Goal: Contribute content: Contribute content

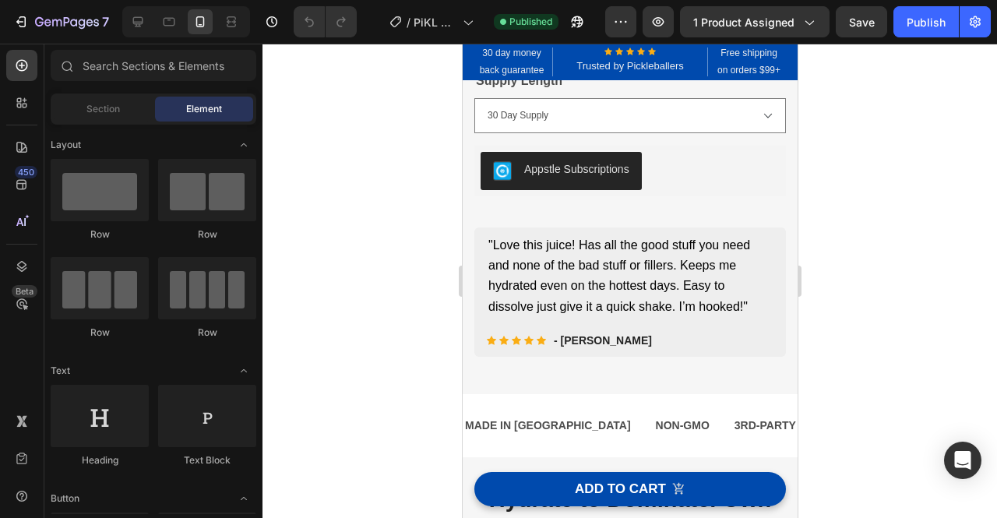
scroll to position [401, 0]
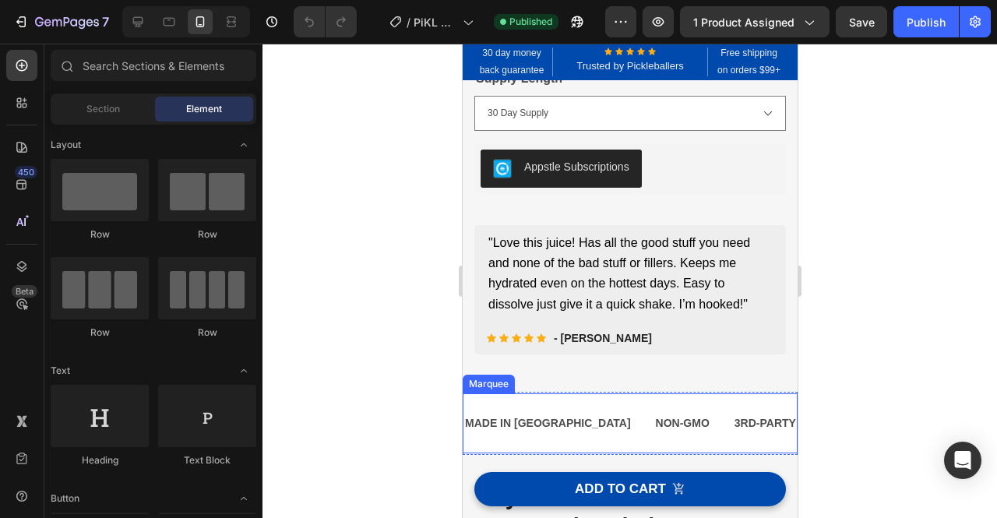
click at [724, 403] on div "MADE IN [GEOGRAPHIC_DATA] Text Block NON-GMO Text Block 3RD-PARTY TESTED INGRED…" at bounding box center [629, 423] width 335 height 60
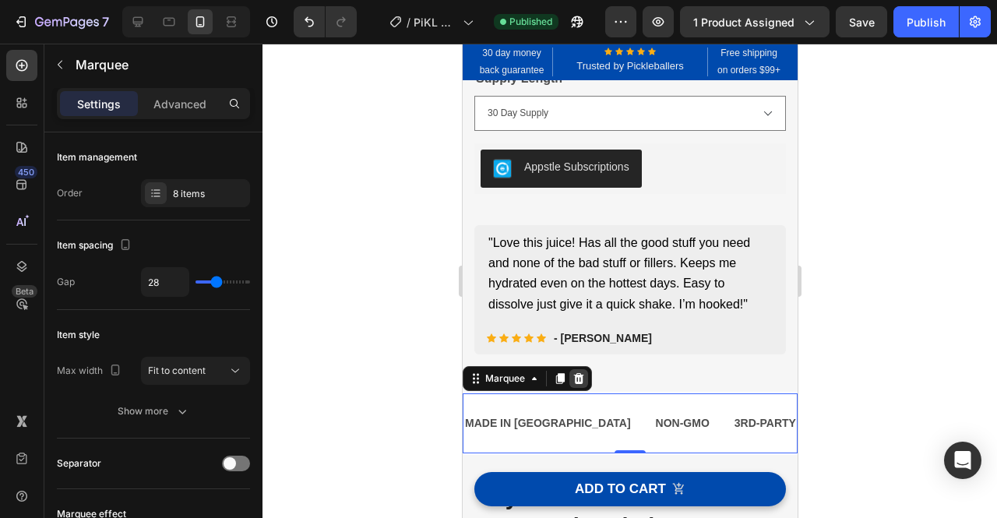
click at [579, 379] on icon at bounding box center [578, 378] width 10 height 11
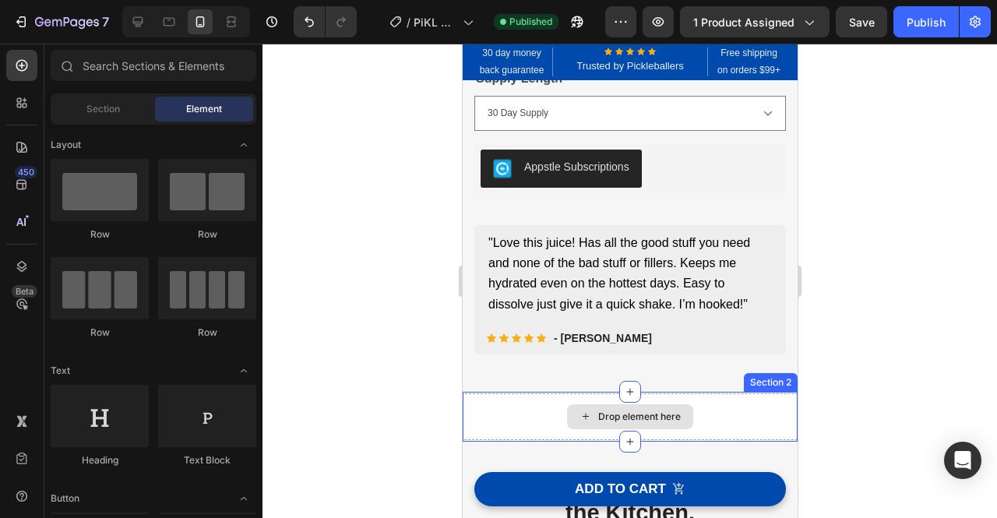
click at [773, 410] on div "Drop element here" at bounding box center [629, 416] width 335 height 47
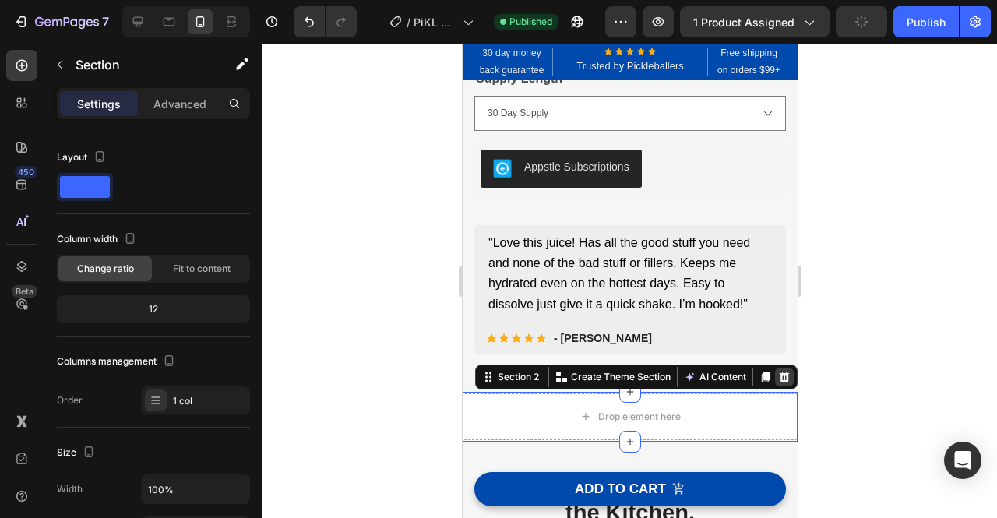
click at [777, 380] on icon at bounding box center [783, 377] width 12 height 12
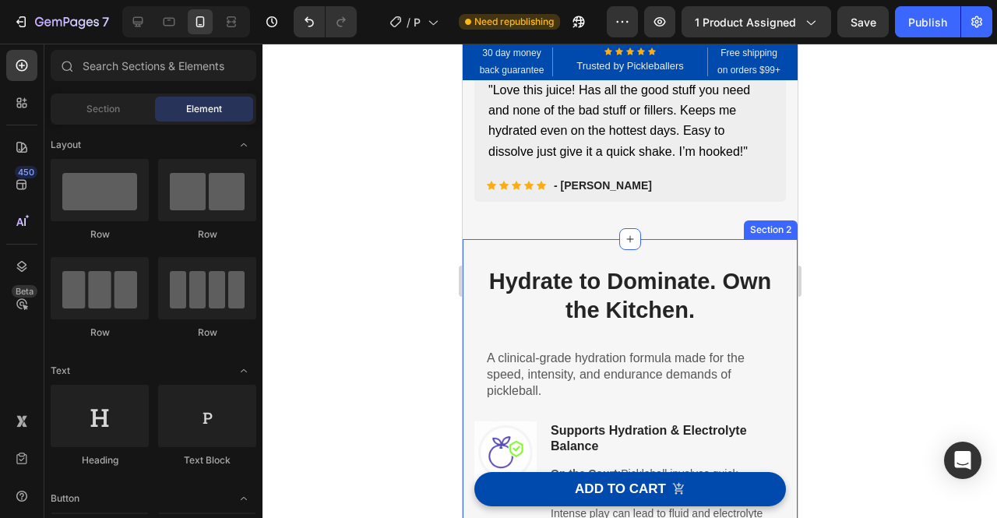
scroll to position [558, 0]
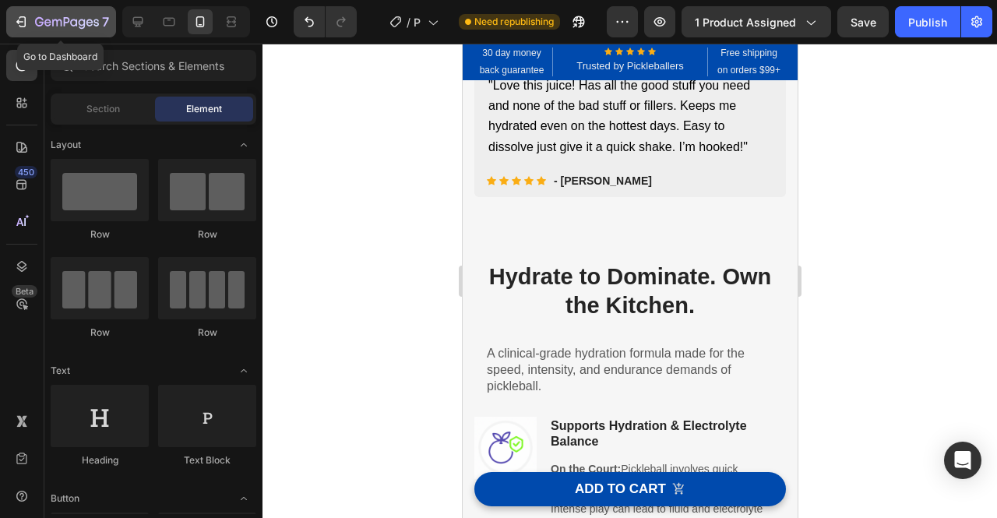
click at [69, 33] on button "7" at bounding box center [61, 21] width 110 height 31
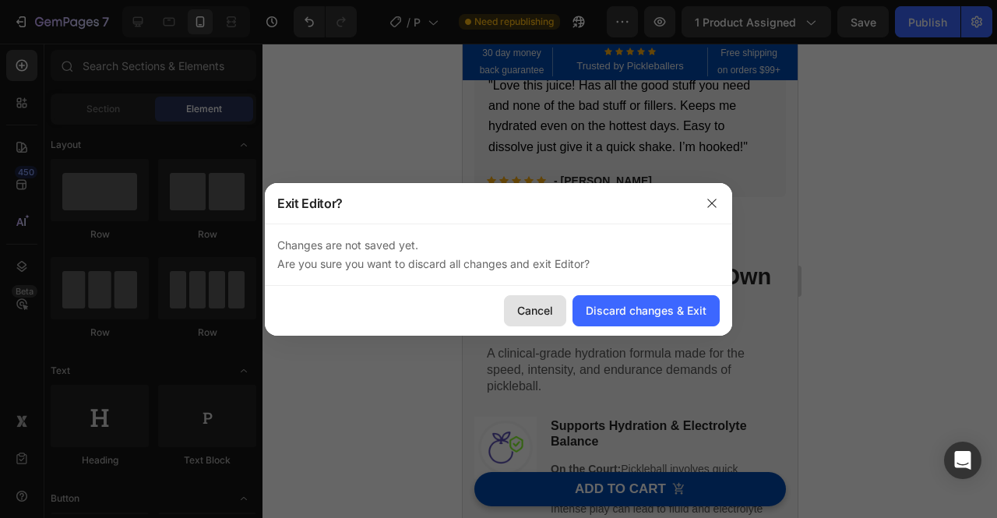
click at [544, 312] on div "Cancel" at bounding box center [535, 310] width 36 height 16
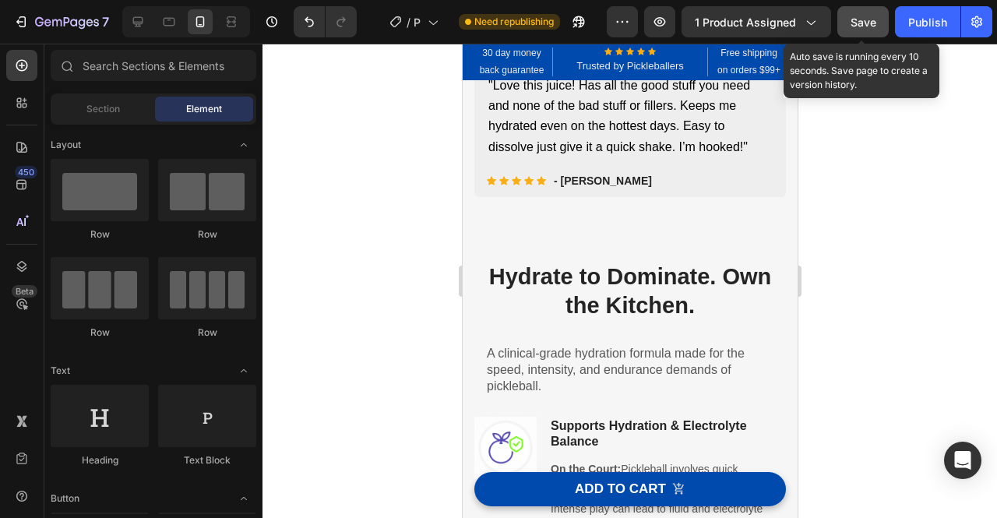
click at [874, 27] on span "Save" at bounding box center [863, 22] width 26 height 13
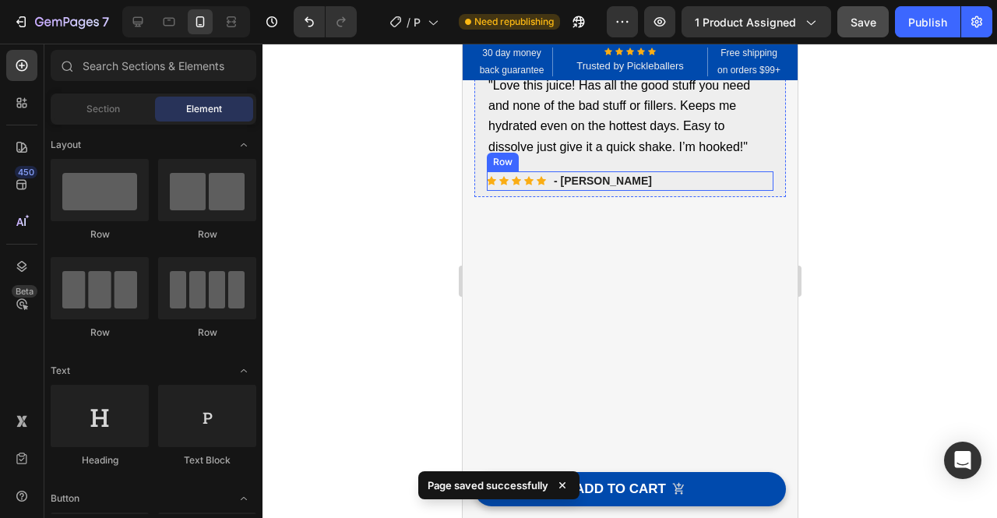
scroll to position [0, 0]
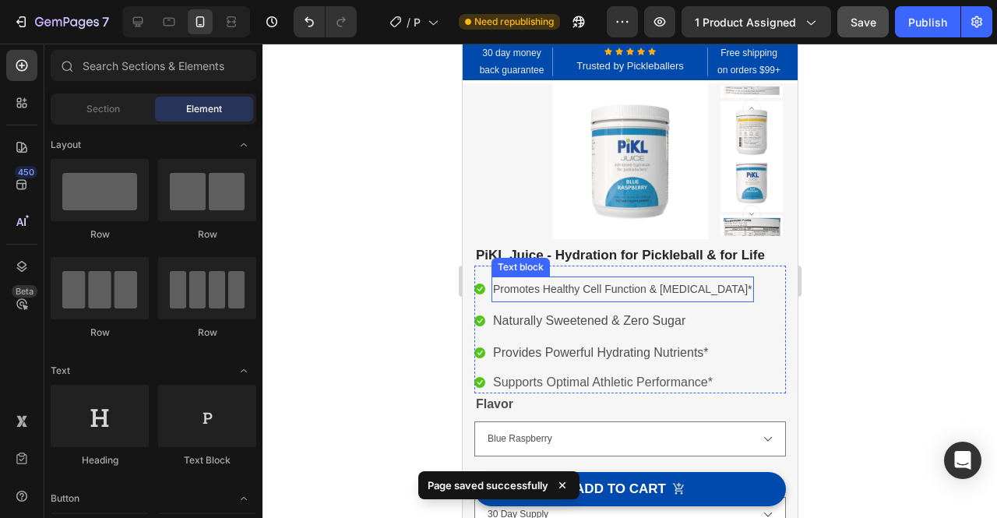
click at [683, 287] on span "Promotes Healthy Cell Function & [MEDICAL_DATA]*" at bounding box center [621, 289] width 259 height 12
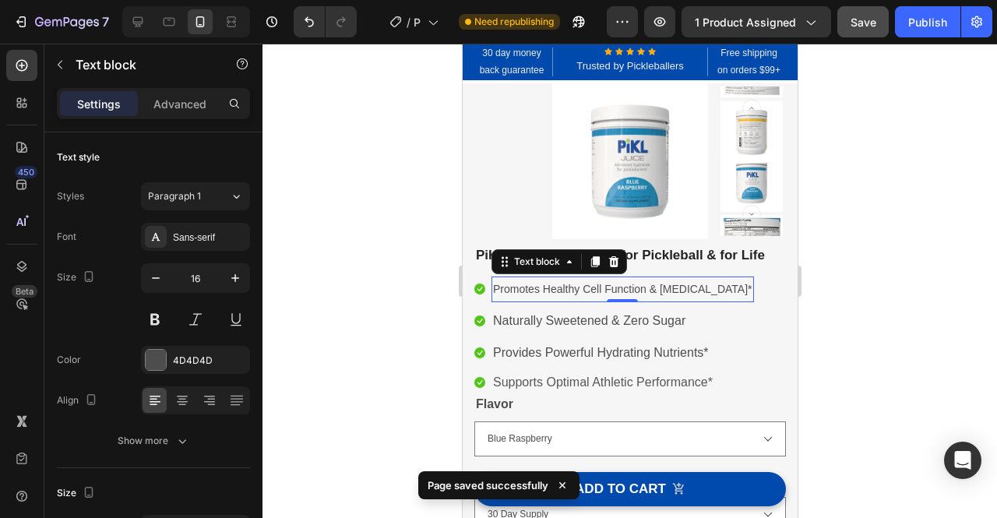
click at [683, 287] on span "Promotes Healthy Cell Function & [MEDICAL_DATA]*" at bounding box center [621, 289] width 259 height 12
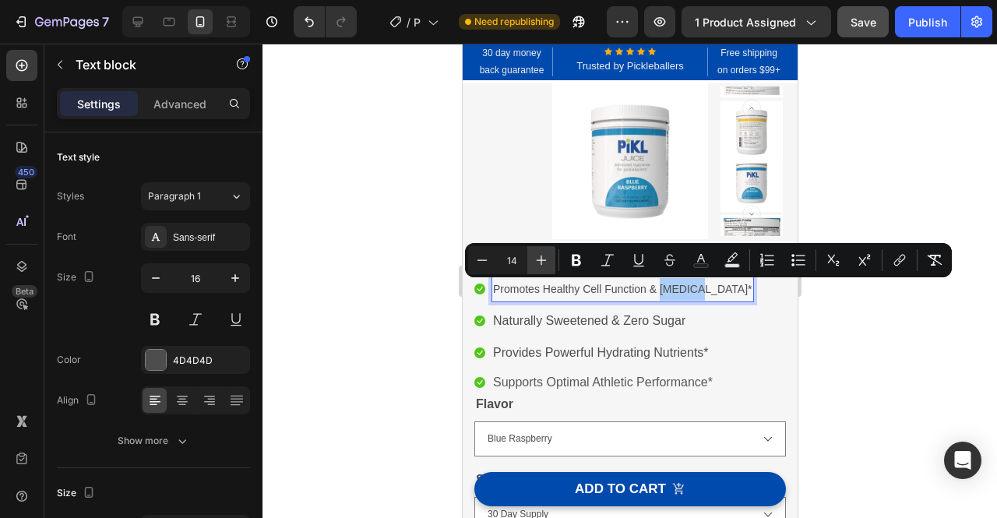
click at [545, 255] on icon "Editor contextual toolbar" at bounding box center [541, 260] width 16 height 16
type input "16"
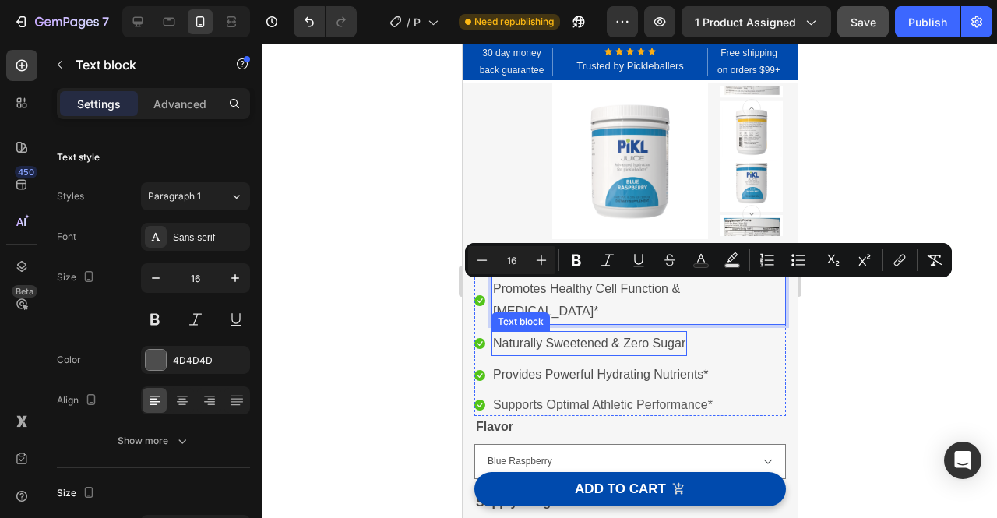
click at [596, 343] on p "Naturally Sweetened & Zero Sugar" at bounding box center [588, 344] width 192 height 23
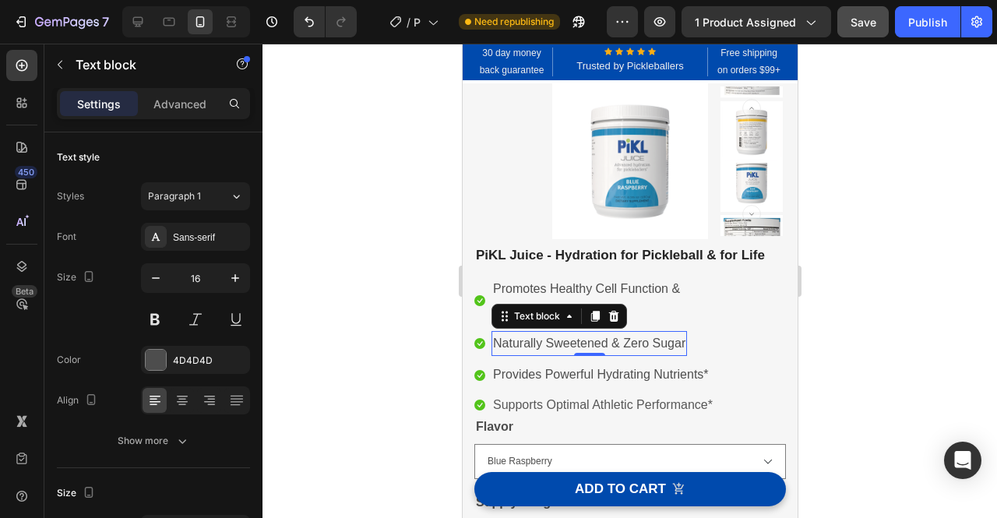
click at [596, 343] on p "Naturally Sweetened & Zero Sugar" at bounding box center [588, 344] width 192 height 23
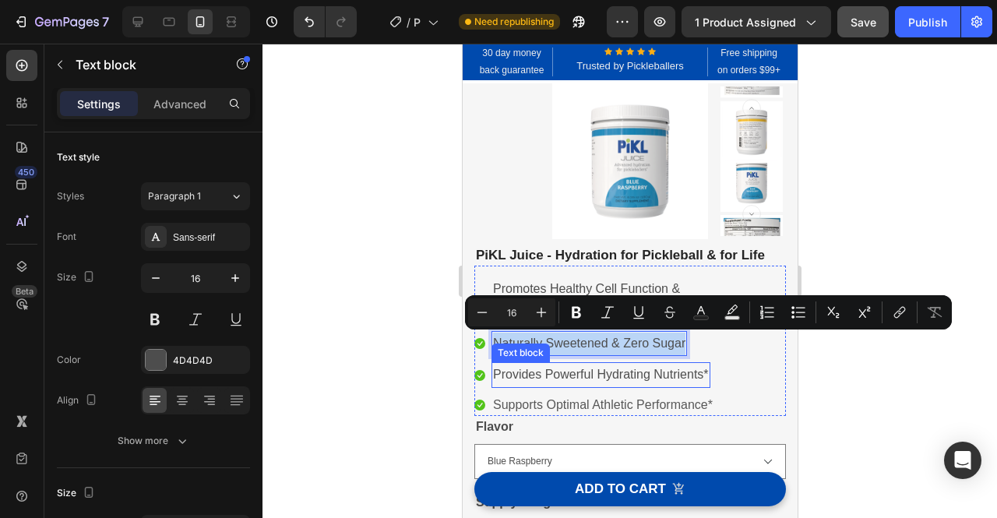
click at [621, 375] on p "Provides Powerful Hydrating Nutrients*" at bounding box center [600, 375] width 216 height 23
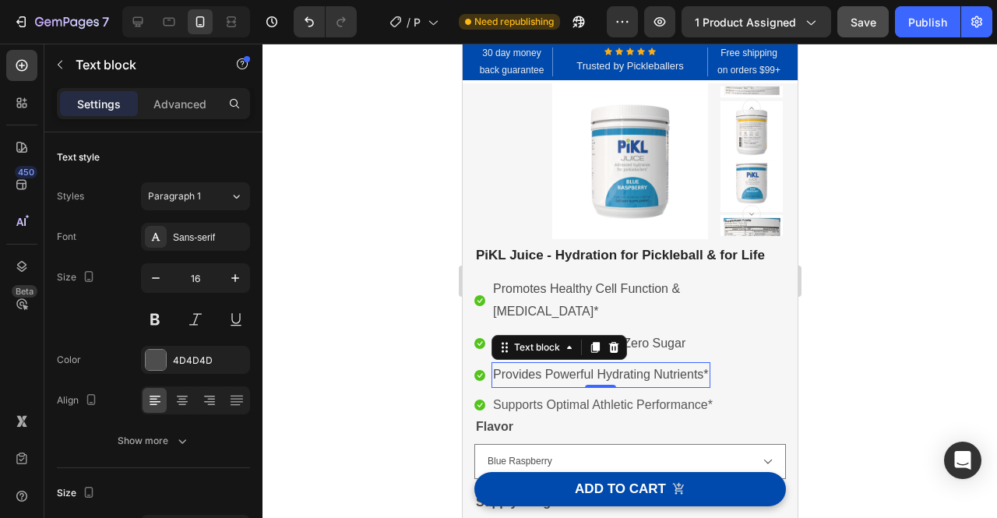
click at [621, 375] on p "Provides Powerful Hydrating Nutrients*" at bounding box center [600, 375] width 216 height 23
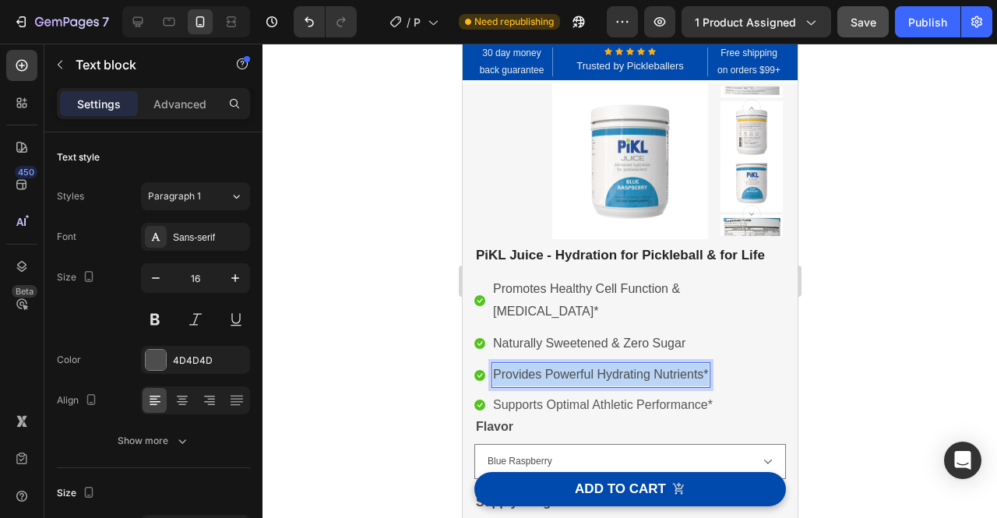
click at [621, 375] on p "Provides Powerful Hydrating Nutrients*" at bounding box center [600, 375] width 216 height 23
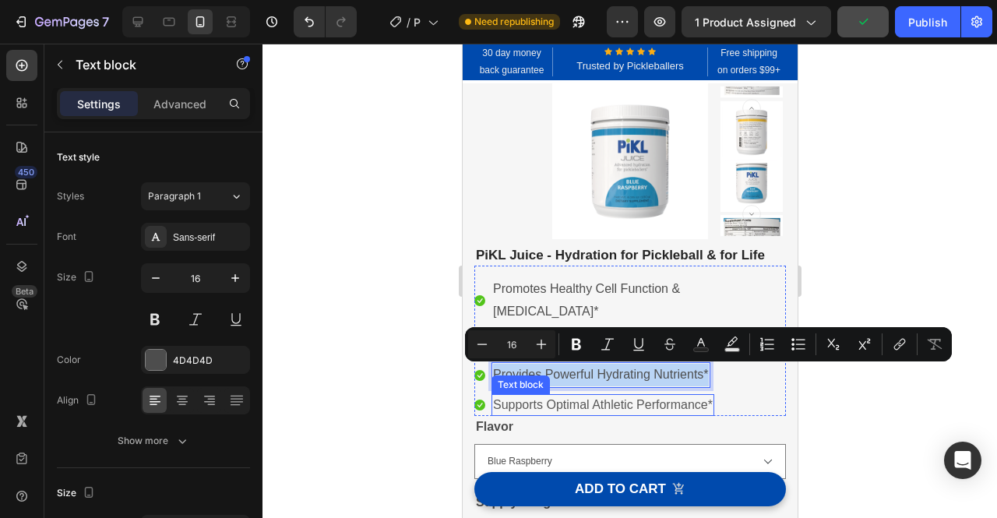
click at [607, 409] on p "Supports Optimal Athletic Performance*" at bounding box center [602, 405] width 220 height 19
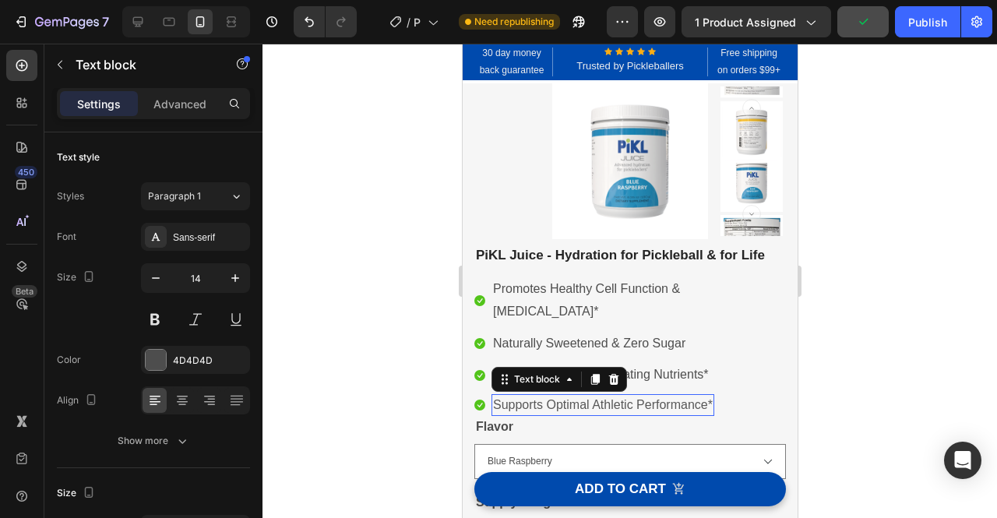
click at [607, 409] on p "Supports Optimal Athletic Performance*" at bounding box center [602, 405] width 220 height 19
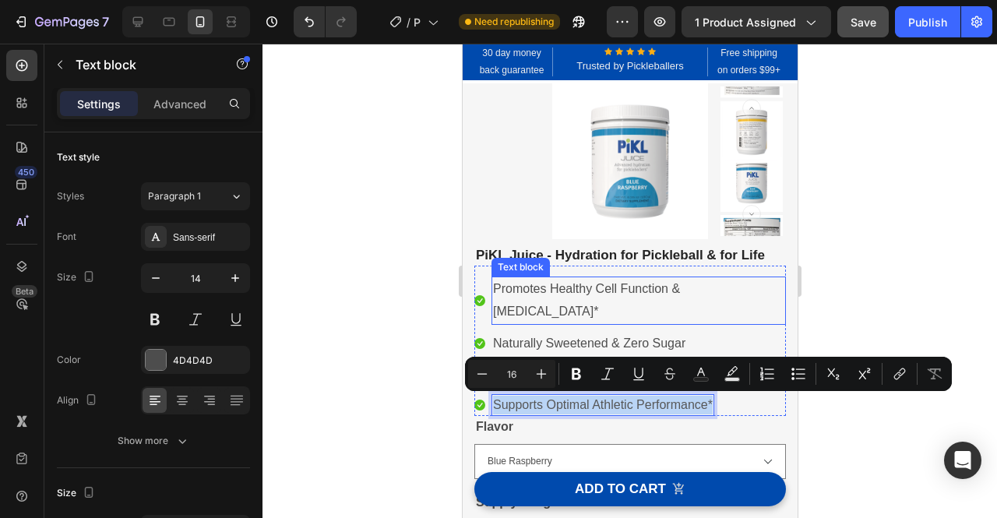
click at [565, 295] on span "Promotes Healthy Cell Function & [MEDICAL_DATA]*" at bounding box center [585, 300] width 187 height 36
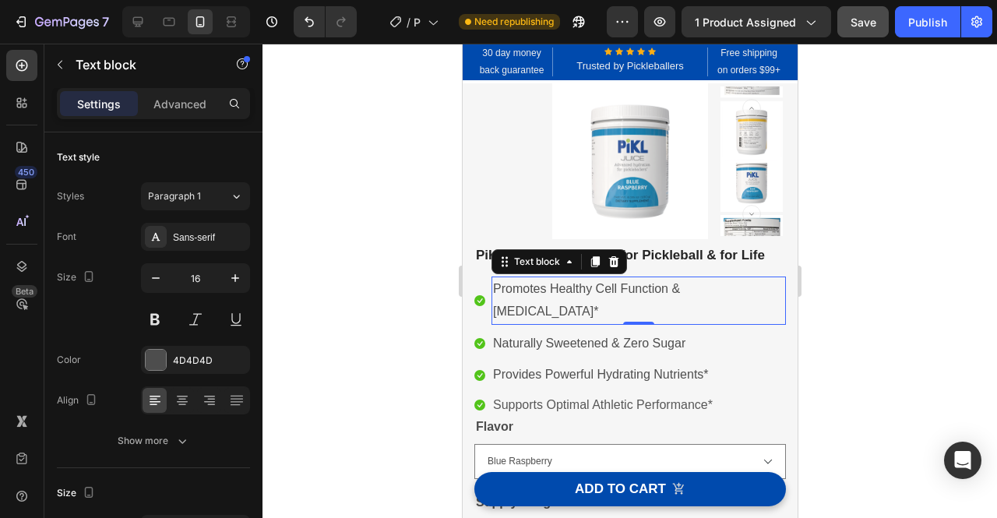
click at [565, 295] on span "Promotes Healthy Cell Function & [MEDICAL_DATA]*" at bounding box center [585, 300] width 187 height 36
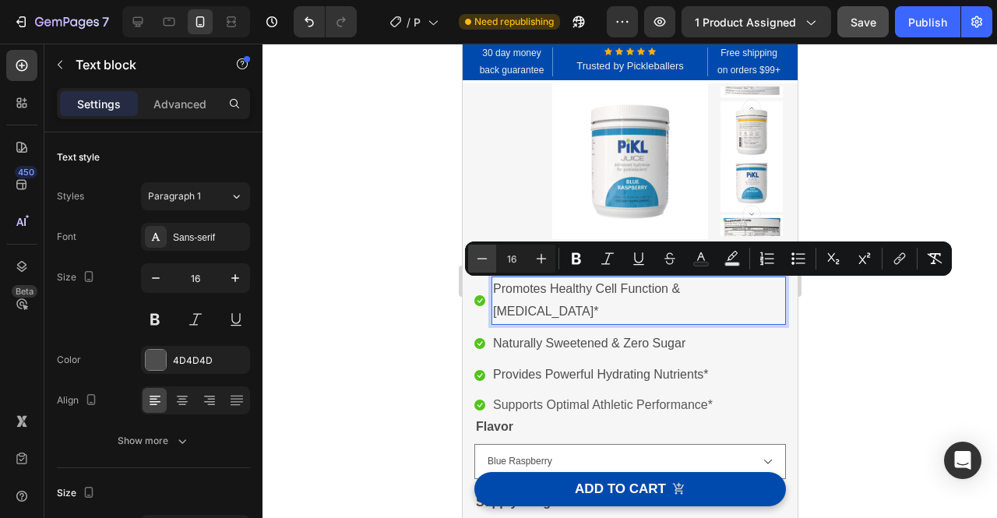
click at [484, 259] on icon "Editor contextual toolbar" at bounding box center [482, 259] width 16 height 16
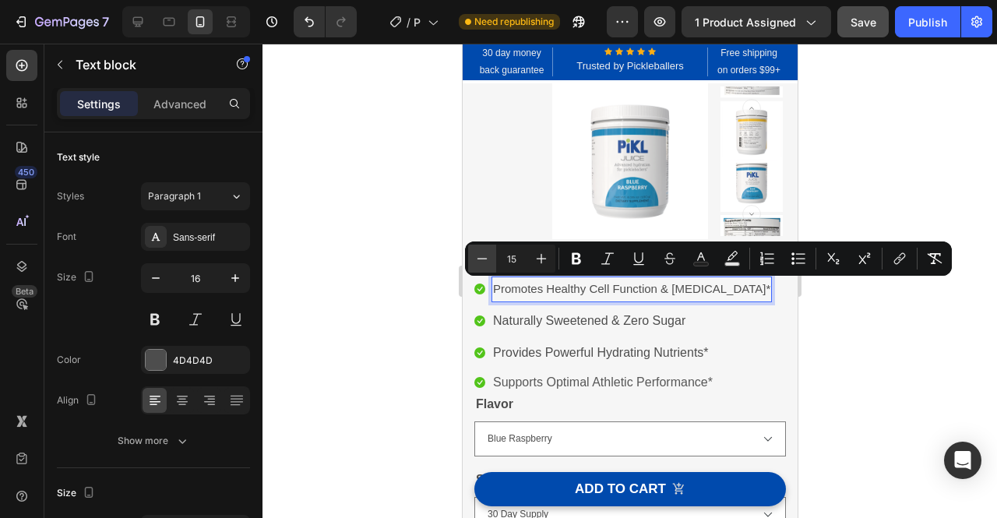
click at [484, 259] on icon "Editor contextual toolbar" at bounding box center [482, 259] width 16 height 16
type input "14"
click at [573, 324] on p "Naturally Sweetened & Zero Sugar" at bounding box center [588, 321] width 192 height 23
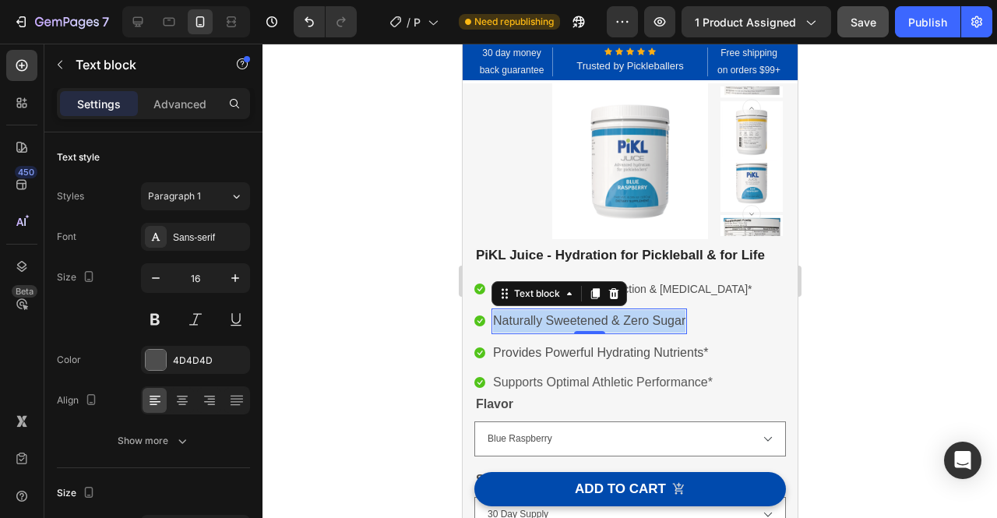
click at [573, 324] on p "Naturally Sweetened & Zero Sugar" at bounding box center [588, 321] width 192 height 23
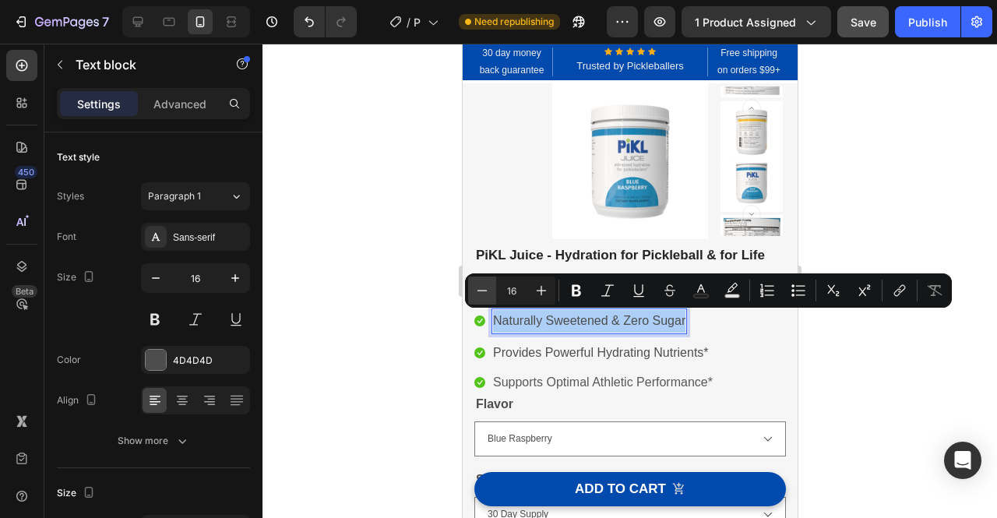
click at [484, 290] on icon "Editor contextual toolbar" at bounding box center [482, 290] width 10 height 1
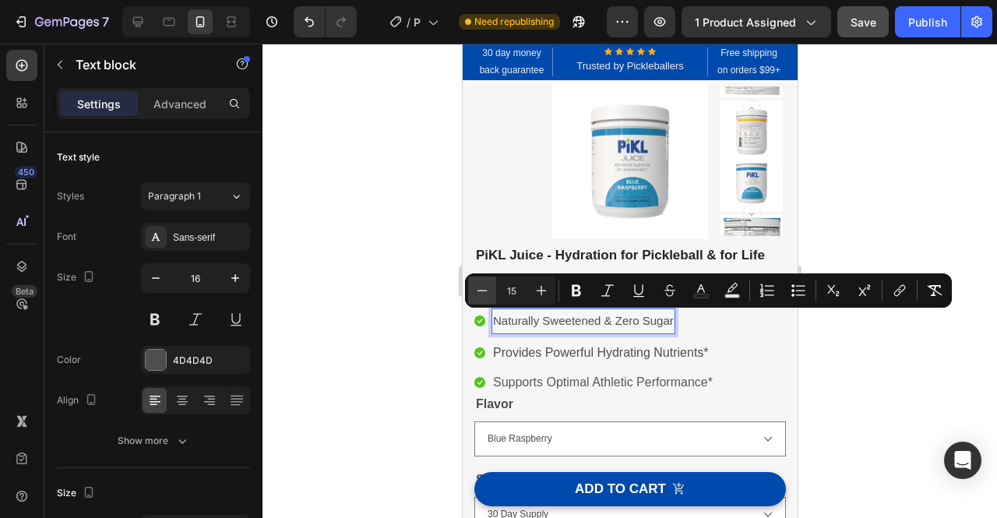
click at [484, 290] on icon "Editor contextual toolbar" at bounding box center [482, 290] width 10 height 1
type input "14"
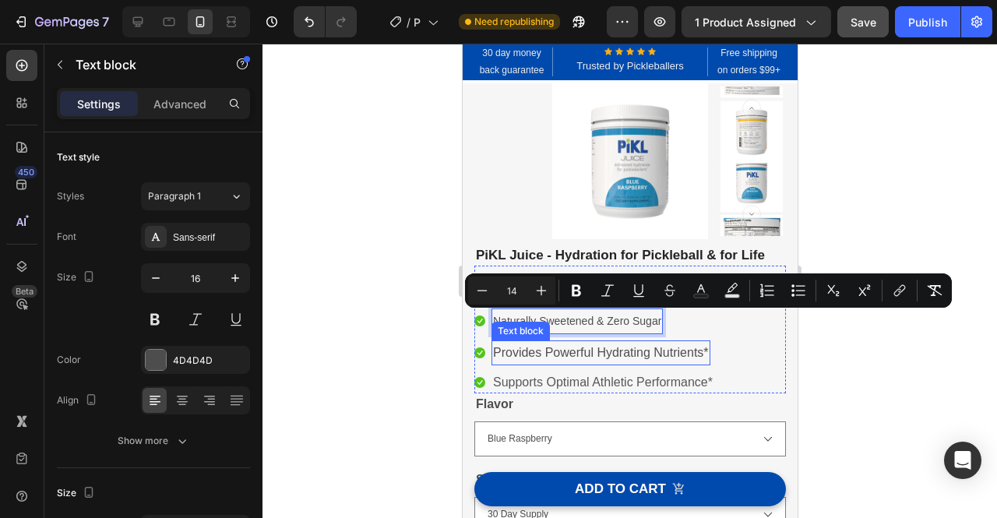
click at [547, 355] on p "Provides Powerful Hydrating Nutrients*" at bounding box center [600, 353] width 216 height 23
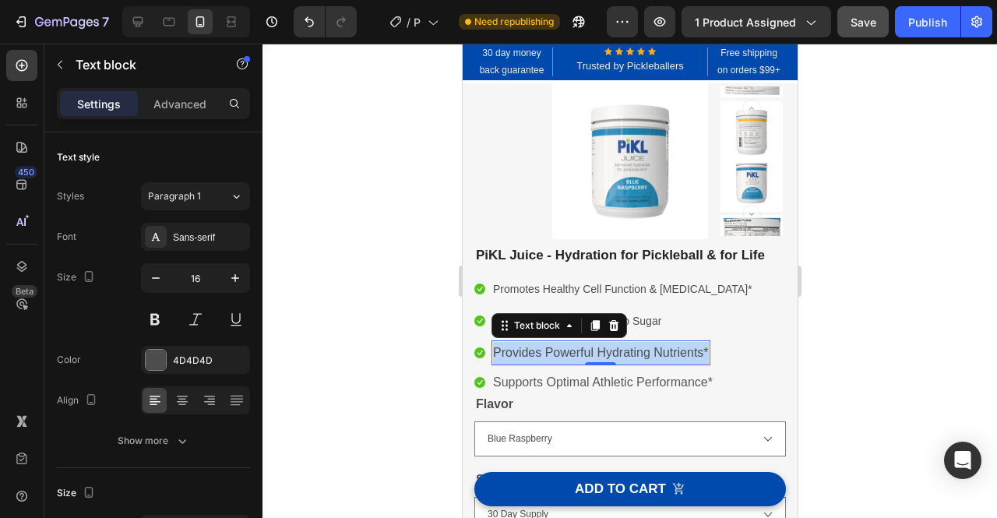
click at [547, 355] on p "Provides Powerful Hydrating Nutrients*" at bounding box center [600, 353] width 216 height 23
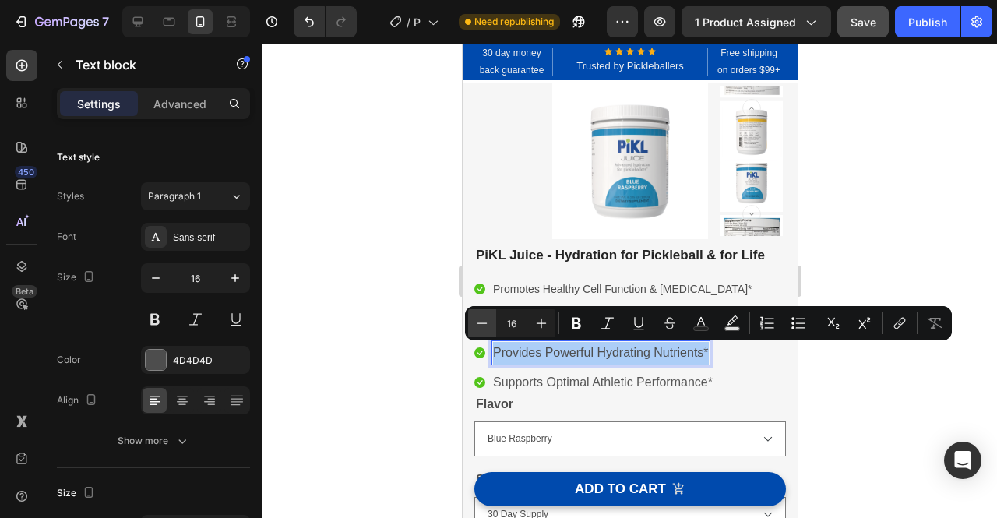
click at [481, 320] on icon "Editor contextual toolbar" at bounding box center [482, 323] width 16 height 16
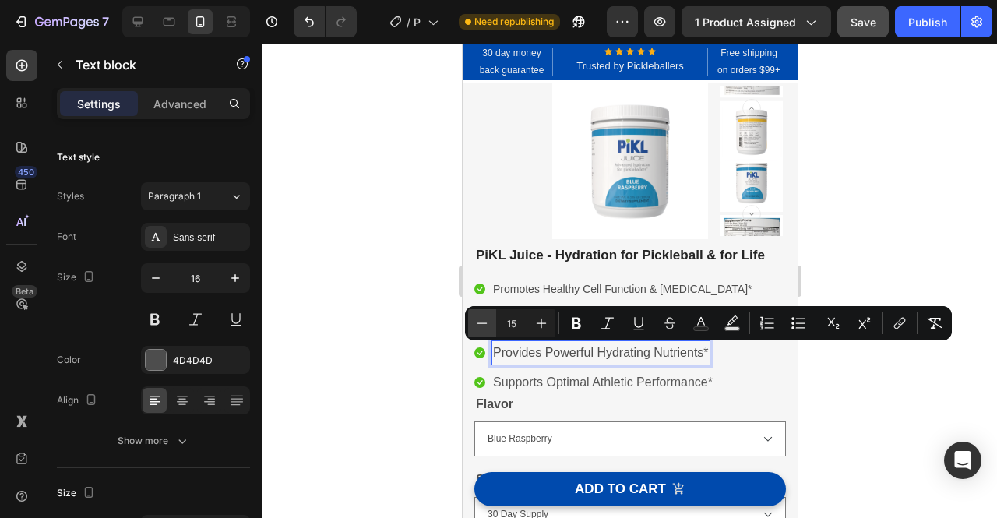
click at [481, 320] on icon "Editor contextual toolbar" at bounding box center [482, 323] width 16 height 16
type input "14"
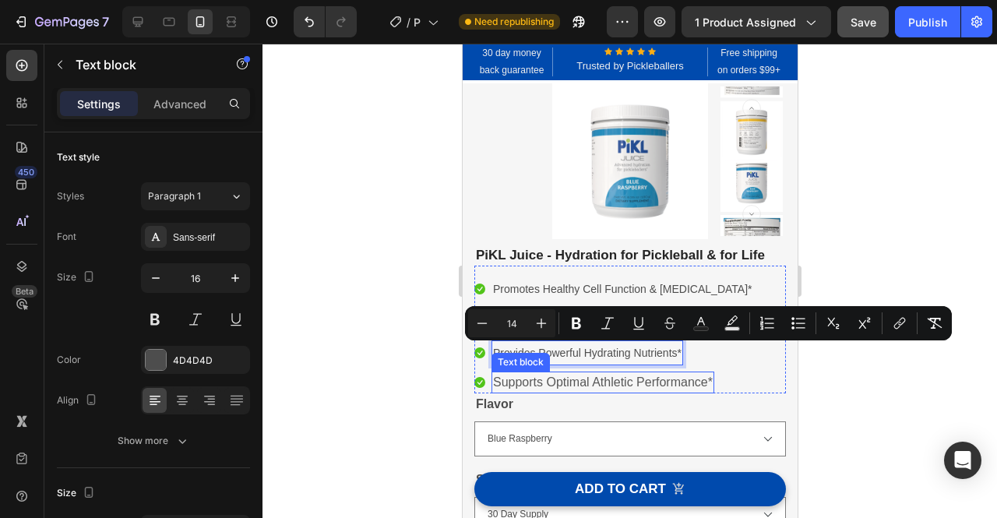
click at [558, 386] on p "Supports Optimal Athletic Performance*" at bounding box center [602, 382] width 220 height 19
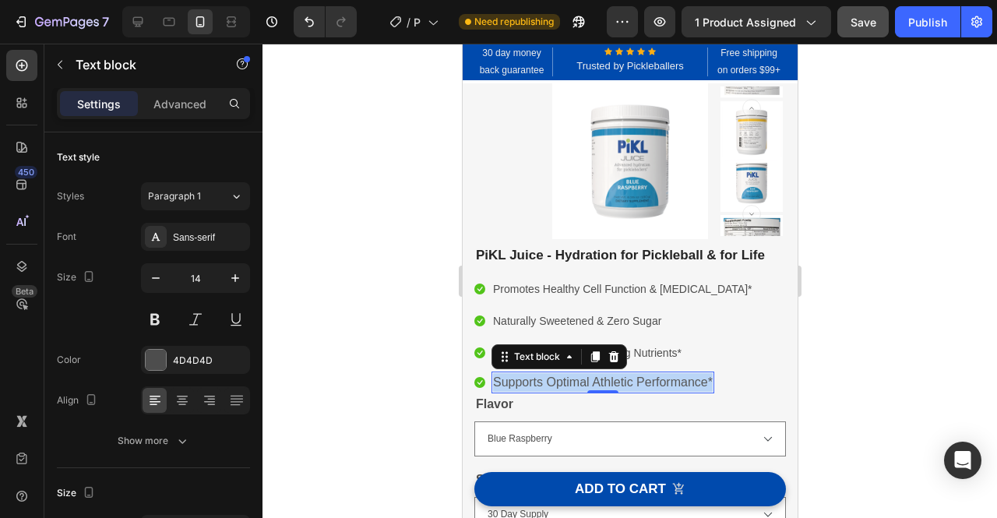
click at [558, 386] on p "Supports Optimal Athletic Performance*" at bounding box center [602, 382] width 220 height 19
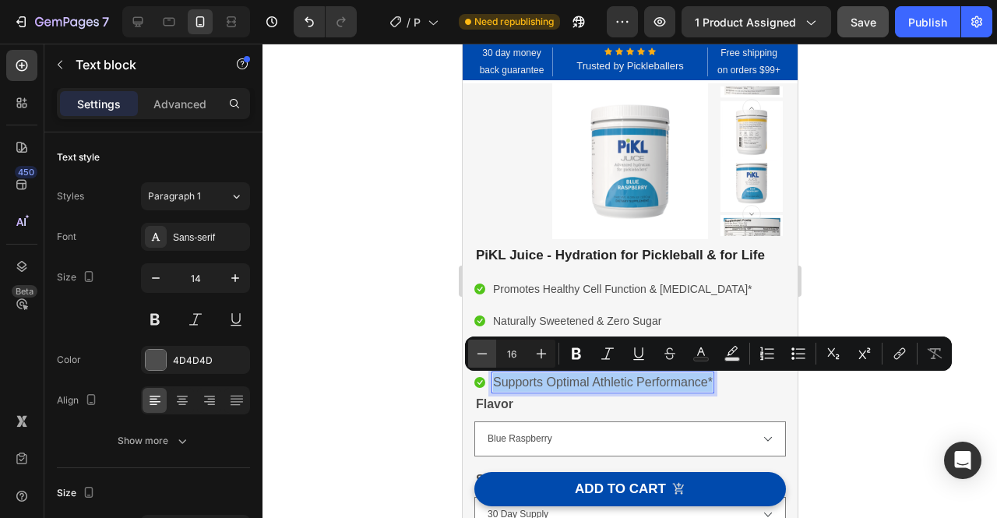
click at [478, 353] on icon "Editor contextual toolbar" at bounding box center [482, 353] width 10 height 1
type input "14"
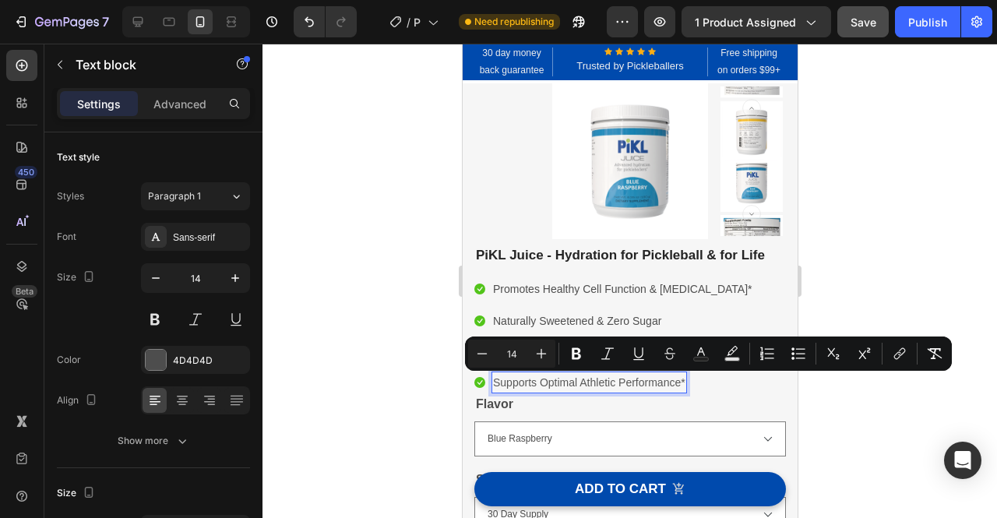
click at [407, 351] on div at bounding box center [629, 281] width 734 height 474
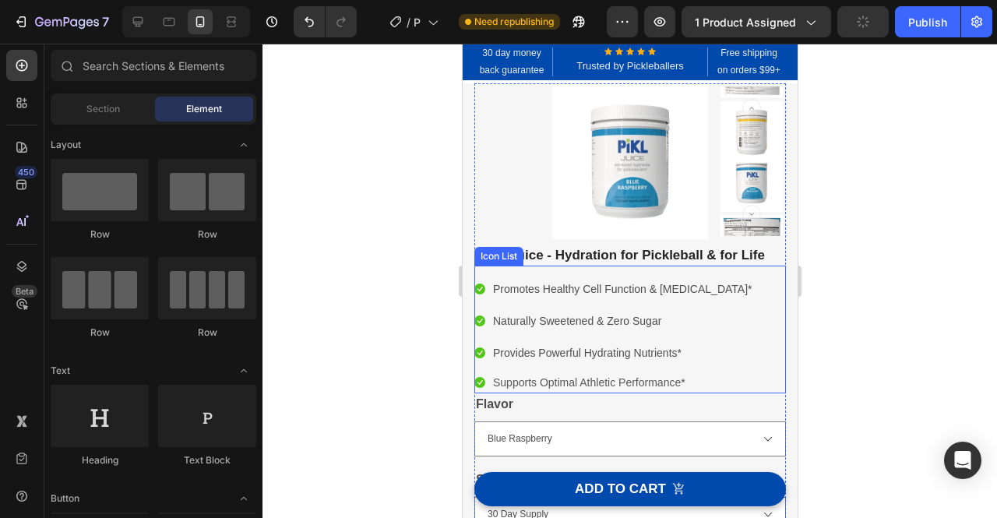
click at [738, 372] on ul "Icon Promotes Healthy Cell Function & [MEDICAL_DATA]* Text block Icon Naturally…" at bounding box center [614, 334] width 280 height 117
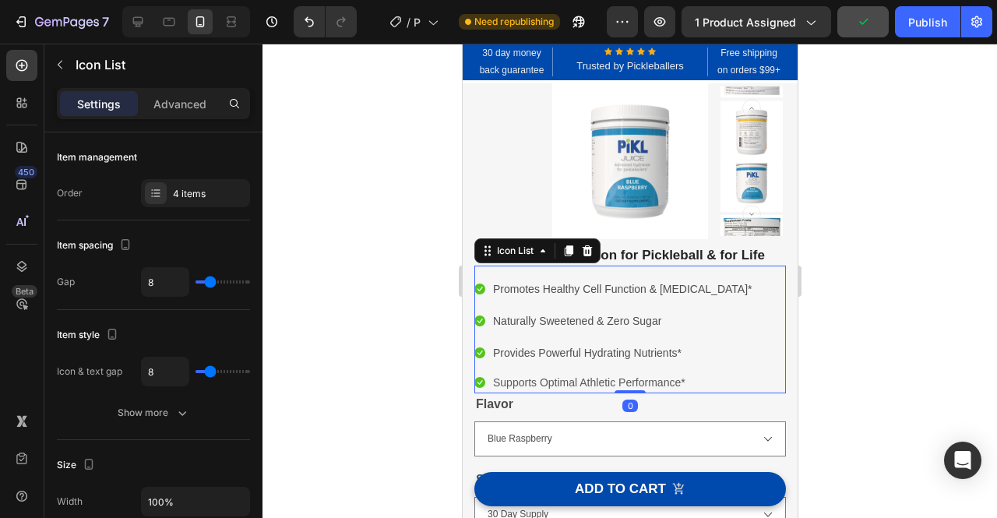
drag, startPoint x: 629, startPoint y: 392, endPoint x: 635, endPoint y: 347, distance: 44.8
click at [635, 347] on div "Icon Promotes Healthy Cell Function & [MEDICAL_DATA]* Text block Icon Naturally…" at bounding box center [630, 330] width 312 height 128
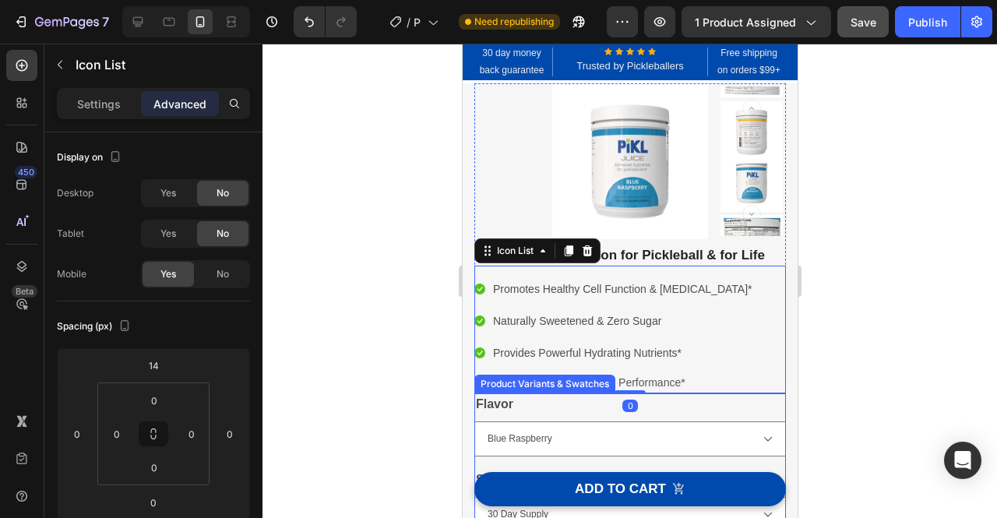
click at [598, 410] on div "Flavor Blue Raspberry Lemonade" at bounding box center [630, 424] width 312 height 63
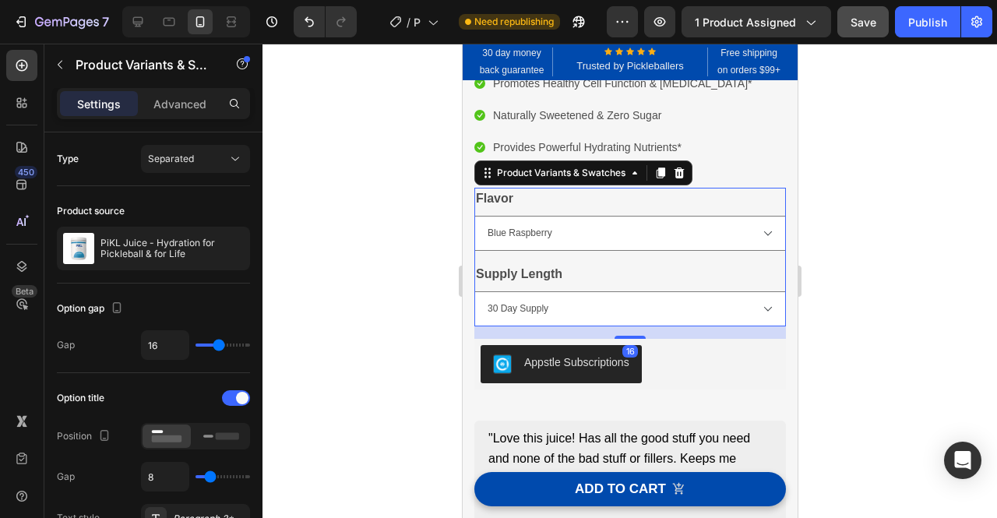
scroll to position [220, 0]
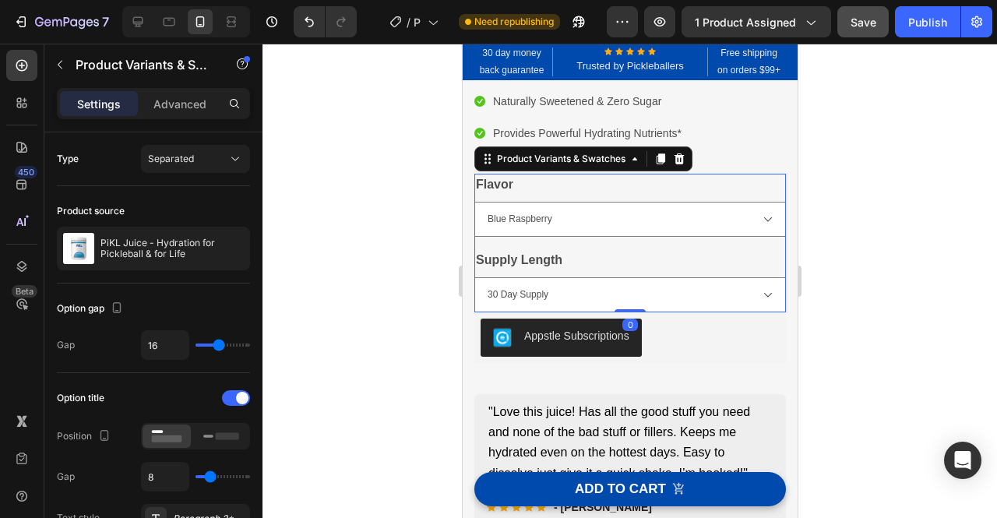
drag, startPoint x: 628, startPoint y: 323, endPoint x: 628, endPoint y: 266, distance: 56.9
click at [628, 266] on div "Flavor Blue Raspberry Lemonade Supply Length 30 Day Supply 90 Day Supply Produc…" at bounding box center [630, 243] width 312 height 139
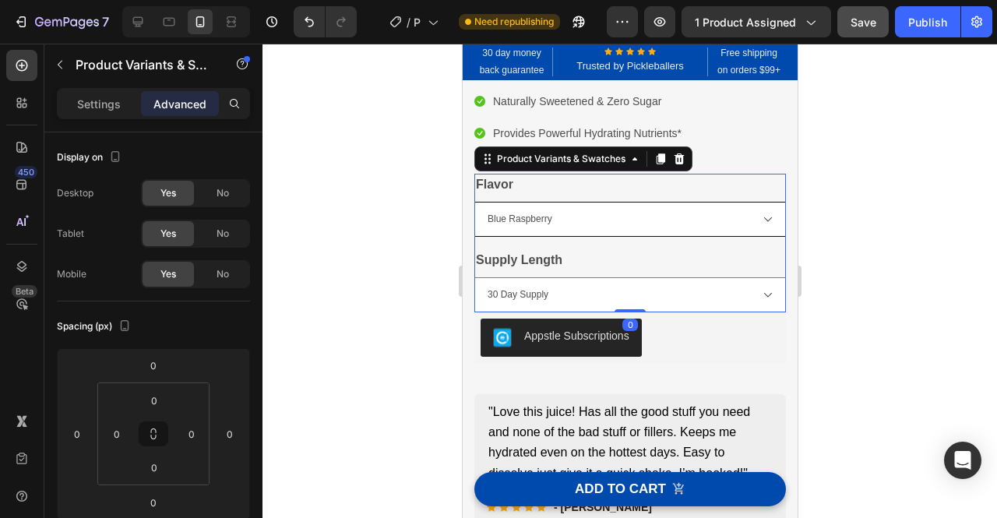
click at [625, 224] on select "Blue Raspberry Lemonade" at bounding box center [630, 219] width 312 height 35
drag, startPoint x: 634, startPoint y: 194, endPoint x: 623, endPoint y: 255, distance: 61.7
click at [634, 194] on div "Flavor Blue Raspberry Lemonade" at bounding box center [630, 205] width 312 height 63
drag, startPoint x: 625, startPoint y: 312, endPoint x: 632, endPoint y: 255, distance: 58.1
click at [632, 255] on div "Flavor Blue Raspberry Lemonade Supply Length 30 Day Supply 90 Day Supply Produc…" at bounding box center [630, 243] width 312 height 139
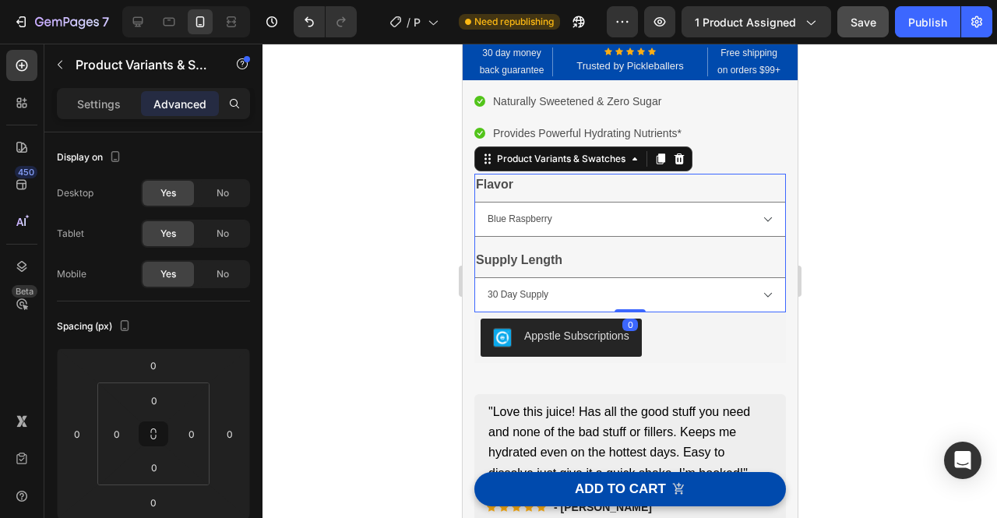
click at [827, 233] on div at bounding box center [629, 281] width 734 height 474
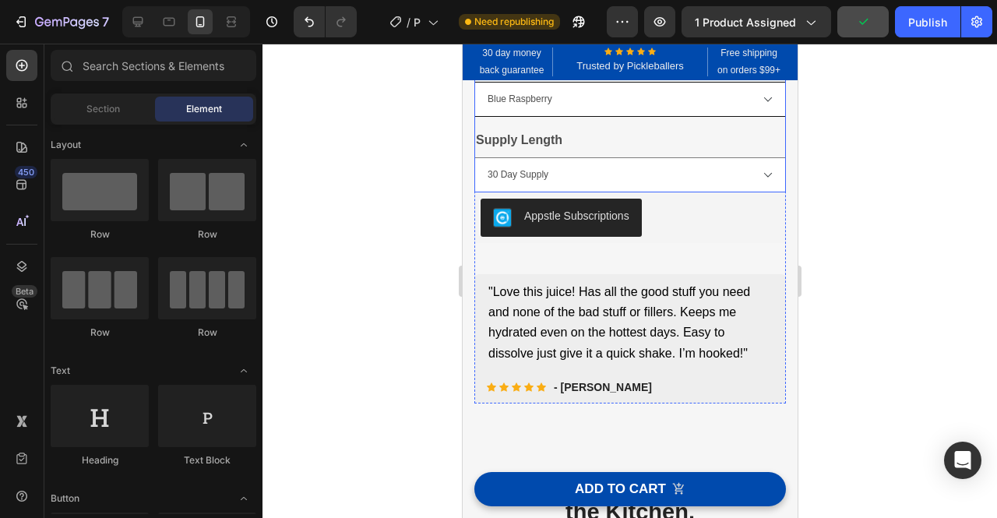
scroll to position [363, 0]
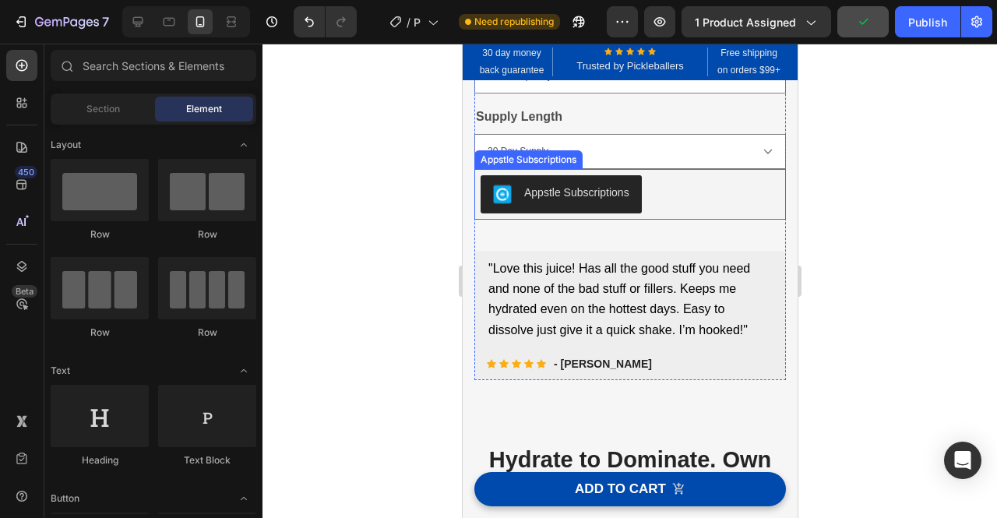
click at [685, 198] on div "Appstle Subscriptions" at bounding box center [629, 193] width 299 height 37
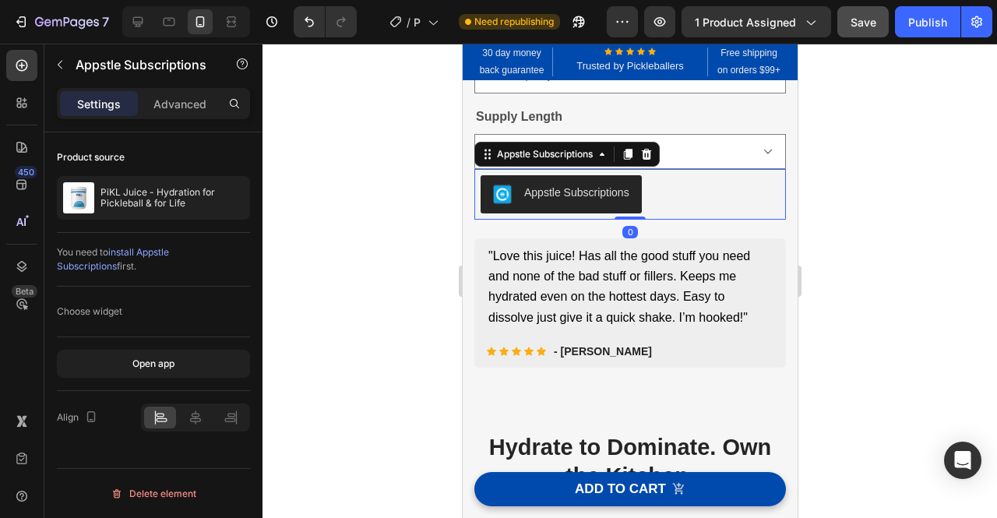
drag, startPoint x: 632, startPoint y: 230, endPoint x: 635, endPoint y: 199, distance: 31.2
click at [635, 199] on div "Appstle Subscriptions Appstle Subscriptions 0" at bounding box center [630, 194] width 312 height 50
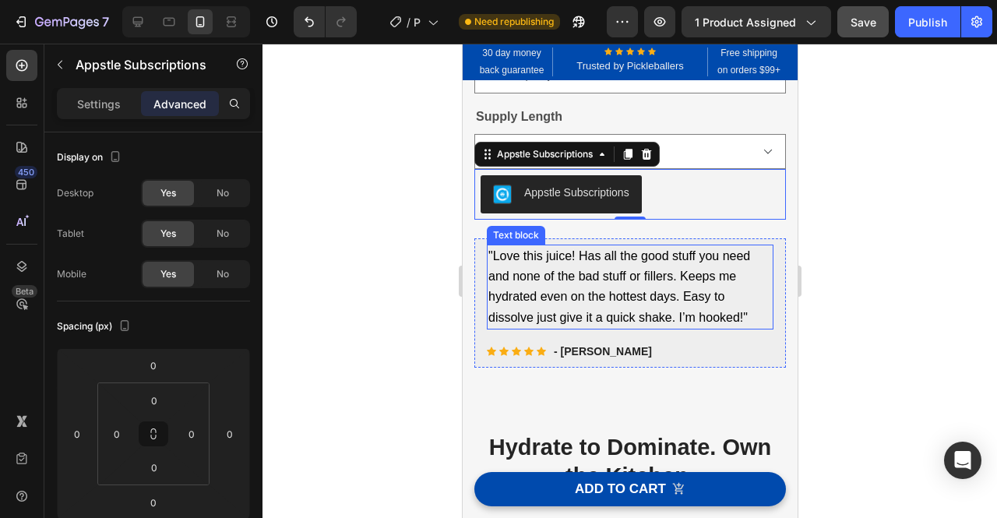
click at [705, 305] on p ""Love this juice! Has all the good stuff you need and none of the bad stuff or …" at bounding box center [629, 287] width 283 height 82
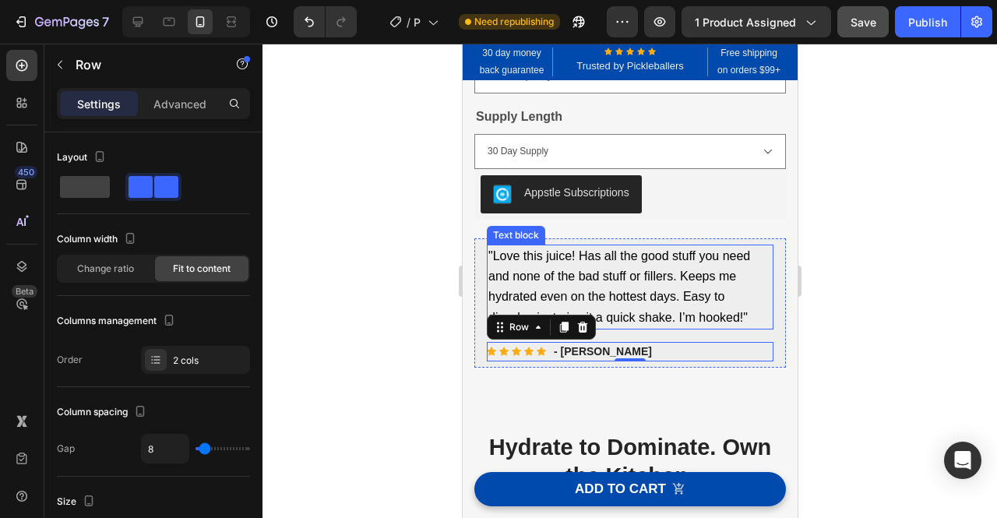
click at [664, 306] on p ""Love this juice! Has all the good stuff you need and none of the bad stuff or …" at bounding box center [629, 287] width 283 height 82
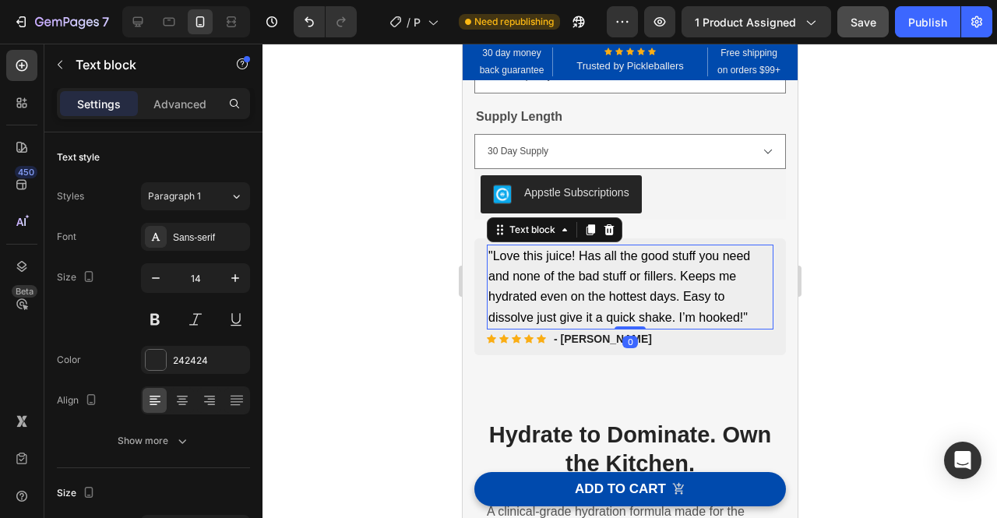
drag, startPoint x: 624, startPoint y: 340, endPoint x: 624, endPoint y: 290, distance: 49.8
click at [624, 290] on div ""Love this juice! Has all the good stuff you need and none of the bad stuff or …" at bounding box center [629, 287] width 287 height 85
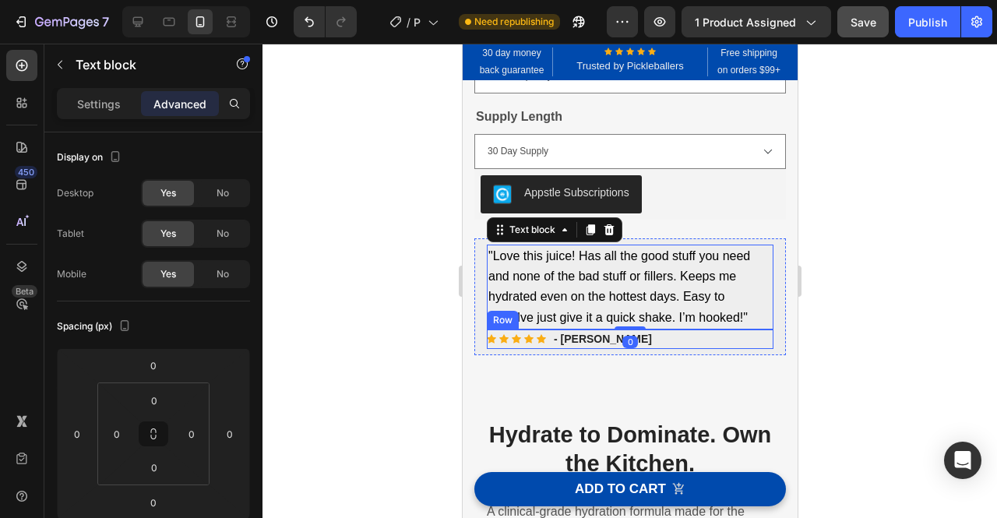
click at [684, 347] on div "Icon Icon Icon Icon Icon Icon List Hoz - [PERSON_NAME] Text block Row" at bounding box center [629, 338] width 287 height 19
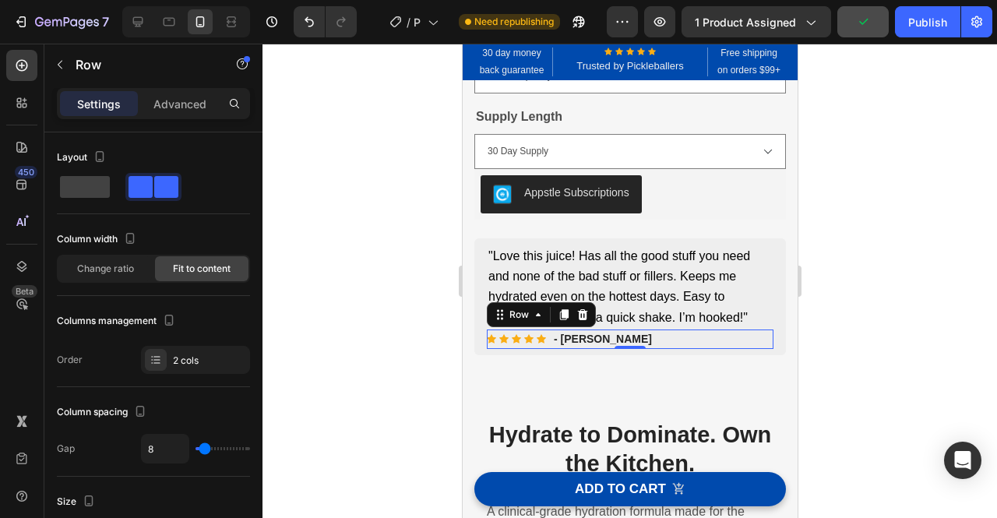
drag, startPoint x: 632, startPoint y: 347, endPoint x: 633, endPoint y: 319, distance: 28.0
click at [633, 319] on div ""Love this juice! Has all the good stuff you need and none of the bad stuff or …" at bounding box center [629, 297] width 287 height 104
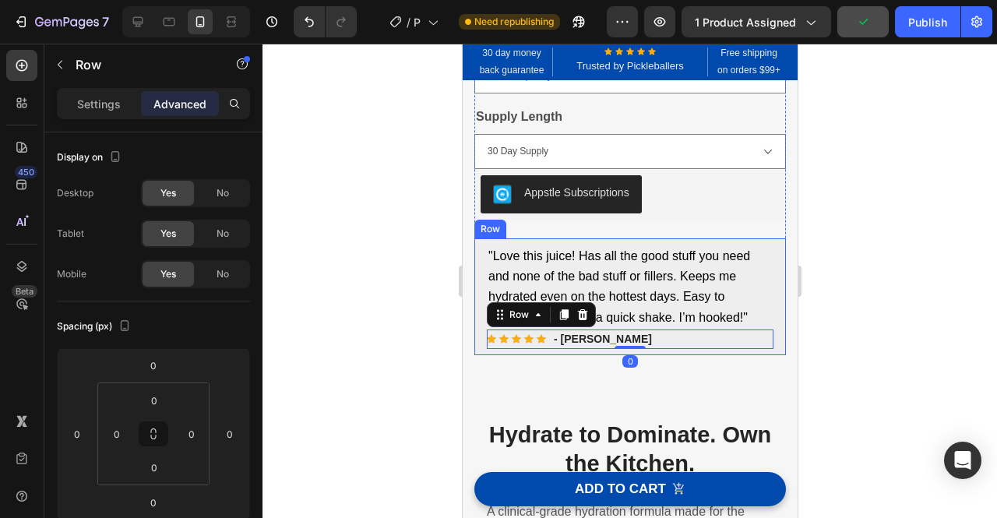
click at [763, 290] on div ""Love this juice! Has all the good stuff you need and none of the bad stuff or …" at bounding box center [630, 296] width 312 height 117
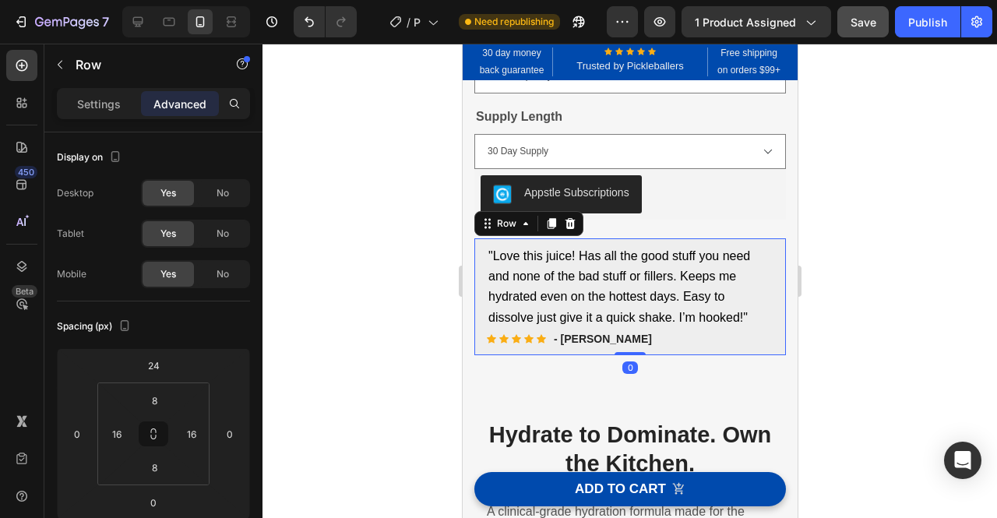
drag, startPoint x: 629, startPoint y: 353, endPoint x: 632, endPoint y: 316, distance: 36.7
click at [632, 316] on div ""Love this juice! Has all the good stuff you need and none of the bad stuff or …" at bounding box center [630, 296] width 312 height 117
click at [701, 223] on div "(P) Images & Gallery PiKL Juice - Hydration for Pickleball & for Life (P) Title…" at bounding box center [630, 37] width 312 height 635
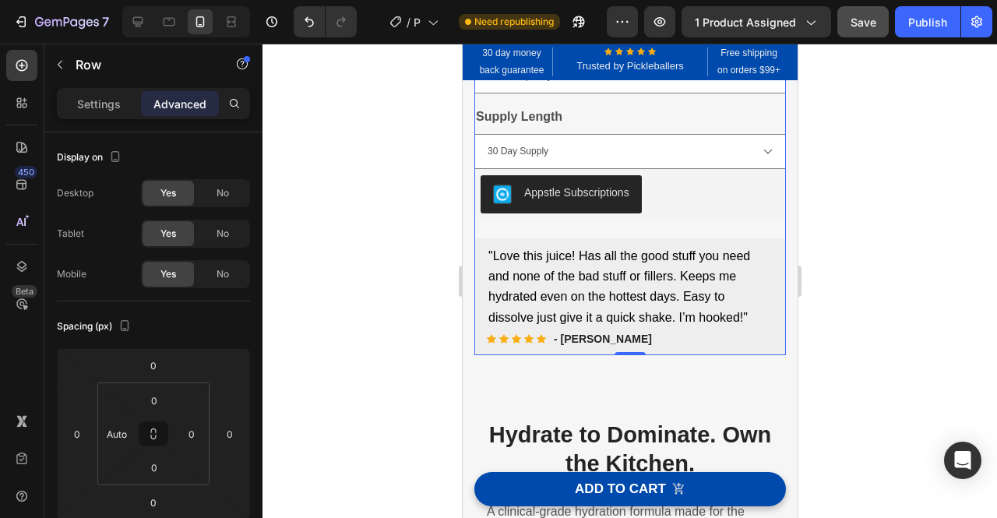
drag, startPoint x: 625, startPoint y: 353, endPoint x: 628, endPoint y: 295, distance: 57.7
click at [628, 295] on div "(P) Images & Gallery PiKL Juice - Hydration for Pickleball & for Life (P) Title…" at bounding box center [630, 37] width 312 height 635
click at [864, 245] on div at bounding box center [629, 281] width 734 height 474
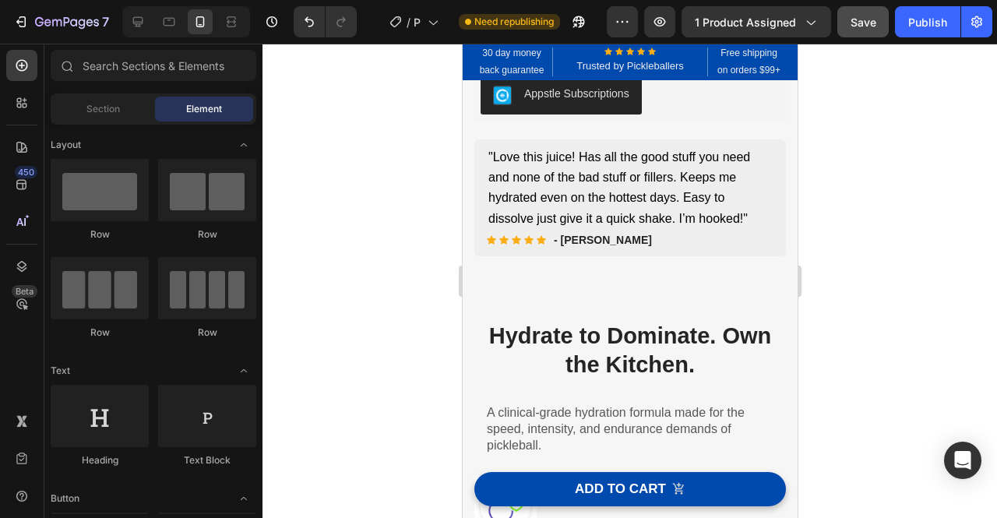
scroll to position [528, 0]
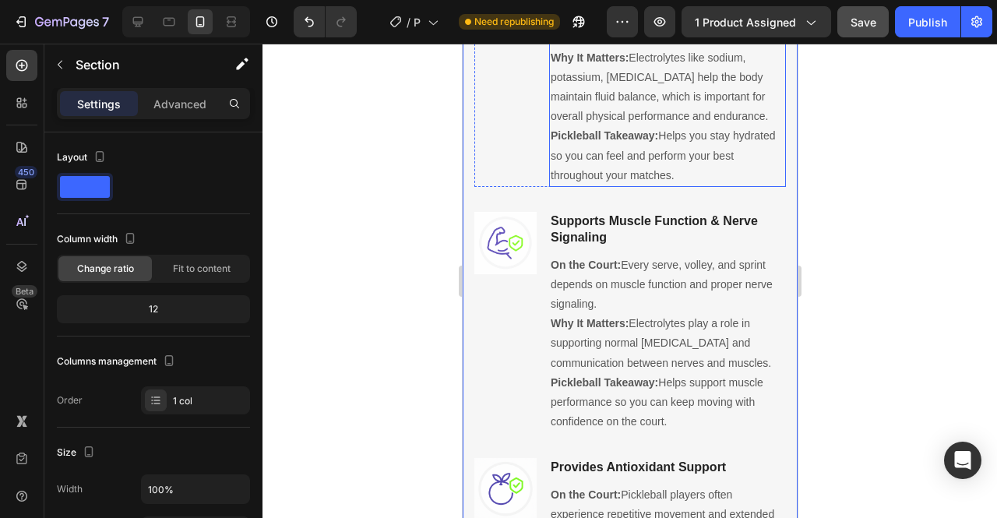
scroll to position [1009, 0]
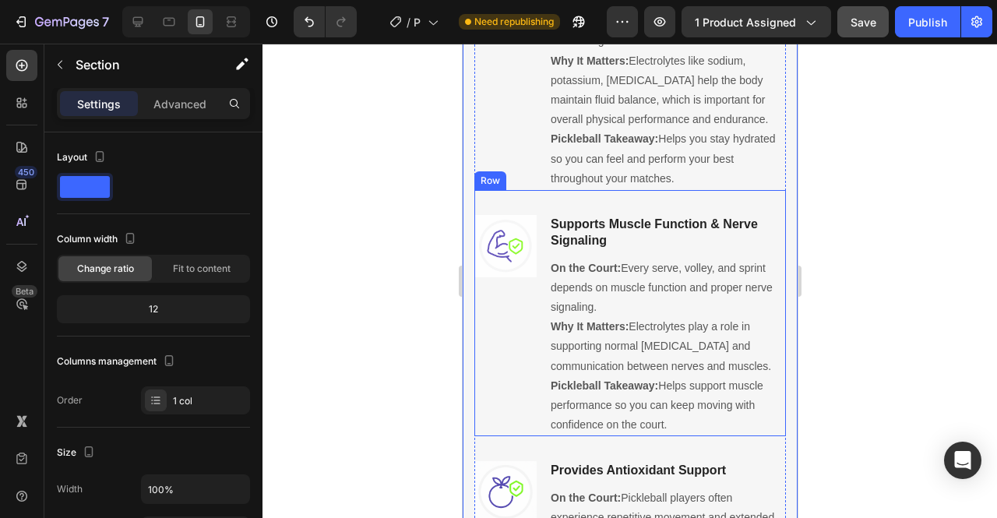
click at [532, 224] on div "Image Supports Muscle Function & Nerve Signaling Heading On the Court: Every se…" at bounding box center [630, 313] width 312 height 246
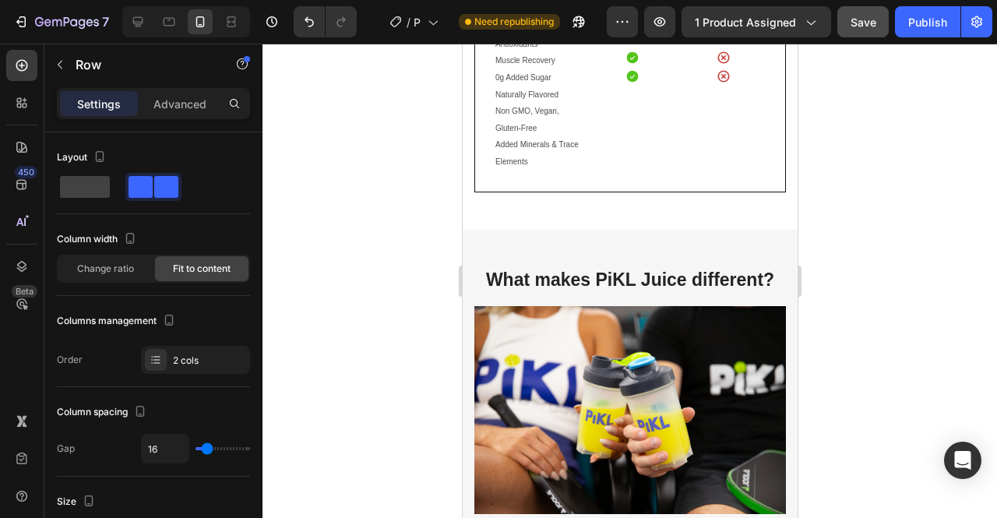
scroll to position [2614, 0]
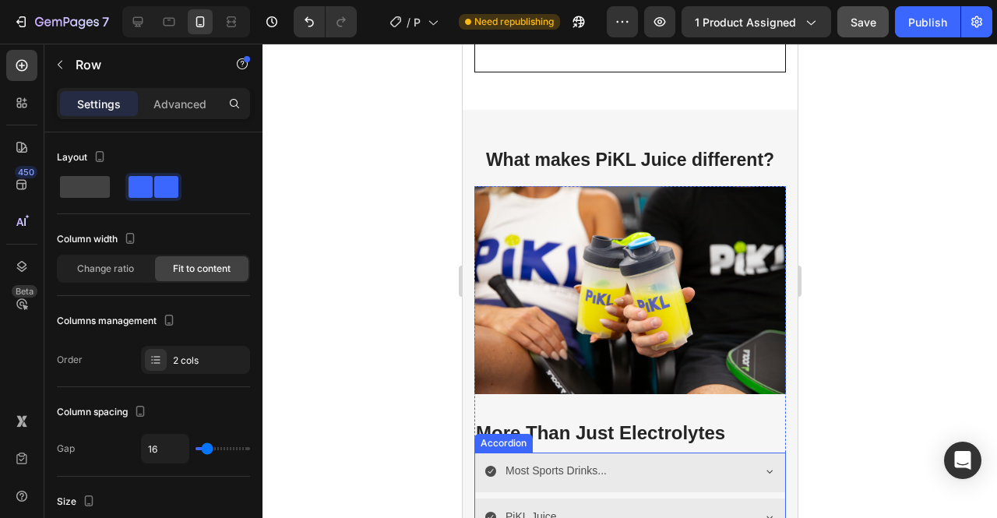
click at [615, 466] on div "Most Sports Drinks..." at bounding box center [617, 471] width 266 height 24
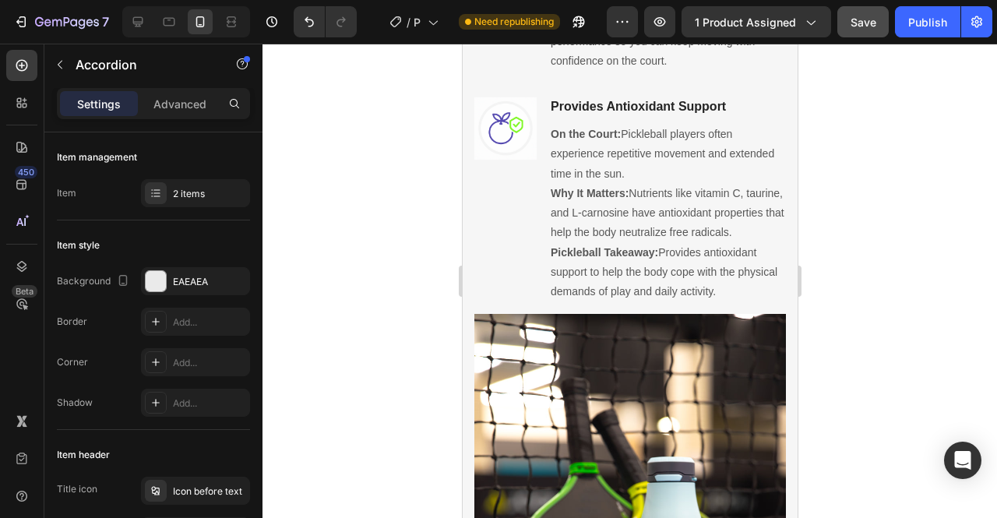
scroll to position [1215, 0]
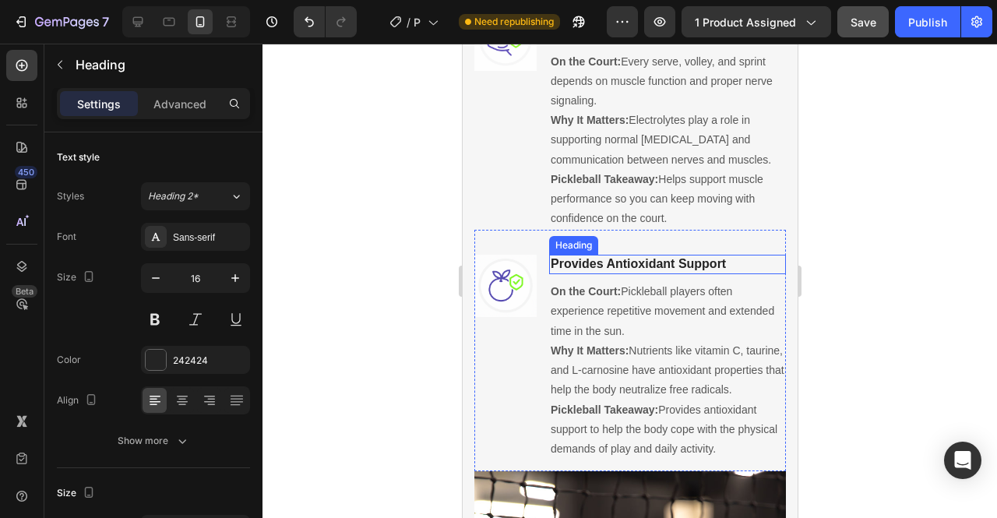
click at [645, 274] on h3 "Provides Antioxidant Support" at bounding box center [666, 264] width 237 height 19
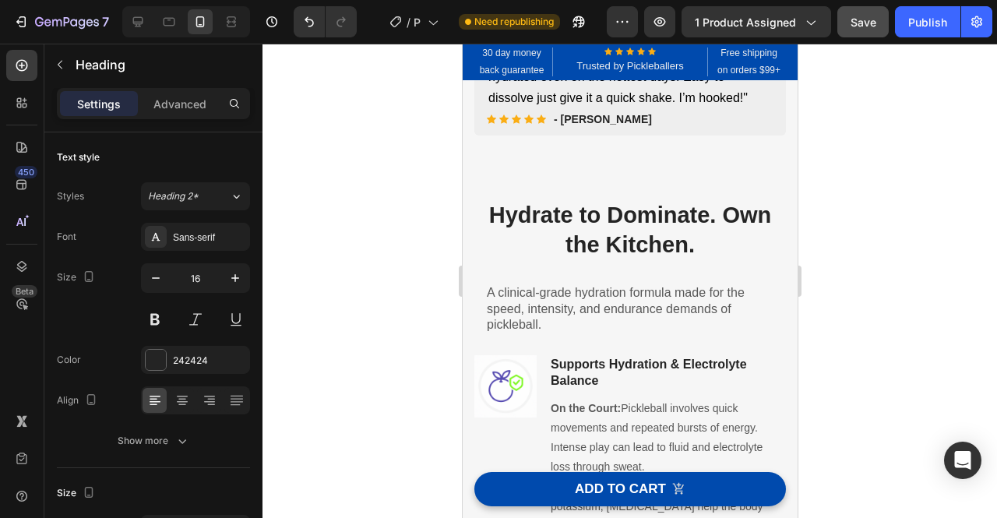
scroll to position [582, 0]
click at [142, 24] on icon at bounding box center [138, 22] width 16 height 16
type input "19"
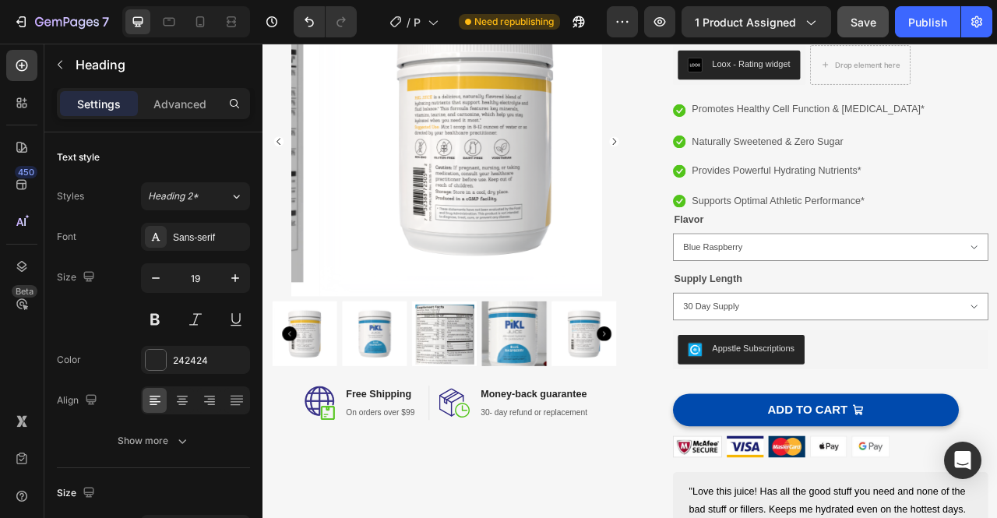
scroll to position [132, 0]
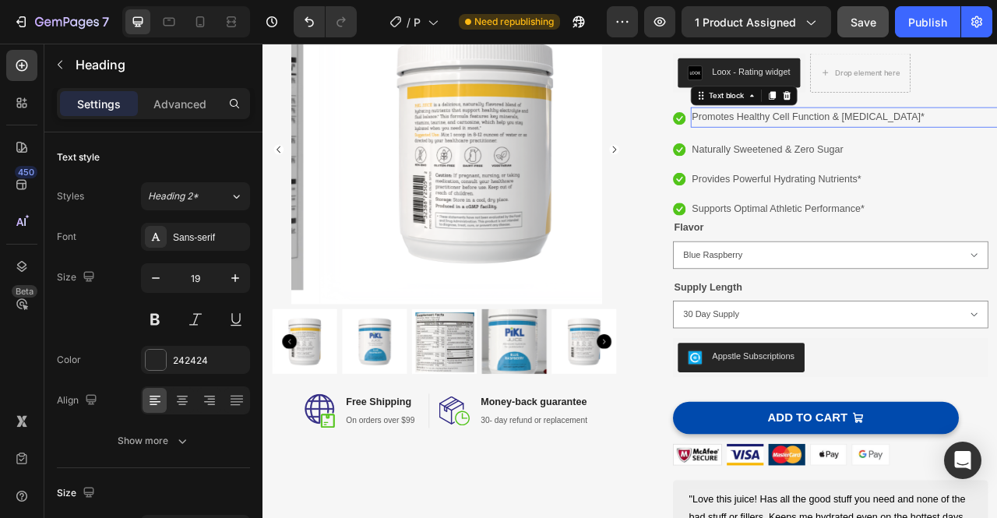
click at [919, 134] on p "Promotes Healthy Cell Function & [MEDICAL_DATA]*" at bounding box center [1007, 137] width 398 height 23
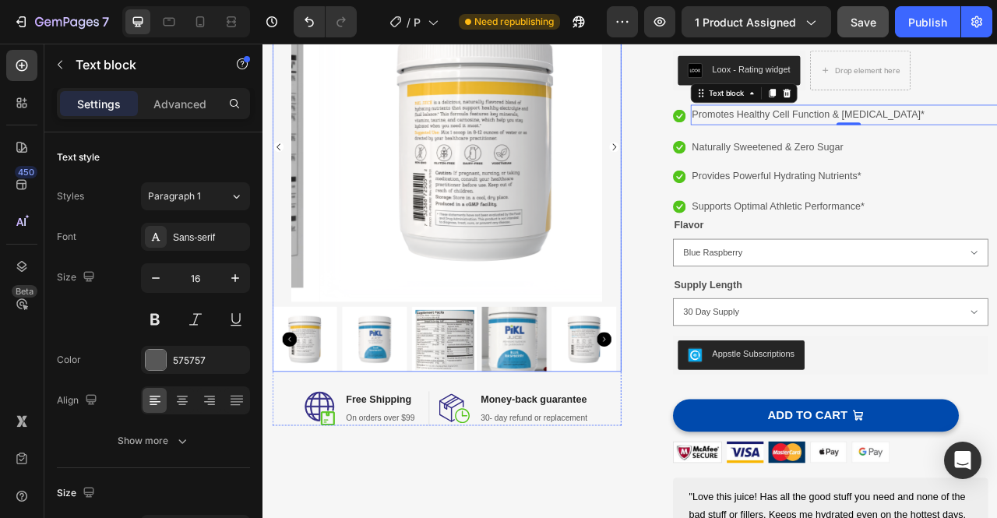
scroll to position [0, 0]
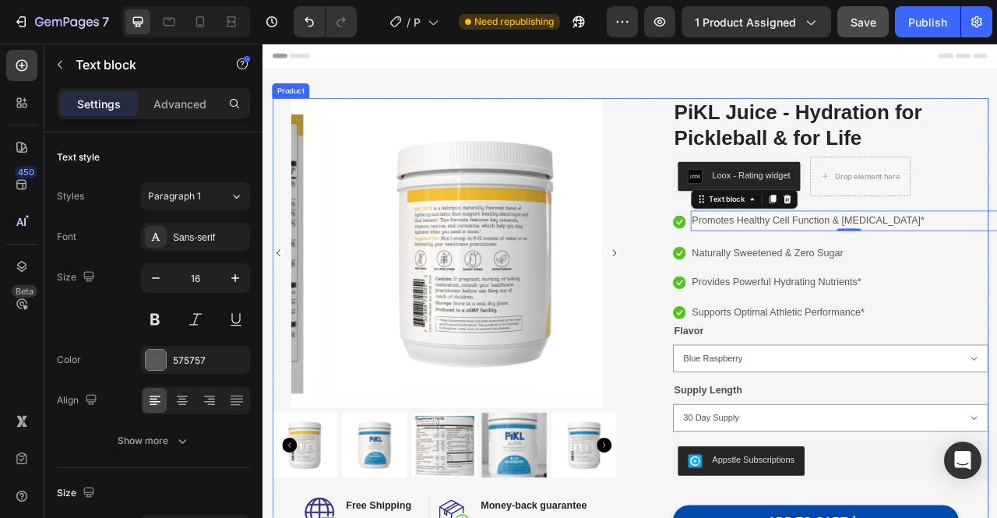
click at [724, 312] on div "Product Images Image Free Shipping Heading On orders over $99 Text block Row Im…" at bounding box center [729, 487] width 911 height 748
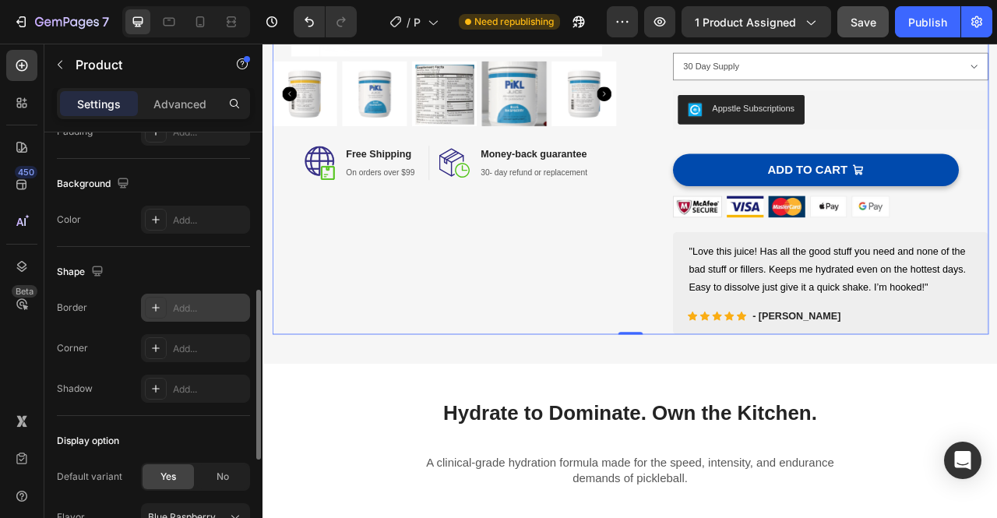
scroll to position [404, 0]
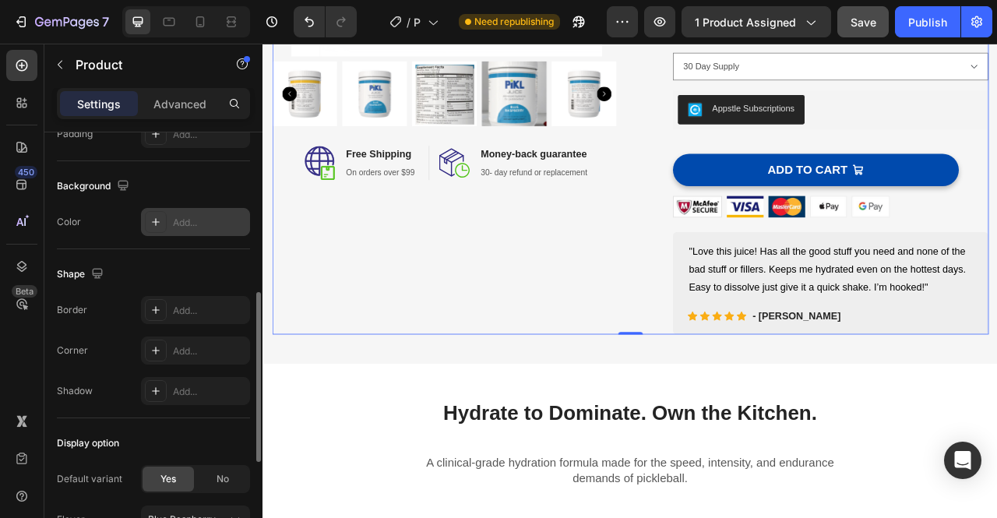
click at [197, 231] on div "Add..." at bounding box center [195, 222] width 109 height 28
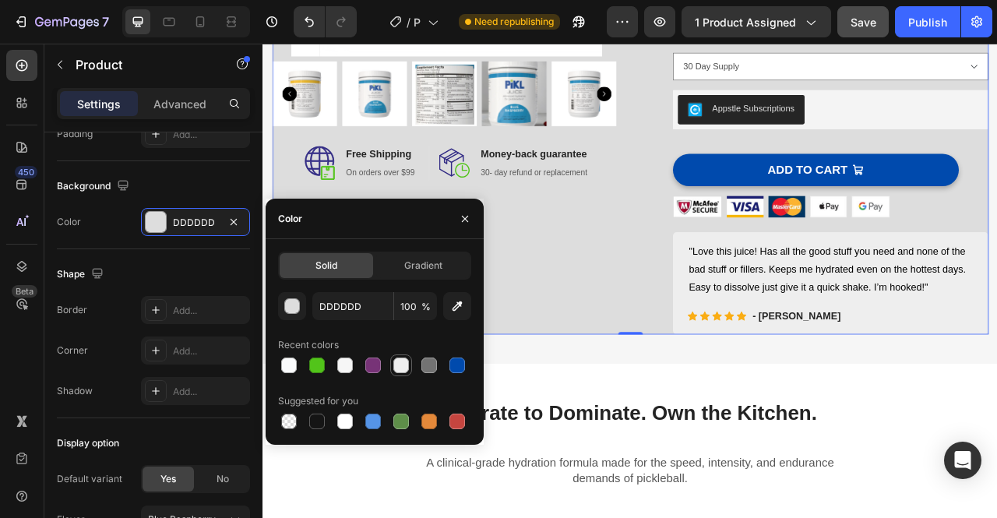
click at [405, 365] on div at bounding box center [401, 365] width 16 height 16
type input "EEEEEE"
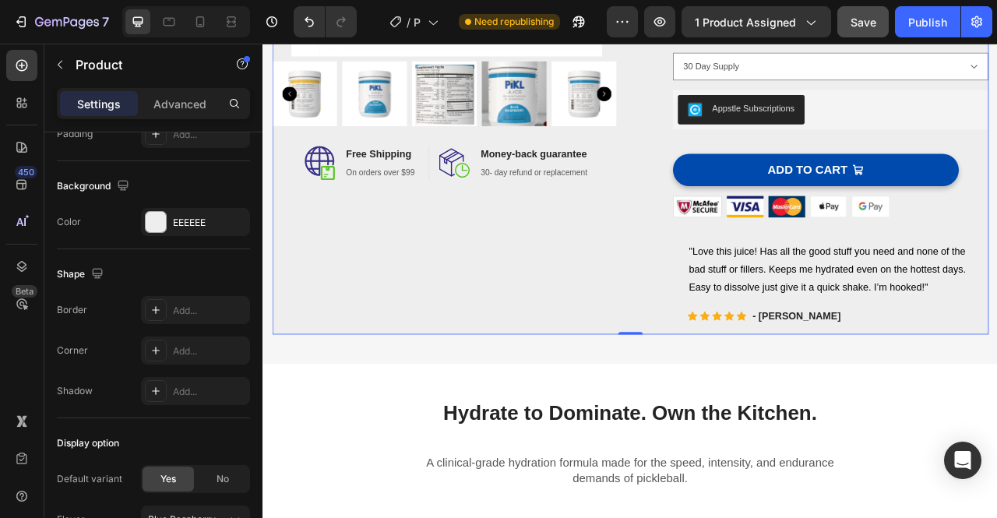
click at [631, 341] on div "Product Images Image Free Shipping Heading On orders over $99 Text block Row Im…" at bounding box center [496, 40] width 444 height 748
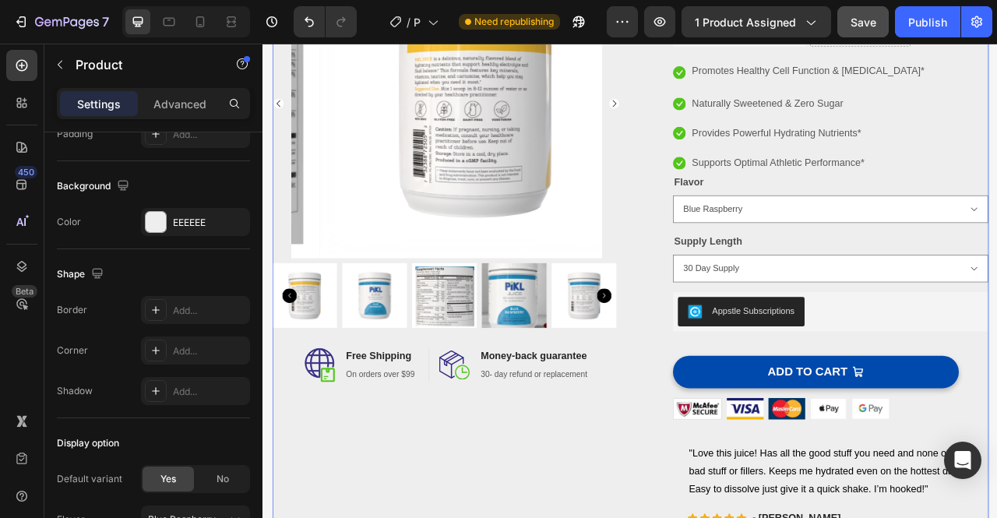
scroll to position [189, 0]
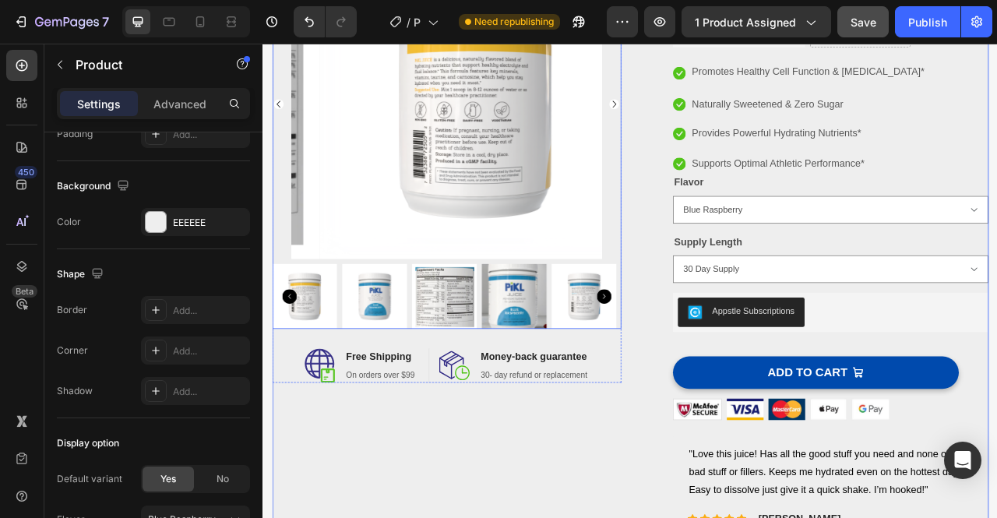
click at [636, 210] on img at bounding box center [532, 121] width 394 height 394
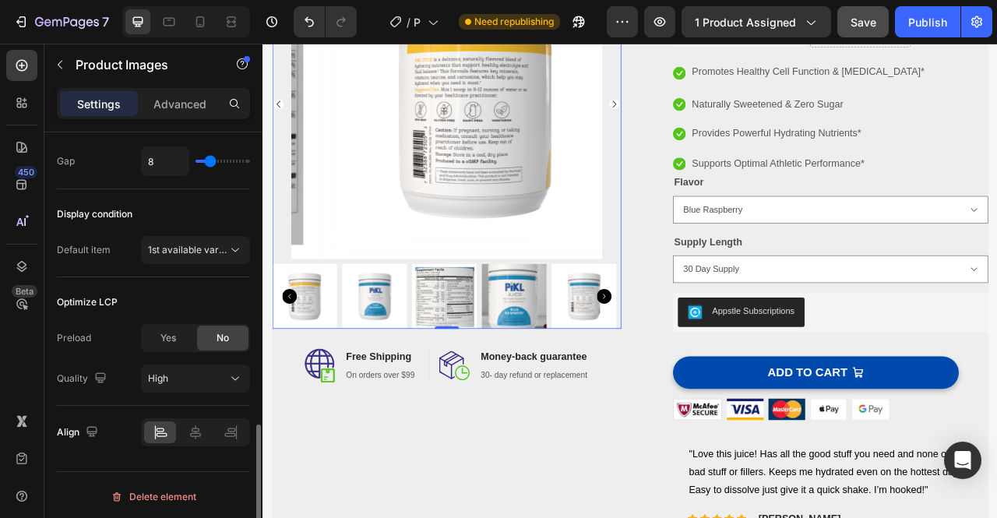
scroll to position [903, 0]
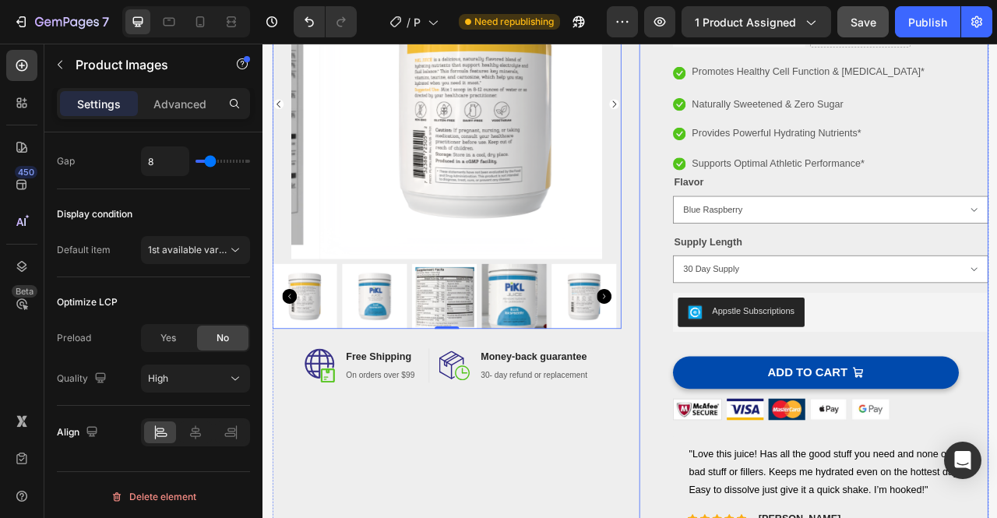
click at [747, 344] on div "(P) Images & Gallery PiKL Juice - Hydration for Pickleball & for Life (P) Title…" at bounding box center [963, 298] width 444 height 748
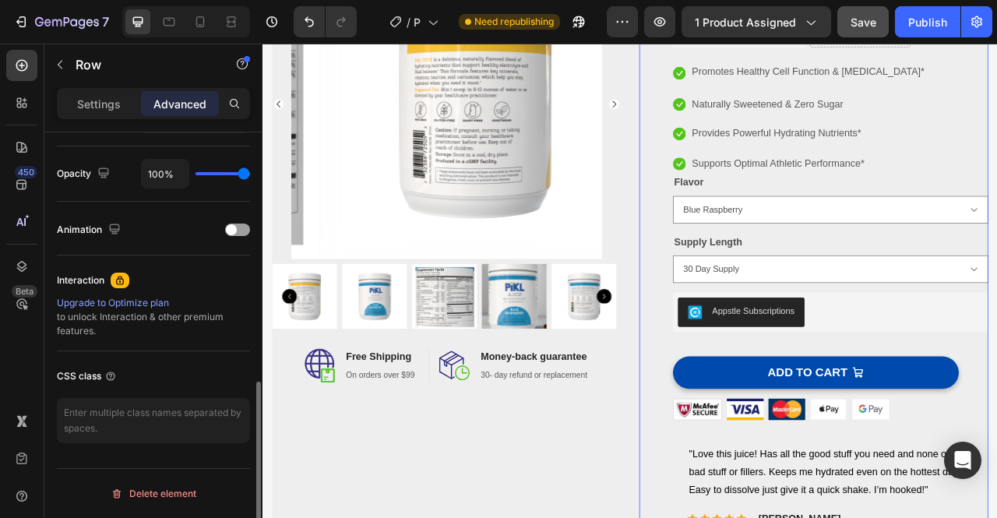
scroll to position [0, 0]
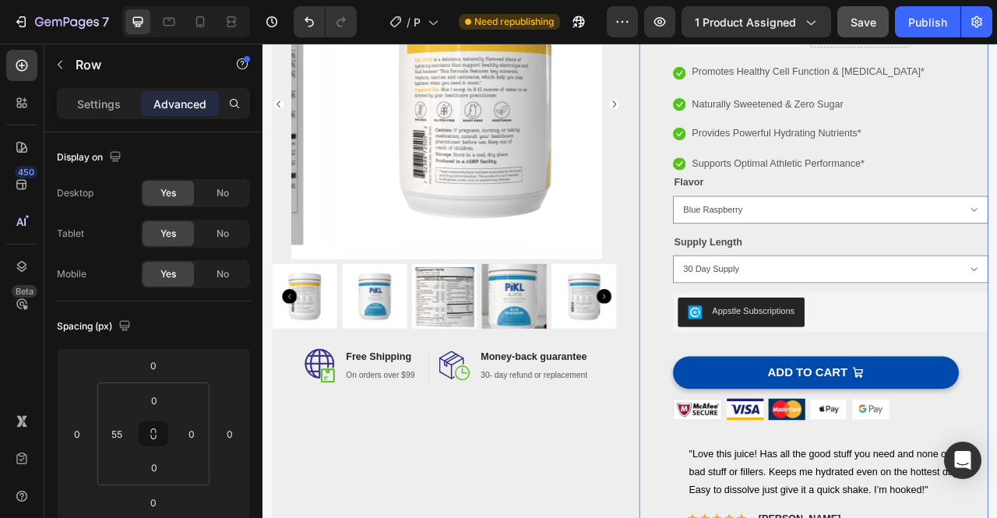
click at [766, 324] on div "(P) Images & Gallery PiKL Juice - Hydration for Pickleball & for Life (P) Title…" at bounding box center [963, 298] width 444 height 748
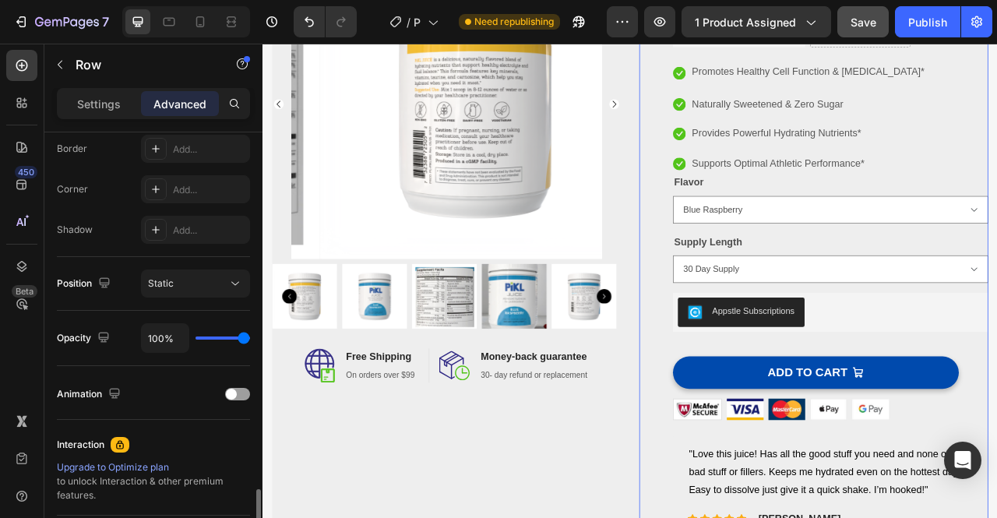
scroll to position [606, 0]
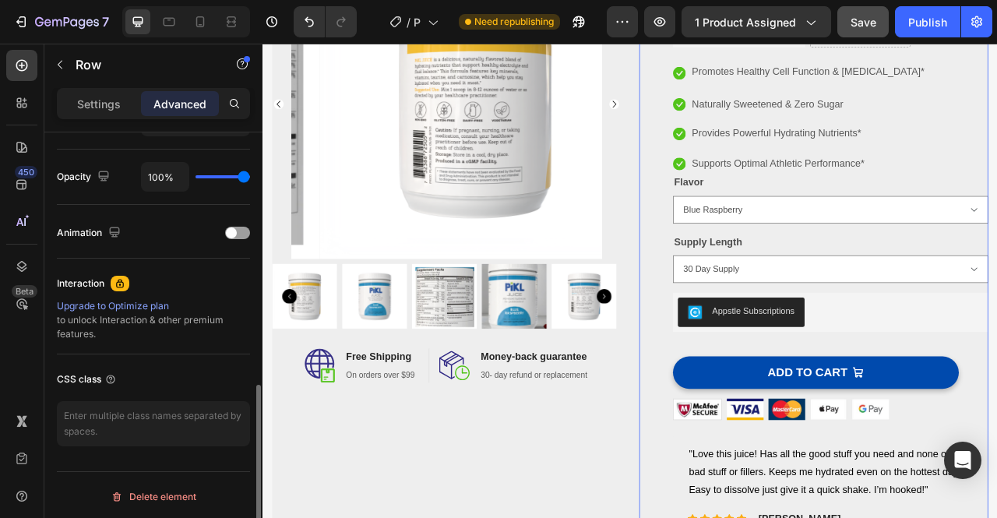
click at [100, 116] on div "Settings Advanced" at bounding box center [153, 103] width 193 height 31
click at [98, 107] on p "Settings" at bounding box center [99, 104] width 44 height 16
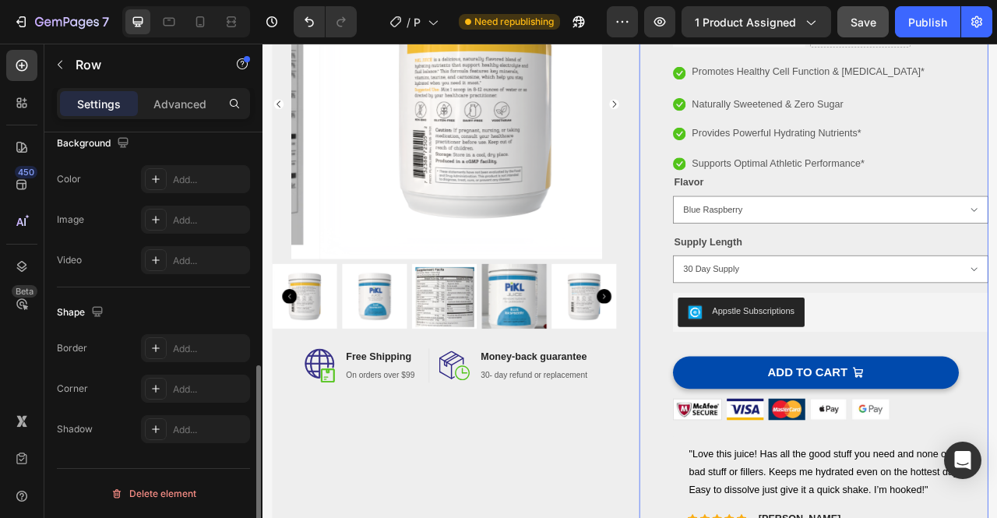
scroll to position [518, 0]
click at [757, 404] on div "(P) Images & Gallery PiKL Juice - Hydration for Pickleball & for Life (P) Title…" at bounding box center [963, 298] width 444 height 748
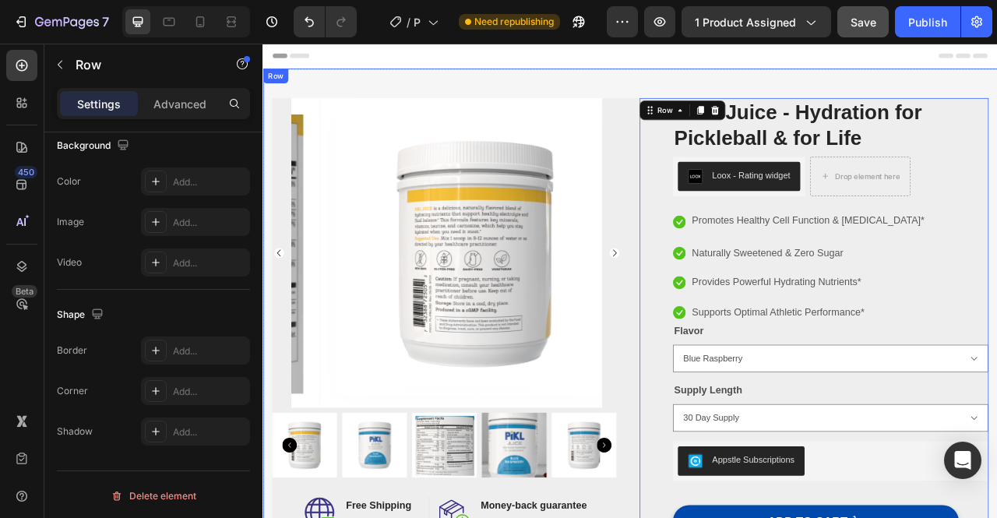
click at [662, 95] on div "Product Images Image Free Shipping Heading On orders over $99 Text block Row Im…" at bounding box center [729, 487] width 935 height 822
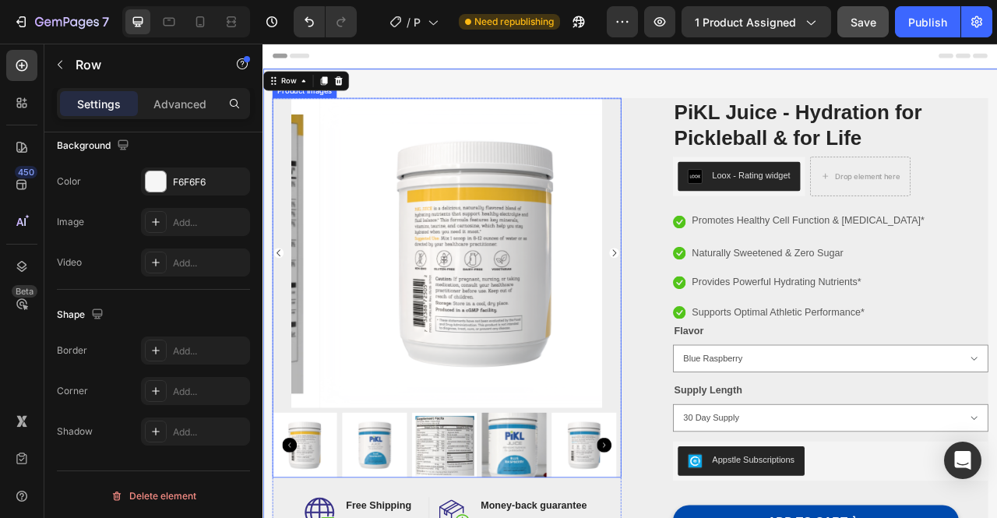
click at [702, 250] on div at bounding box center [496, 310] width 444 height 394
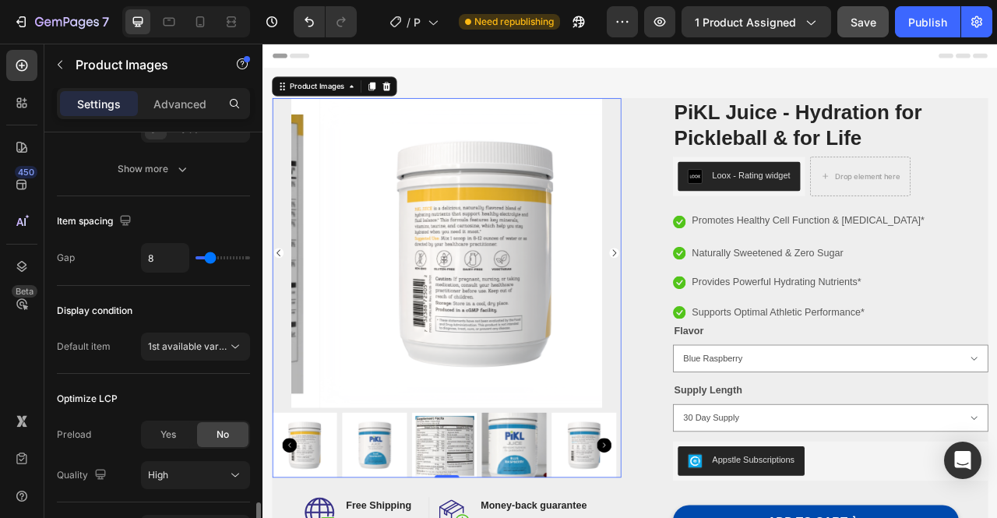
scroll to position [903, 0]
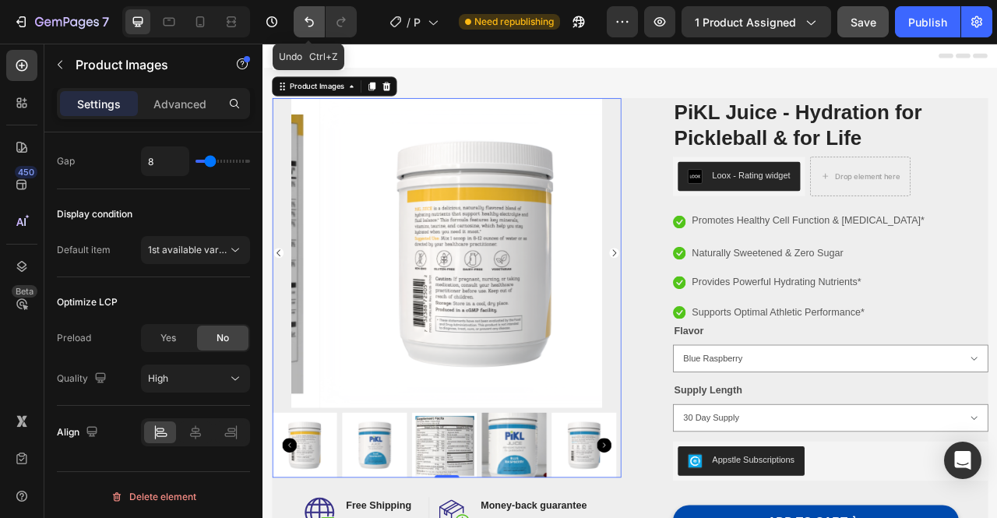
click at [313, 29] on icon "Undo/Redo" at bounding box center [309, 22] width 16 height 16
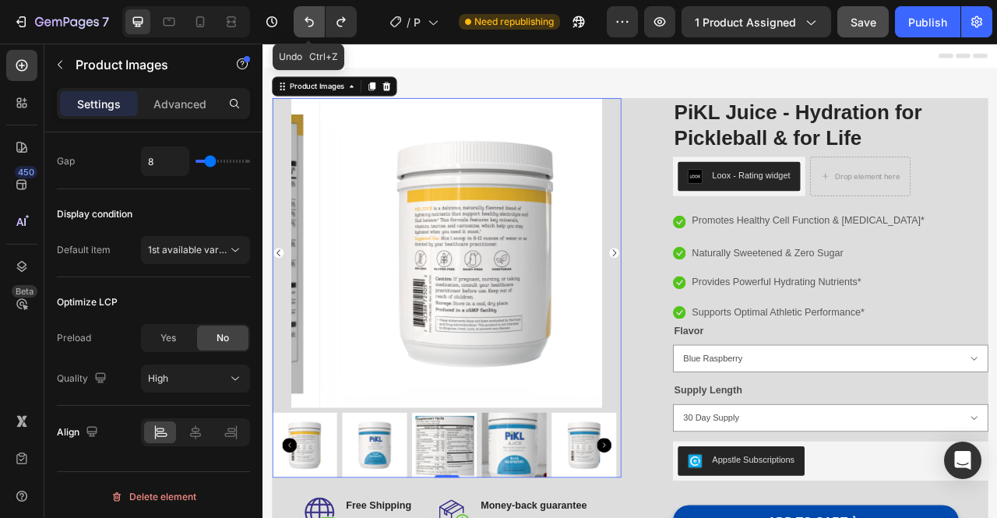
click at [313, 29] on icon "Undo/Redo" at bounding box center [309, 22] width 16 height 16
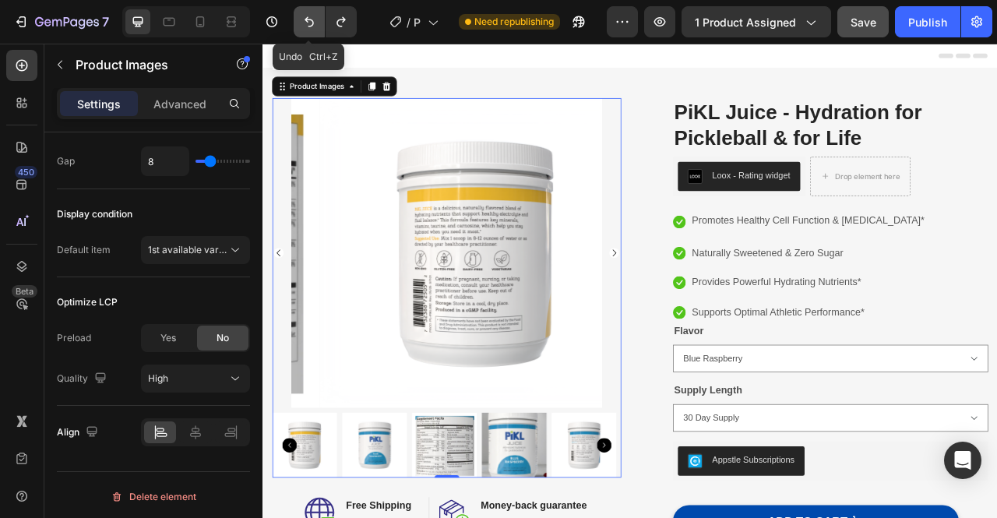
click at [313, 29] on icon "Undo/Redo" at bounding box center [309, 22] width 16 height 16
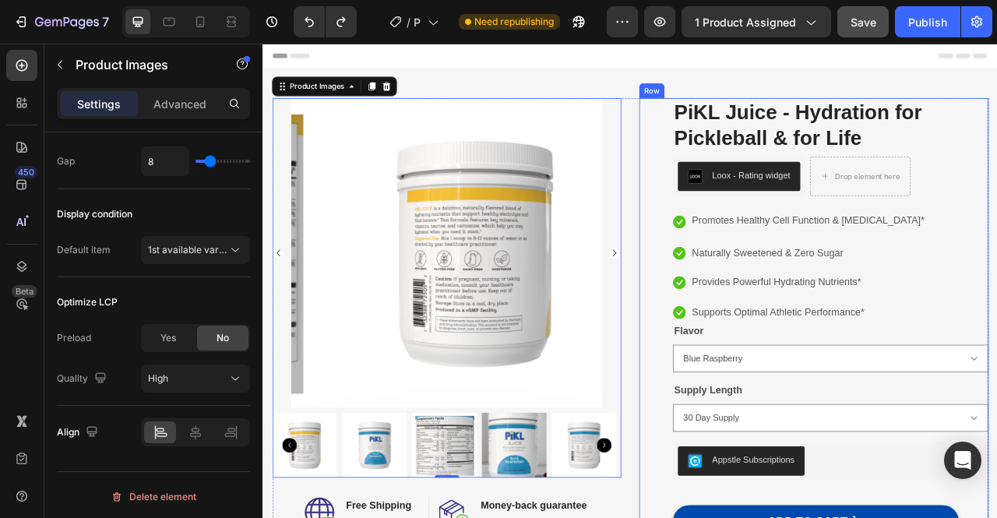
click at [730, 218] on div "Product Images 0 Image Free Shipping Heading On orders over $99 Text block Row …" at bounding box center [729, 487] width 911 height 748
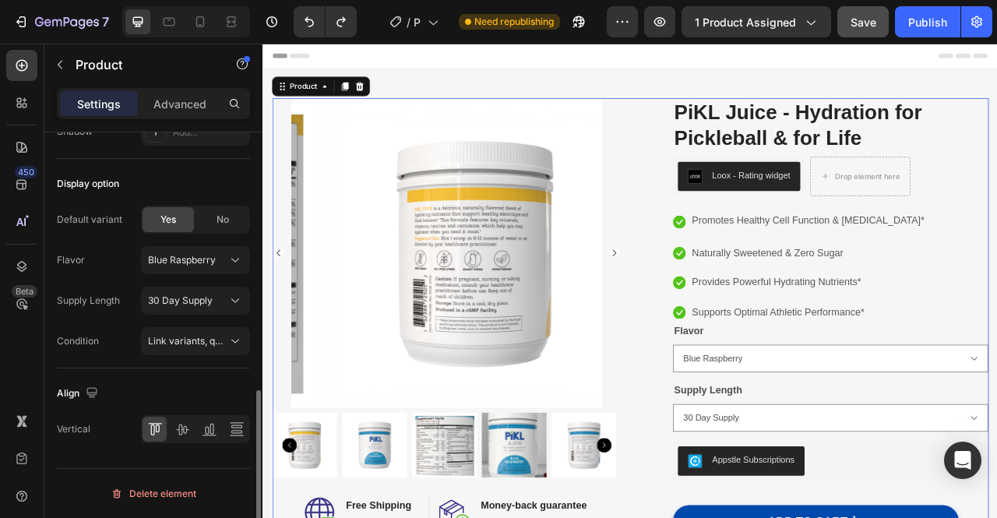
scroll to position [0, 0]
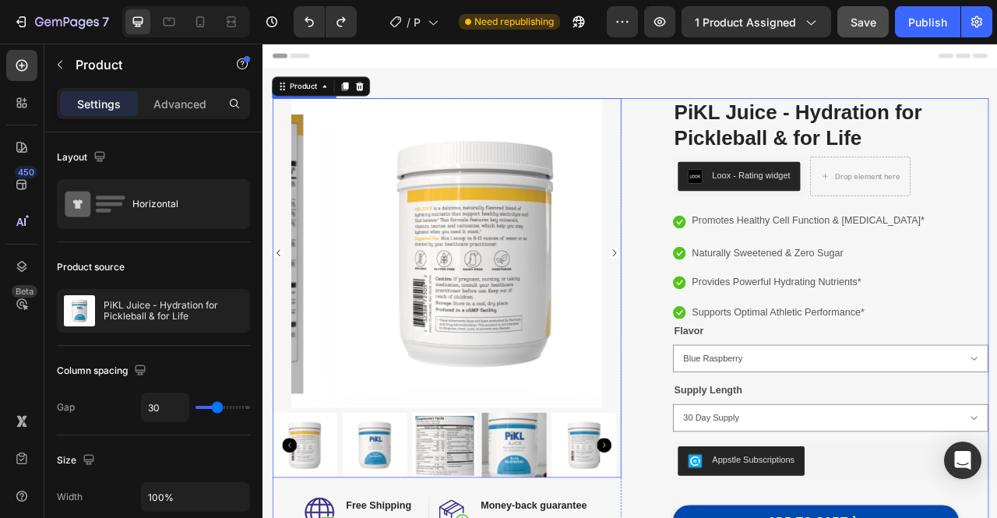
click at [704, 223] on div at bounding box center [496, 310] width 444 height 394
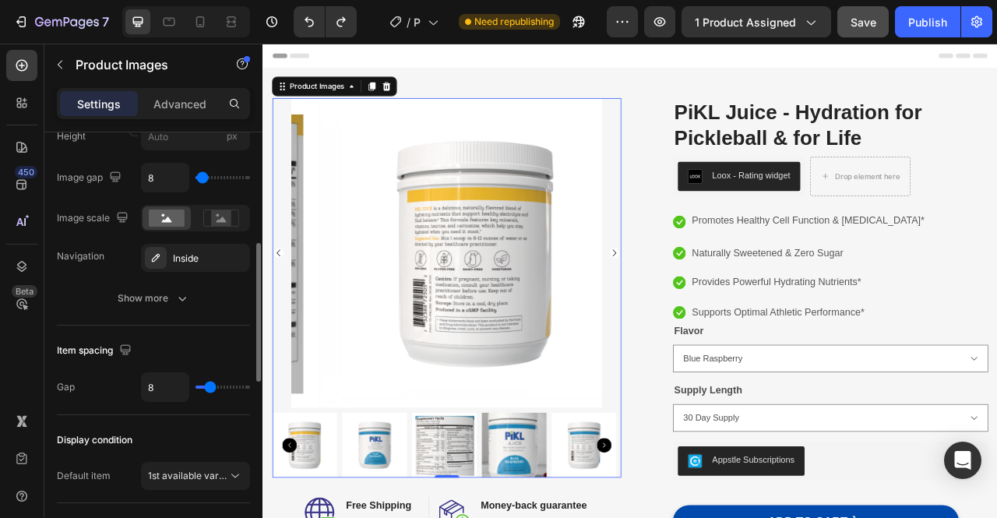
scroll to position [511, 0]
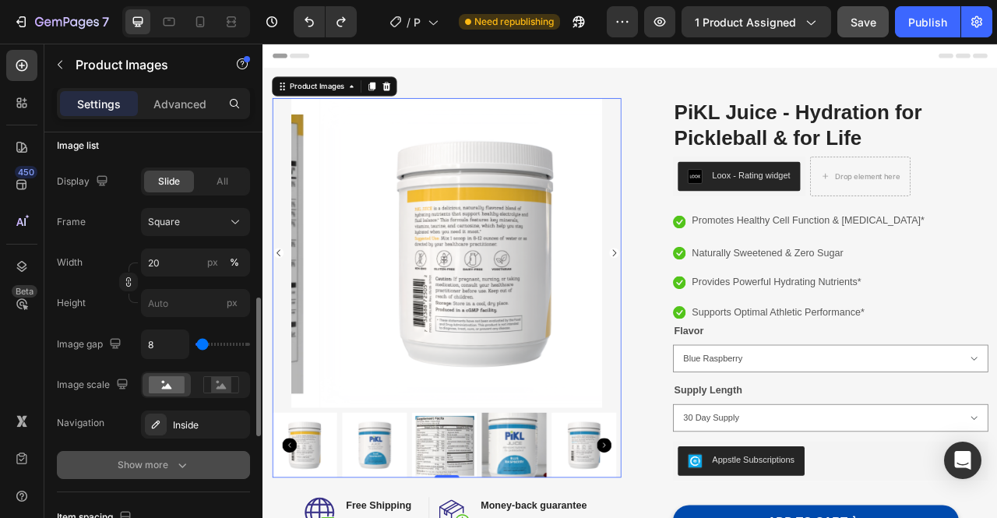
click at [169, 465] on div "Show more" at bounding box center [154, 465] width 72 height 16
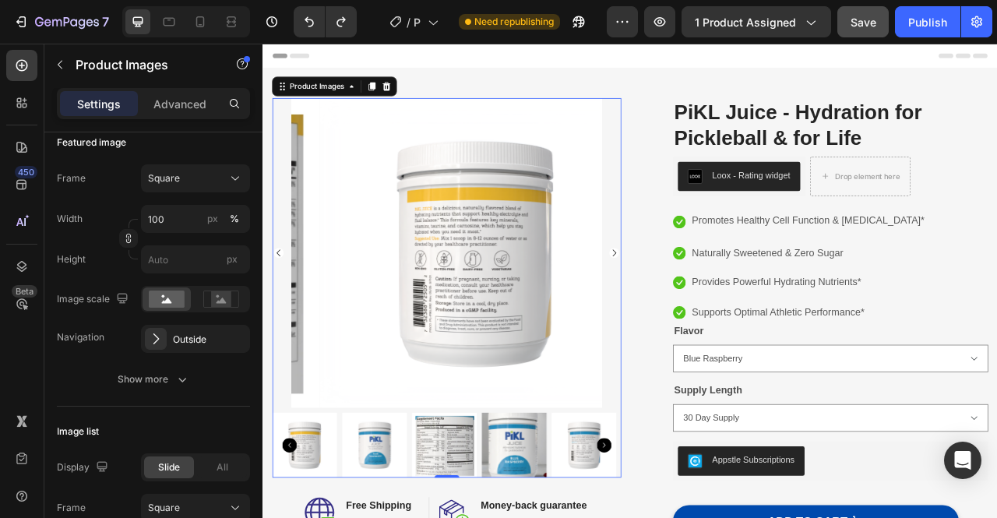
scroll to position [0, 0]
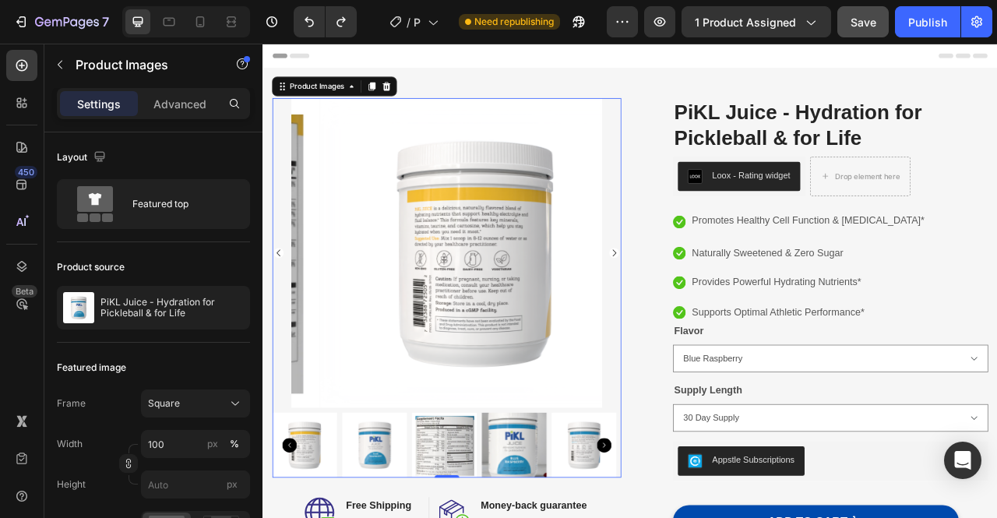
click at [192, 125] on div "Settings Advanced" at bounding box center [153, 110] width 218 height 44
click at [191, 124] on div "Settings Advanced" at bounding box center [153, 110] width 218 height 44
click at [178, 115] on div "Advanced" at bounding box center [180, 103] width 78 height 25
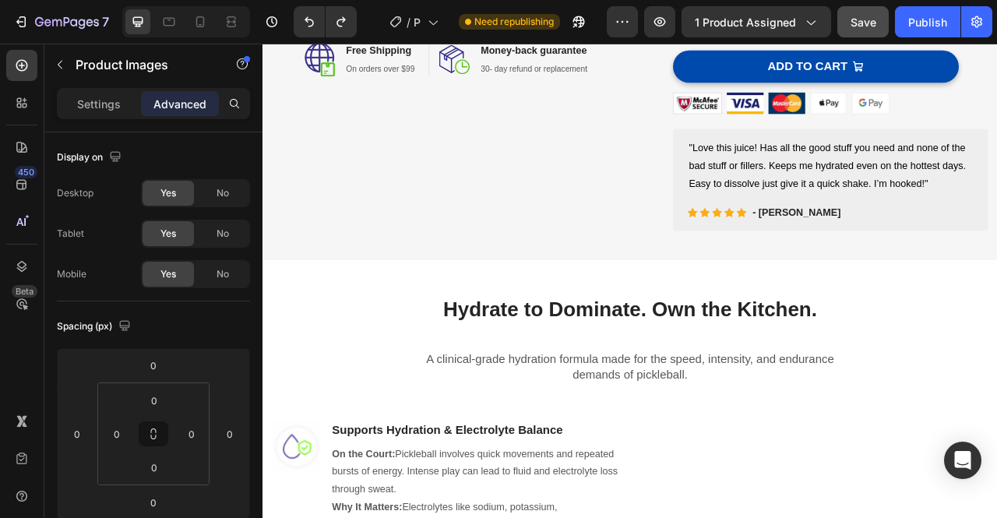
scroll to position [847, 0]
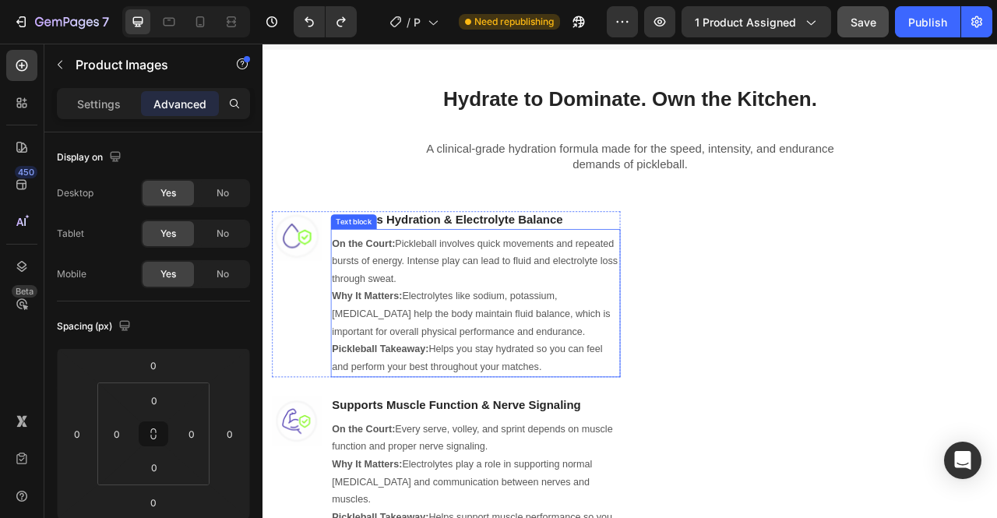
click at [600, 325] on p "On the Court: Pickleball involves quick movements and repeated bursts of energy…" at bounding box center [532, 376] width 365 height 179
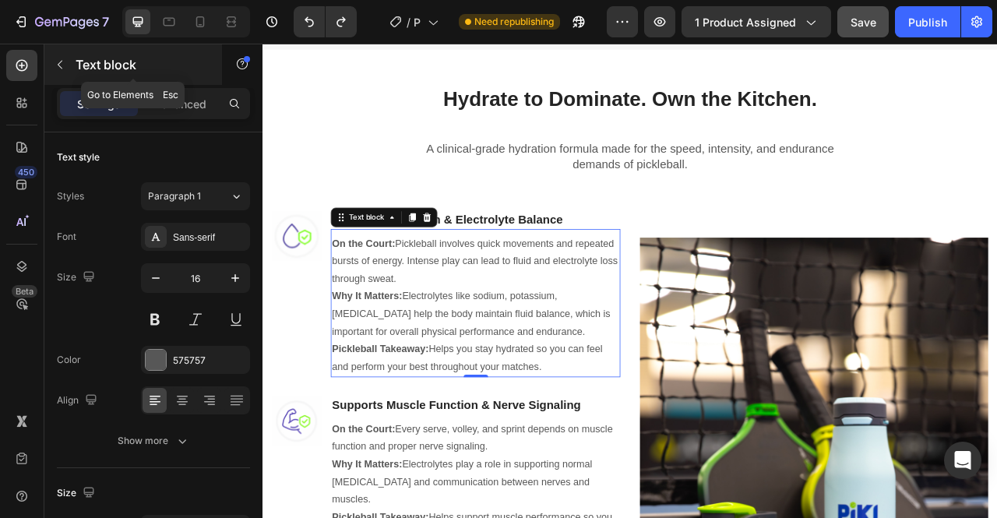
click at [62, 65] on icon "button" at bounding box center [60, 64] width 12 height 12
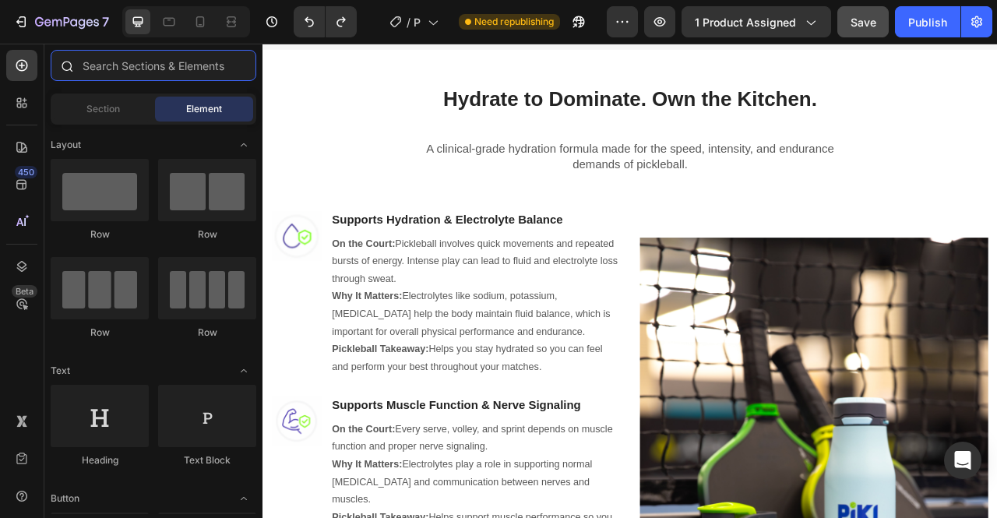
click at [120, 65] on input "text" at bounding box center [154, 65] width 206 height 31
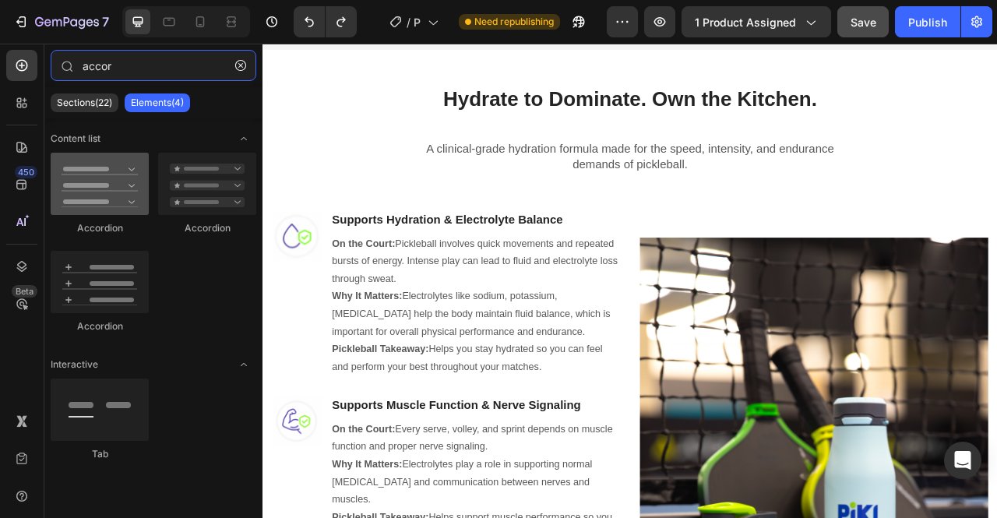
type input "accor"
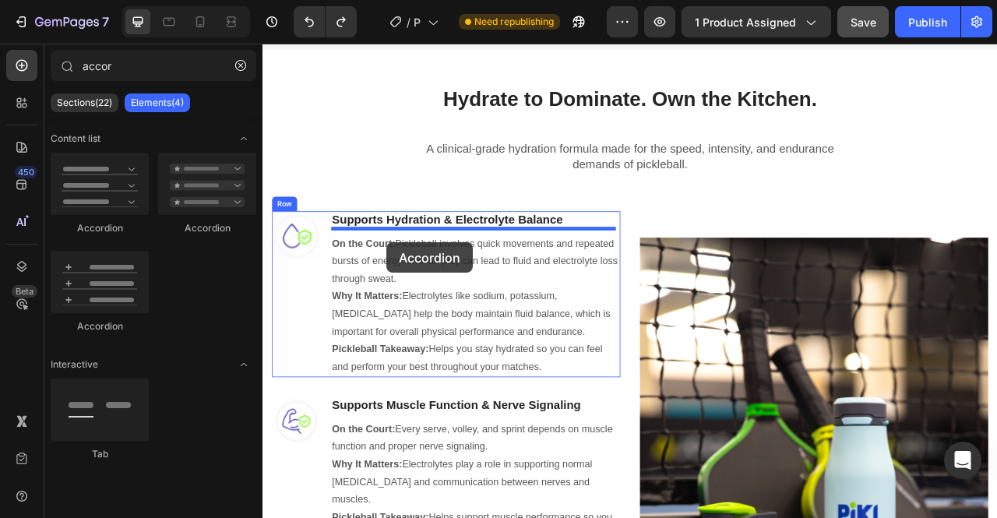
drag, startPoint x: 375, startPoint y: 227, endPoint x: 420, endPoint y: 297, distance: 83.4
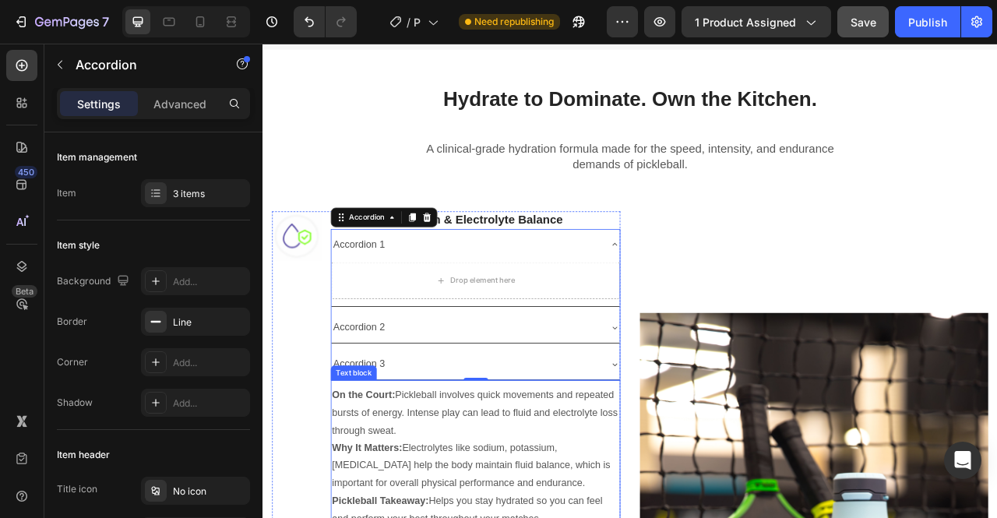
click at [400, 487] on strong "On the Court:" at bounding box center [390, 490] width 80 height 13
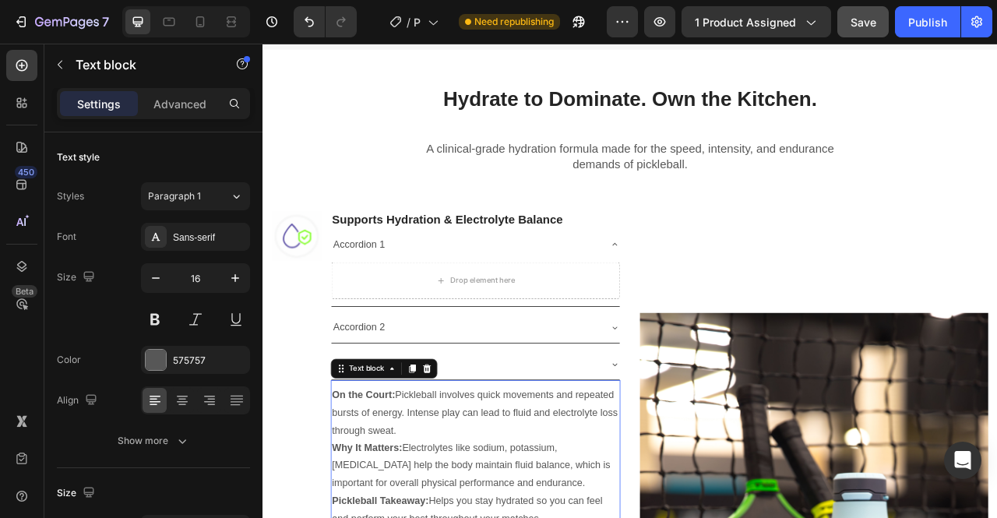
click at [400, 487] on strong "On the Court:" at bounding box center [390, 490] width 80 height 13
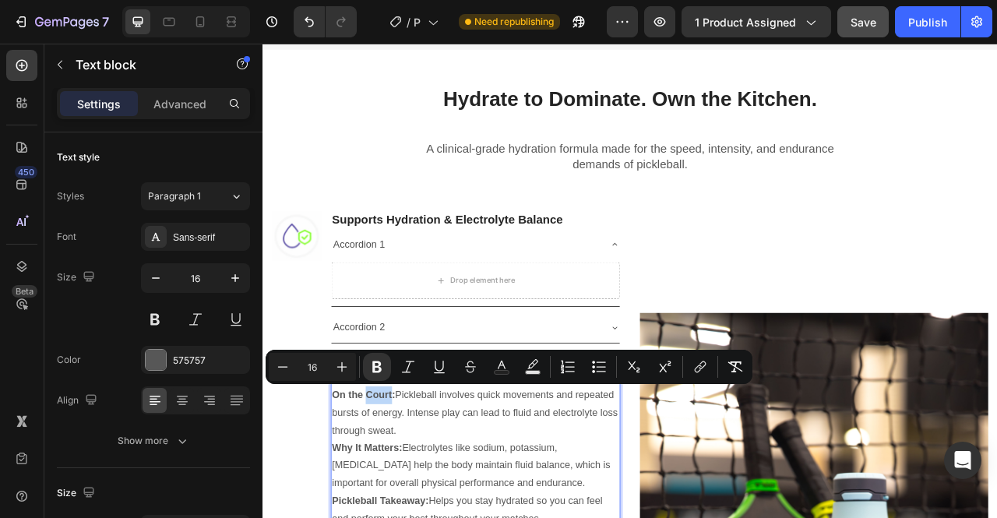
drag, startPoint x: 432, startPoint y: 489, endPoint x: 353, endPoint y: 485, distance: 79.5
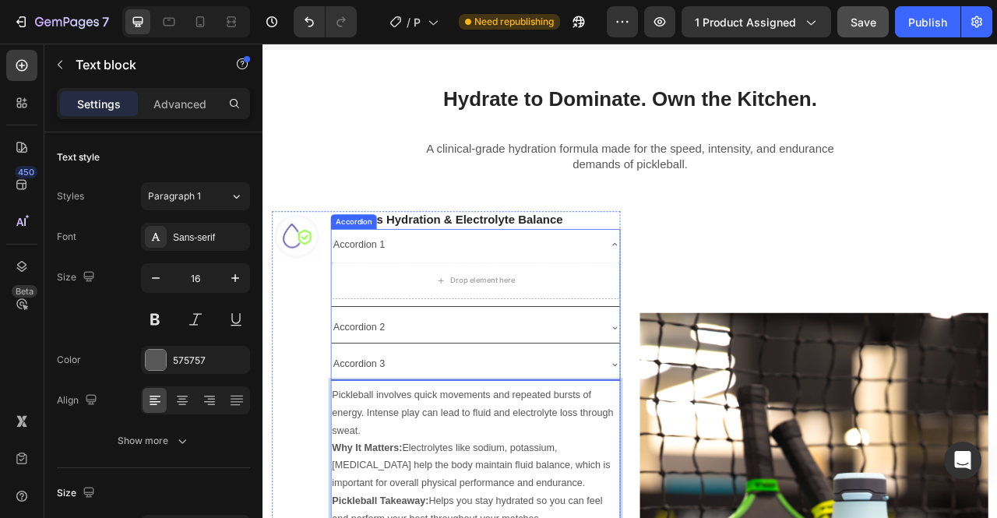
click at [417, 352] on div "Drop element here" at bounding box center [533, 345] width 367 height 47
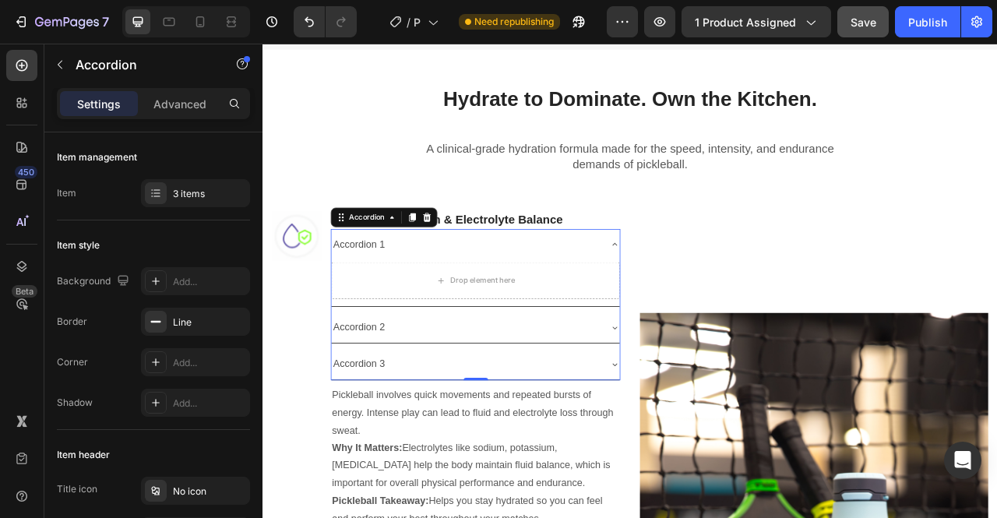
click at [391, 302] on div "Accordion 1" at bounding box center [385, 299] width 71 height 27
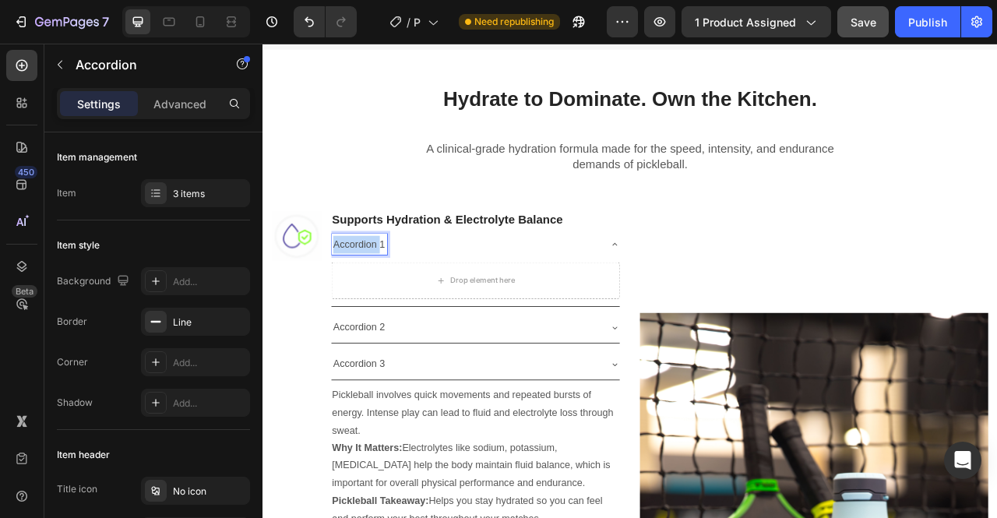
click at [391, 302] on p "Accordion 1" at bounding box center [385, 299] width 66 height 23
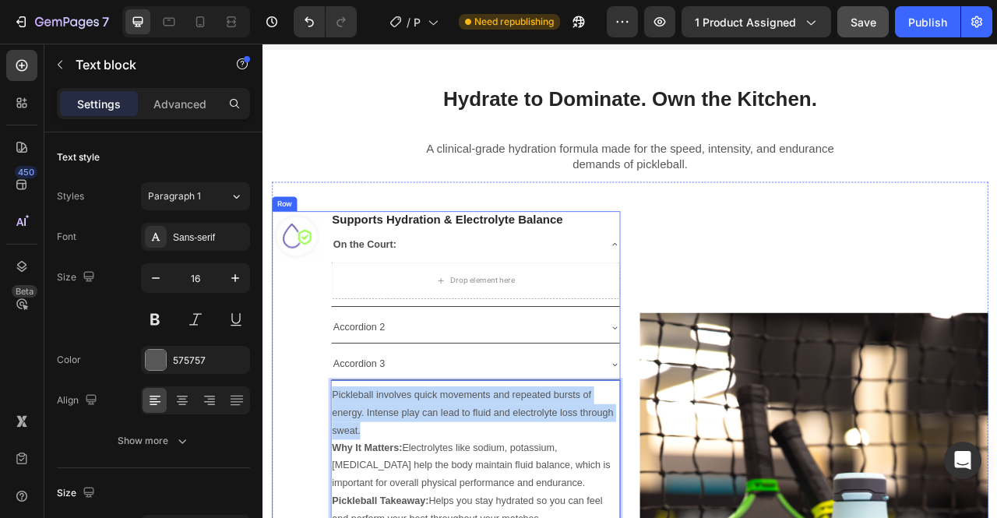
drag, startPoint x: 388, startPoint y: 537, endPoint x: 347, endPoint y: 484, distance: 66.1
click at [347, 484] on div "Image Supports Hydration & Electrolyte Balance Heading On the Court: Drop eleme…" at bounding box center [495, 458] width 443 height 403
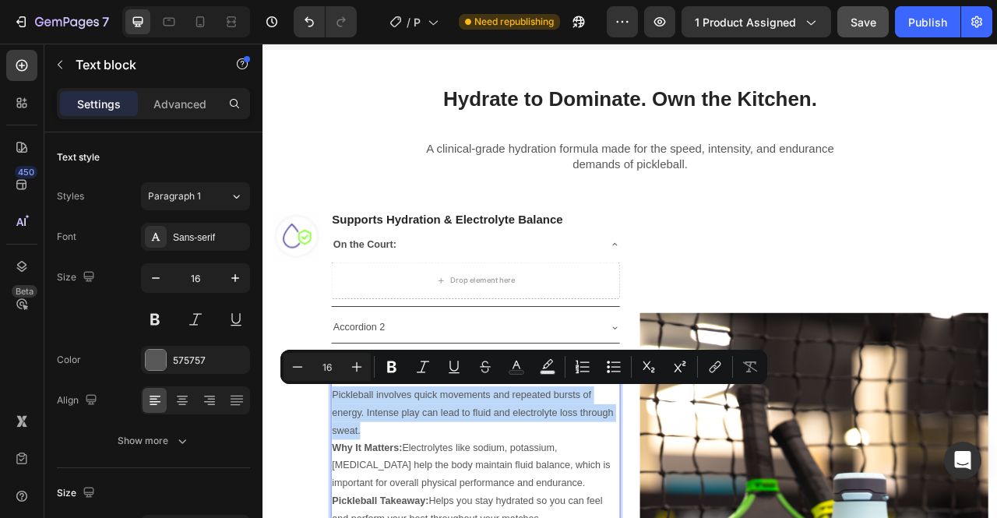
copy p "Pickleball involves quick movements and repeated bursts of energy. Intense play…"
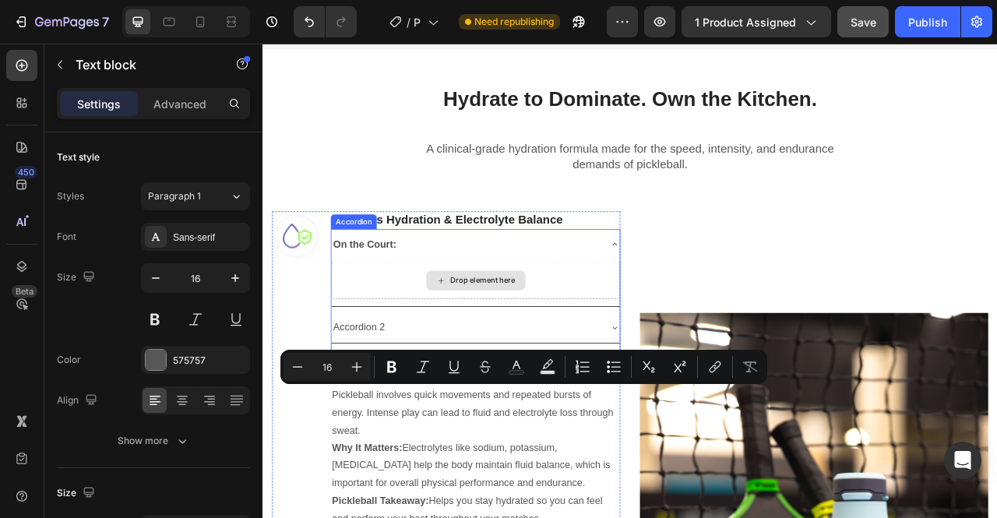
click at [513, 346] on div "Drop element here" at bounding box center [543, 345] width 83 height 12
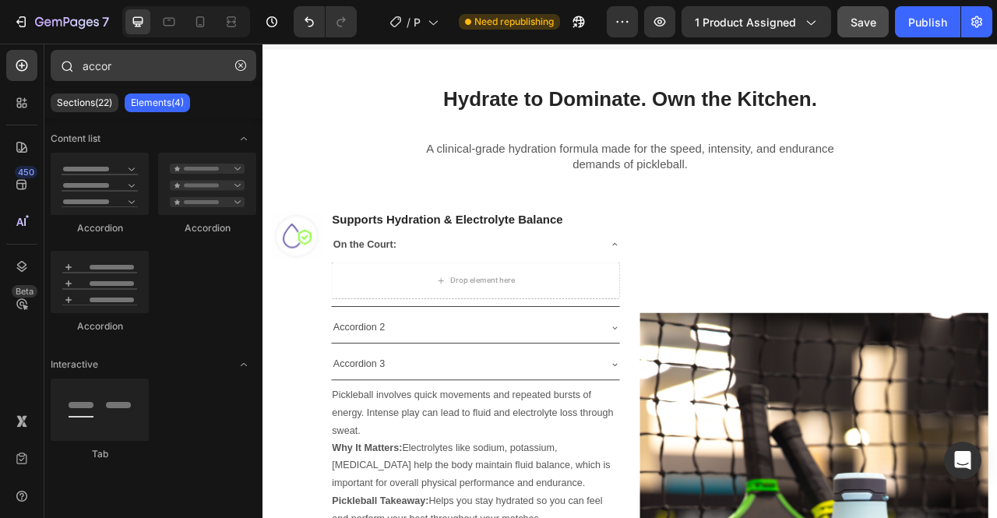
click at [240, 68] on icon "button" at bounding box center [240, 65] width 11 height 11
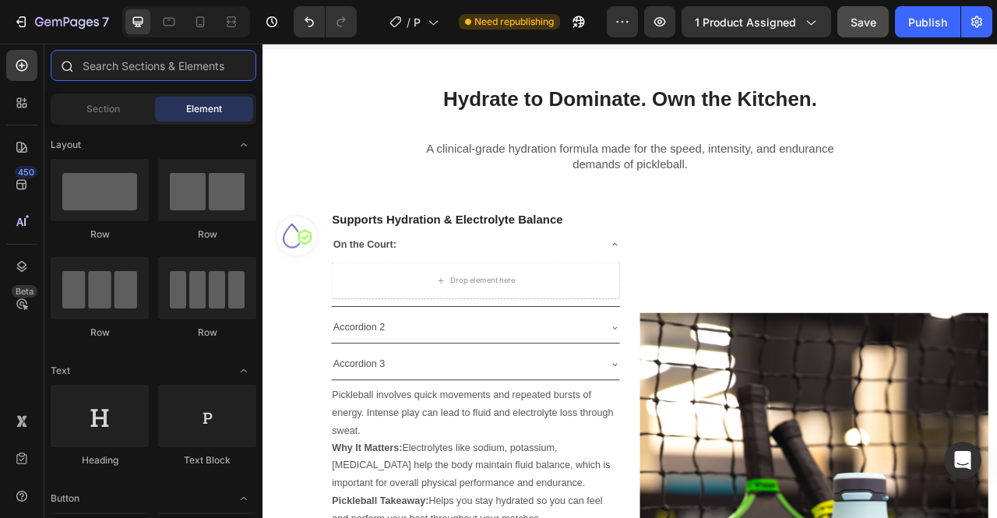
click at [178, 65] on input "text" at bounding box center [154, 65] width 206 height 31
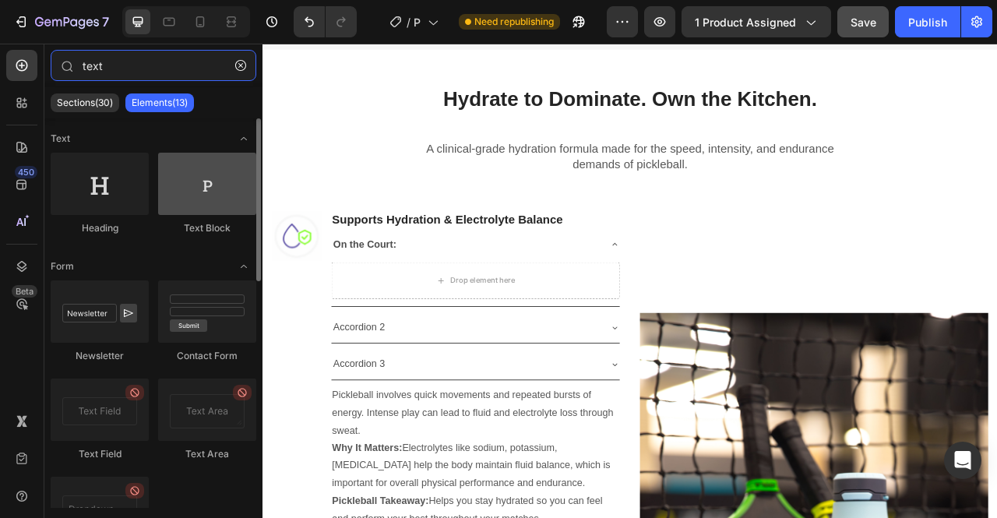
type input "text"
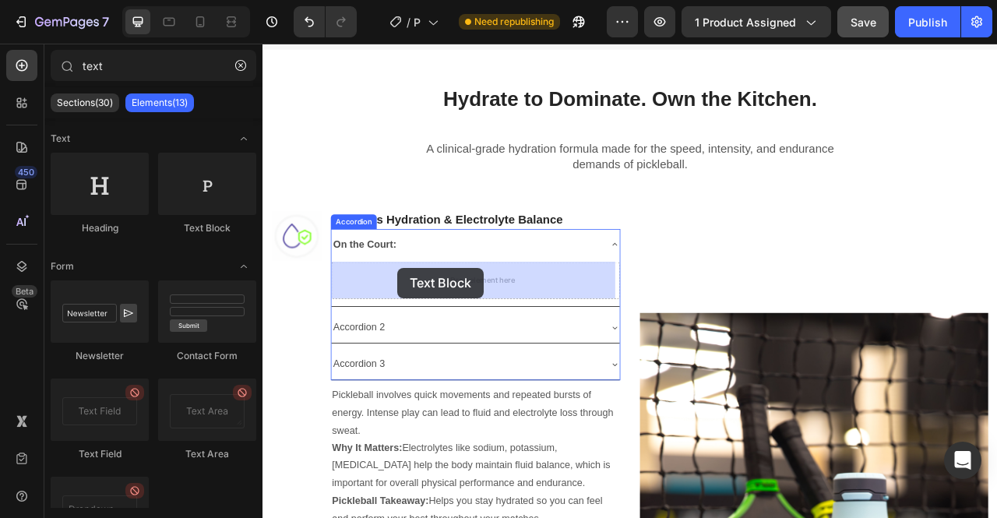
drag, startPoint x: 448, startPoint y: 245, endPoint x: 434, endPoint y: 331, distance: 86.8
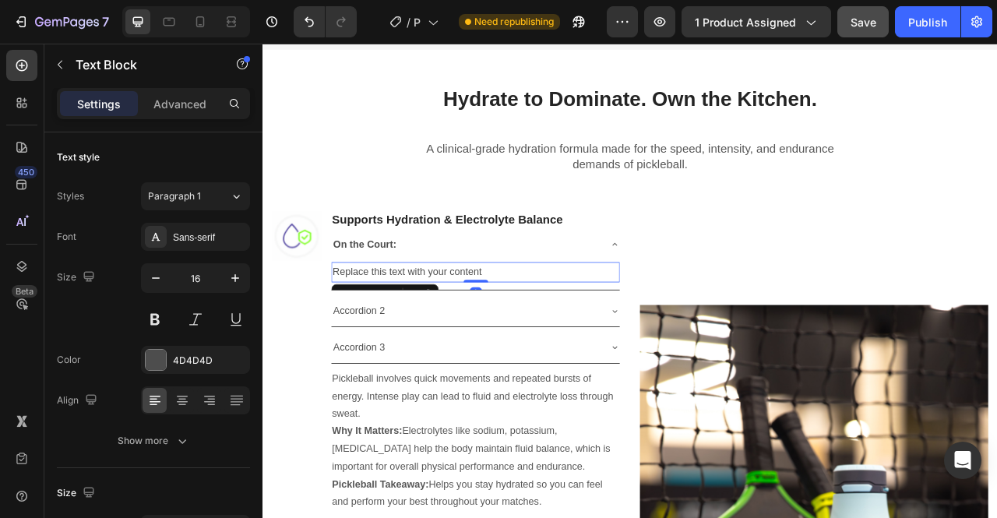
click at [482, 335] on div "Replace this text with your content" at bounding box center [533, 335] width 367 height 26
click at [482, 335] on p "Replace this text with your content" at bounding box center [533, 334] width 364 height 23
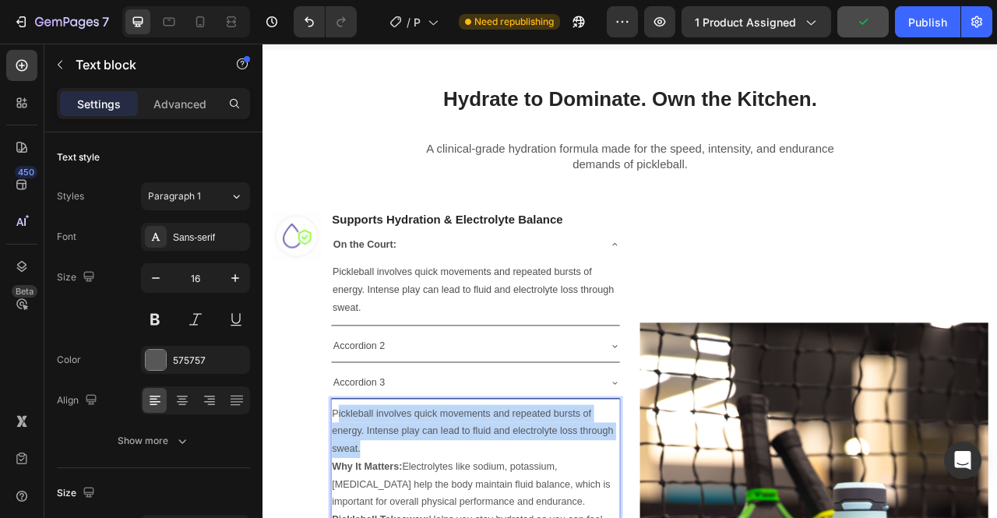
drag, startPoint x: 396, startPoint y: 555, endPoint x: 355, endPoint y: 515, distance: 57.8
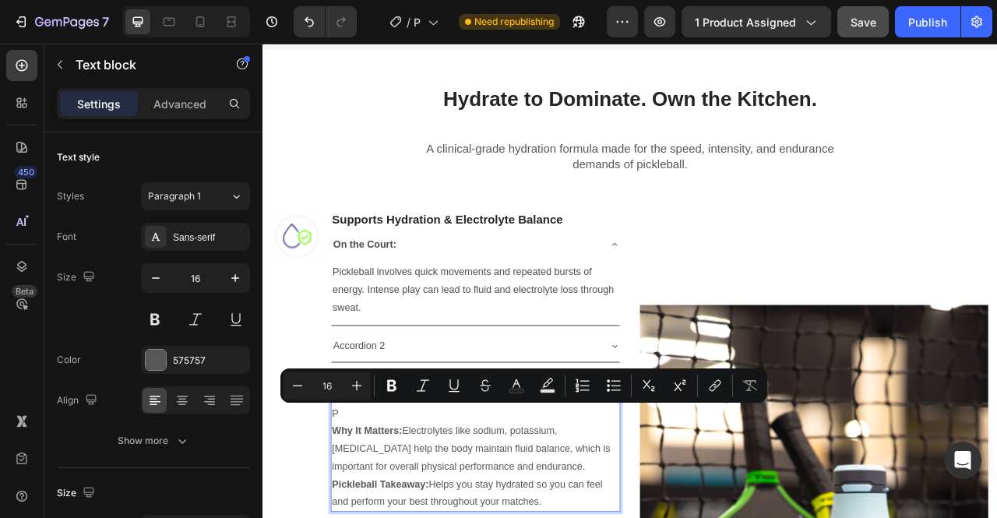
scroll to position [801, 0]
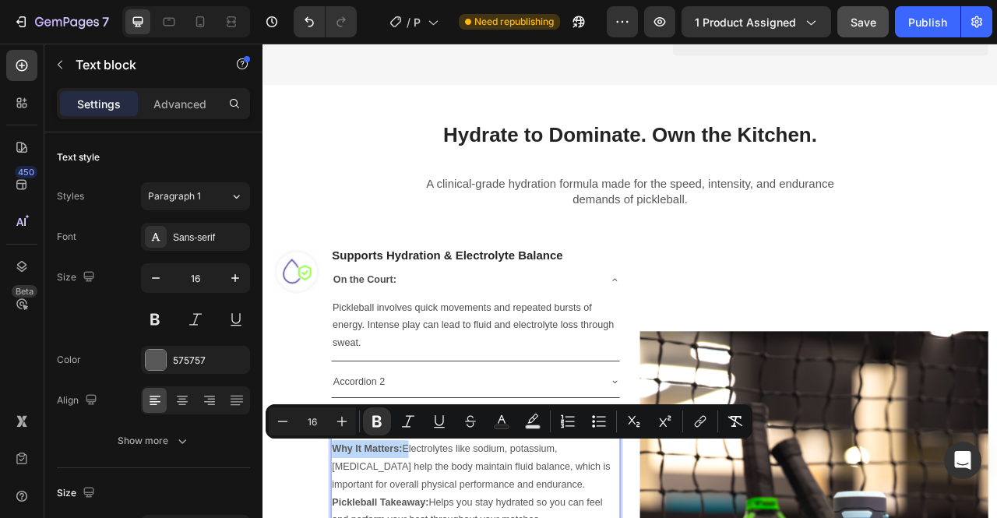
drag, startPoint x: 442, startPoint y: 560, endPoint x: 353, endPoint y: 556, distance: 88.9
drag, startPoint x: 365, startPoint y: 559, endPoint x: 313, endPoint y: 614, distance: 75.5
drag, startPoint x: 442, startPoint y: 556, endPoint x: 351, endPoint y: 551, distance: 91.2
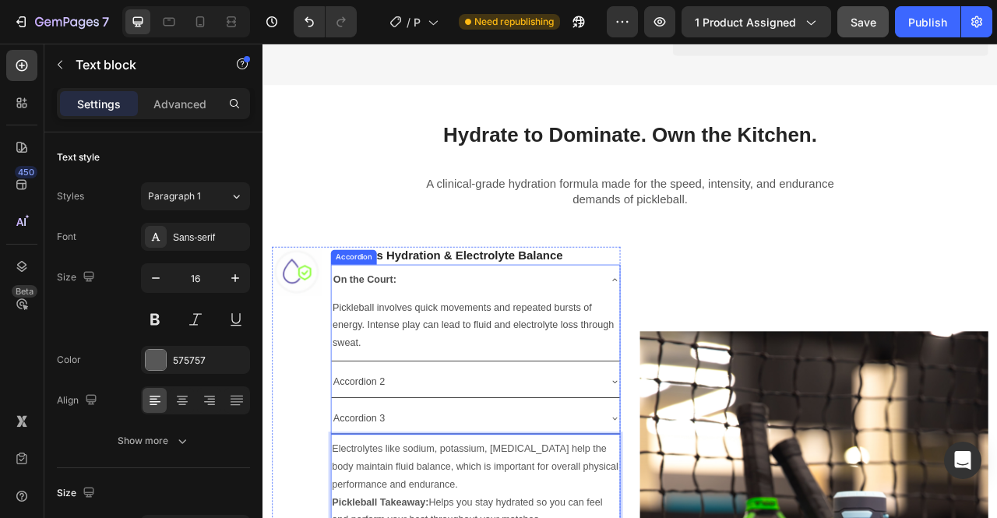
click at [393, 470] on p "Accordion 2" at bounding box center [385, 474] width 66 height 23
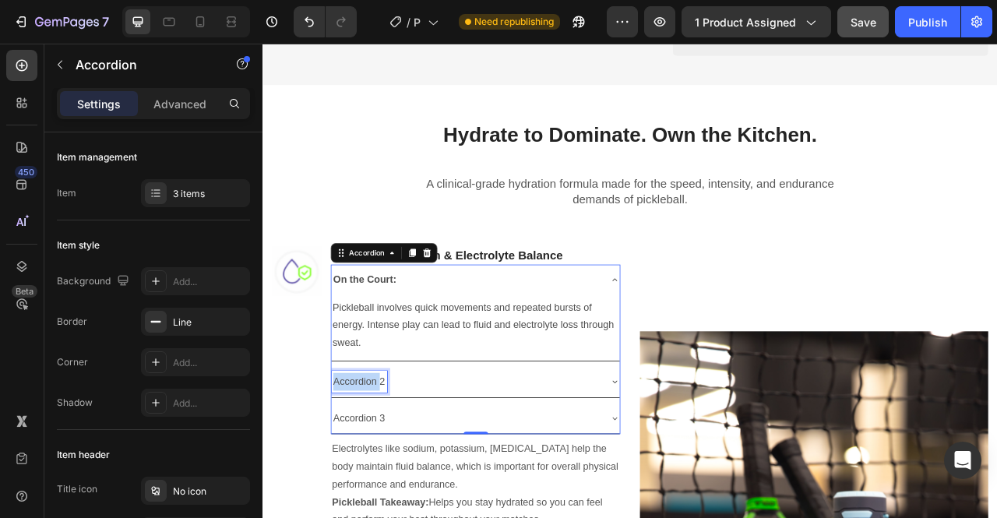
click at [393, 470] on p "Accordion 2" at bounding box center [385, 474] width 66 height 23
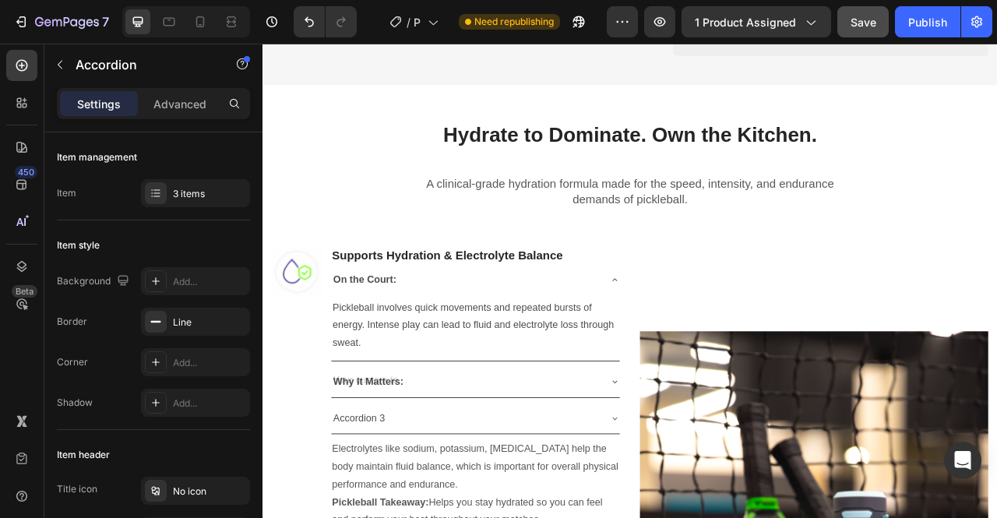
scroll to position [797, 0]
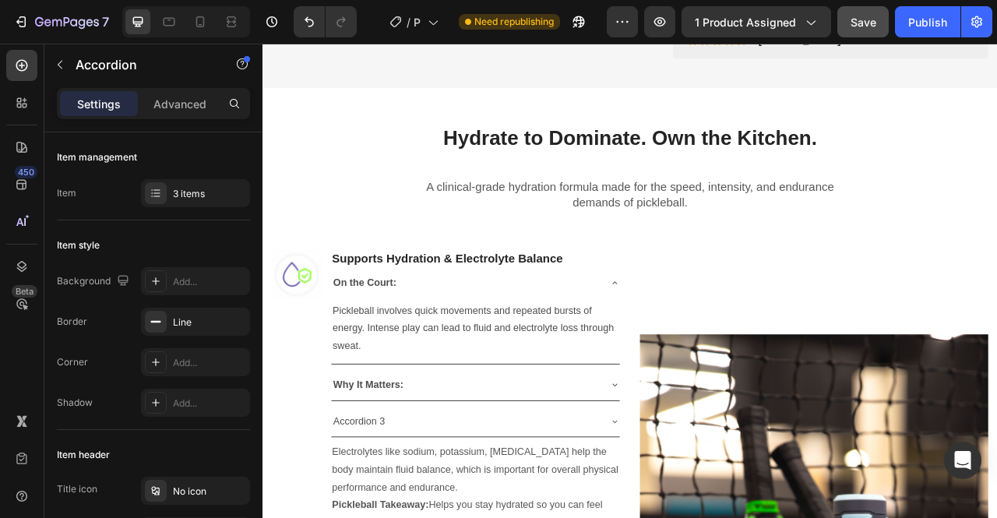
click at [707, 477] on icon at bounding box center [710, 478] width 6 height 3
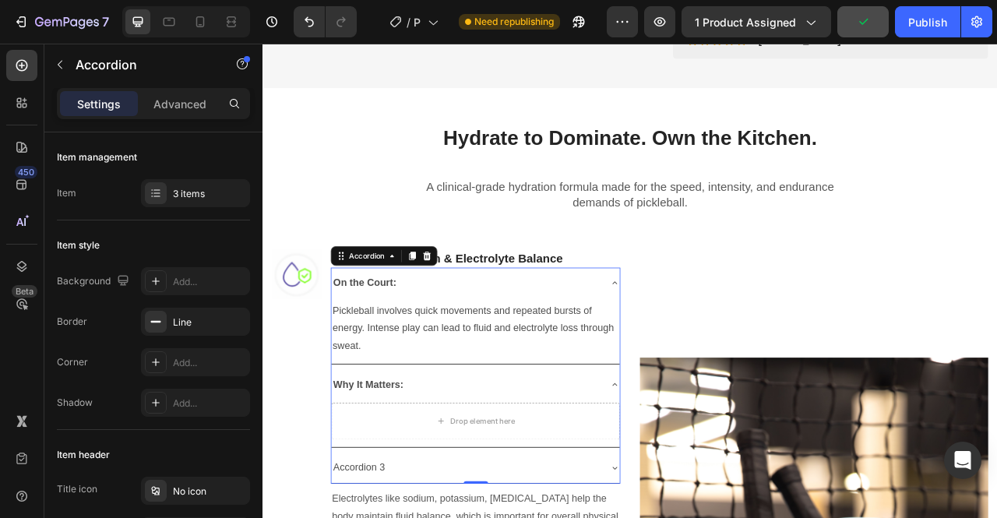
click at [707, 347] on icon at bounding box center [710, 348] width 6 height 3
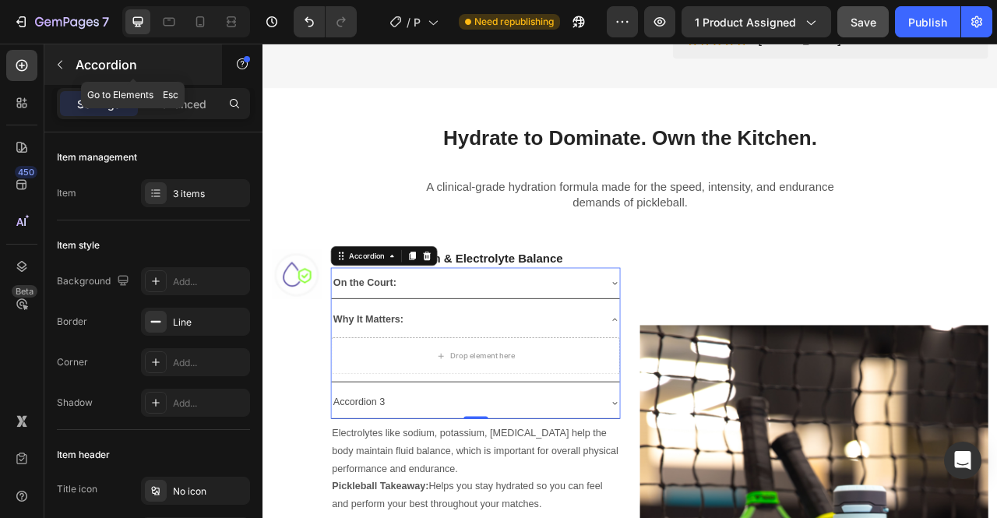
click at [59, 59] on icon "button" at bounding box center [60, 64] width 12 height 12
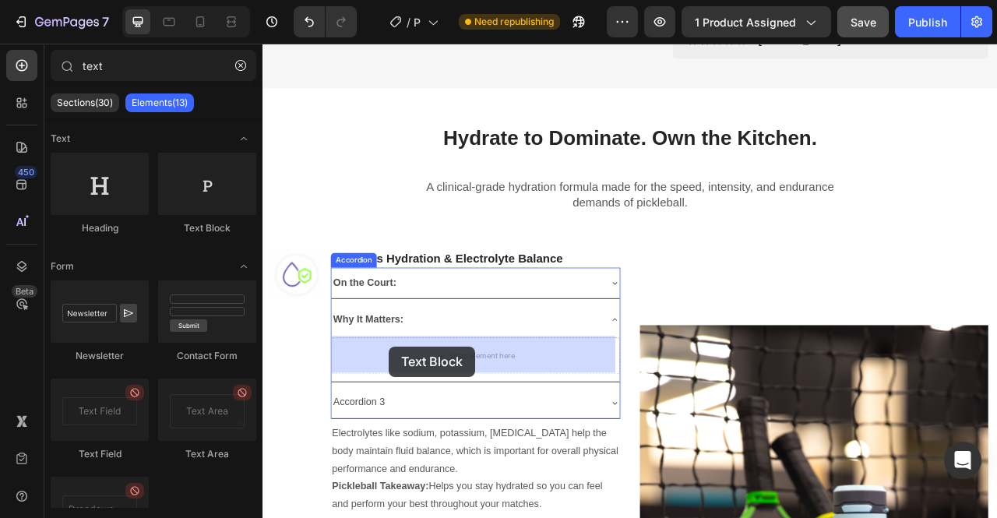
drag, startPoint x: 459, startPoint y: 221, endPoint x: 423, endPoint y: 429, distance: 211.0
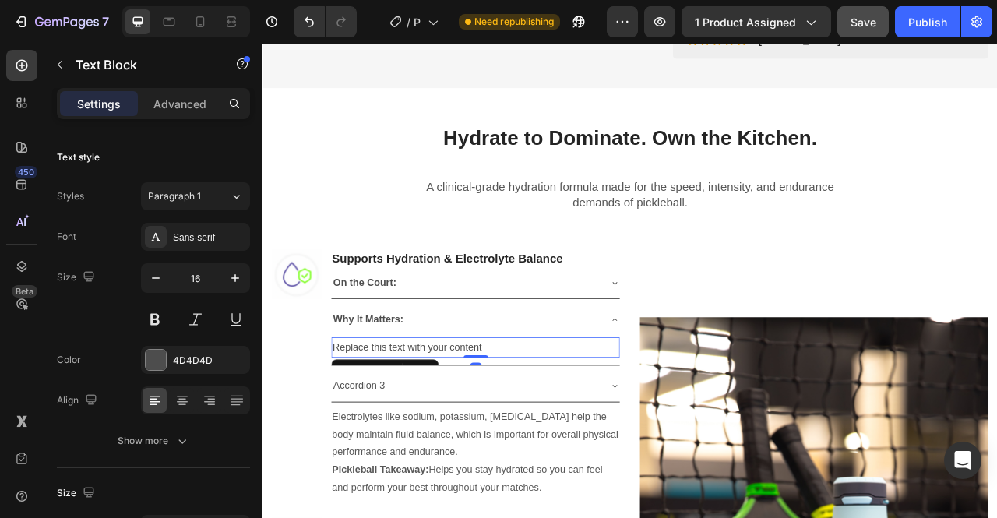
click at [453, 435] on div "Replace this text with your content" at bounding box center [533, 430] width 367 height 26
click at [453, 435] on p "Replace this text with your content" at bounding box center [533, 430] width 364 height 23
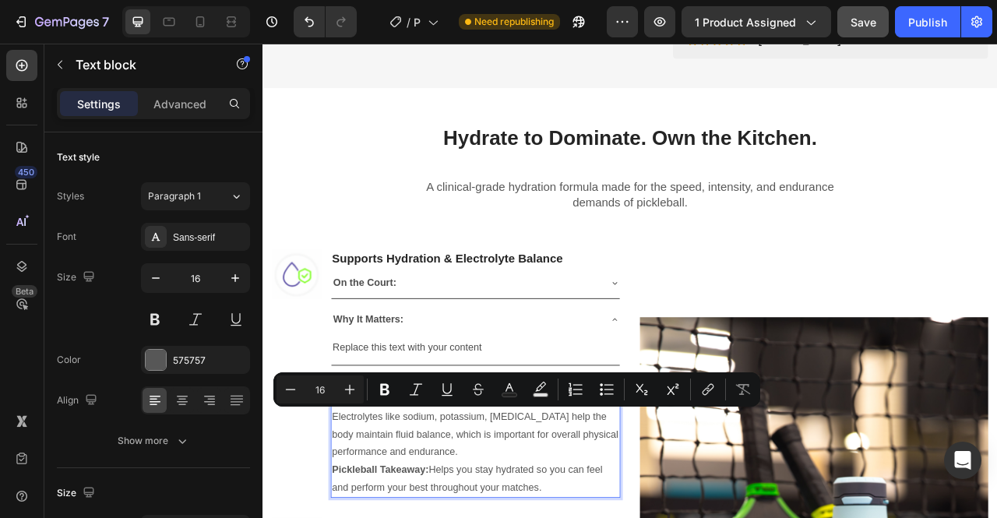
drag, startPoint x: 604, startPoint y: 561, endPoint x: 351, endPoint y: 512, distance: 257.1
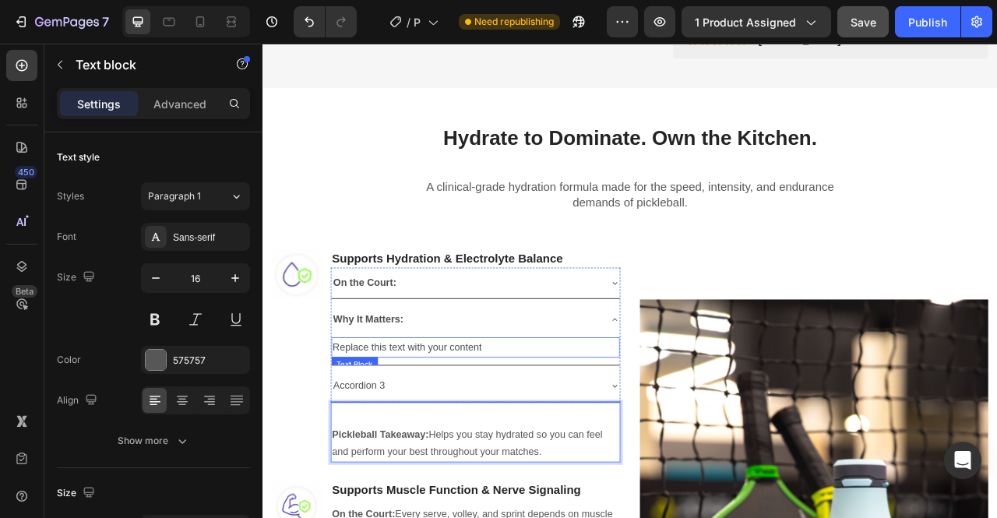
click at [438, 428] on p "Replace this text with your content" at bounding box center [533, 430] width 364 height 23
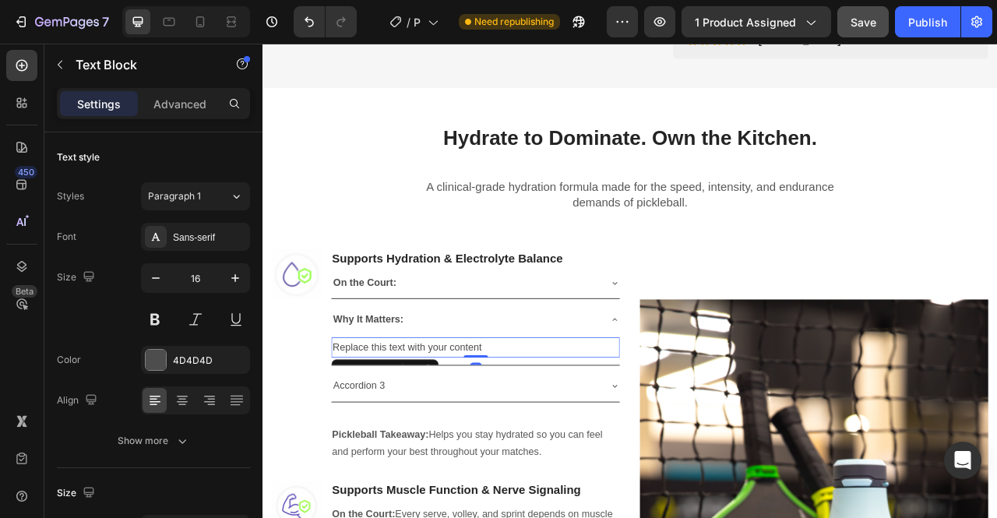
click at [438, 428] on p "Replace this text with your content" at bounding box center [533, 430] width 364 height 23
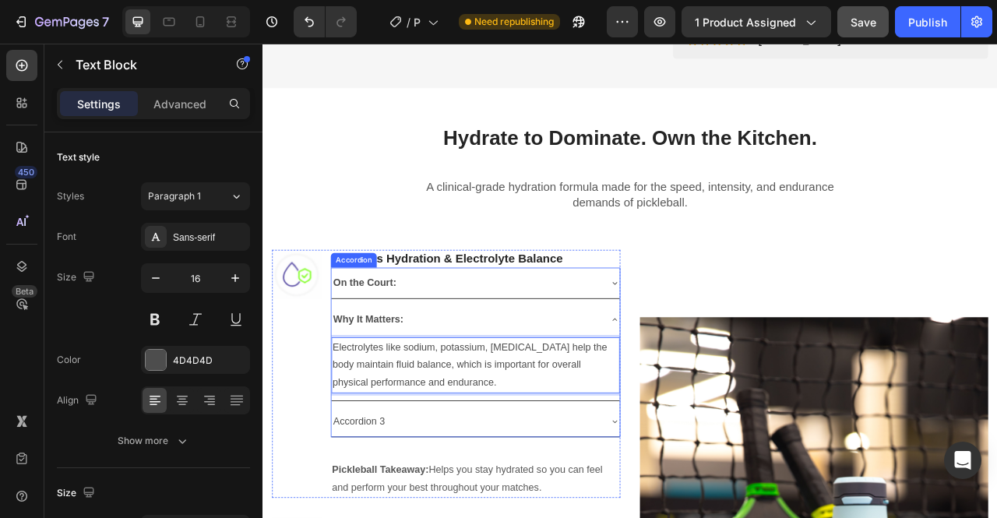
click at [704, 394] on icon at bounding box center [710, 395] width 12 height 12
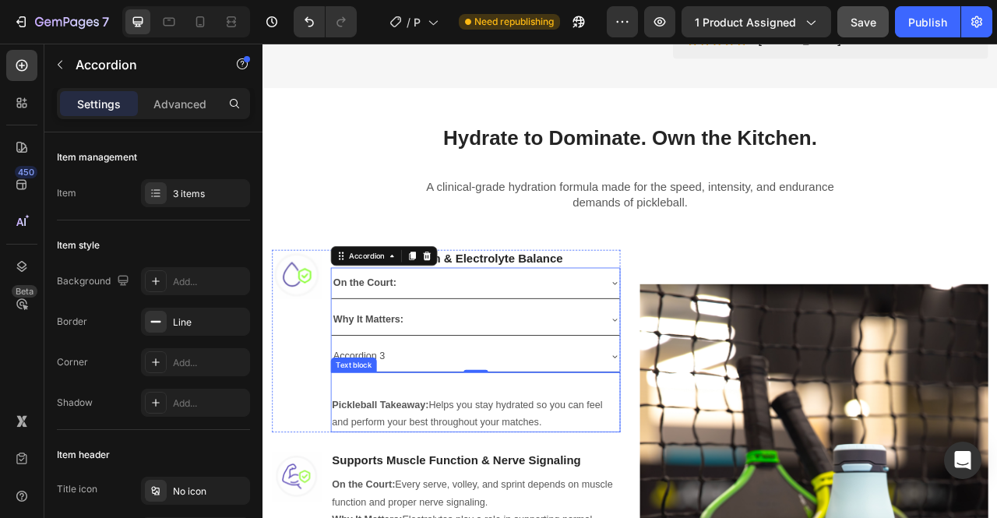
click at [425, 498] on strong "Pickleball Takeaway:" at bounding box center [411, 502] width 123 height 13
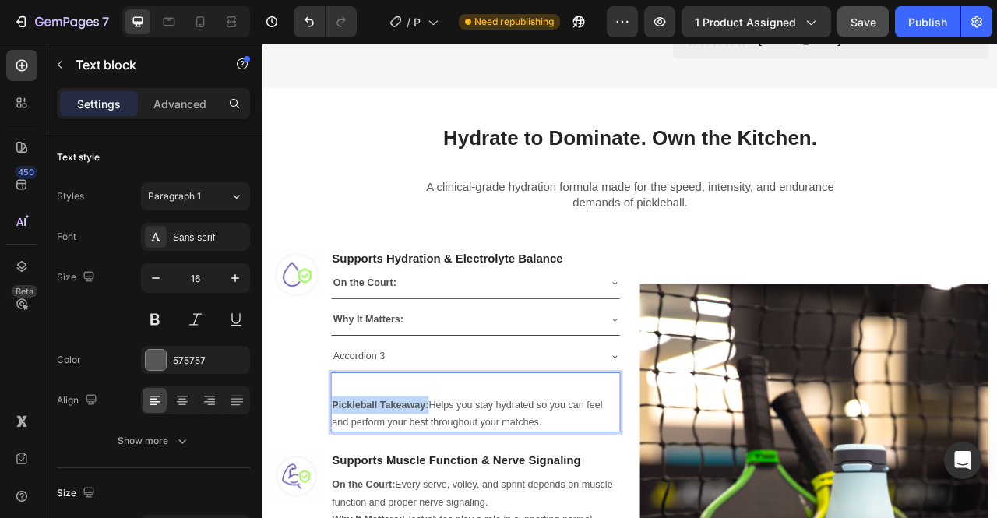
drag, startPoint x: 474, startPoint y: 499, endPoint x: 351, endPoint y: 497, distance: 123.1
click at [351, 497] on p "⁠⁠⁠⁠⁠⁠⁠ Pickleball Takeaway: Helps you stay hydrated so you can feel and perfor…" at bounding box center [532, 503] width 365 height 67
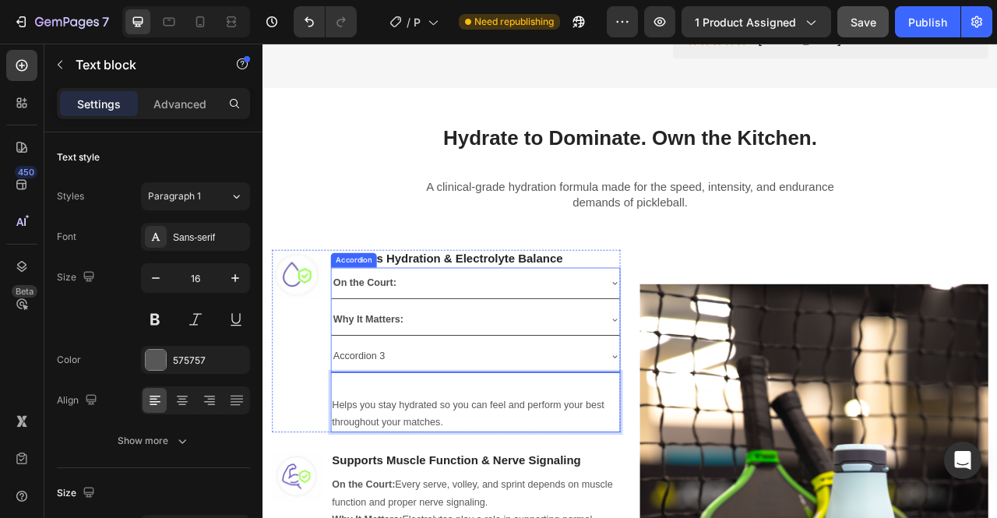
click at [403, 439] on p "Accordion 3" at bounding box center [385, 441] width 66 height 23
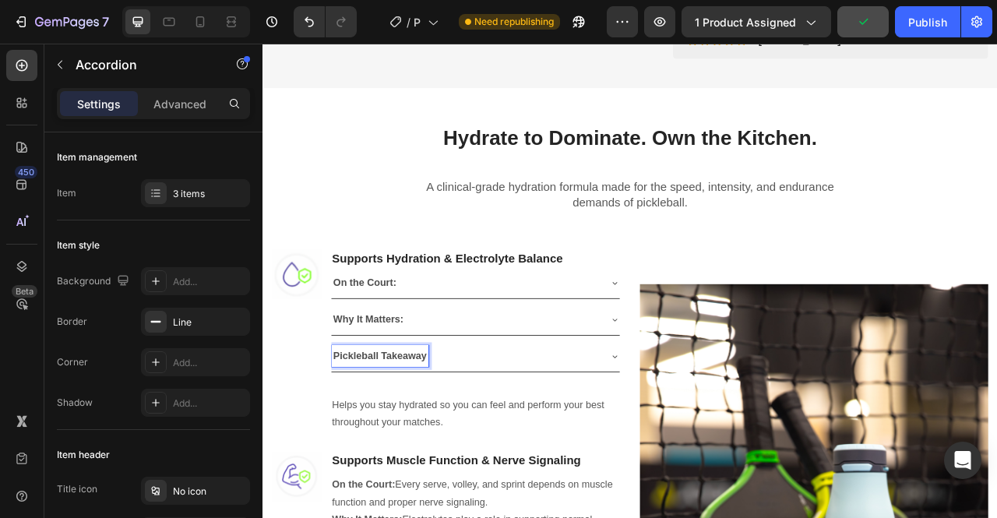
click at [441, 390] on p "Why It Matters:" at bounding box center [398, 394] width 93 height 23
click at [432, 348] on p "On the Court:" at bounding box center [394, 348] width 84 height 23
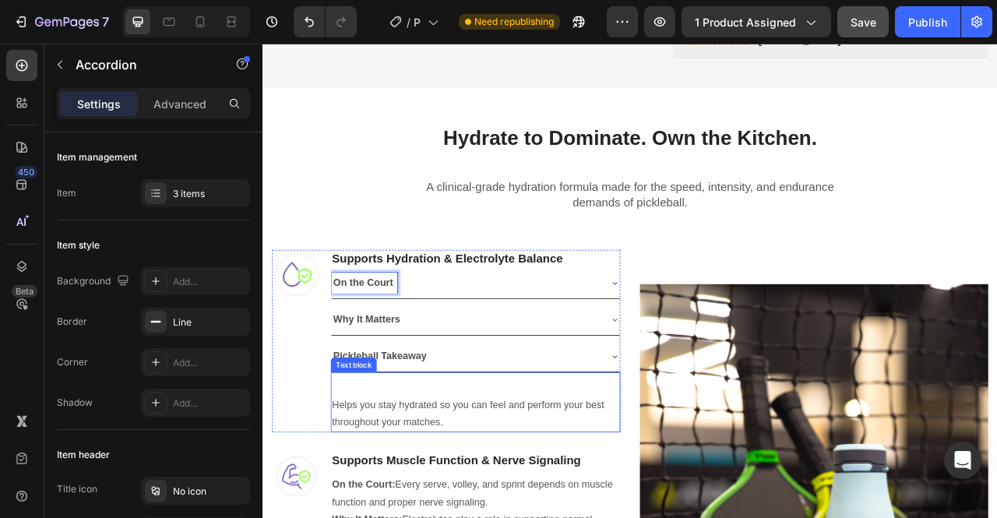
click at [442, 505] on p "Helps you stay hydrated so you can feel and perform your best throughout your m…" at bounding box center [532, 503] width 365 height 67
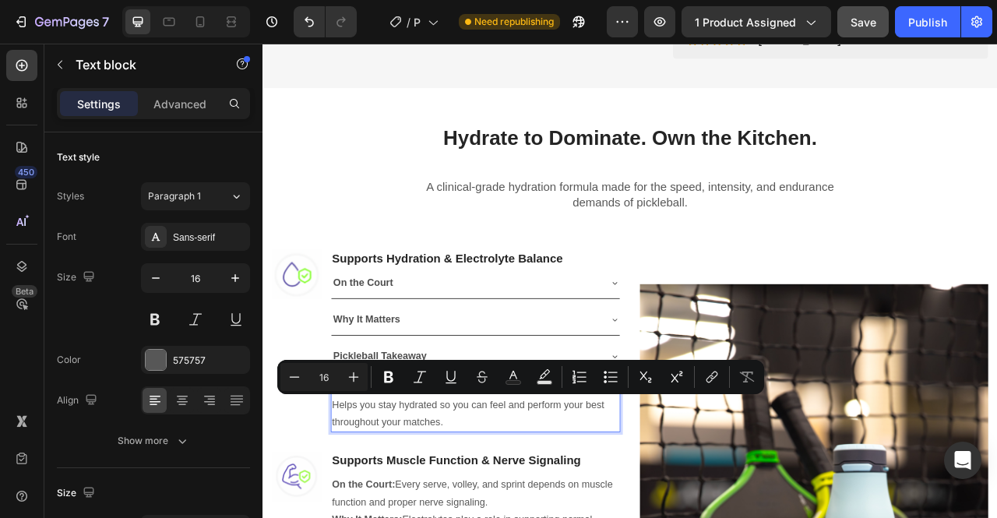
drag, startPoint x: 512, startPoint y: 519, endPoint x: 354, endPoint y: 507, distance: 159.3
click at [354, 507] on p "⁠⁠⁠⁠⁠⁠⁠ Helps you stay hydrated so you can feel and perform your best throughou…" at bounding box center [532, 503] width 365 height 67
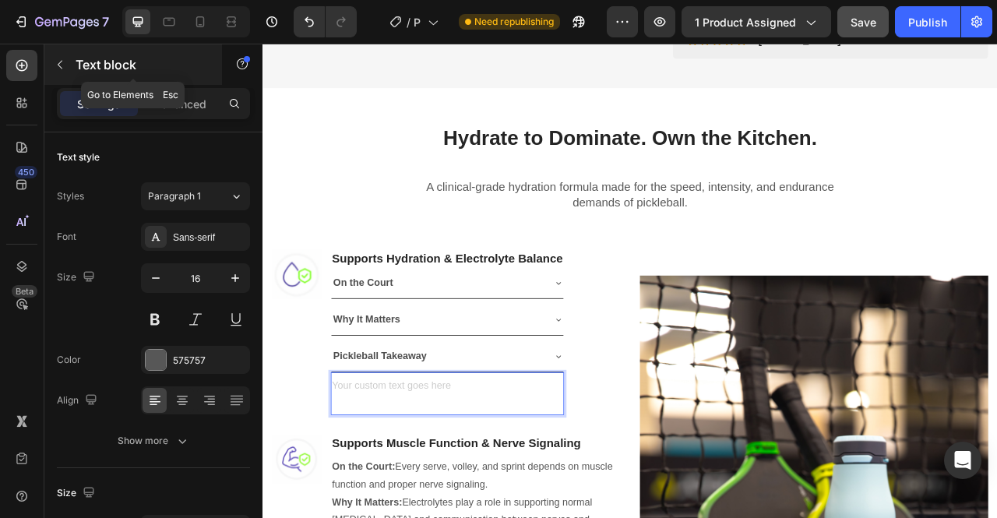
click at [61, 58] on icon "button" at bounding box center [60, 64] width 12 height 12
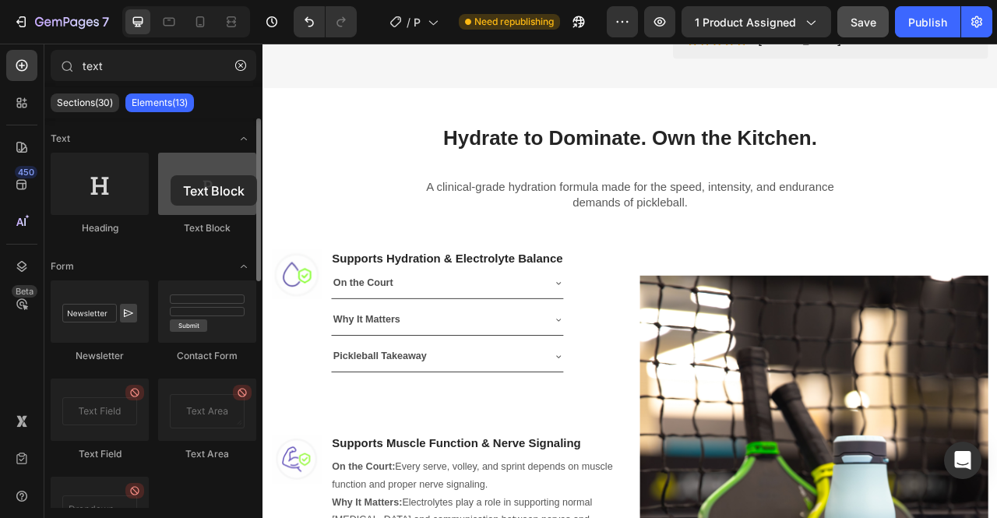
drag, startPoint x: 192, startPoint y: 169, endPoint x: 171, endPoint y: 176, distance: 22.2
click at [171, 176] on div at bounding box center [207, 184] width 98 height 62
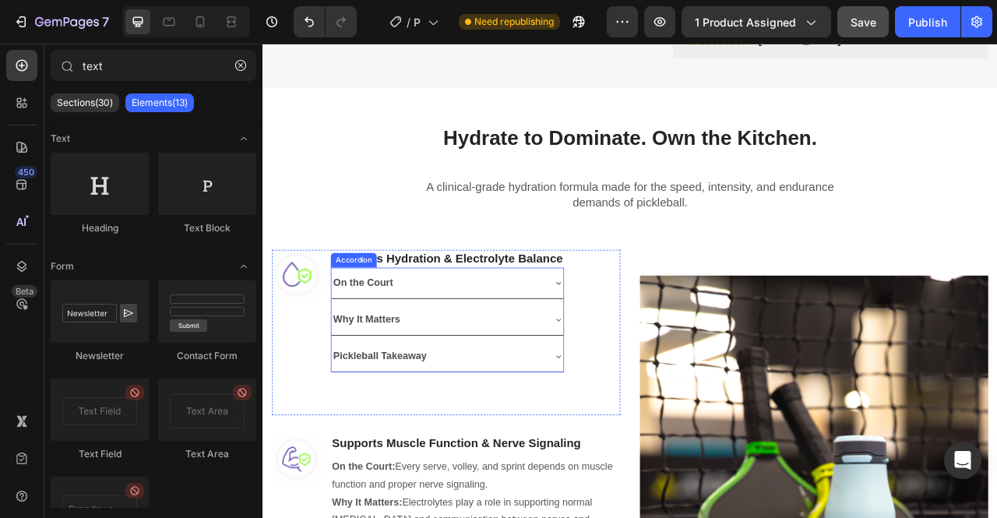
click at [638, 441] on icon at bounding box center [638, 441] width 6 height 3
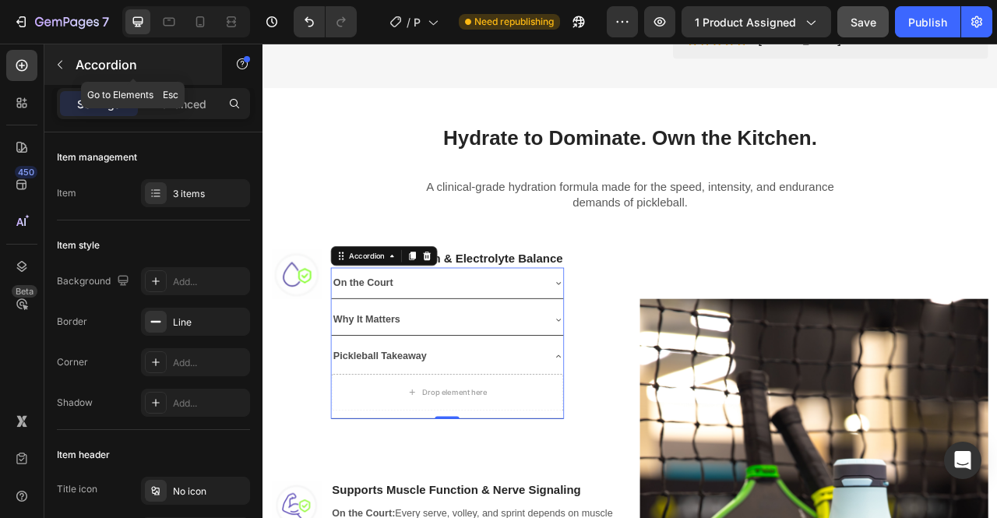
click at [63, 63] on icon "button" at bounding box center [60, 64] width 12 height 12
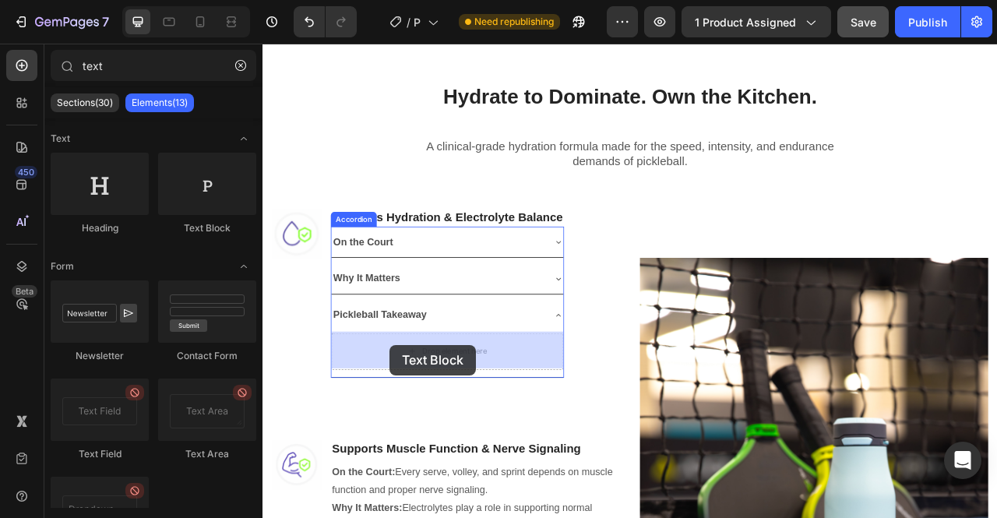
scroll to position [862, 0]
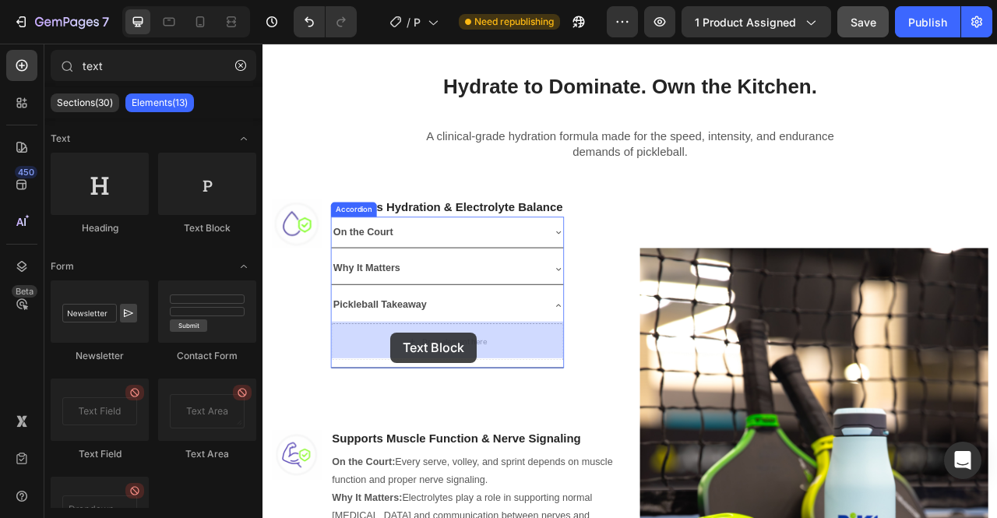
drag, startPoint x: 465, startPoint y: 238, endPoint x: 426, endPoint y: 411, distance: 177.2
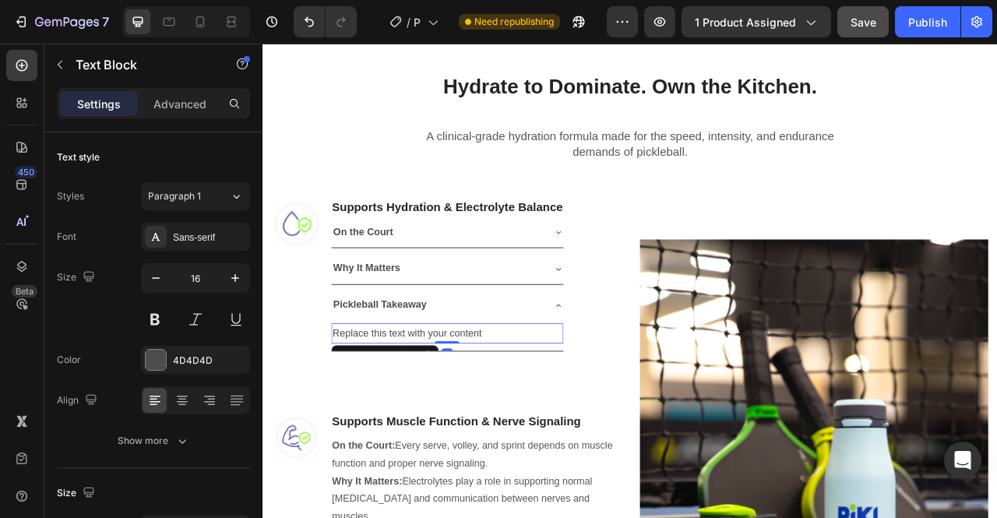
click at [453, 410] on div "Replace this text with your content" at bounding box center [497, 413] width 295 height 26
click at [453, 410] on p "Replace this text with your content" at bounding box center [497, 412] width 292 height 23
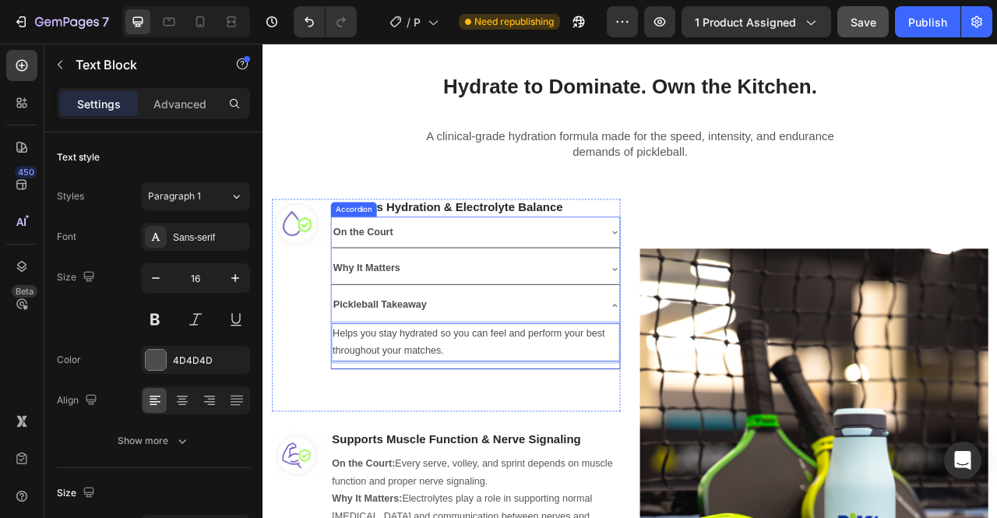
click at [704, 374] on icon at bounding box center [710, 377] width 12 height 12
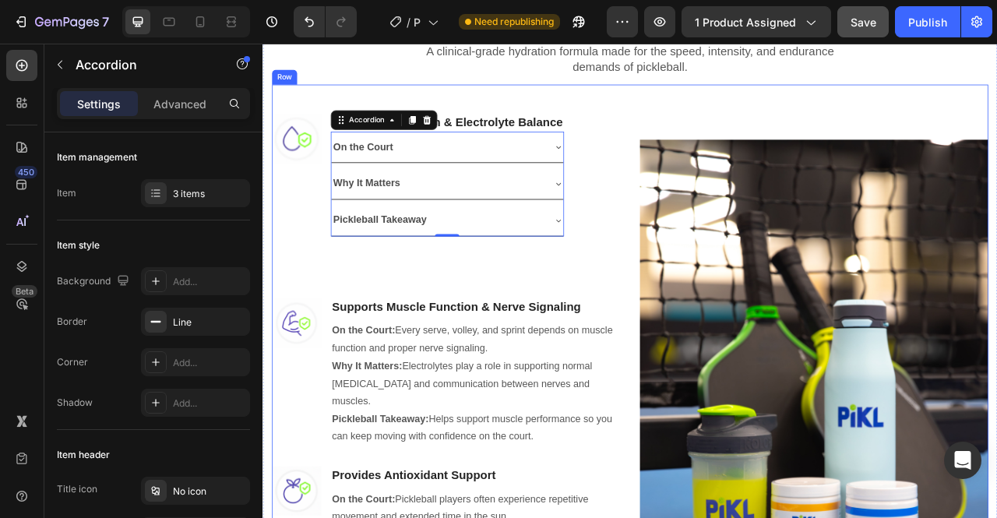
scroll to position [979, 0]
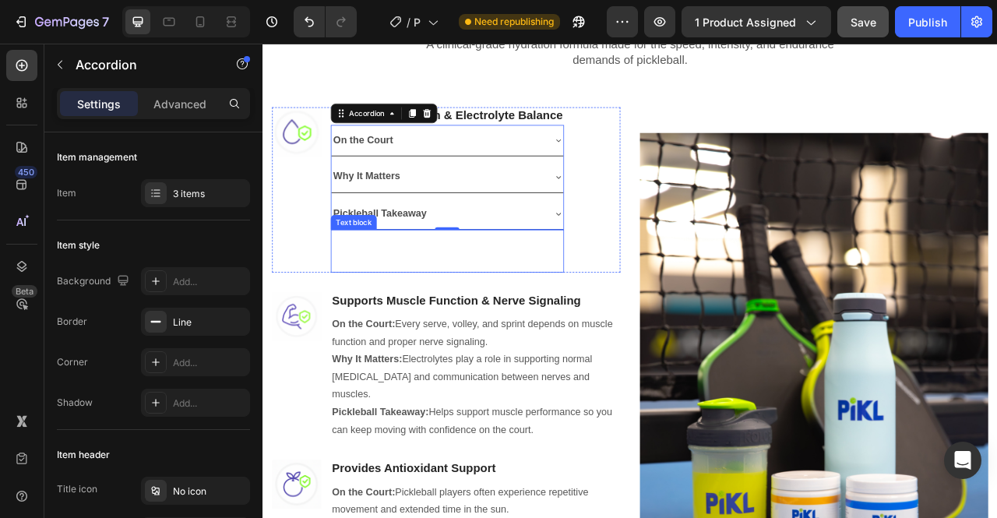
click at [498, 326] on p "Rich Text Editor. Editing area: main" at bounding box center [497, 310] width 294 height 45
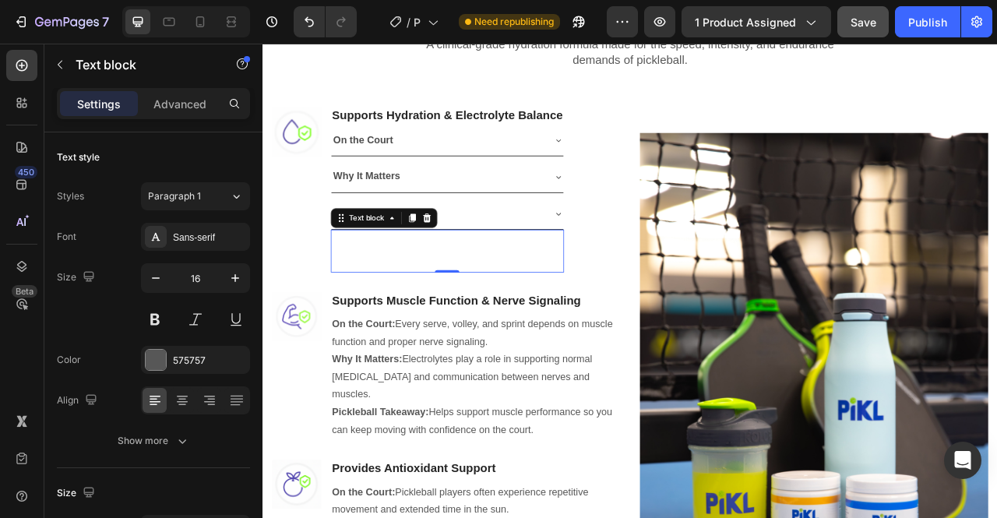
click at [504, 333] on div "0" at bounding box center [497, 335] width 16 height 12
click at [476, 265] on icon at bounding box center [471, 265] width 12 height 12
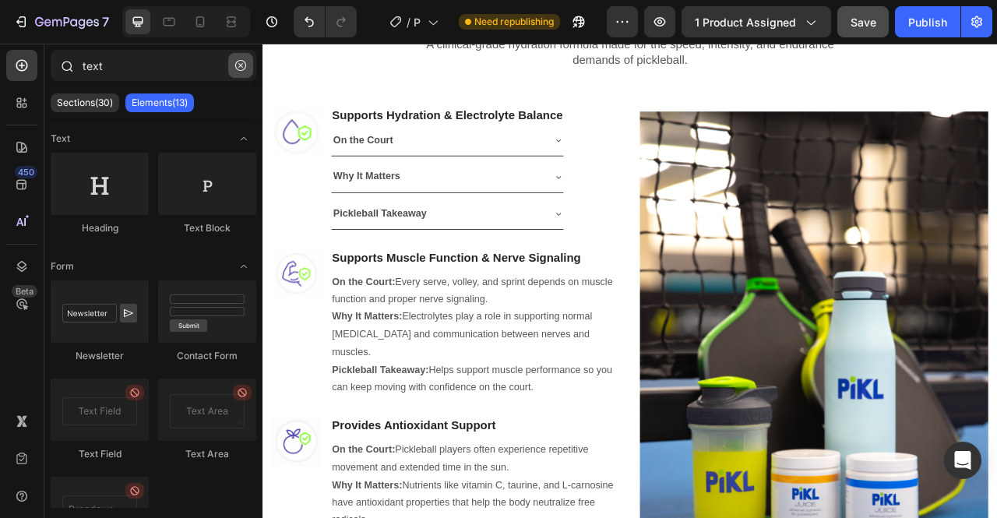
click at [238, 70] on icon "button" at bounding box center [240, 65] width 11 height 11
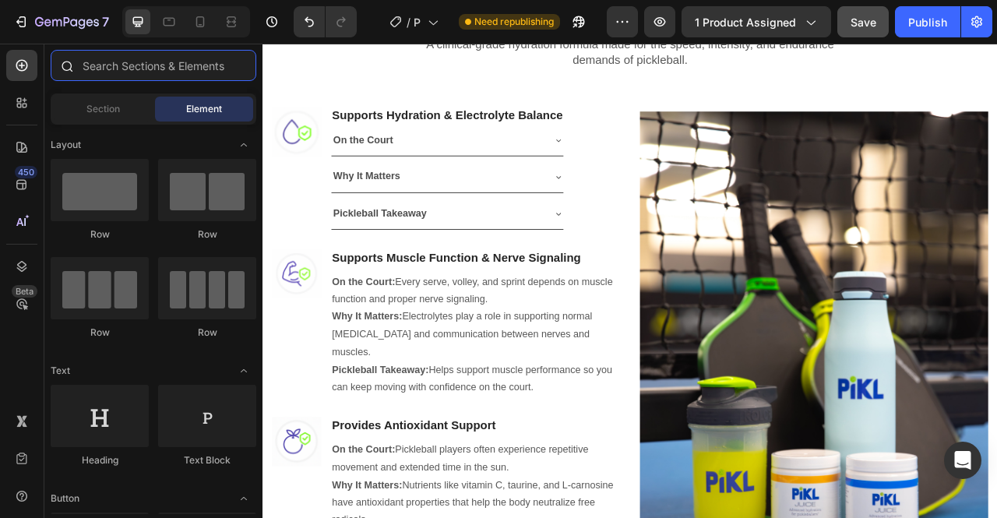
click at [167, 65] on input "text" at bounding box center [154, 65] width 206 height 31
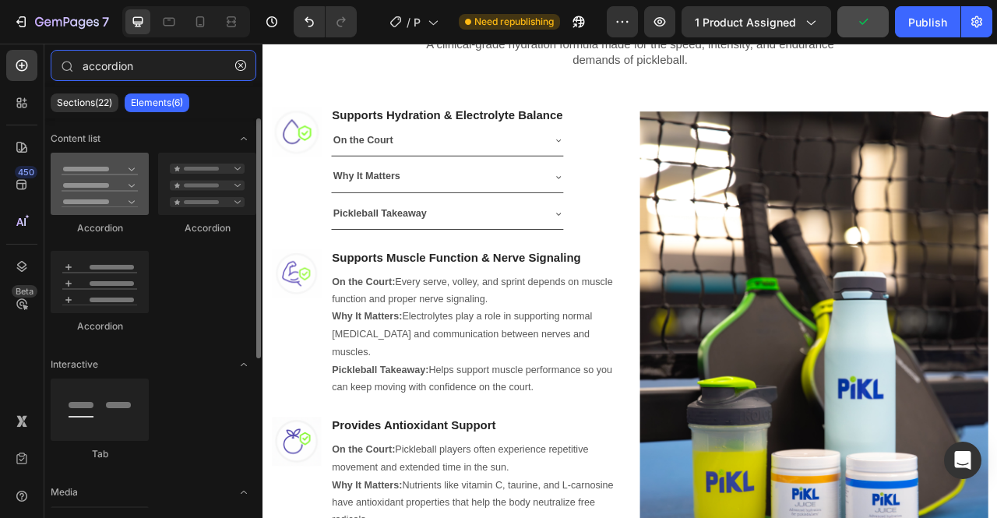
type input "accordion"
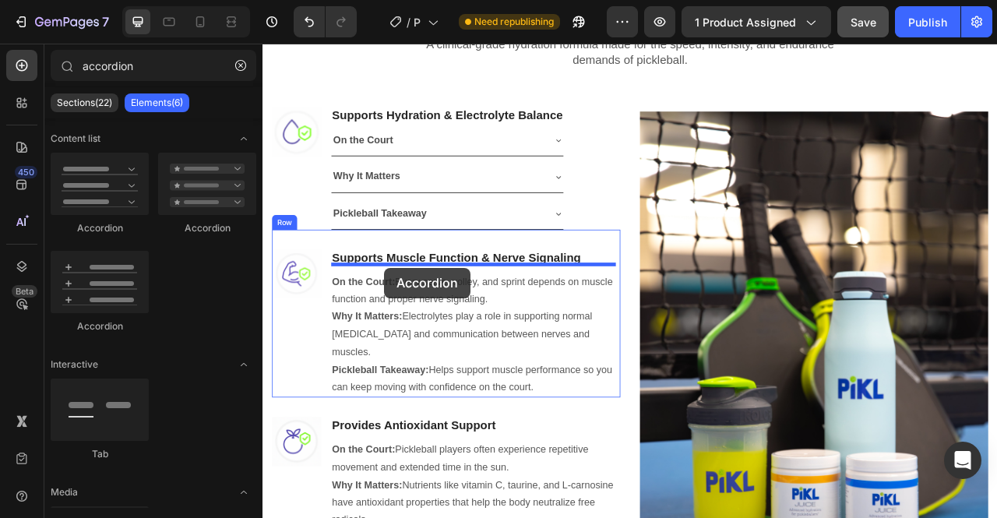
drag, startPoint x: 345, startPoint y: 251, endPoint x: 417, endPoint y: 329, distance: 105.8
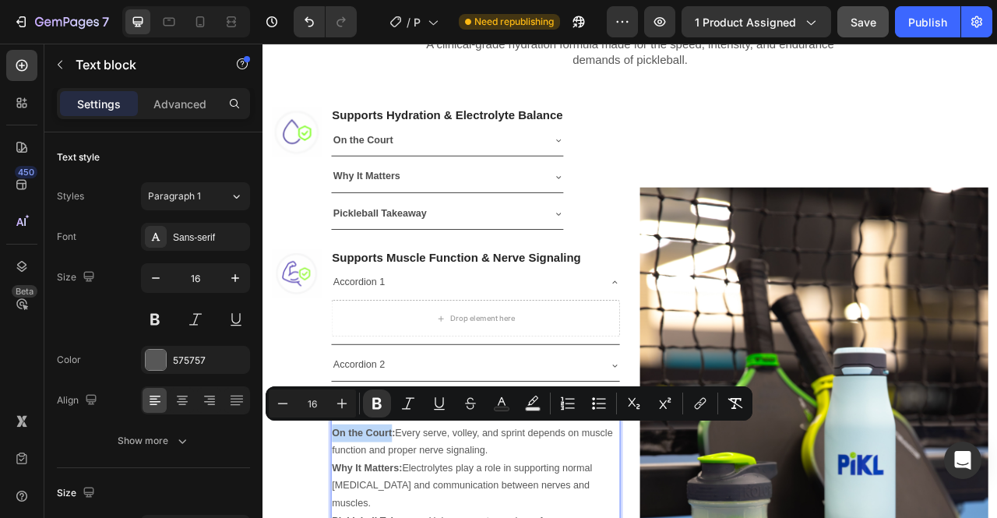
drag, startPoint x: 428, startPoint y: 537, endPoint x: 350, endPoint y: 536, distance: 77.9
copy strong "On the Court"
click at [385, 346] on div "Accordion 1" at bounding box center [385, 347] width 71 height 27
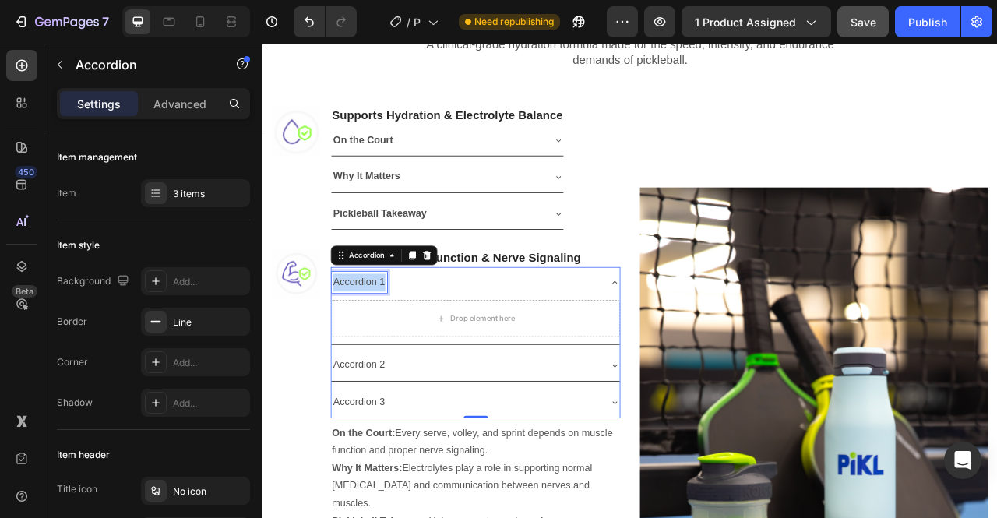
click at [385, 346] on p "Accordion 1" at bounding box center [385, 347] width 66 height 23
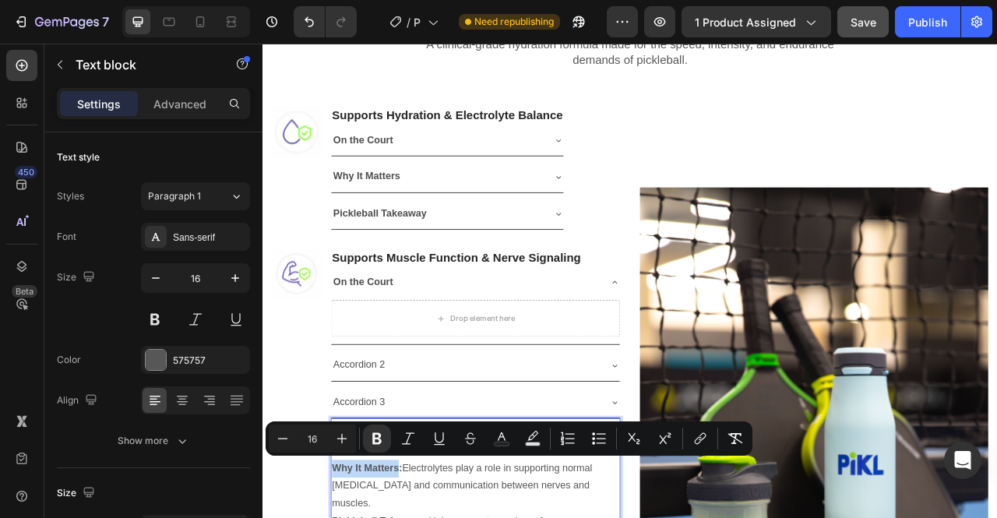
drag, startPoint x: 435, startPoint y: 579, endPoint x: 352, endPoint y: 579, distance: 82.6
copy strong "Why It Matters"
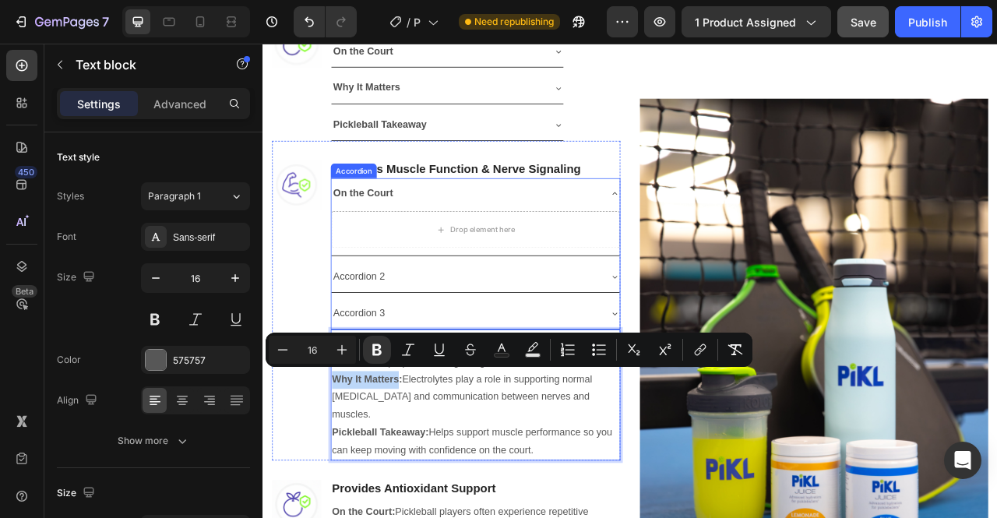
scroll to position [1093, 0]
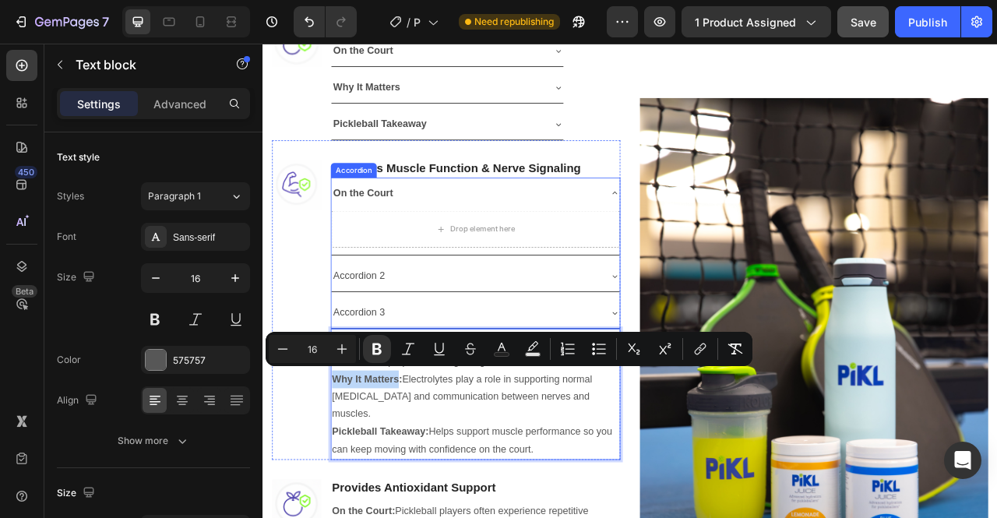
click at [395, 342] on p "Accordion 2" at bounding box center [385, 339] width 66 height 23
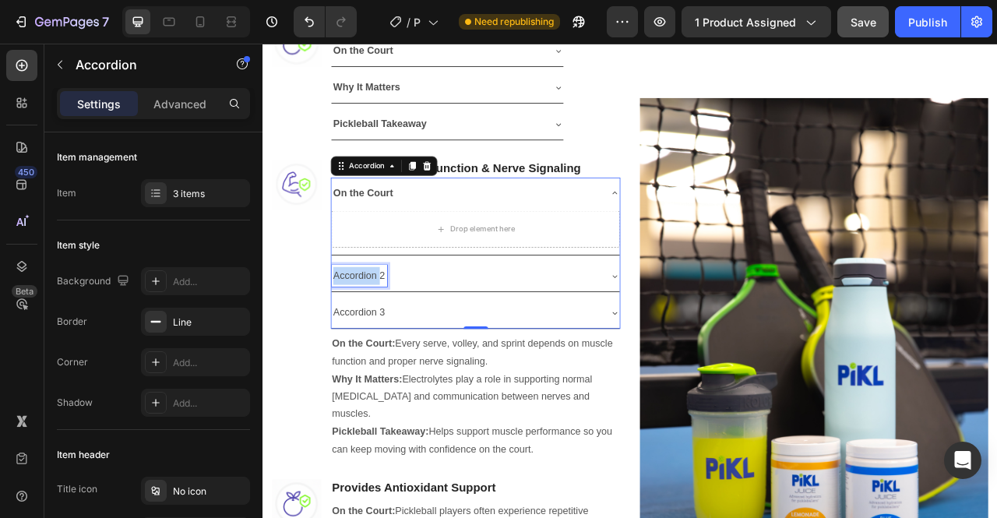
click at [382, 337] on p "Accordion 2" at bounding box center [385, 339] width 66 height 23
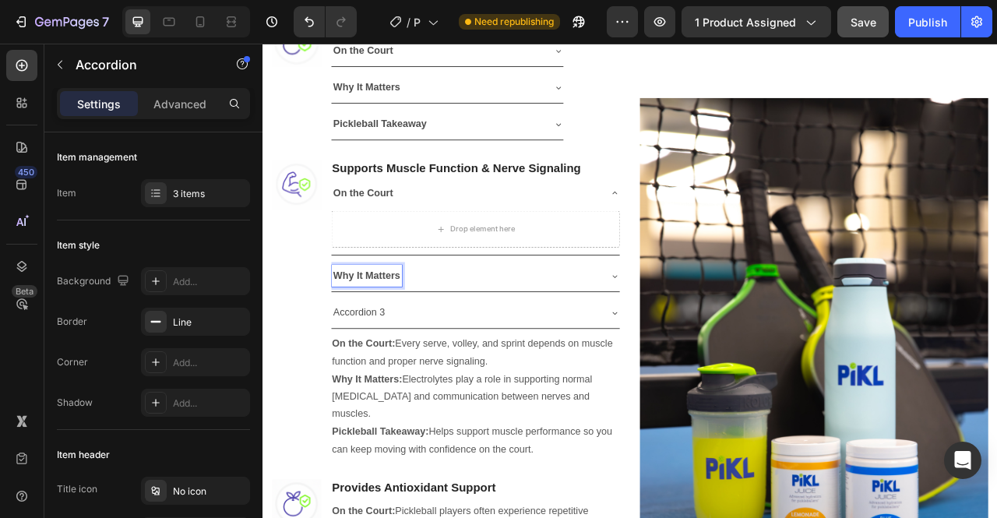
scroll to position [1177, 0]
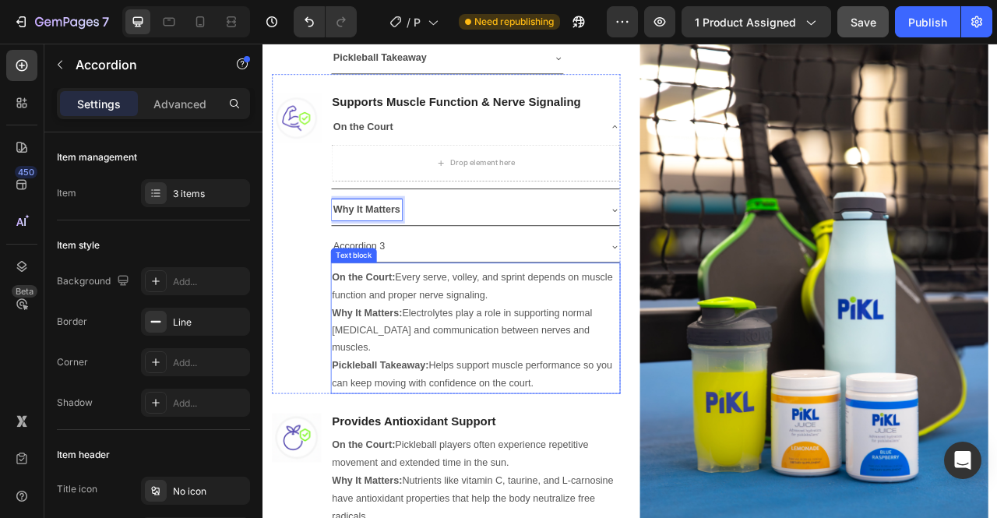
click at [400, 446] on strong "Pickleball Takeaway:" at bounding box center [411, 452] width 123 height 13
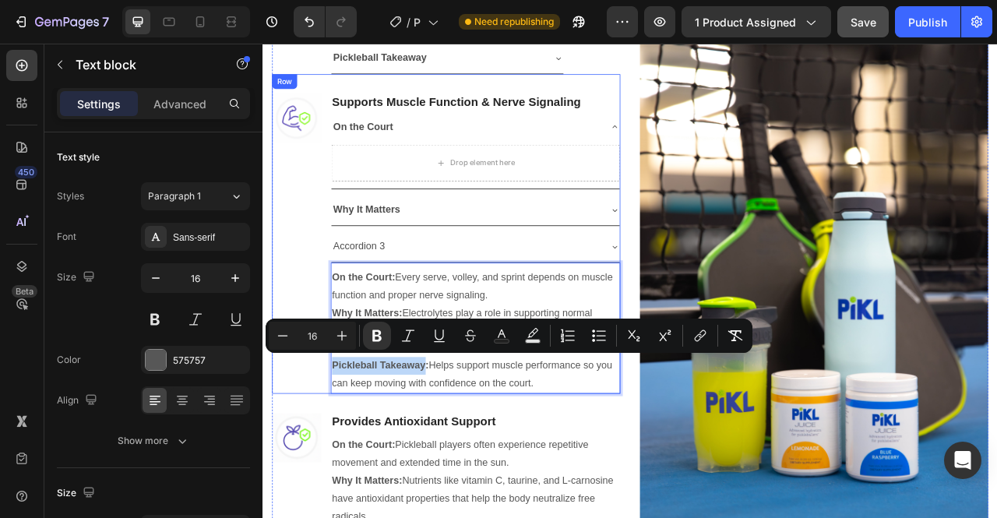
drag, startPoint x: 465, startPoint y: 451, endPoint x: 347, endPoint y: 452, distance: 118.4
click at [347, 452] on div "Image Supports Muscle Function & Nerve Signaling Heading On the Court Drop elem…" at bounding box center [495, 286] width 443 height 407
copy strong "Pickleball Takeaway"
click at [400, 301] on p "Accordion 3" at bounding box center [385, 301] width 66 height 23
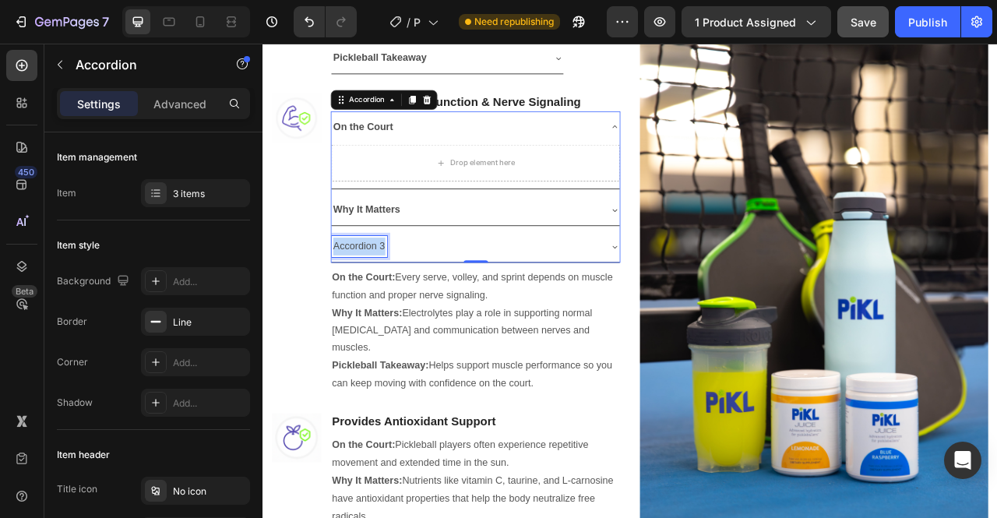
click at [399, 301] on p "Accordion 3" at bounding box center [385, 301] width 66 height 23
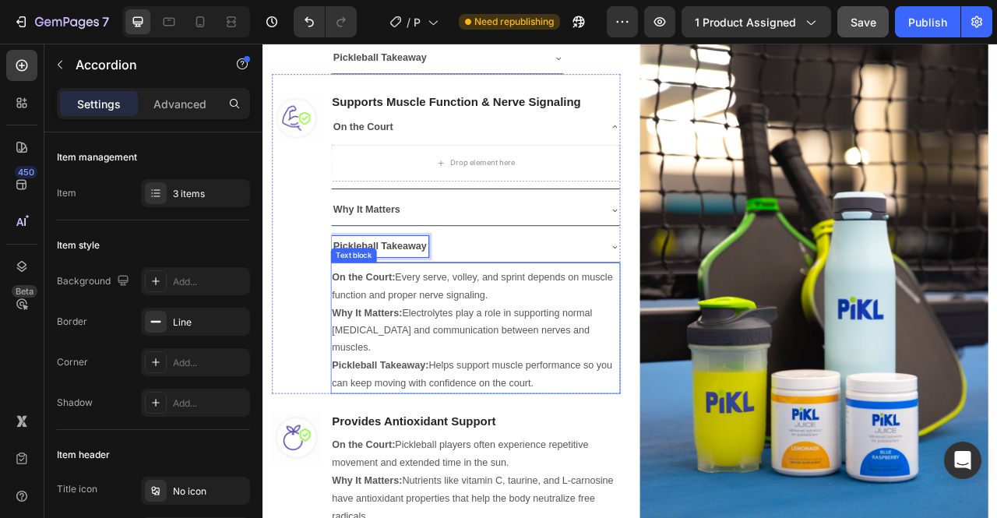
click at [449, 335] on p "On the Court: Every serve, volley, and sprint depends on muscle function and pr…" at bounding box center [532, 408] width 365 height 157
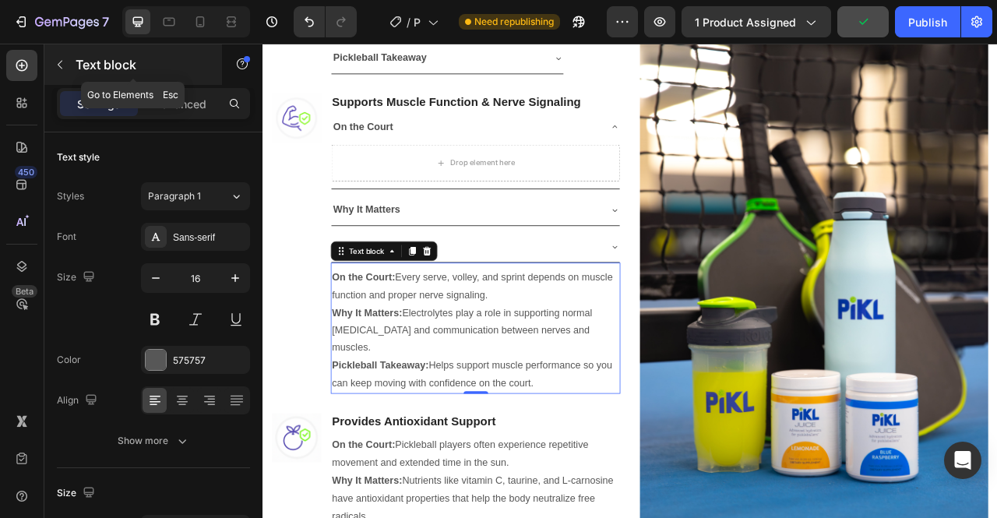
click at [62, 65] on icon "button" at bounding box center [60, 64] width 12 height 12
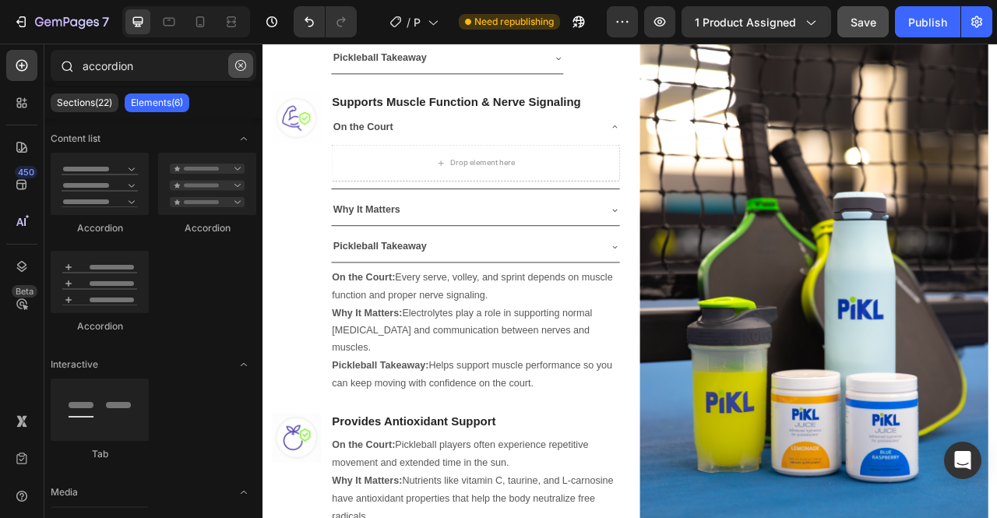
click at [240, 63] on icon "button" at bounding box center [240, 65] width 11 height 11
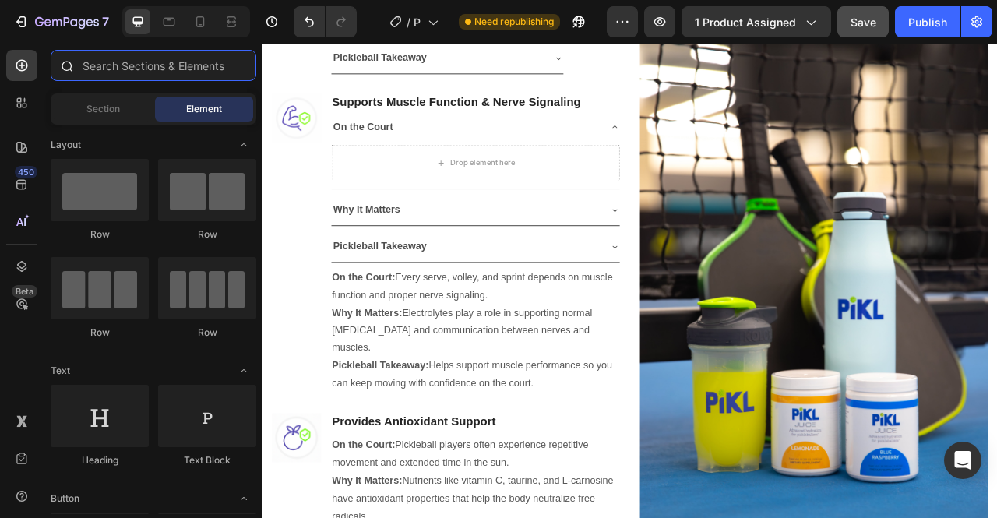
click at [165, 69] on input "text" at bounding box center [154, 65] width 206 height 31
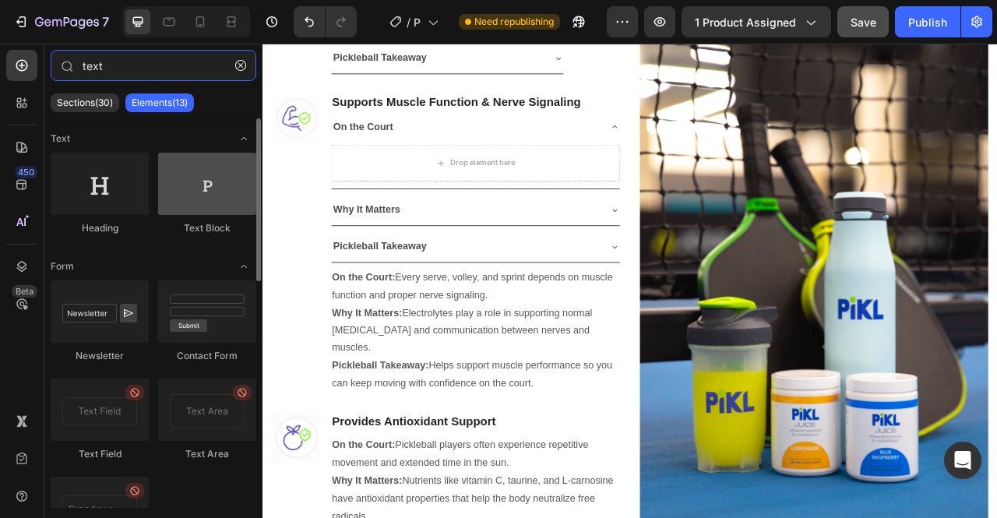
type input "text"
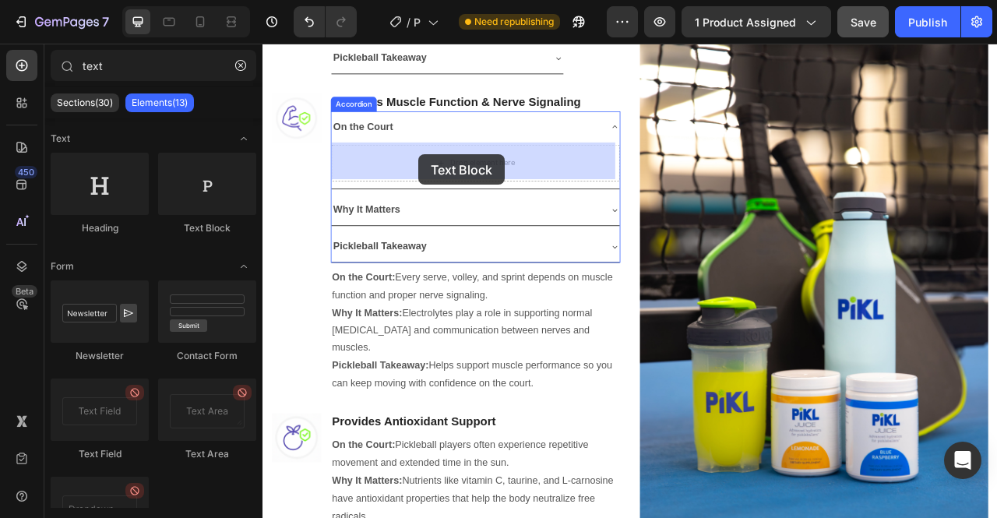
drag, startPoint x: 470, startPoint y: 234, endPoint x: 460, endPoint y: 185, distance: 50.7
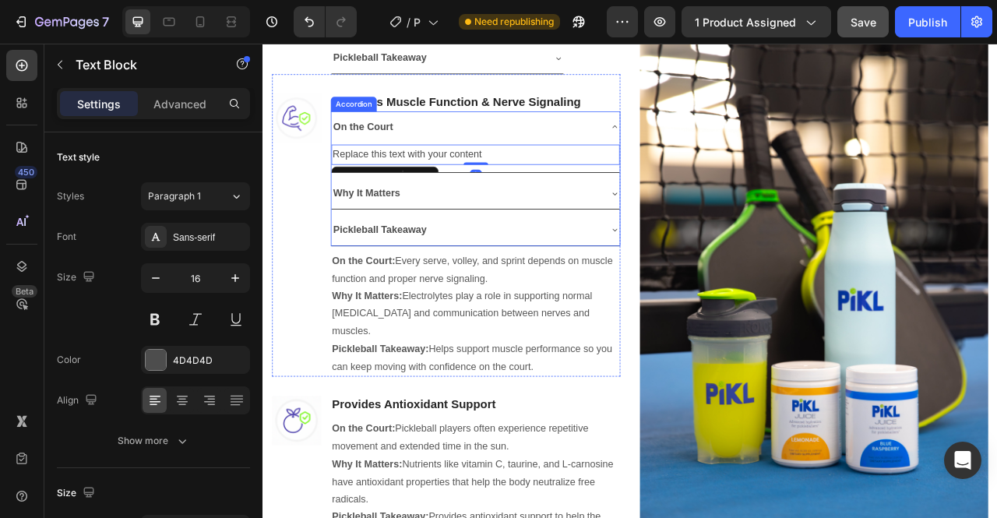
click at [704, 228] on icon at bounding box center [710, 234] width 12 height 12
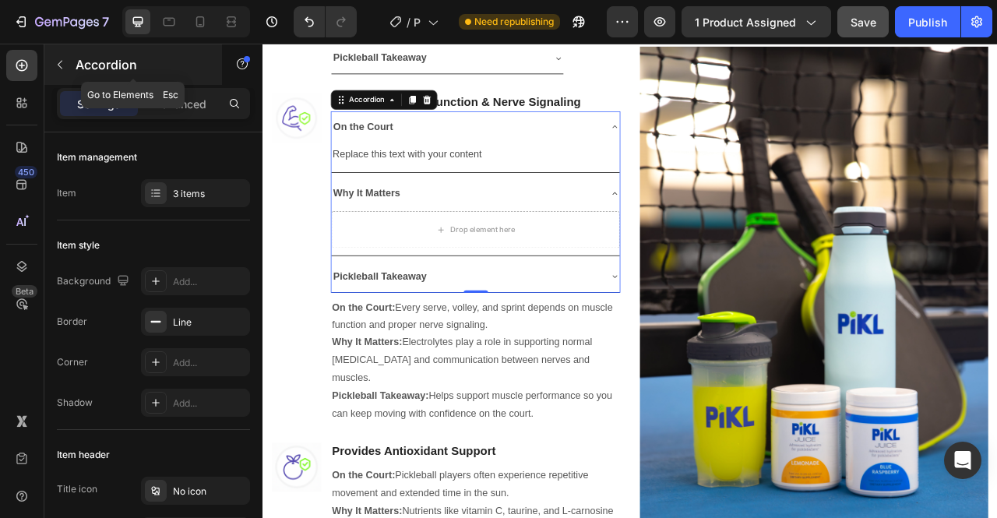
click at [61, 62] on icon "button" at bounding box center [60, 64] width 12 height 12
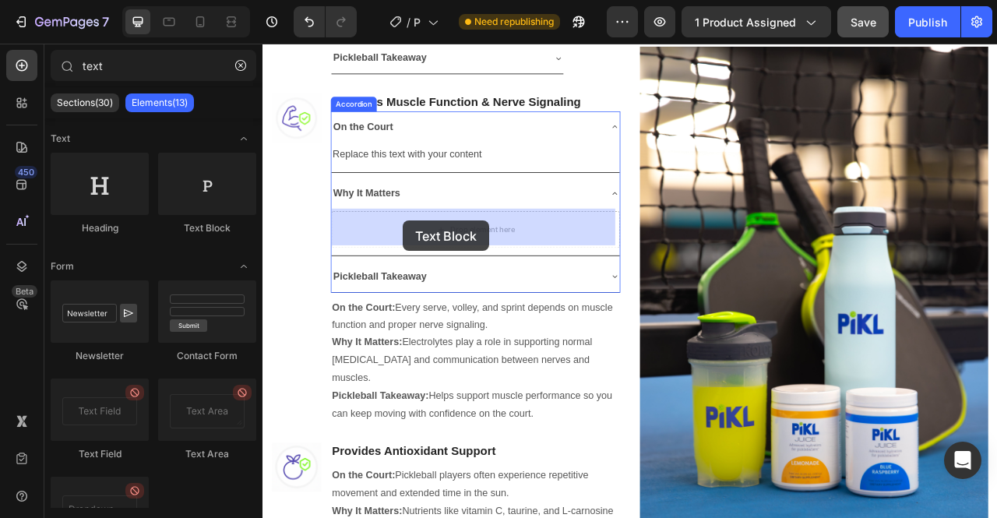
drag, startPoint x: 470, startPoint y: 231, endPoint x: 441, endPoint y: 269, distance: 48.3
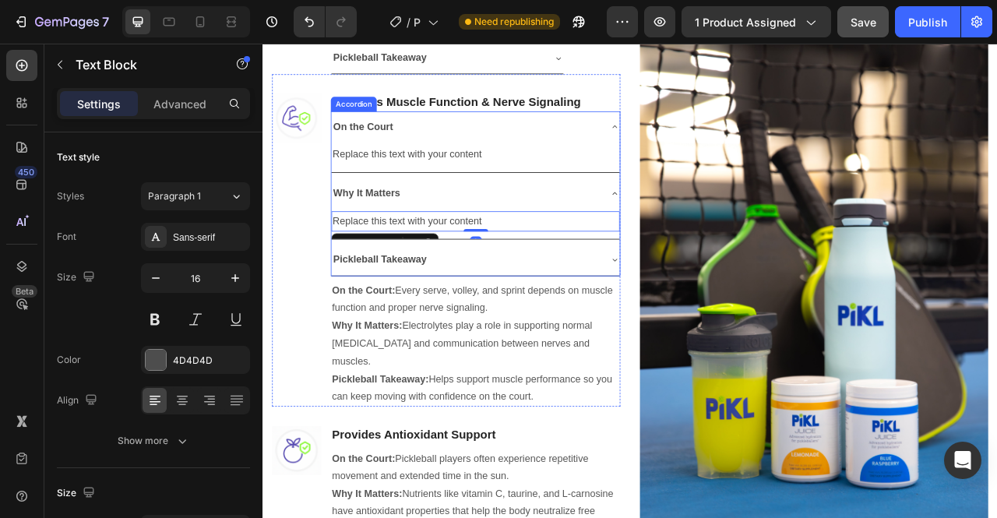
click at [707, 318] on icon at bounding box center [710, 319] width 6 height 3
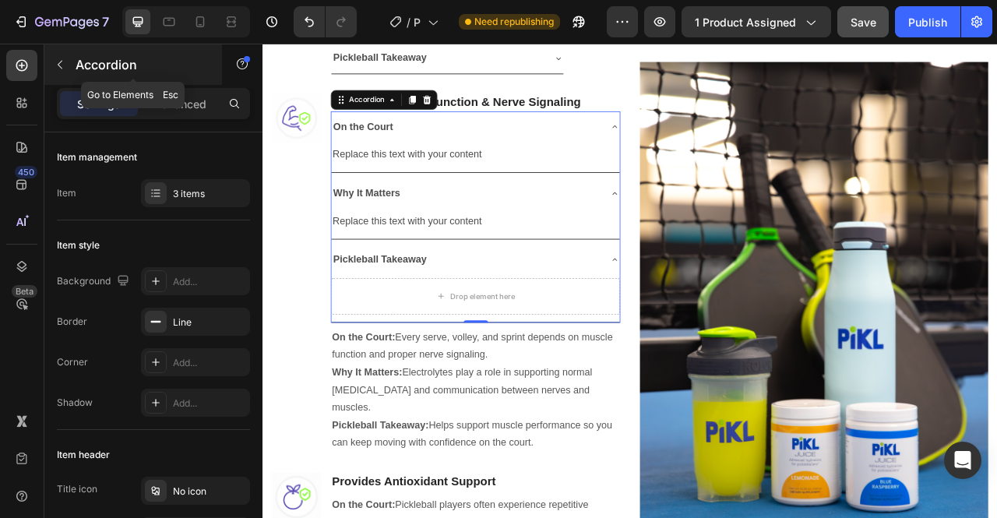
click at [61, 58] on icon "button" at bounding box center [60, 64] width 12 height 12
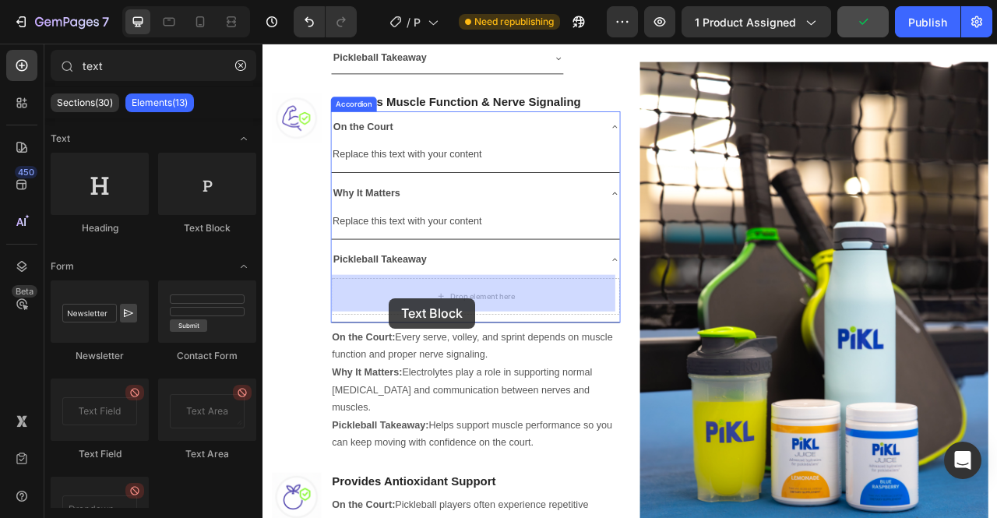
drag, startPoint x: 470, startPoint y: 223, endPoint x: 423, endPoint y: 368, distance: 152.4
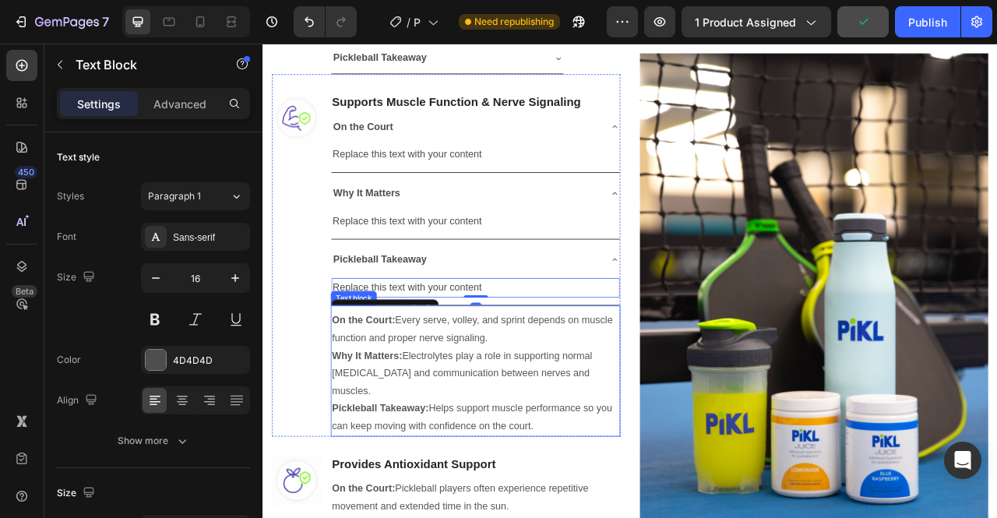
click at [497, 415] on p "On the Court: Every serve, volley, and sprint depends on muscle function and pr…" at bounding box center [532, 463] width 365 height 157
drag, startPoint x: 600, startPoint y: 417, endPoint x: 435, endPoint y: 393, distance: 166.2
click at [435, 393] on p "On the Court: Every serve, volley, and sprint depends on muscle function and pr…" at bounding box center [532, 463] width 365 height 157
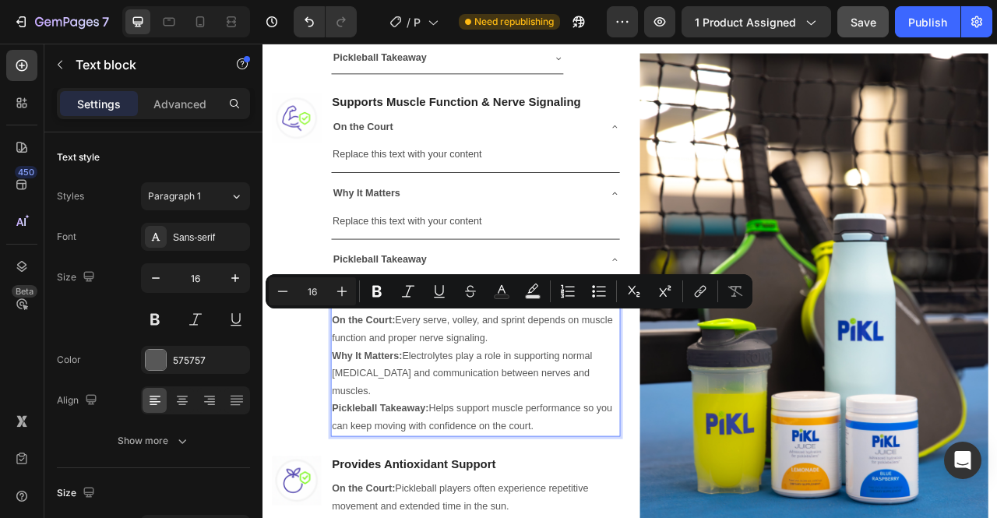
copy p "Every serve, volley, and sprint depends on muscle function and proper nerve sig…"
click at [511, 181] on div "Replace this text with your content" at bounding box center [533, 185] width 367 height 26
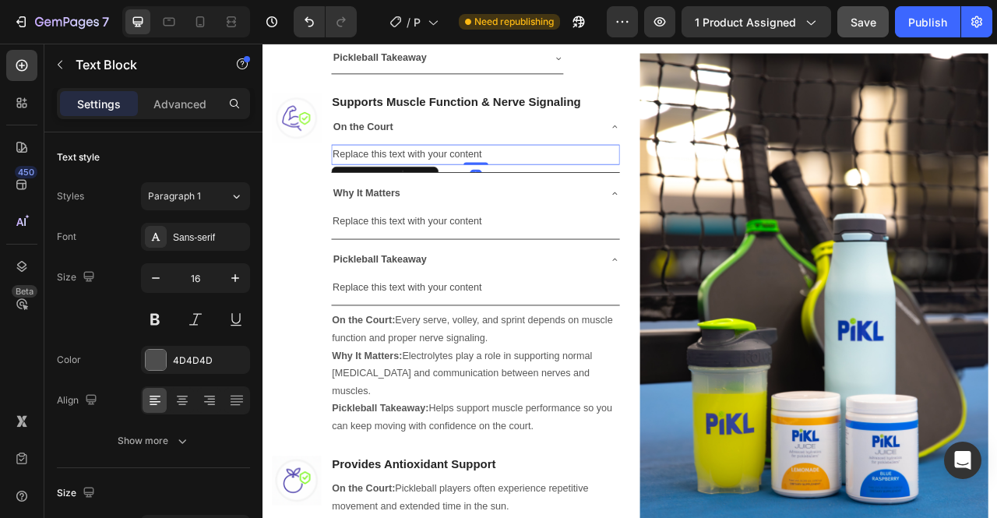
click at [511, 181] on div "Replace this text with your content" at bounding box center [533, 185] width 367 height 26
click at [511, 181] on p "Replace this text with your content" at bounding box center [533, 185] width 364 height 23
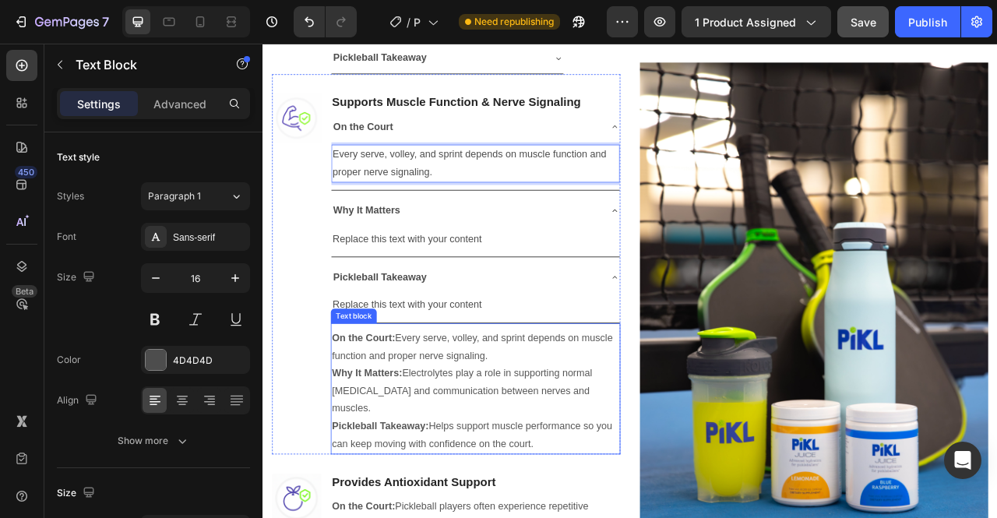
click at [491, 466] on p "On the Court: Every serve, volley, and sprint depends on muscle function and pr…" at bounding box center [532, 485] width 365 height 157
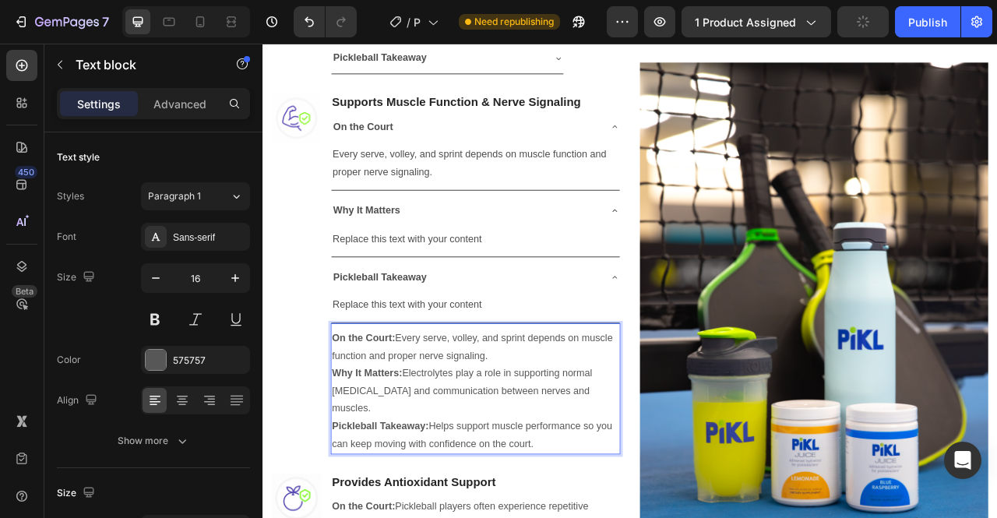
click at [415, 498] on p "On the Court: Every serve, volley, and sprint depends on muscle function and pr…" at bounding box center [532, 485] width 365 height 157
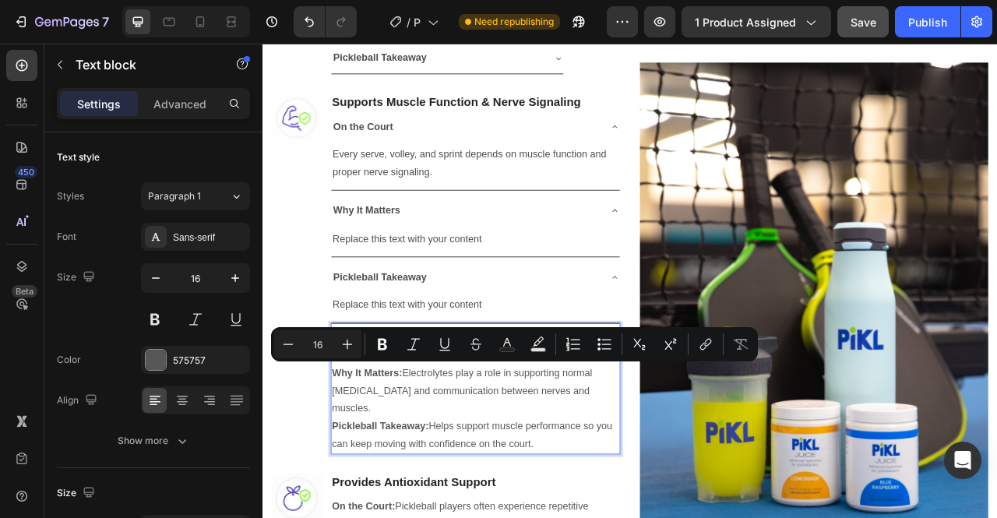
drag, startPoint x: 445, startPoint y: 459, endPoint x: 455, endPoint y: 498, distance: 40.0
click at [455, 498] on p "On the Court: Every serve, volley, and sprint depends on muscle function and pr…" at bounding box center [532, 485] width 365 height 157
copy p "Electrolytes play a role in supporting normal [MEDICAL_DATA] and communication …"
click at [415, 288] on div "Replace this text with your content" at bounding box center [533, 293] width 367 height 26
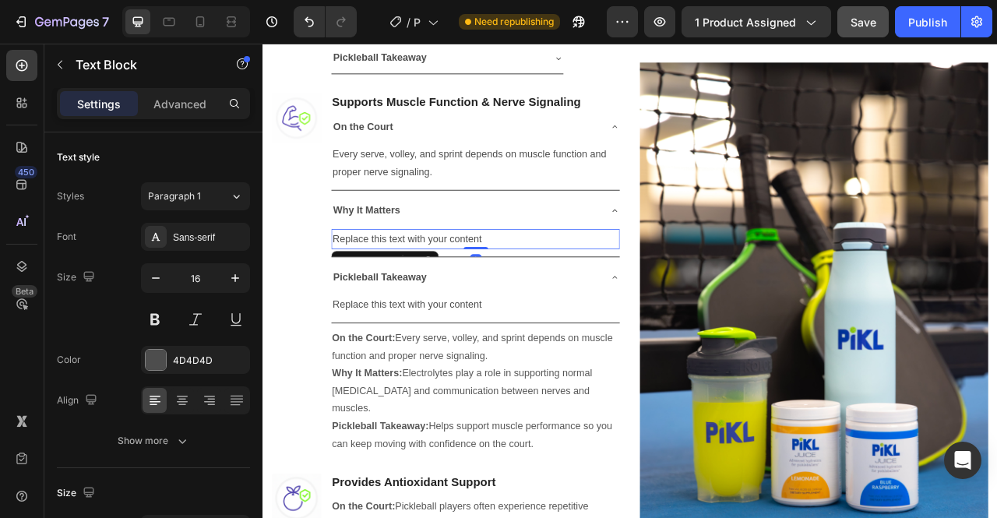
click at [415, 287] on div "Replace this text with your content" at bounding box center [533, 293] width 367 height 26
click at [415, 287] on p "Replace this text with your content" at bounding box center [533, 292] width 364 height 23
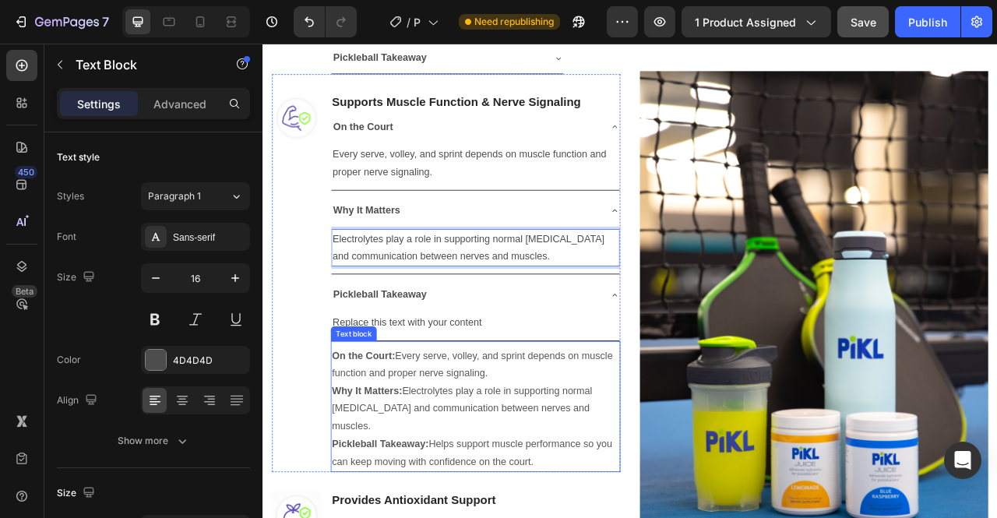
click at [562, 517] on p "On the Court: Every serve, volley, and sprint depends on muscle function and pr…" at bounding box center [532, 508] width 365 height 157
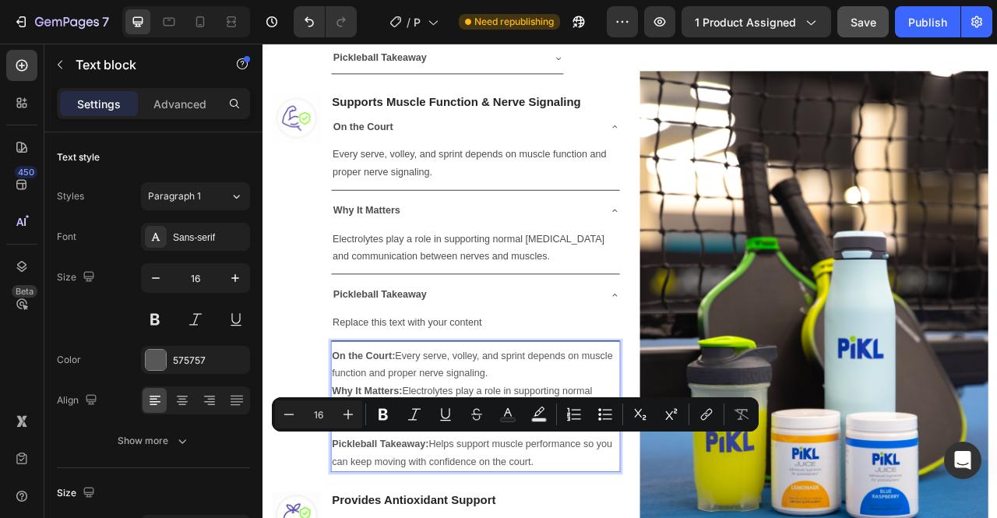
drag, startPoint x: 646, startPoint y: 573, endPoint x: 477, endPoint y: 550, distance: 170.6
click at [477, 517] on p "On the Court: Every serve, volley, and sprint depends on muscle function and pr…" at bounding box center [532, 508] width 365 height 157
copy p "Helps support muscle performance so you can keep moving with confidence on the …"
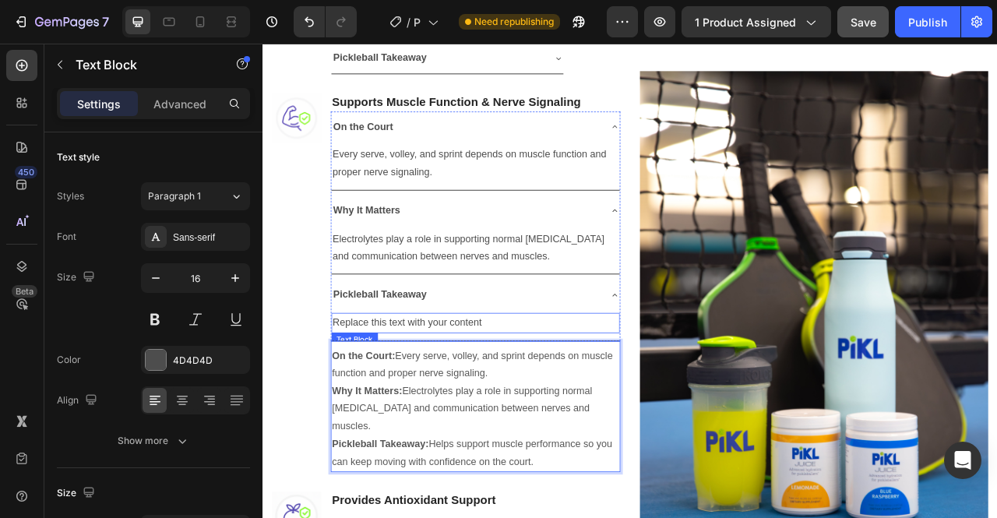
click at [432, 391] on div "Replace this text with your content" at bounding box center [533, 399] width 367 height 26
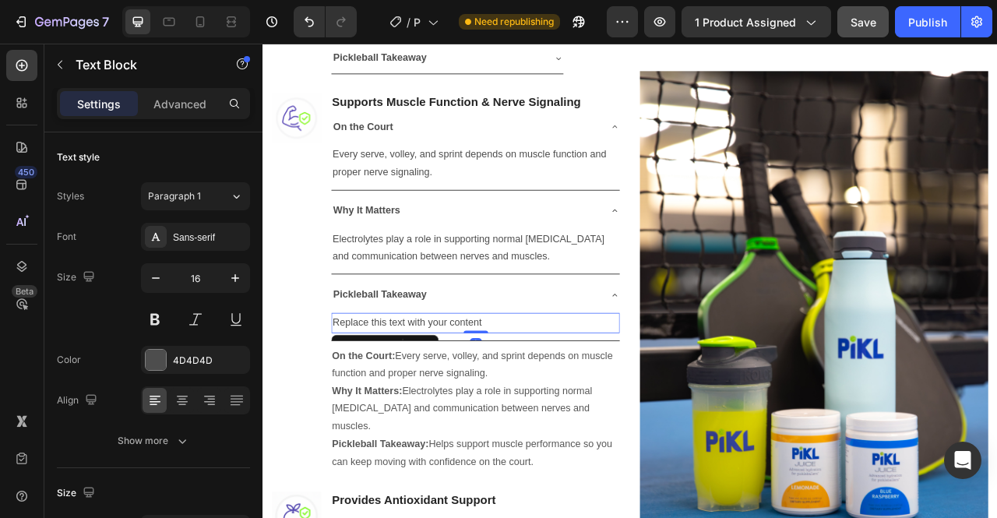
click at [435, 394] on div "Replace this text with your content" at bounding box center [533, 399] width 367 height 26
click at [435, 394] on p "Replace this text with your content" at bounding box center [533, 399] width 364 height 23
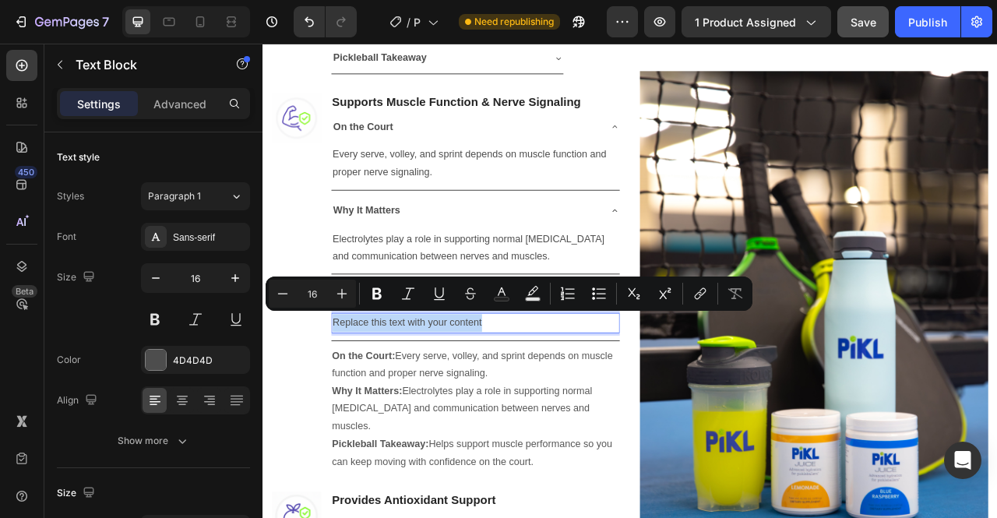
click at [435, 394] on p "Replace this text with your content" at bounding box center [533, 399] width 364 height 23
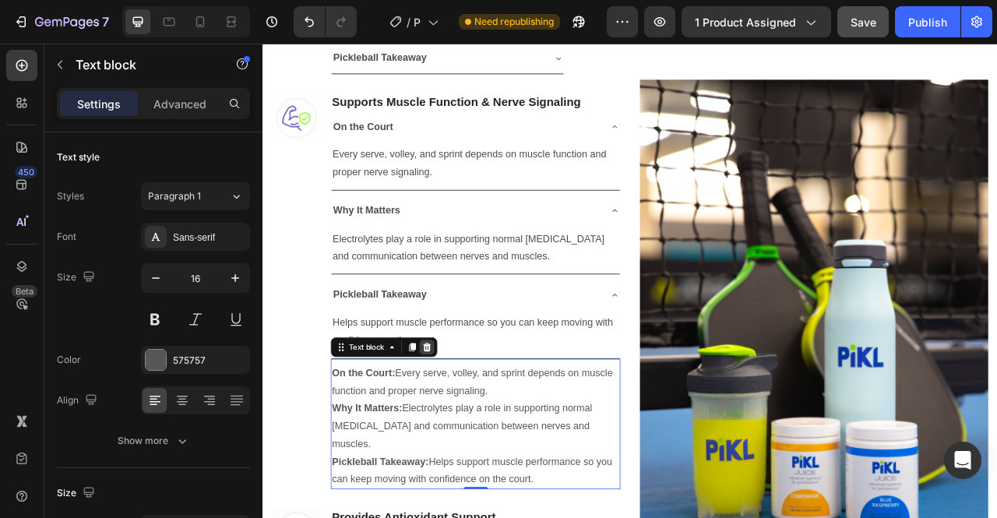
click at [471, 424] on icon at bounding box center [471, 429] width 10 height 11
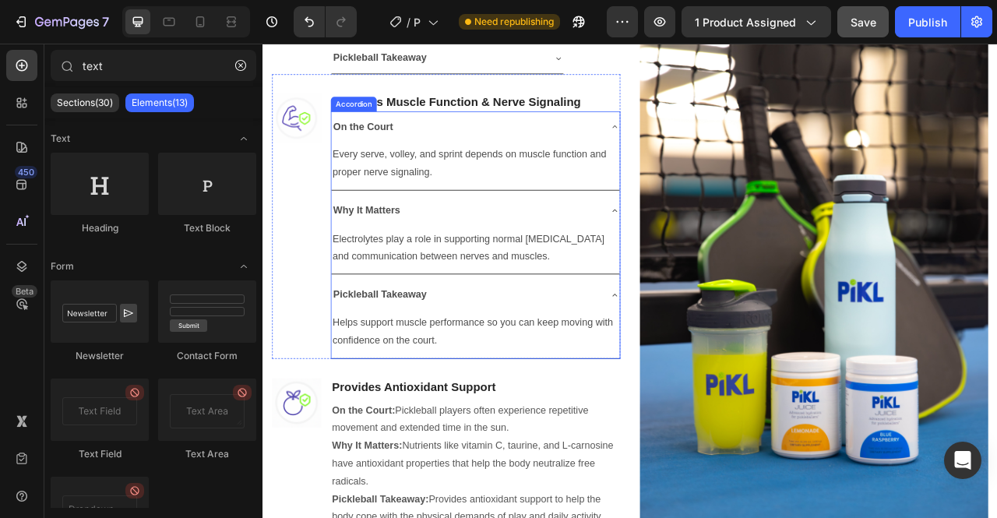
click at [704, 359] on icon at bounding box center [710, 363] width 12 height 12
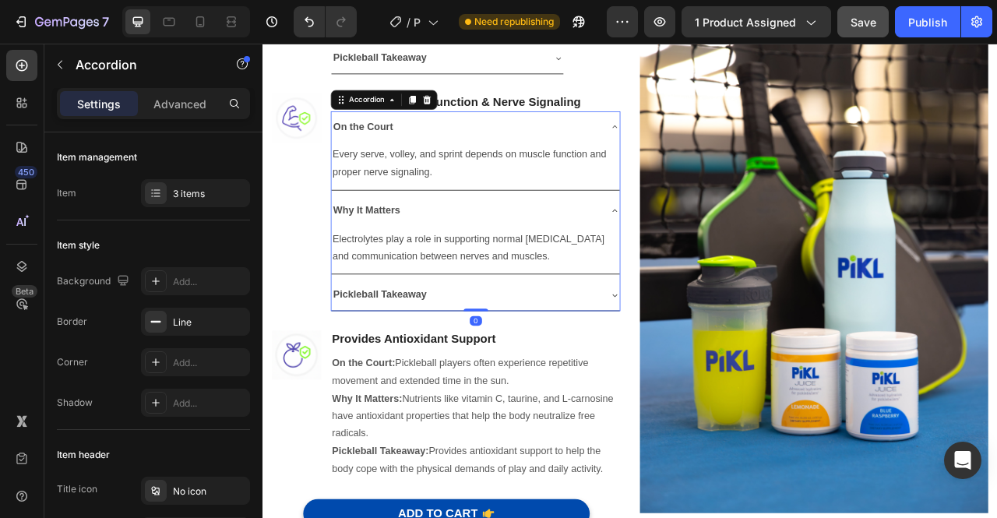
click at [704, 361] on icon at bounding box center [710, 363] width 12 height 12
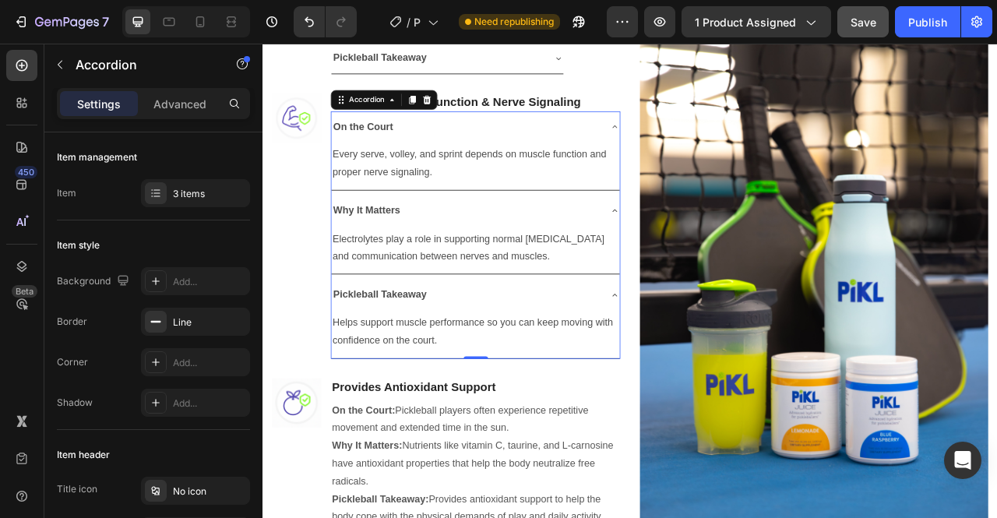
click at [704, 361] on icon at bounding box center [710, 363] width 12 height 12
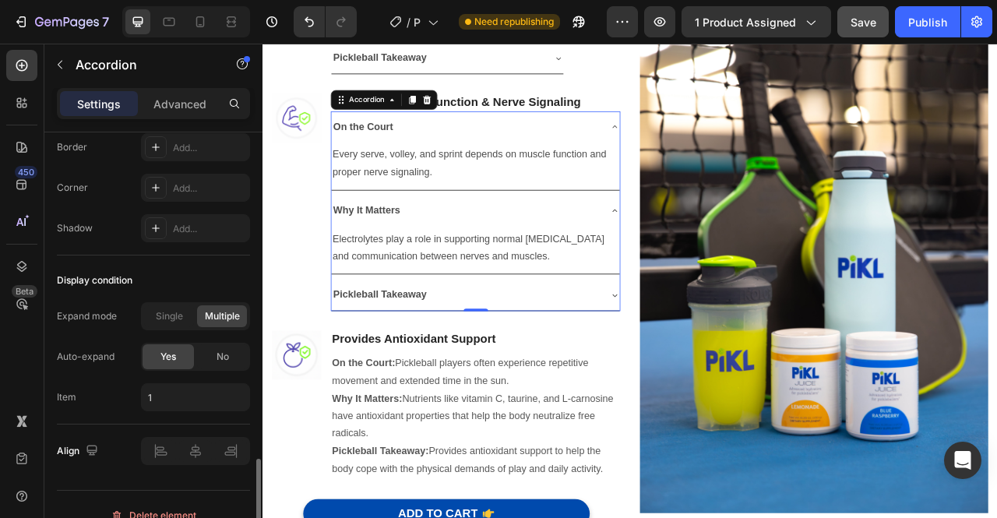
scroll to position [1089, 0]
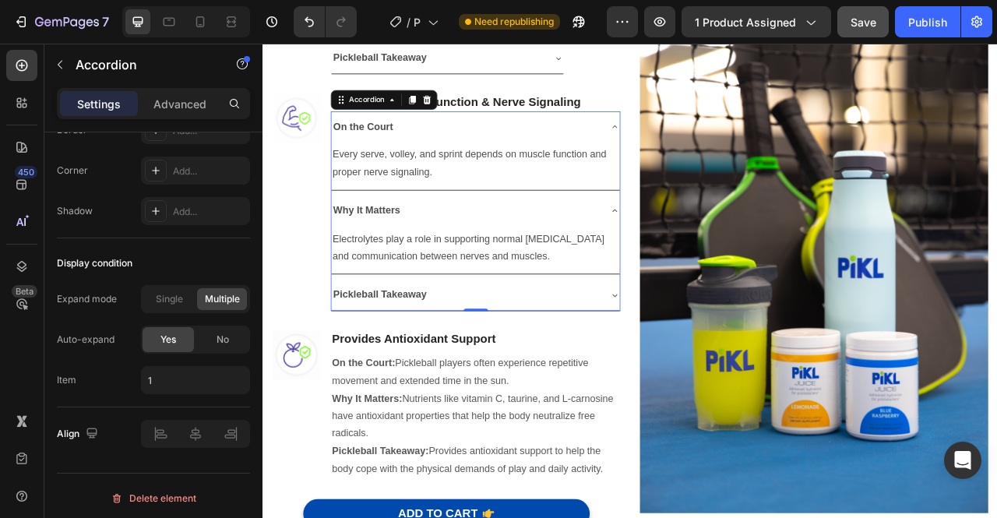
click at [472, 159] on div "On the Court" at bounding box center [521, 149] width 342 height 27
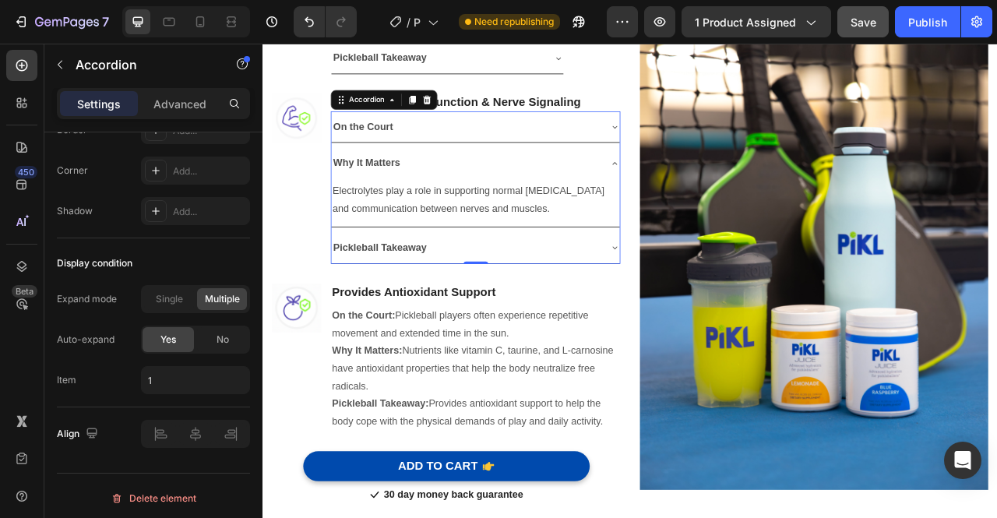
click at [704, 146] on icon at bounding box center [710, 149] width 12 height 12
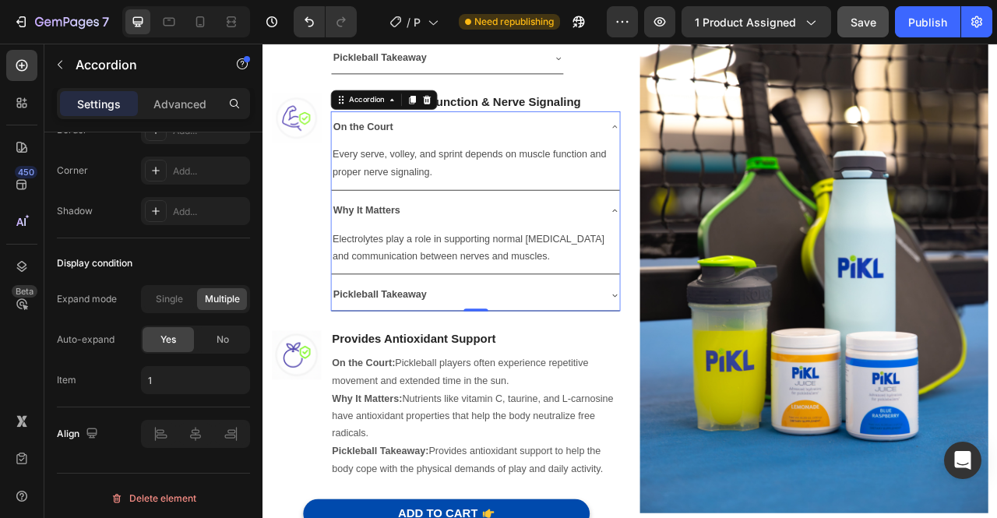
click at [704, 146] on icon at bounding box center [710, 149] width 12 height 12
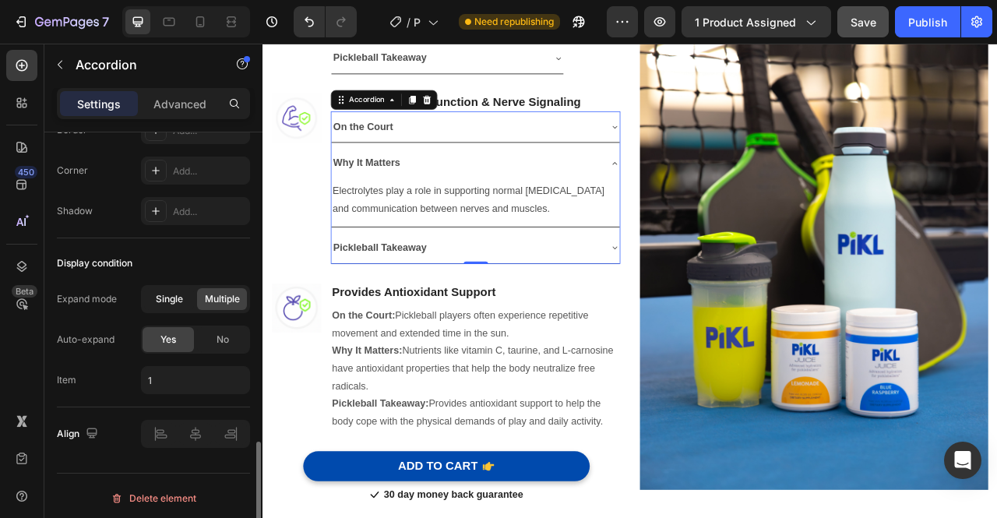
click at [167, 293] on span "Single" at bounding box center [169, 299] width 27 height 14
click at [709, 302] on icon at bounding box center [710, 303] width 12 height 12
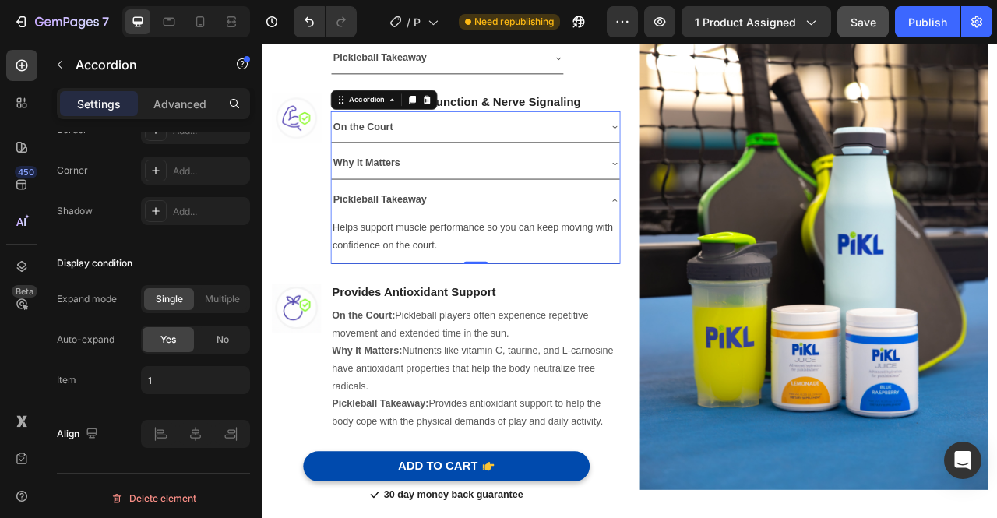
click at [707, 241] on icon at bounding box center [710, 242] width 6 height 3
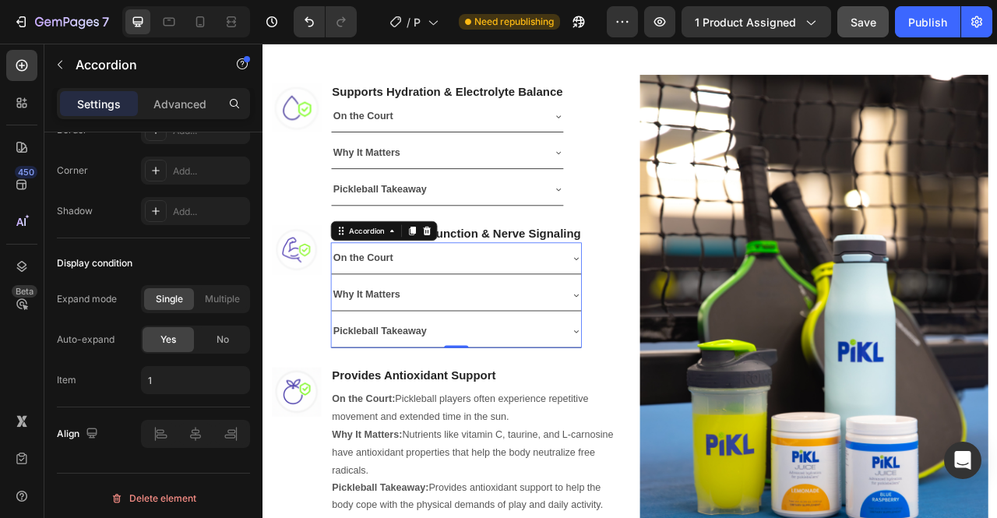
scroll to position [1020, 0]
click at [564, 137] on div "On the Court" at bounding box center [485, 135] width 270 height 27
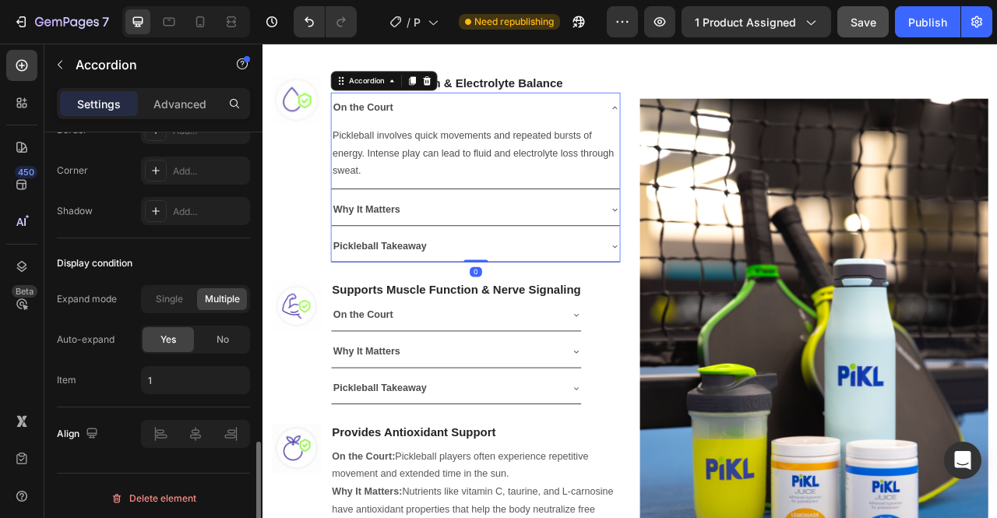
scroll to position [1089, 0]
click at [170, 294] on span "Single" at bounding box center [169, 299] width 27 height 14
click at [704, 255] on icon at bounding box center [710, 254] width 12 height 12
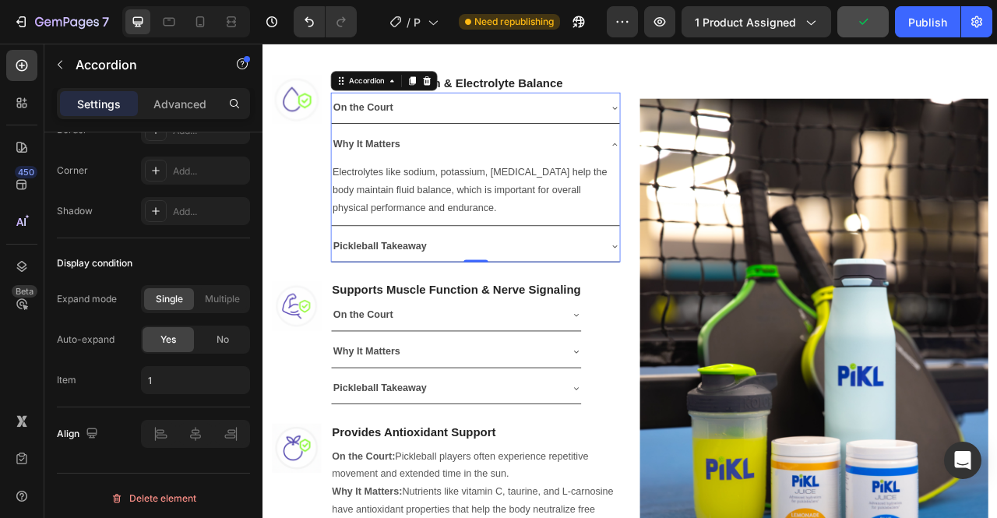
click at [704, 174] on icon at bounding box center [710, 172] width 12 height 12
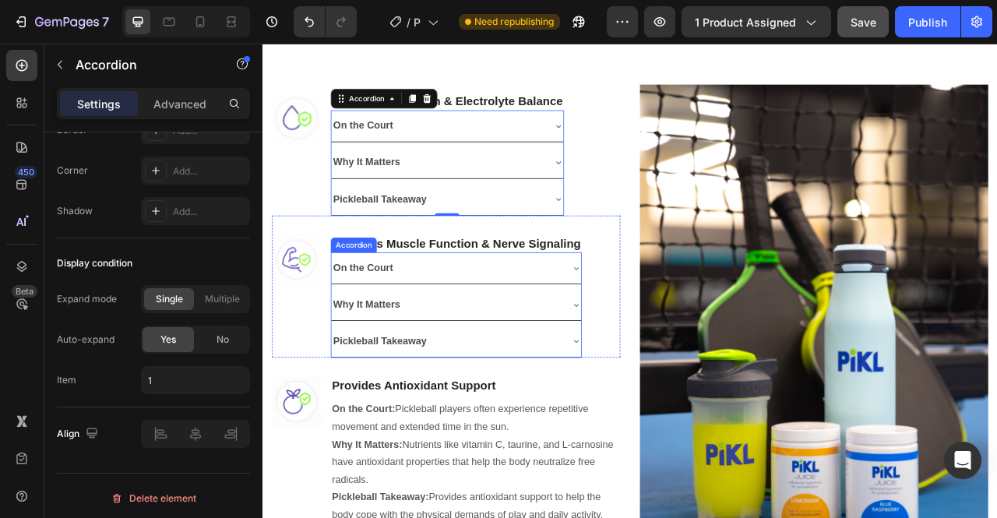
scroll to position [1115, 0]
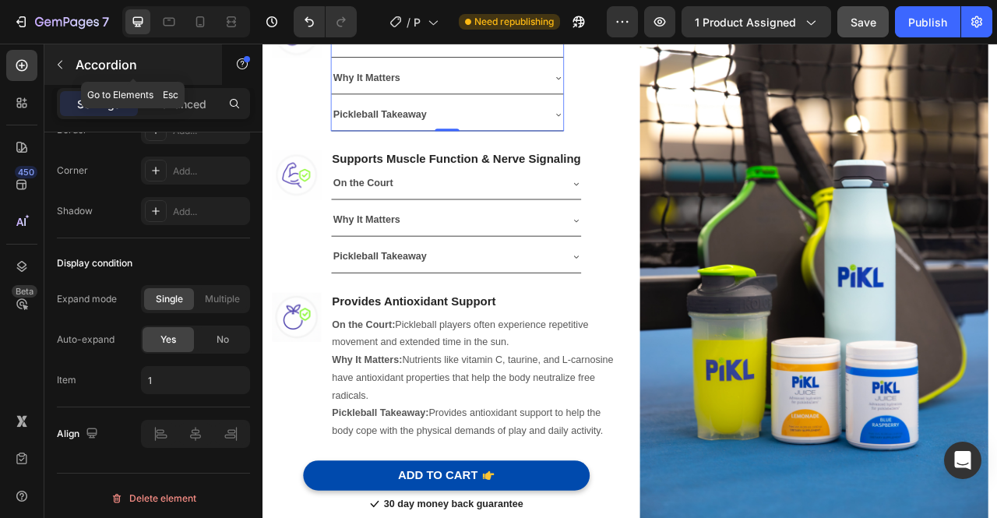
click at [64, 64] on icon "button" at bounding box center [60, 64] width 12 height 12
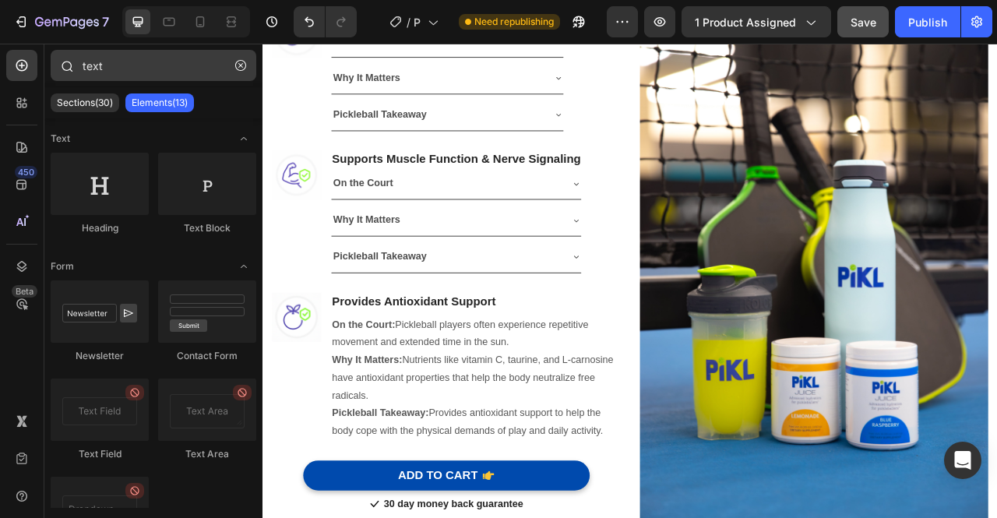
click at [238, 71] on button "button" at bounding box center [240, 65] width 25 height 25
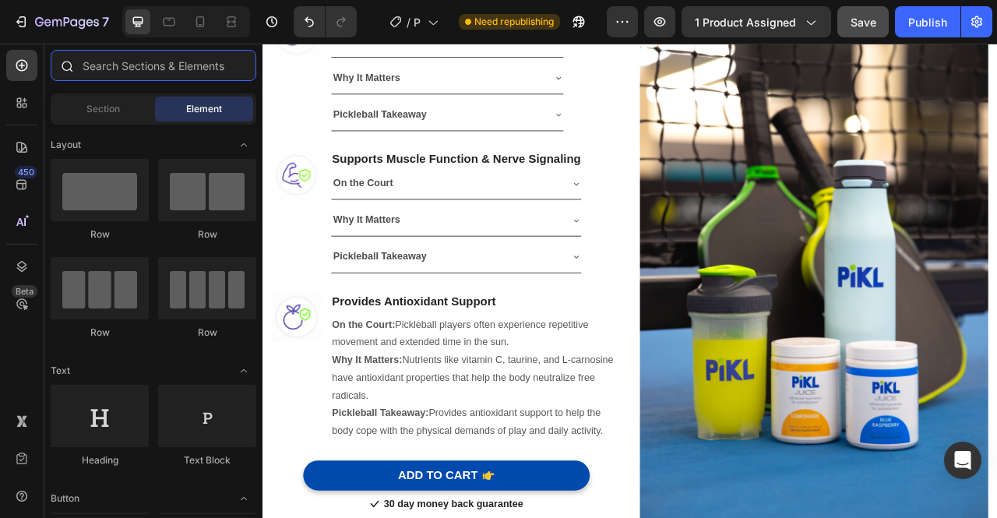
click at [167, 56] on input "text" at bounding box center [154, 65] width 206 height 31
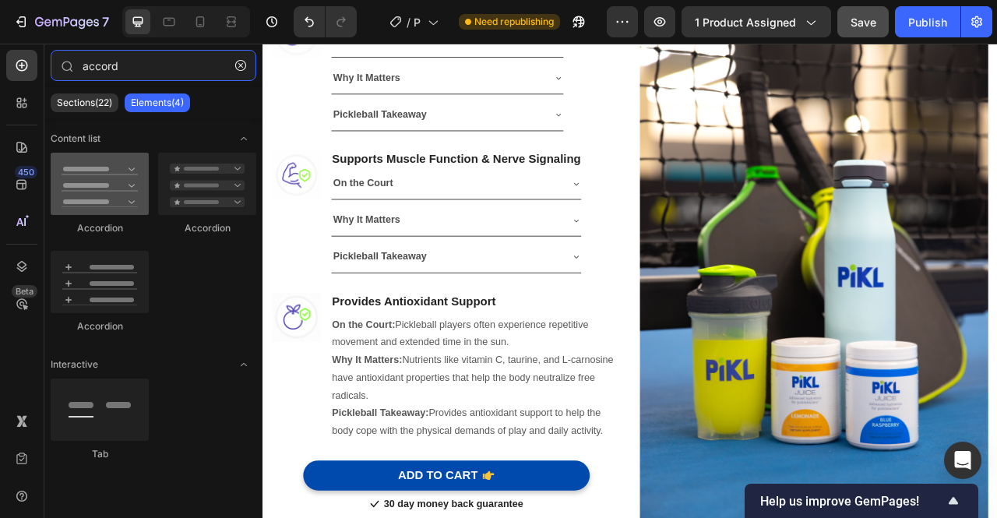
type input "accord"
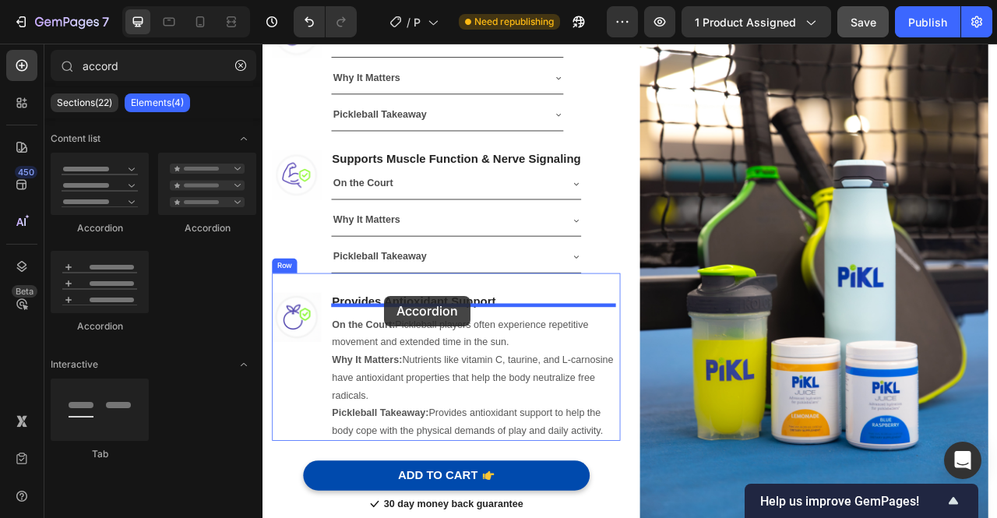
drag, startPoint x: 362, startPoint y: 248, endPoint x: 417, endPoint y: 364, distance: 128.9
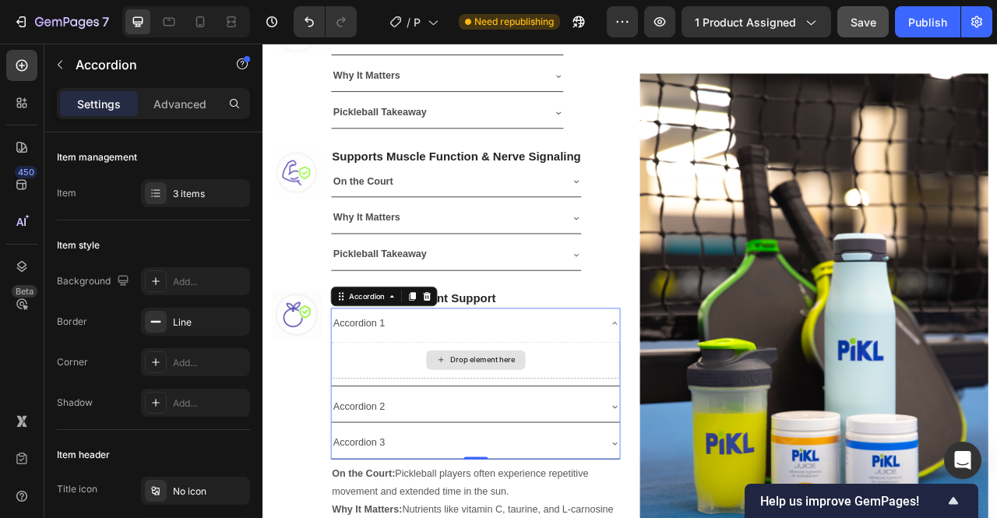
scroll to position [1264, 0]
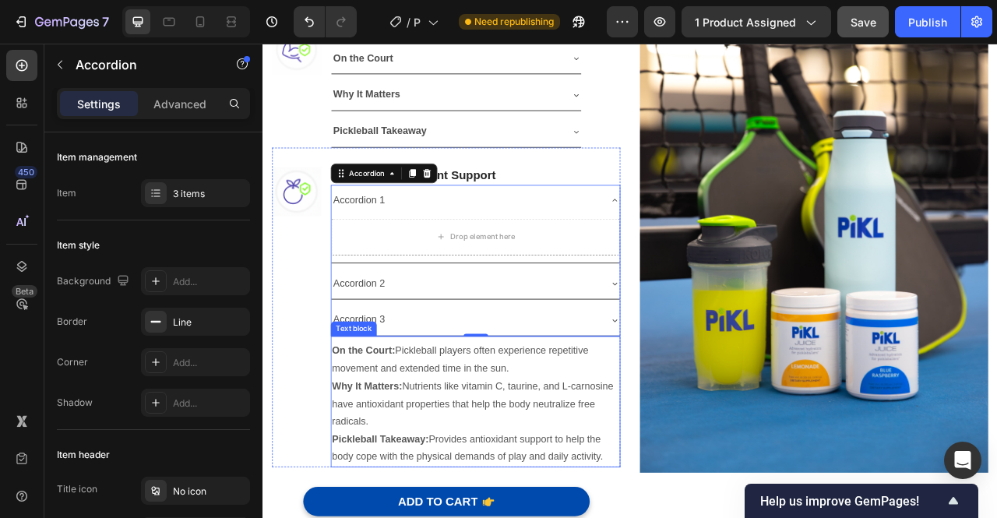
click at [414, 429] on strong "On the Court:" at bounding box center [390, 434] width 80 height 13
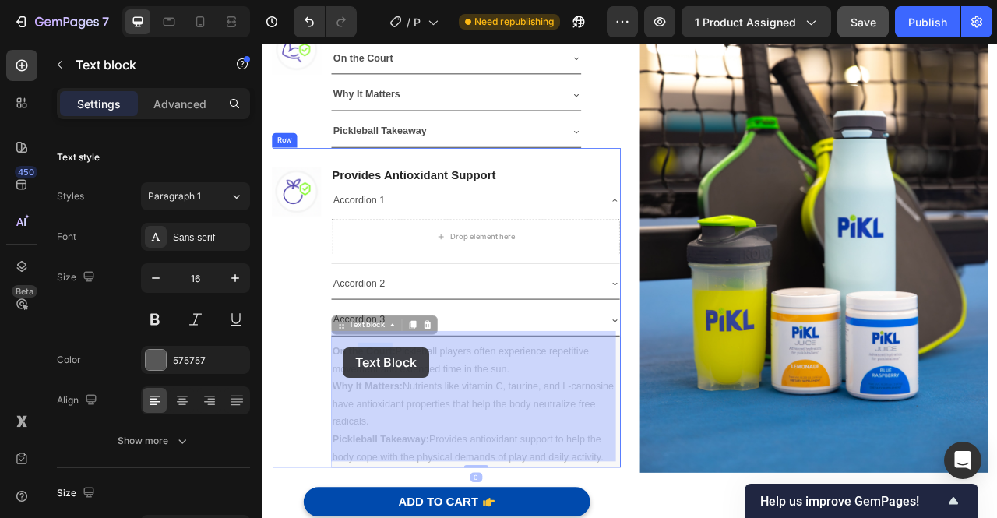
drag, startPoint x: 428, startPoint y: 428, endPoint x: 390, endPoint y: 436, distance: 38.2
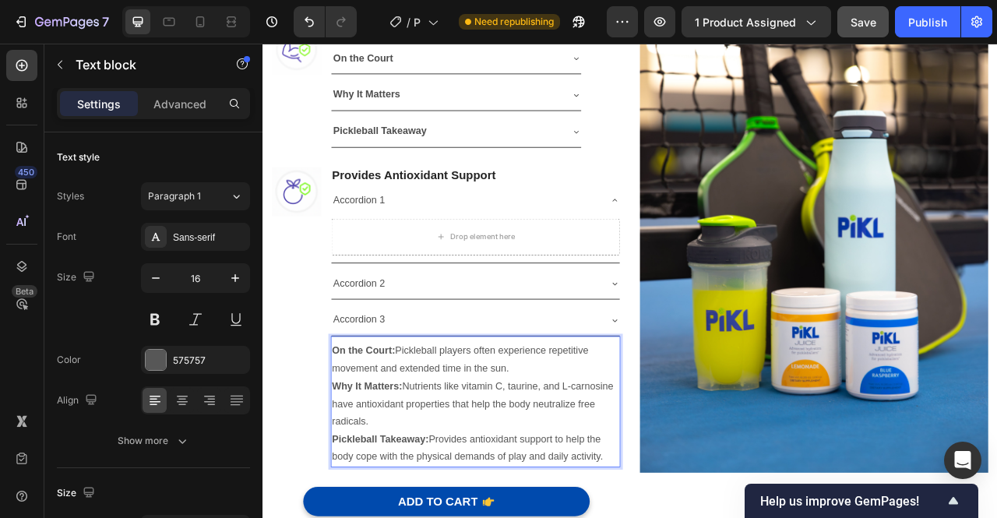
click at [424, 429] on strong "On the Court:" at bounding box center [390, 434] width 80 height 13
drag, startPoint x: 428, startPoint y: 429, endPoint x: 354, endPoint y: 429, distance: 74.0
click at [354, 429] on strong "On the Court:" at bounding box center [390, 434] width 80 height 13
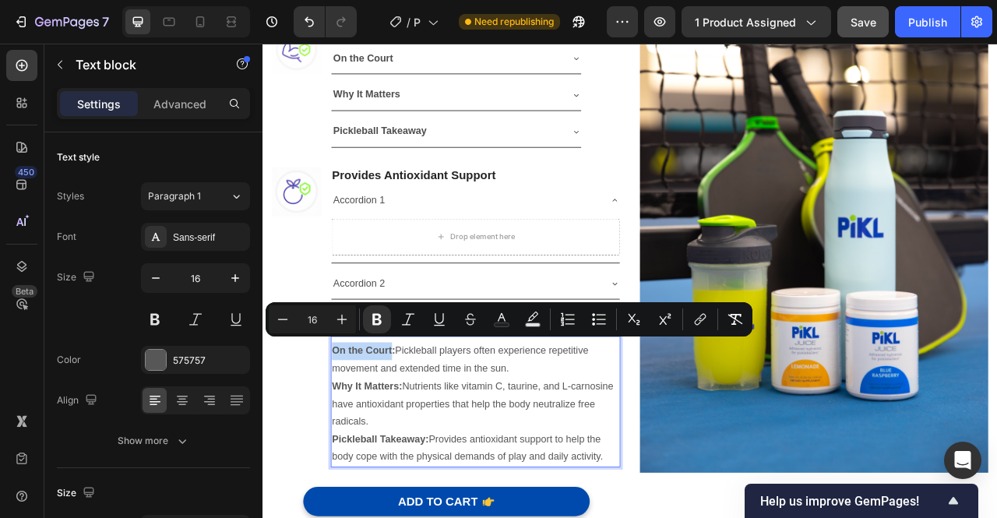
copy strong "On the Court"
click at [377, 241] on div "Accordion 1" at bounding box center [385, 243] width 71 height 27
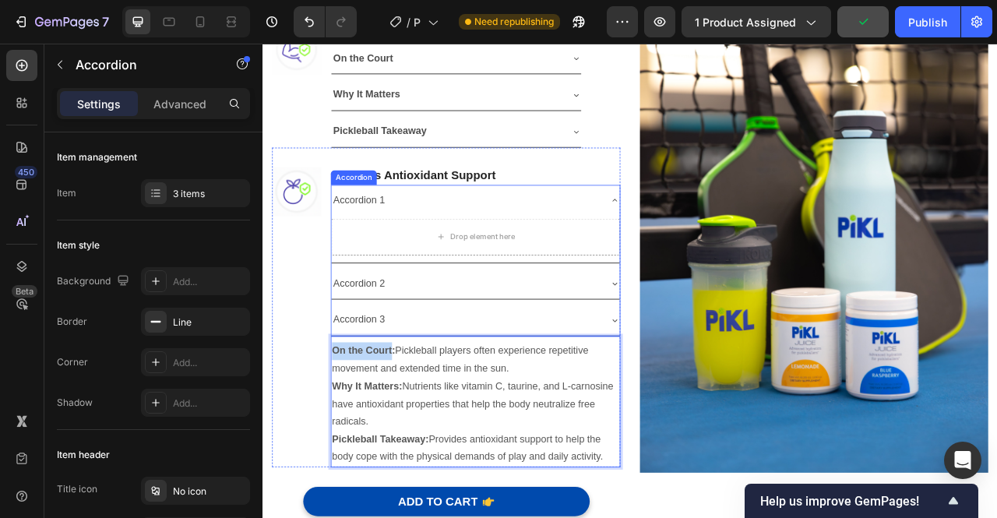
click at [377, 241] on div "Accordion 1" at bounding box center [385, 243] width 71 height 27
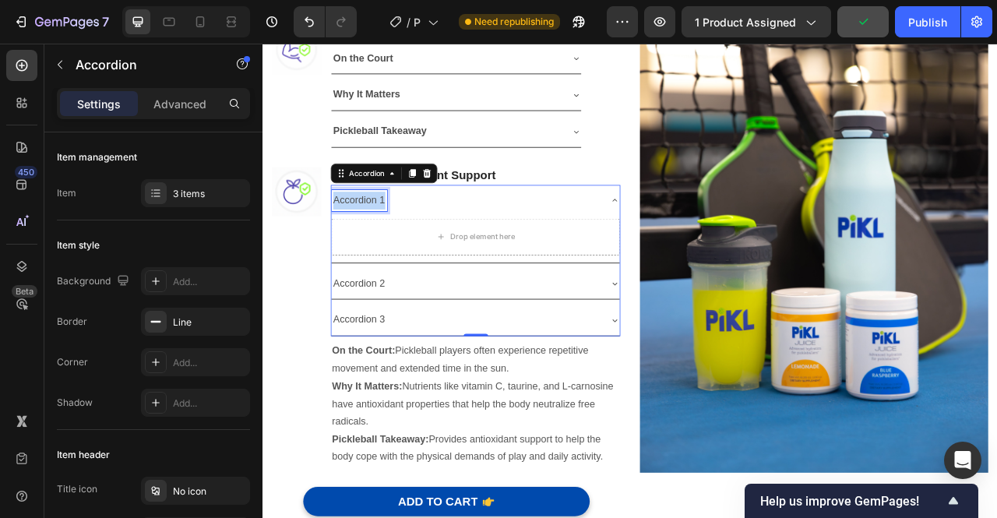
click at [377, 241] on p "Accordion 1" at bounding box center [385, 243] width 66 height 23
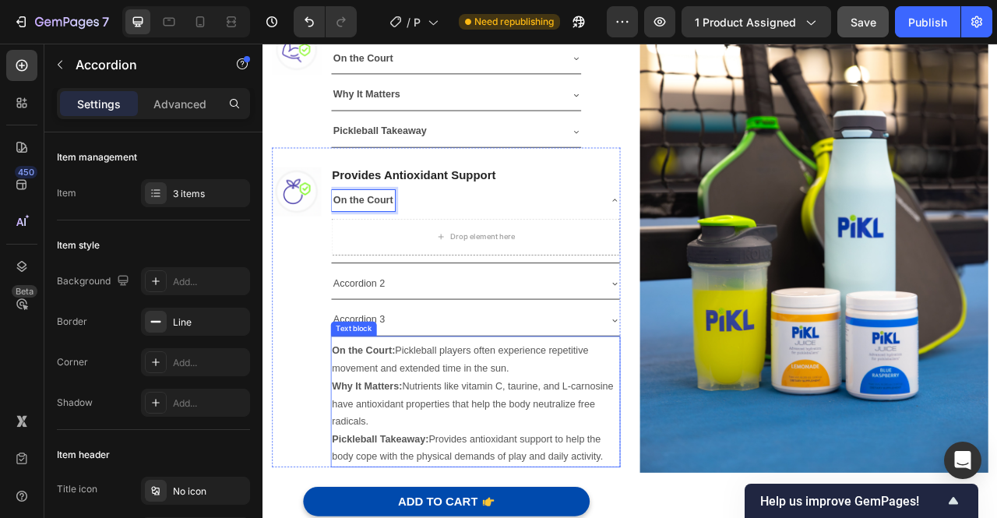
click at [394, 473] on strong "Why It Matters:" at bounding box center [395, 479] width 90 height 13
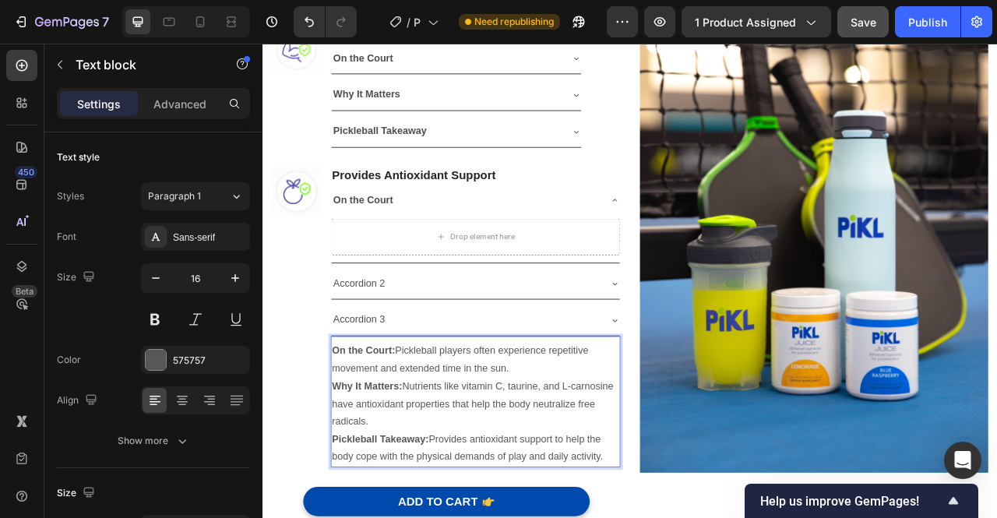
click at [435, 473] on strong "Why It Matters:" at bounding box center [395, 479] width 90 height 13
click at [433, 473] on strong "Why It Matters:" at bounding box center [395, 479] width 90 height 13
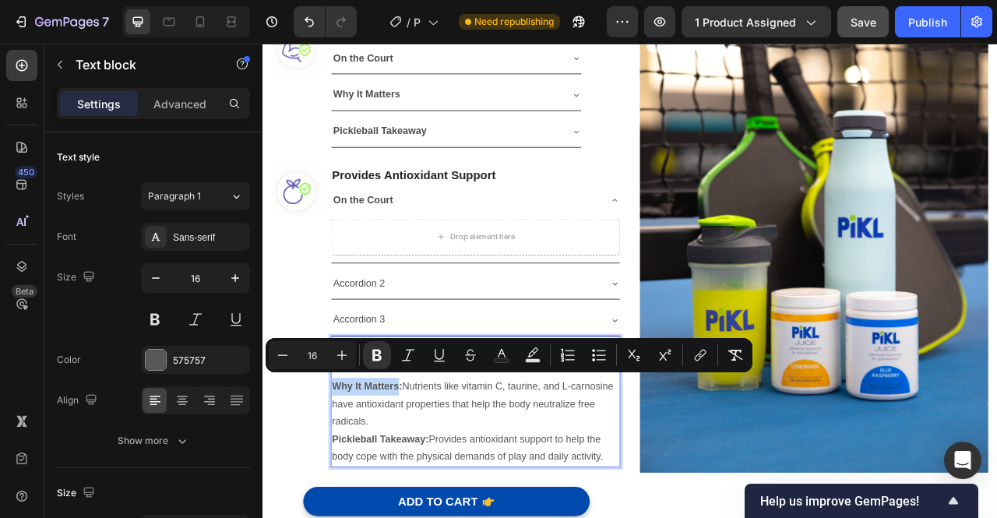
drag, startPoint x: 433, startPoint y: 473, endPoint x: 354, endPoint y: 475, distance: 79.5
click at [354, 475] on strong "Why It Matters:" at bounding box center [395, 479] width 90 height 13
copy strong "Why It Matters"
click at [385, 341] on p "Accordion 2" at bounding box center [385, 349] width 66 height 23
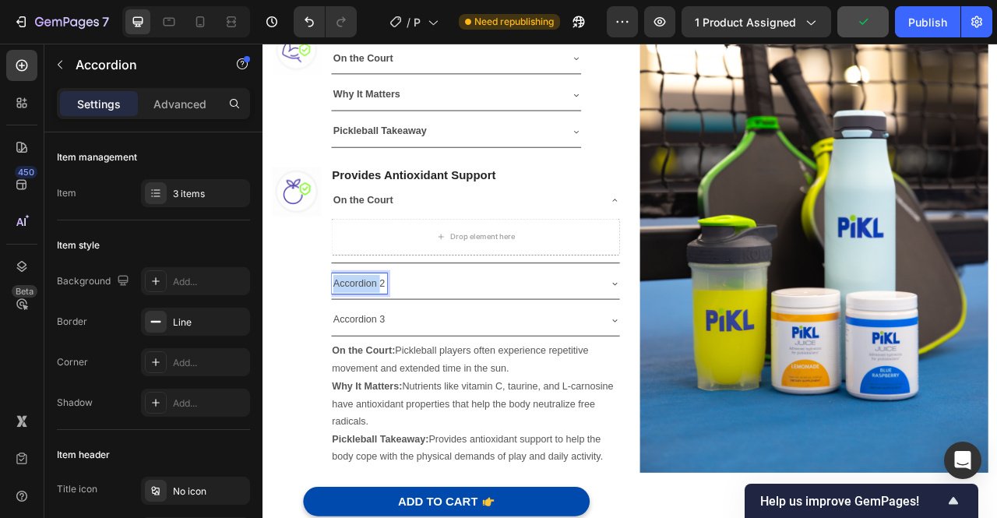
click at [383, 340] on p "Accordion 2" at bounding box center [385, 349] width 66 height 23
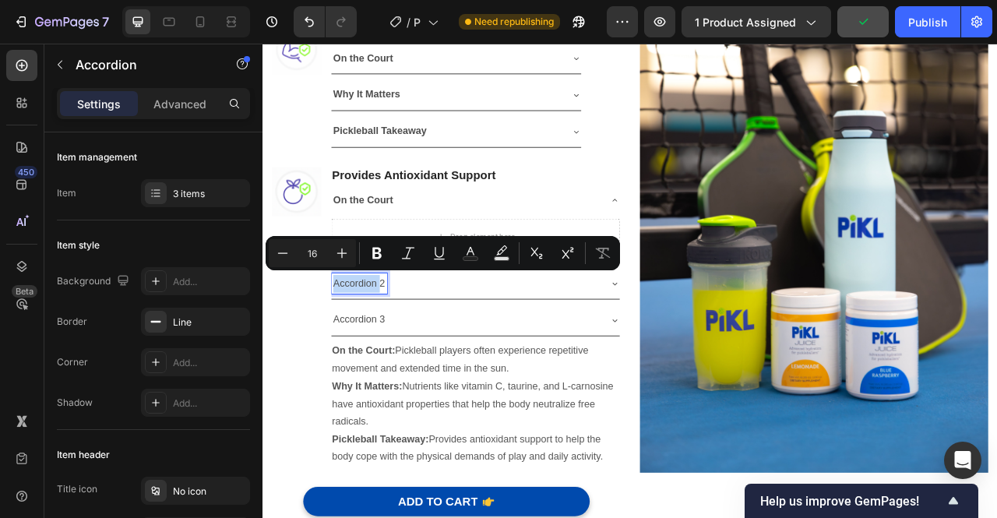
click at [383, 340] on p "Accordion 2" at bounding box center [385, 349] width 66 height 23
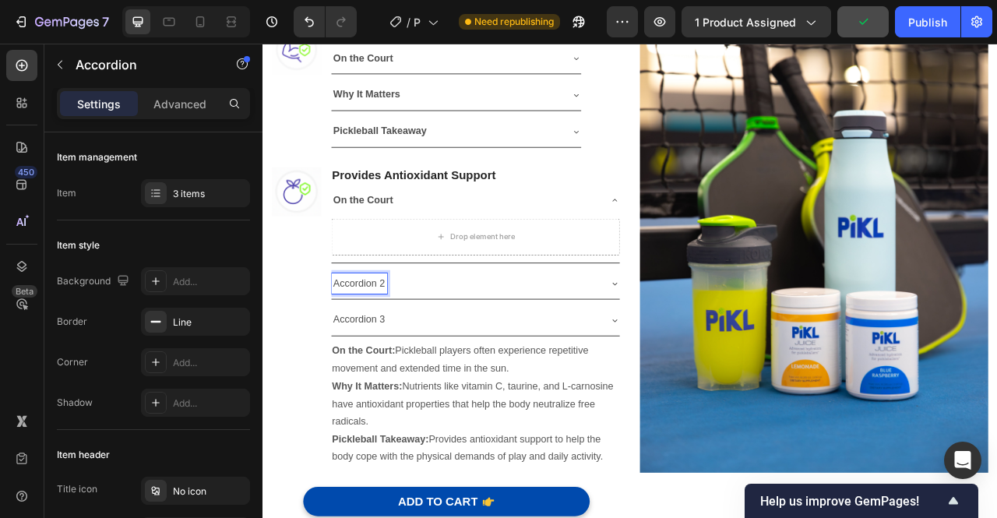
click at [383, 340] on p "Accordion 2" at bounding box center [385, 349] width 66 height 23
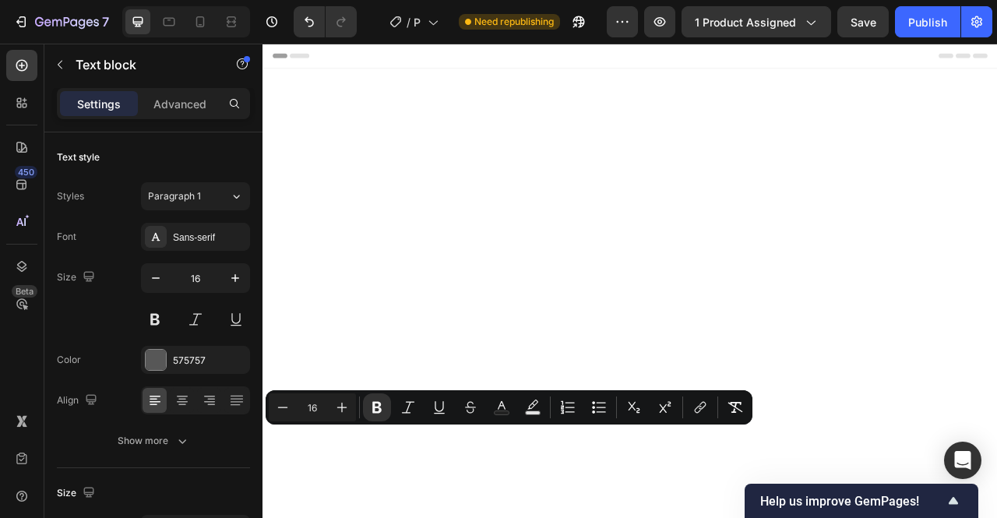
scroll to position [1264, 0]
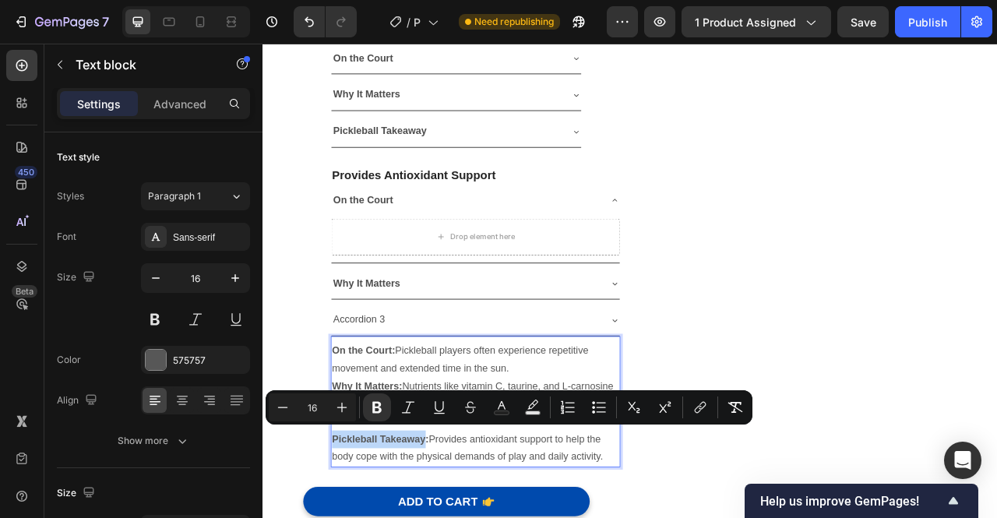
copy strong "Pickleball Takeaway"
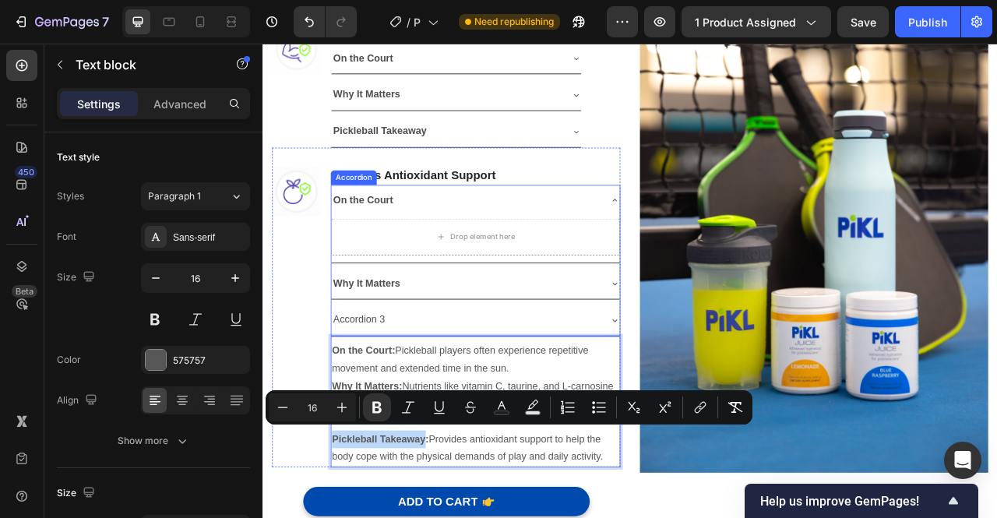
click at [387, 389] on p "Accordion 3" at bounding box center [385, 395] width 66 height 23
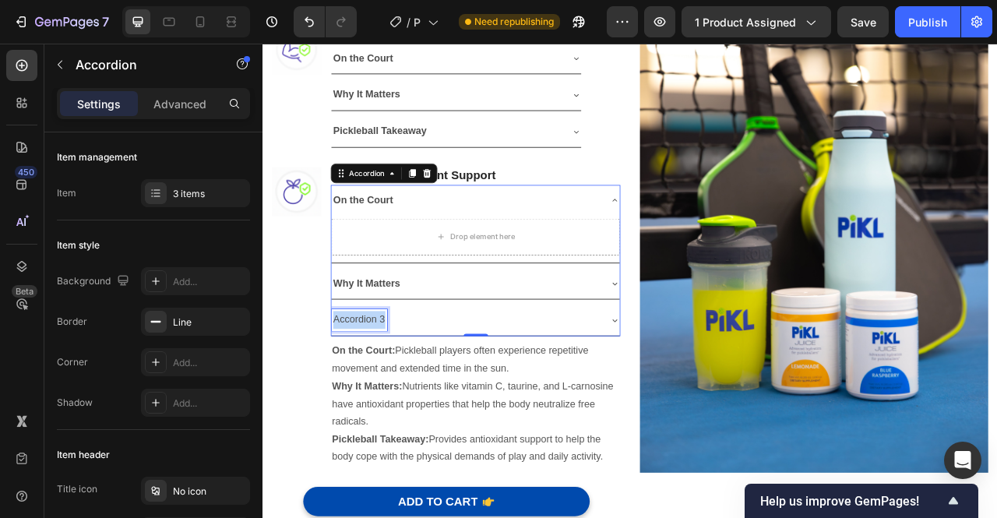
click at [387, 389] on p "Accordion 3" at bounding box center [385, 395] width 66 height 23
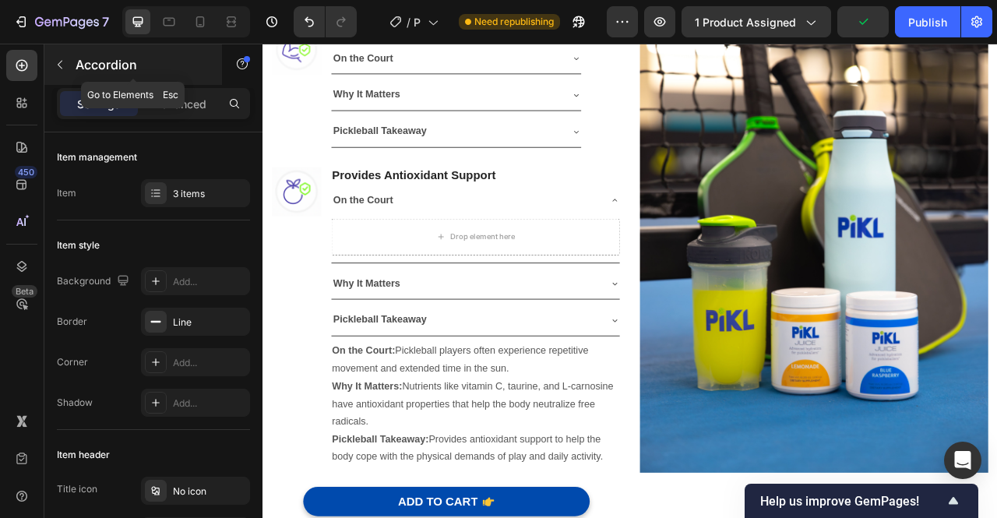
click at [59, 67] on icon "button" at bounding box center [60, 64] width 12 height 12
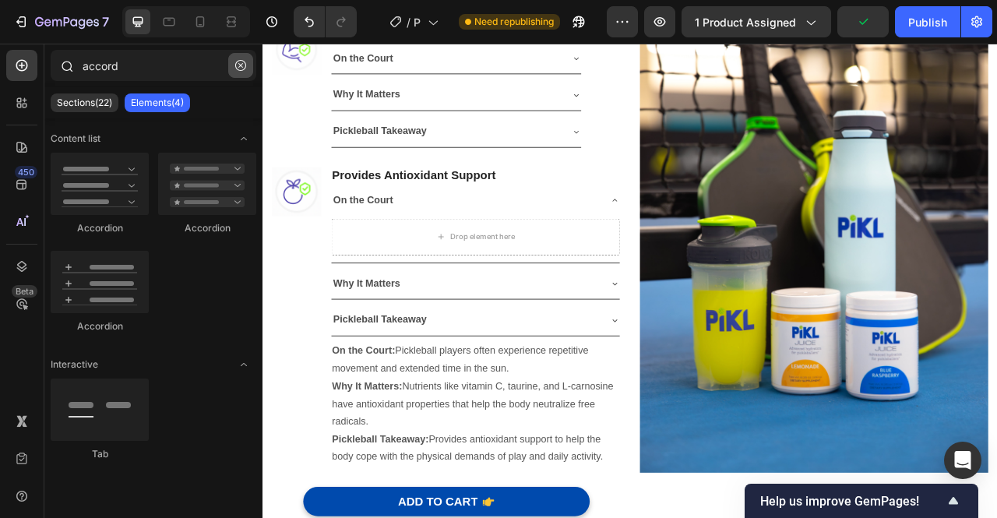
click at [232, 71] on button "button" at bounding box center [240, 65] width 25 height 25
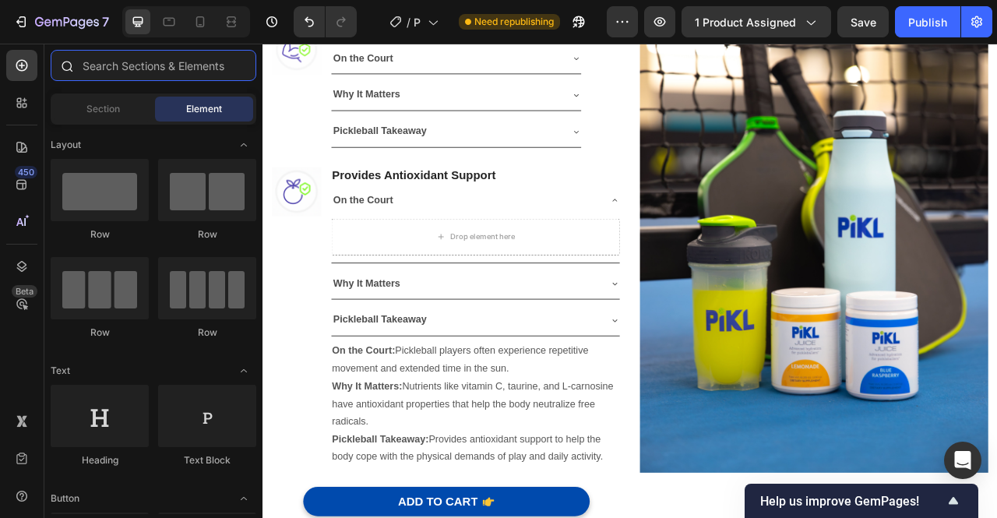
click at [166, 72] on input "text" at bounding box center [154, 65] width 206 height 31
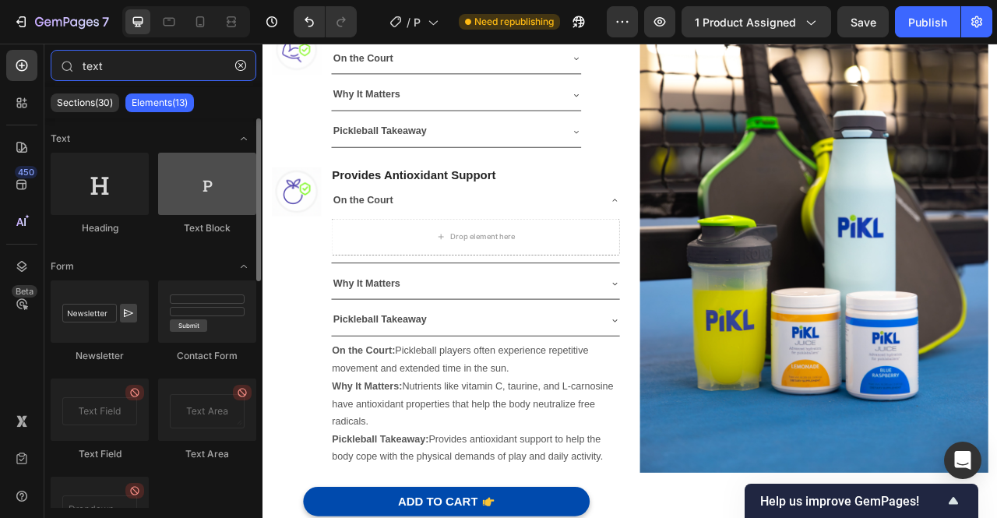
type input "text"
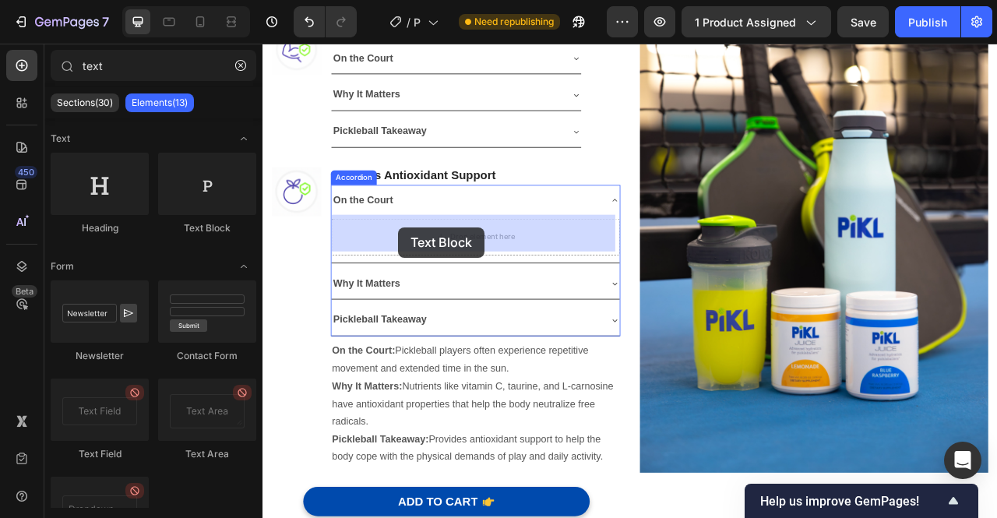
drag, startPoint x: 481, startPoint y: 231, endPoint x: 435, endPoint y: 280, distance: 67.2
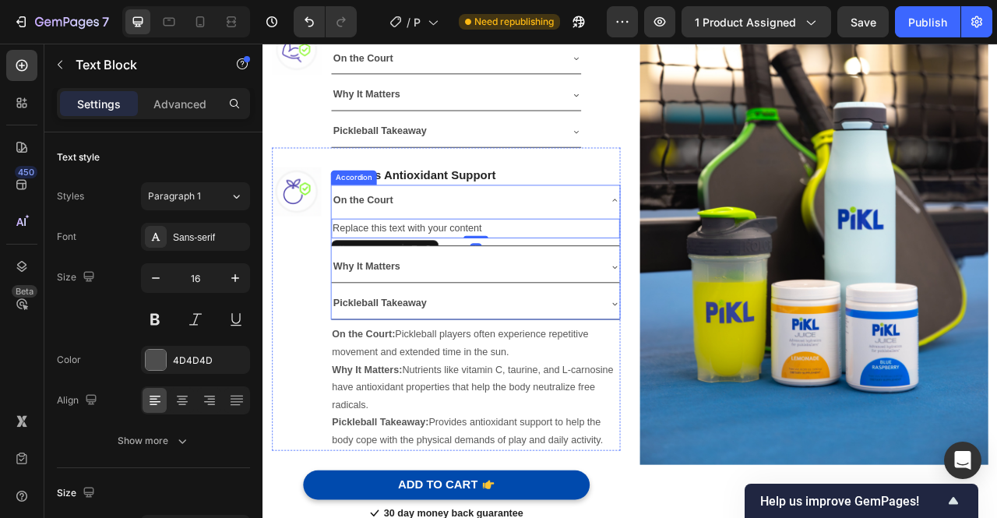
click at [704, 322] on icon at bounding box center [710, 328] width 12 height 12
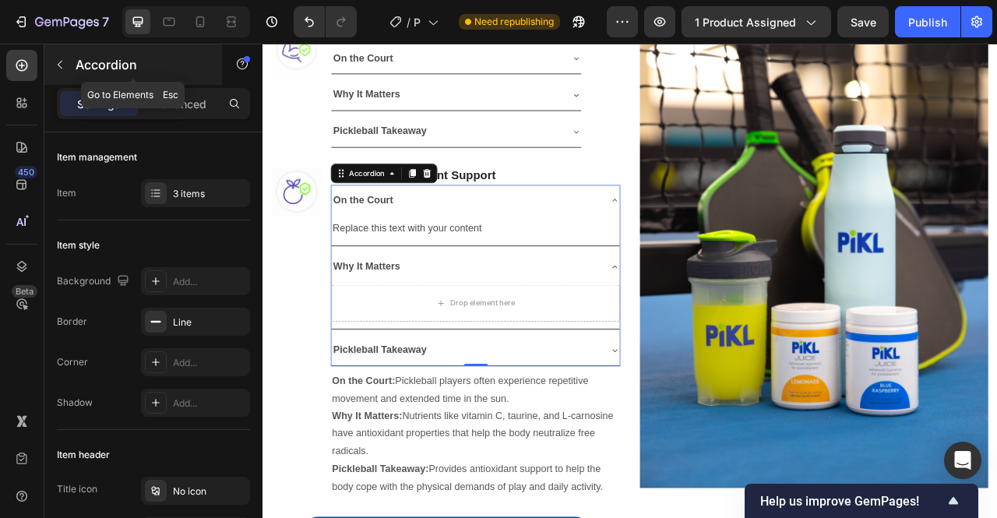
click at [65, 62] on icon "button" at bounding box center [60, 64] width 12 height 12
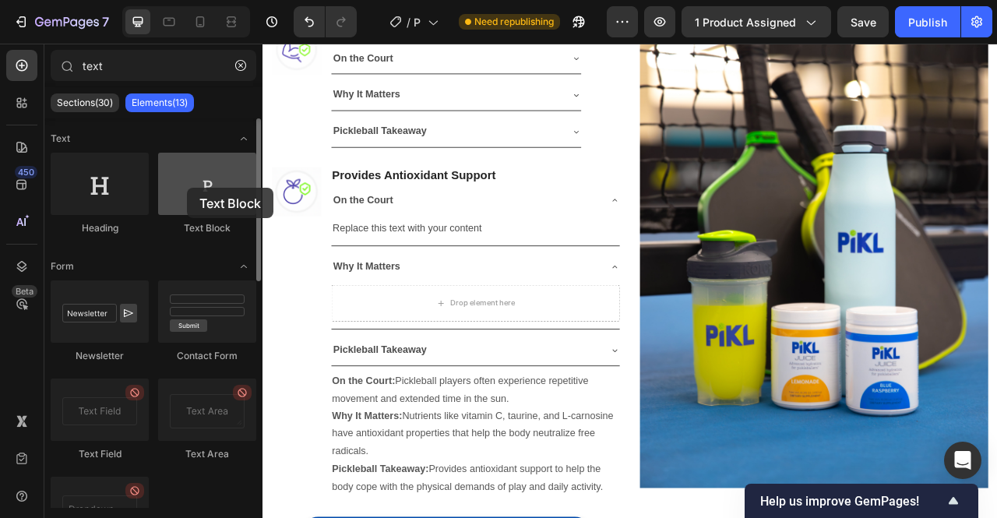
click at [187, 188] on div at bounding box center [207, 184] width 98 height 62
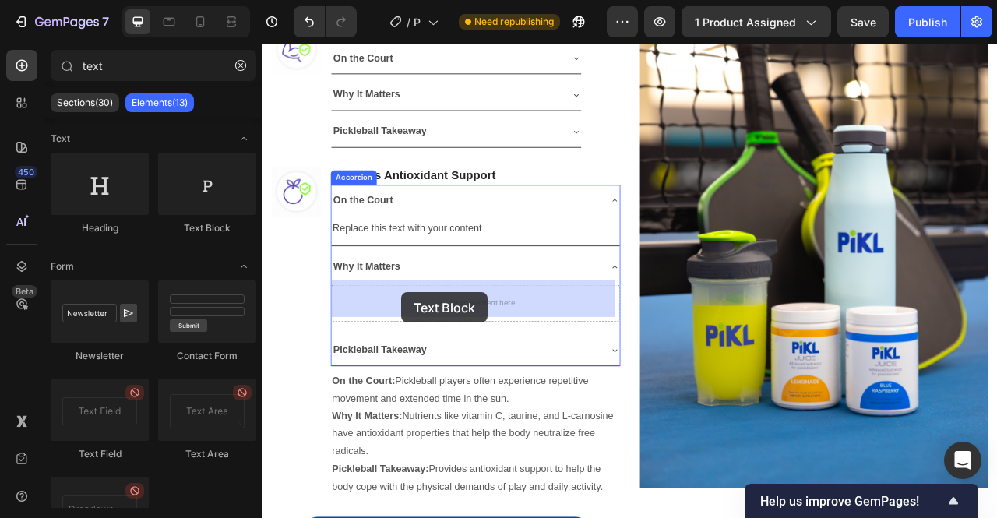
drag, startPoint x: 449, startPoint y: 231, endPoint x: 438, endPoint y: 360, distance: 129.0
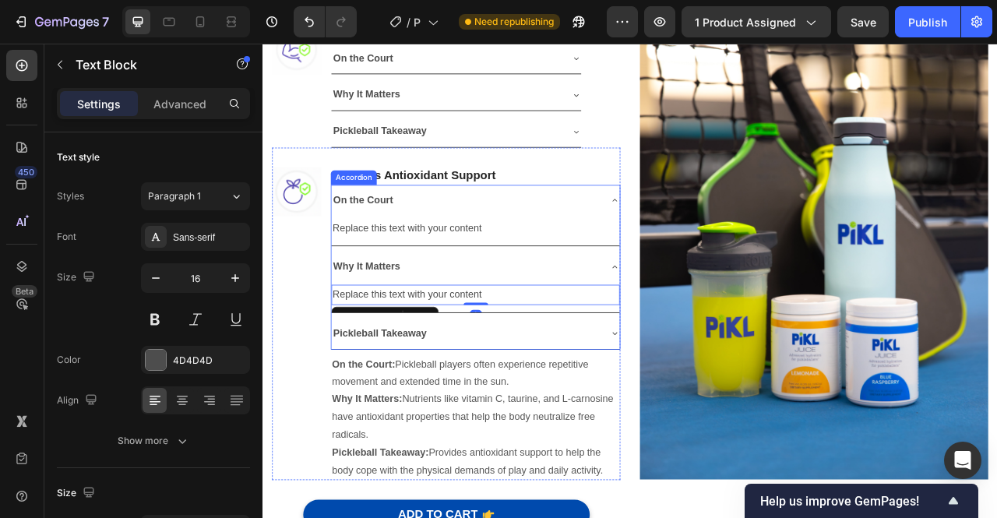
click at [706, 407] on icon at bounding box center [710, 412] width 12 height 12
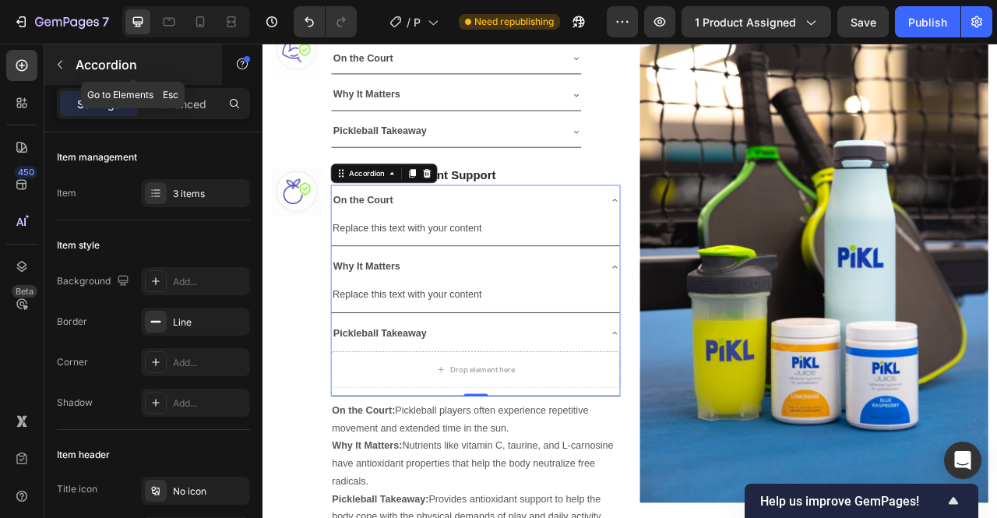
click at [58, 66] on icon "button" at bounding box center [60, 64] width 12 height 12
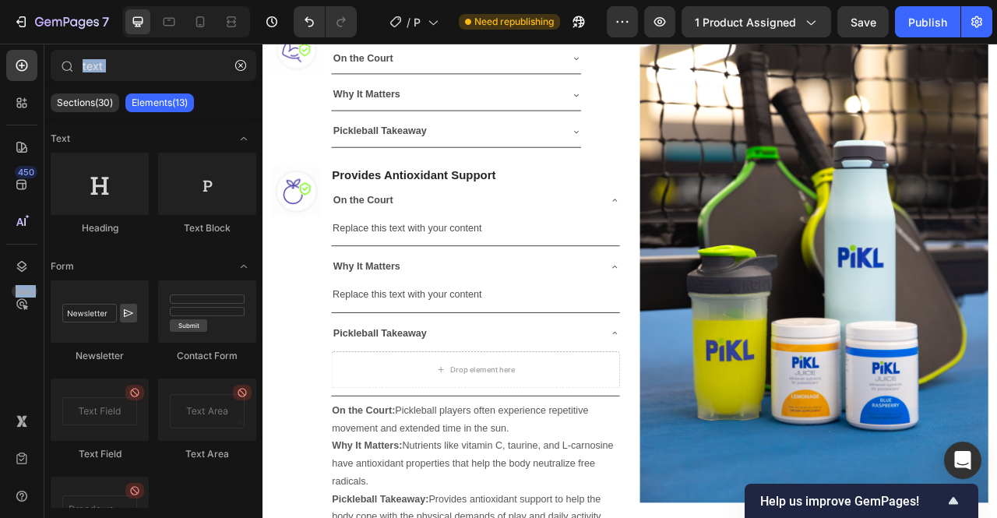
click at [58, 66] on div at bounding box center [66, 65] width 31 height 31
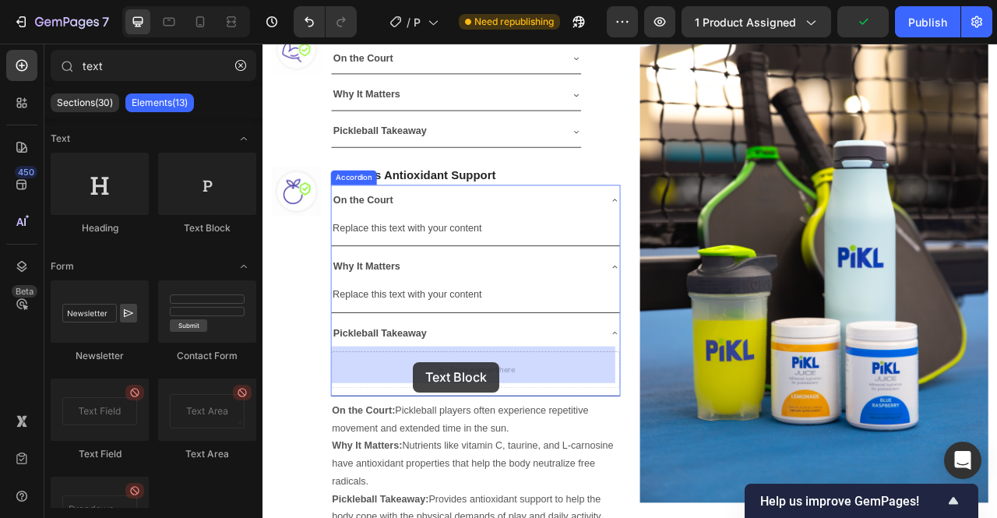
drag, startPoint x: 463, startPoint y: 234, endPoint x: 454, endPoint y: 449, distance: 214.4
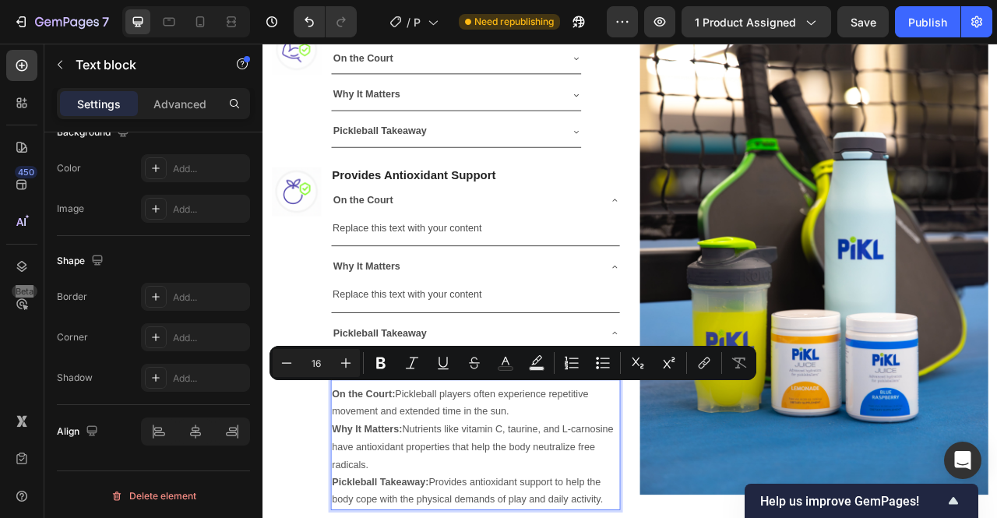
drag, startPoint x: 591, startPoint y: 512, endPoint x: 434, endPoint y: 484, distance: 159.7
click at [523, 273] on div "Replace this text with your content" at bounding box center [533, 279] width 367 height 26
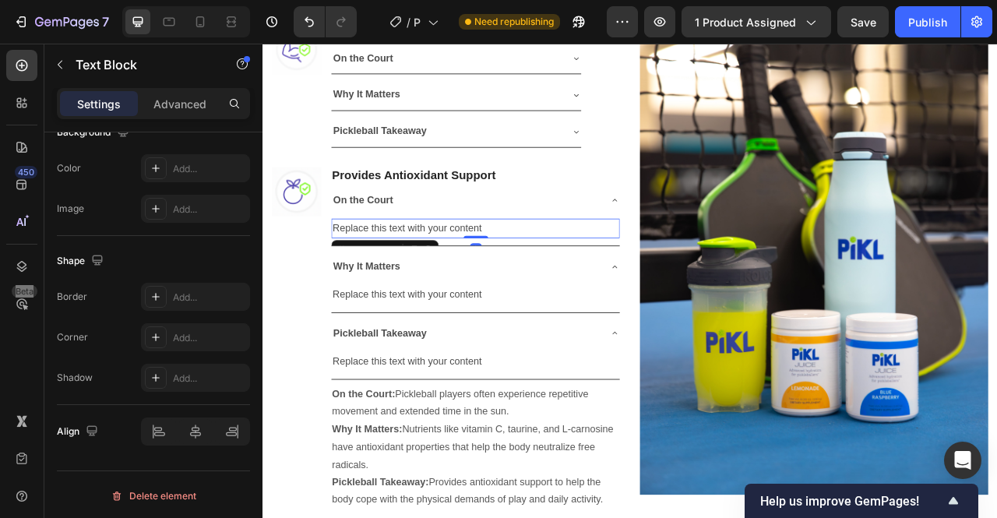
click at [523, 273] on div "Replace this text with your content" at bounding box center [533, 279] width 367 height 26
click at [523, 273] on p "Replace this text with your content" at bounding box center [533, 279] width 364 height 23
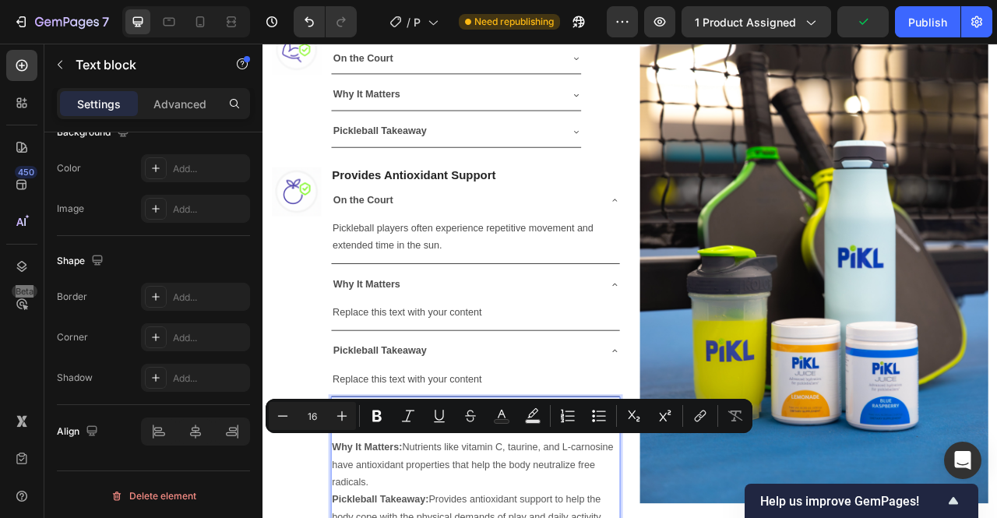
drag, startPoint x: 491, startPoint y: 594, endPoint x: 445, endPoint y: 553, distance: 61.2
copy p "Nutrients like vitamin C, taurine, and L-carnosine have antioxidant properties …"
click at [474, 375] on div "Replace this text with your content" at bounding box center [533, 386] width 367 height 26
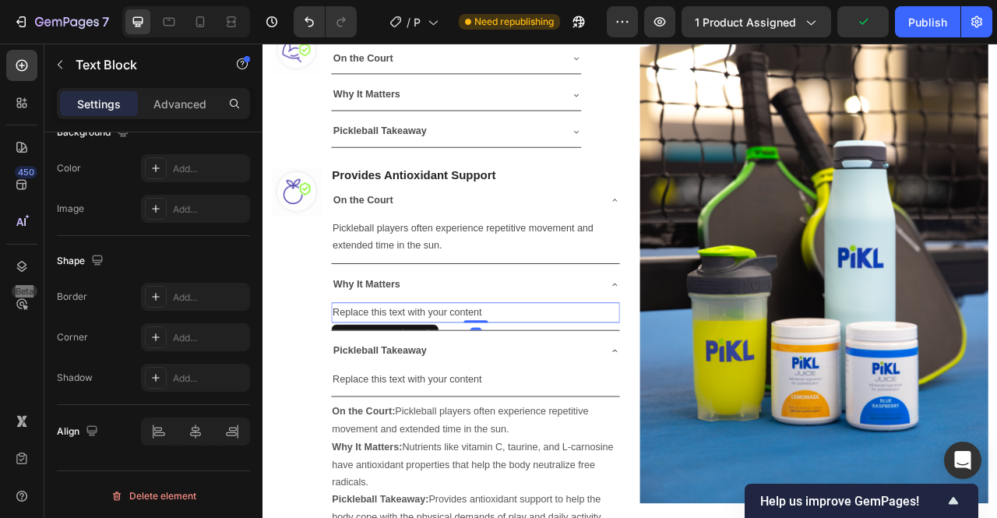
click at [474, 375] on div "Replace this text with your content" at bounding box center [533, 386] width 367 height 26
click at [474, 375] on p "Replace this text with your content" at bounding box center [533, 386] width 364 height 23
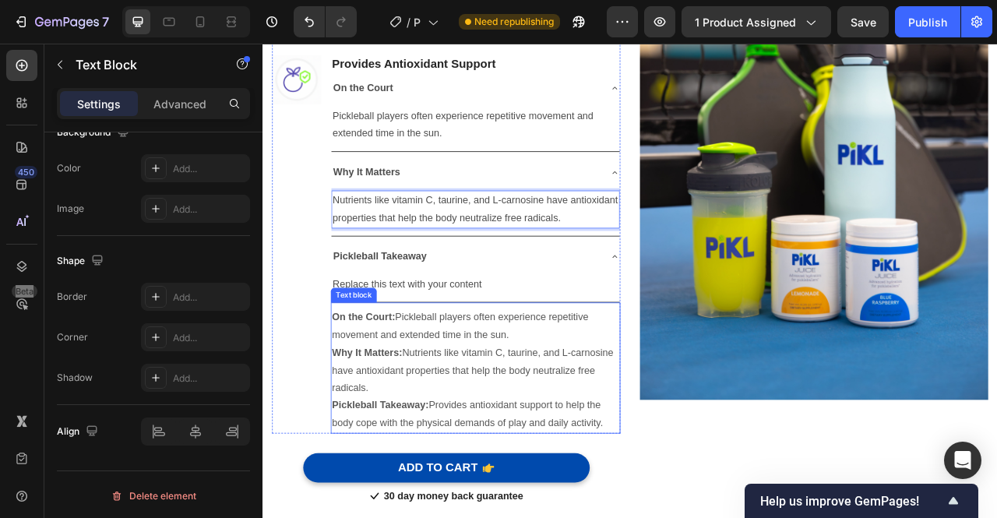
scroll to position [1413, 0]
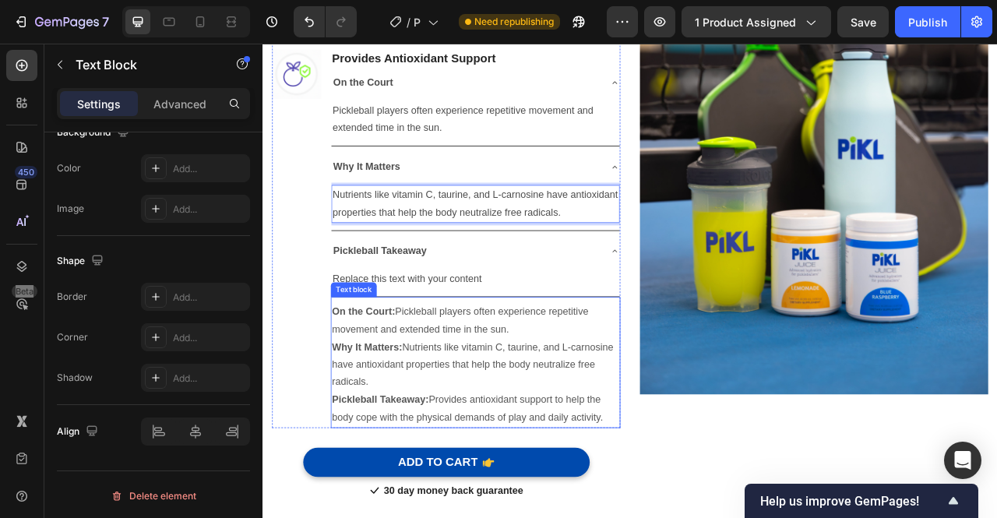
click at [488, 516] on p "On the Court: Pickleball players often experience repetitive movement and exten…" at bounding box center [532, 452] width 365 height 157
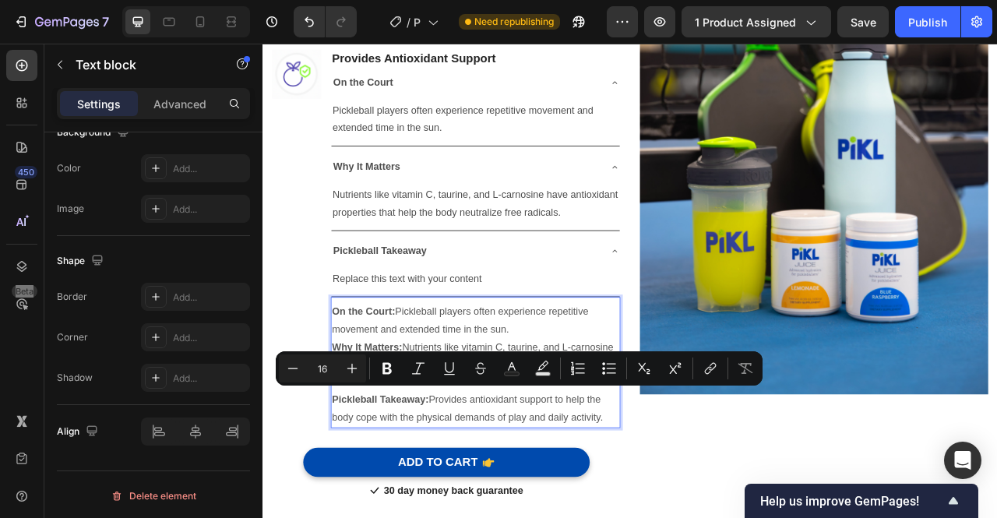
drag, startPoint x: 697, startPoint y: 514, endPoint x: 481, endPoint y: 489, distance: 217.9
click at [481, 489] on p "On the Court: Pickleball players often experience repetitive movement and exten…" at bounding box center [532, 452] width 365 height 157
copy p "Provides antioxidant support to help the body cope with the physical demands of…"
click at [417, 333] on div "Replace this text with your content" at bounding box center [533, 343] width 367 height 26
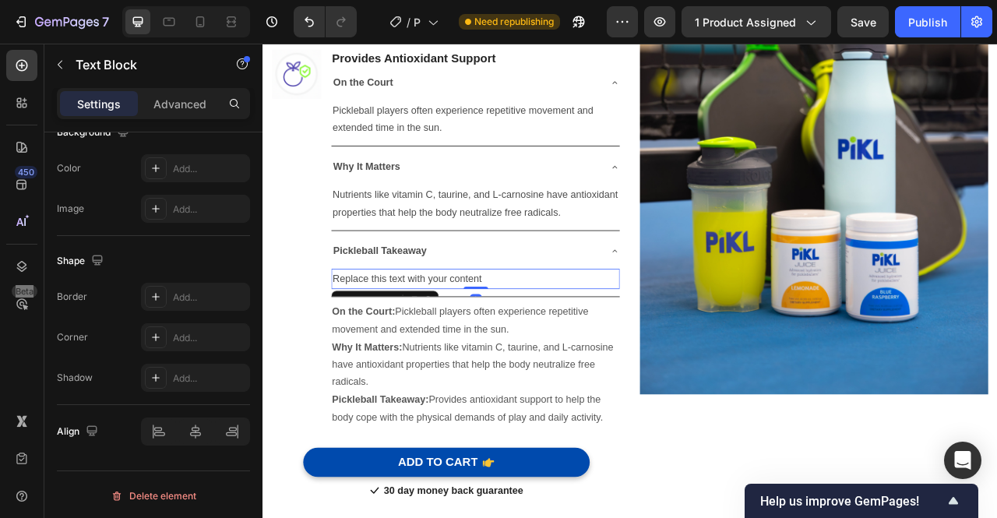
click at [417, 333] on div "Replace this text with your content" at bounding box center [533, 343] width 367 height 26
click at [417, 333] on p "Replace this text with your content" at bounding box center [533, 343] width 364 height 23
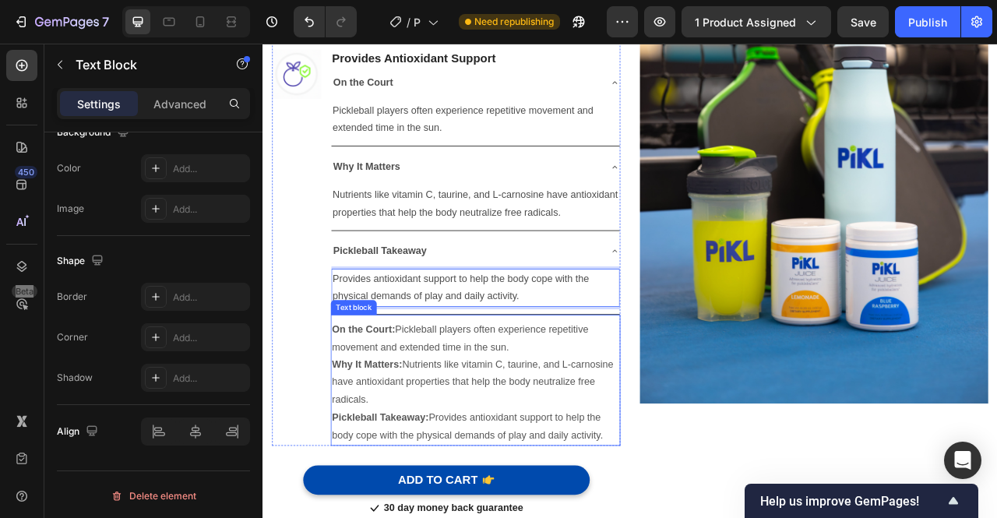
click at [547, 474] on p "On the Court: Pickleball players often experience repetitive movement and exten…" at bounding box center [532, 474] width 365 height 157
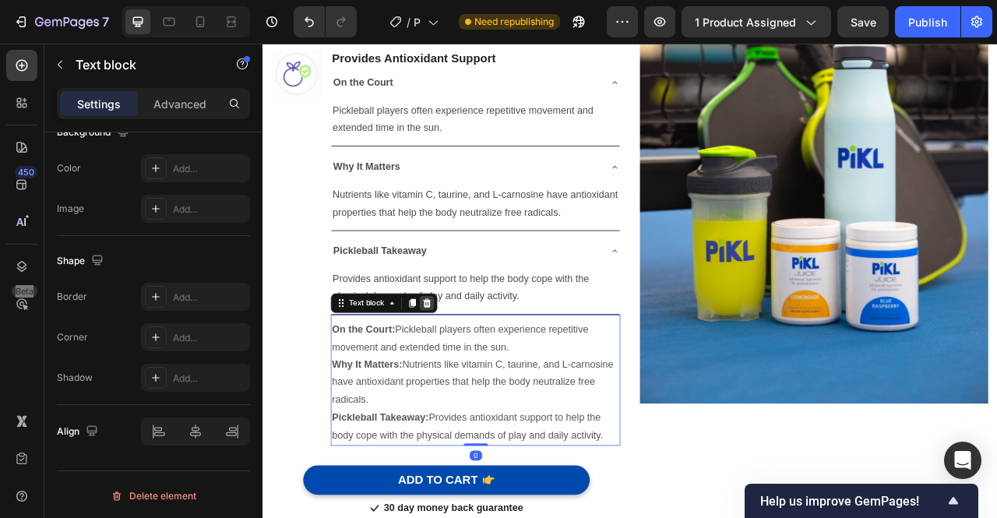
click at [477, 368] on icon at bounding box center [471, 374] width 12 height 12
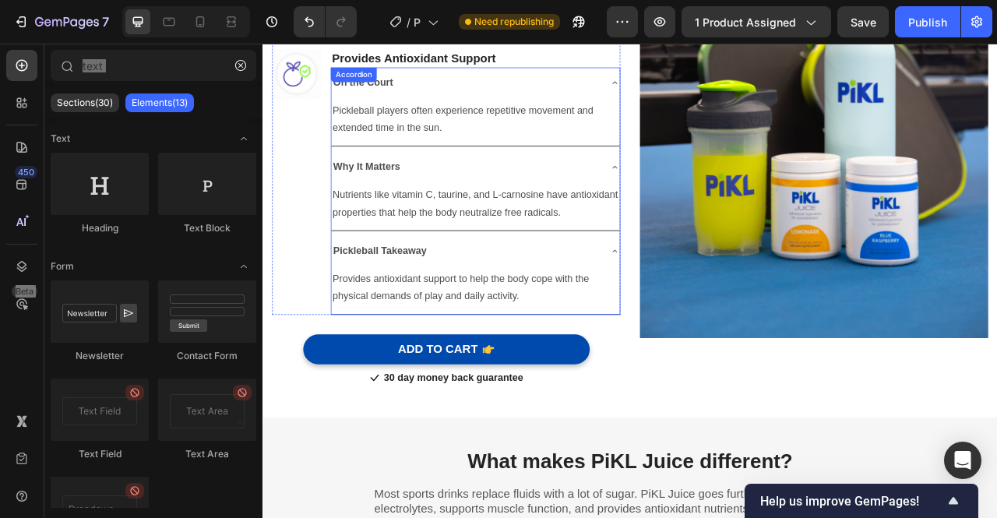
scroll to position [1297, 0]
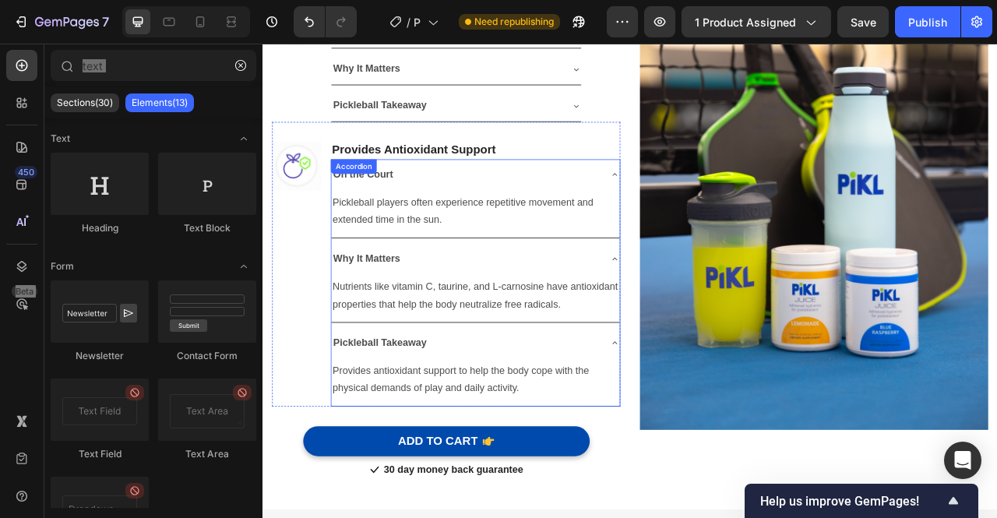
click at [708, 204] on icon at bounding box center [710, 210] width 12 height 12
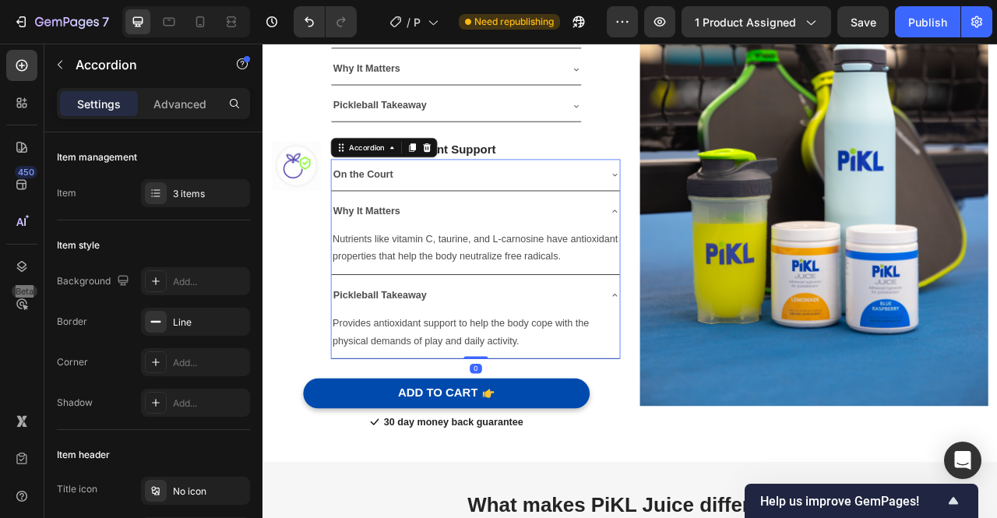
click at [634, 203] on div "On the Court" at bounding box center [521, 210] width 342 height 27
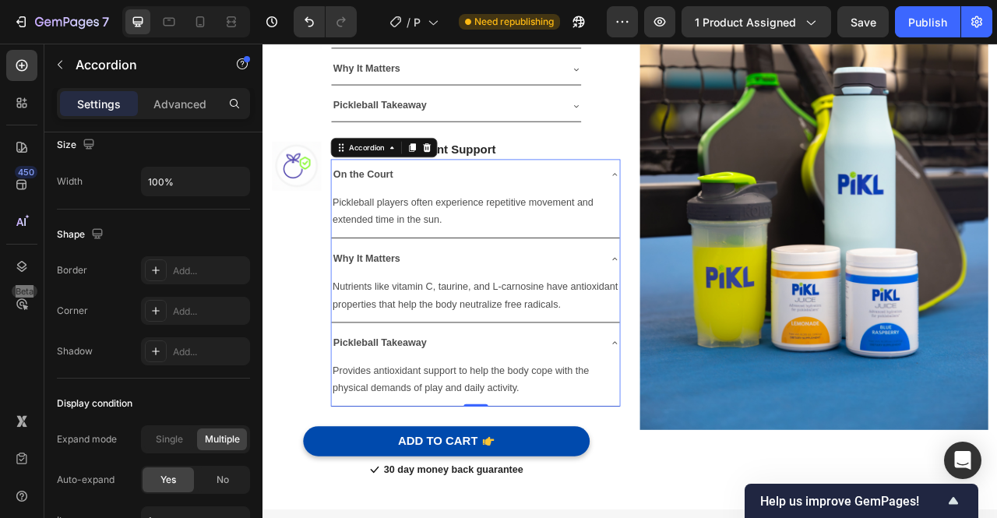
scroll to position [1089, 0]
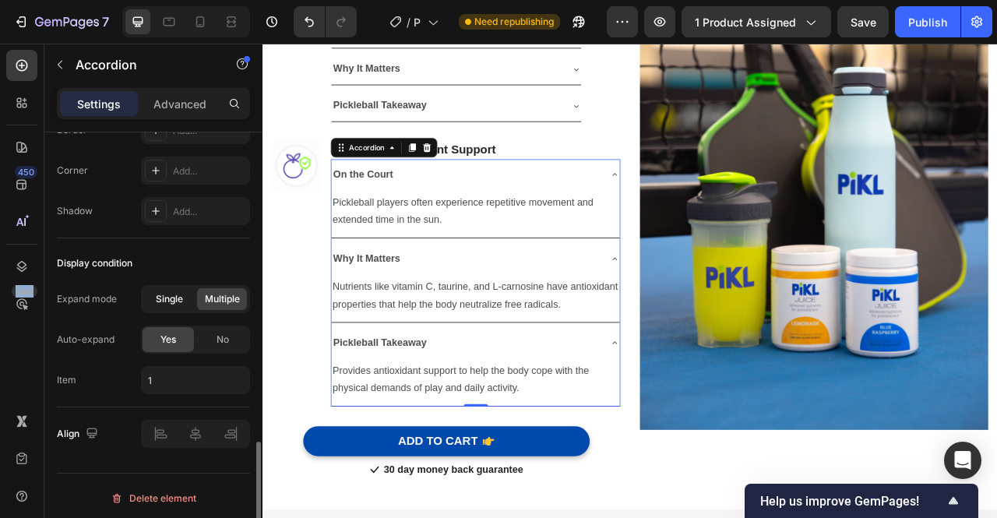
click at [160, 300] on span "Single" at bounding box center [169, 299] width 27 height 14
click at [704, 206] on icon at bounding box center [710, 210] width 12 height 12
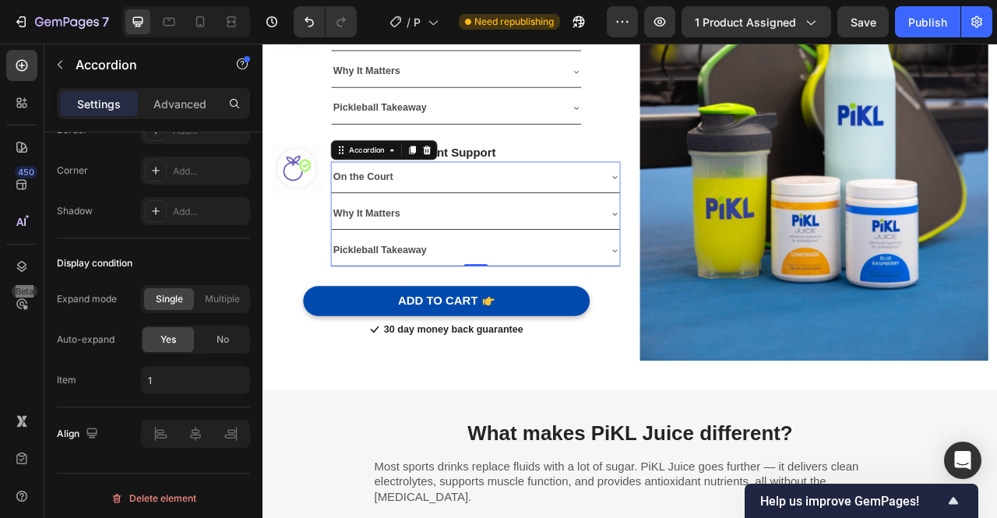
scroll to position [1323, 0]
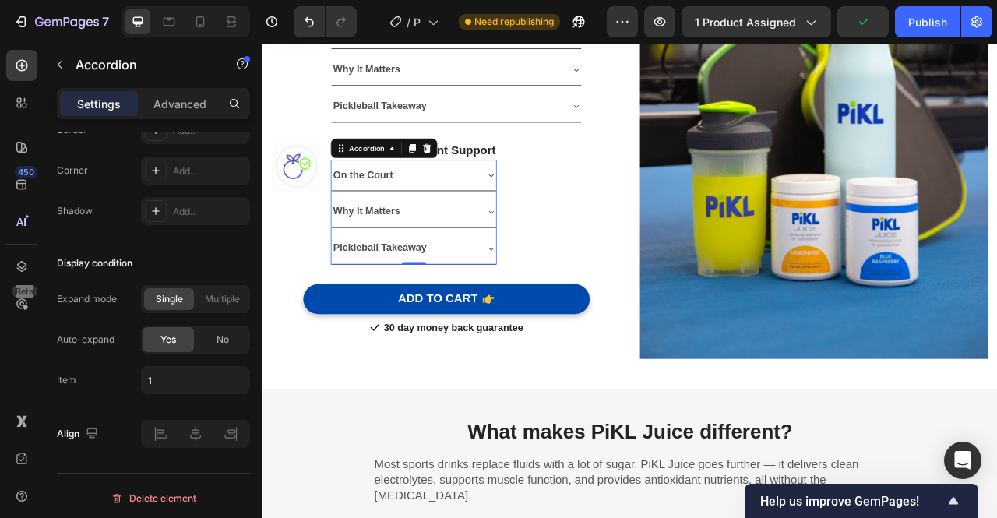
click at [552, 205] on icon at bounding box center [553, 211] width 12 height 12
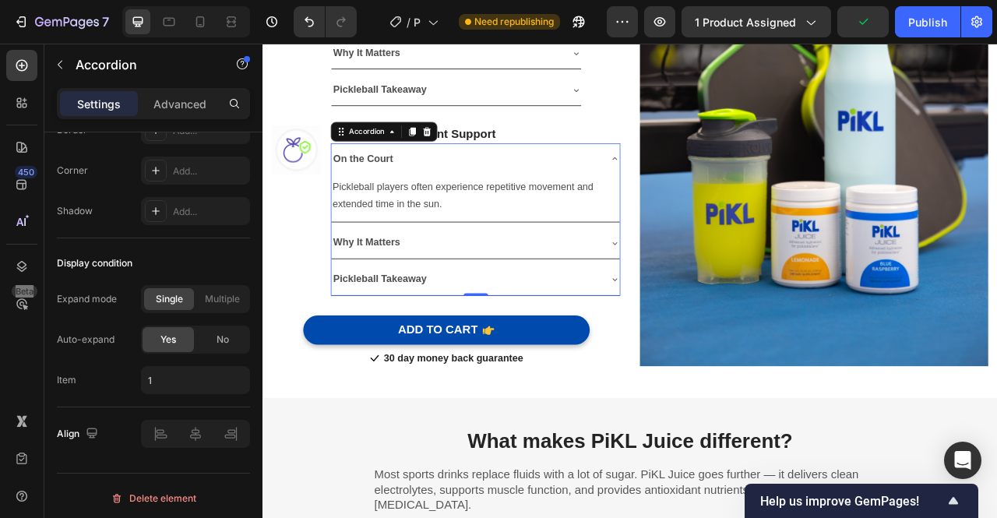
scroll to position [1297, 0]
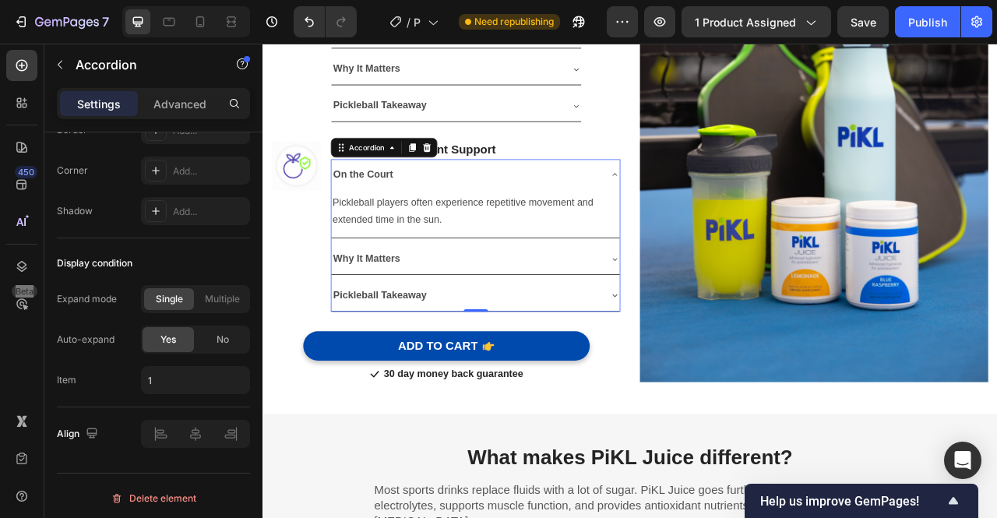
click at [709, 209] on icon at bounding box center [710, 210] width 12 height 12
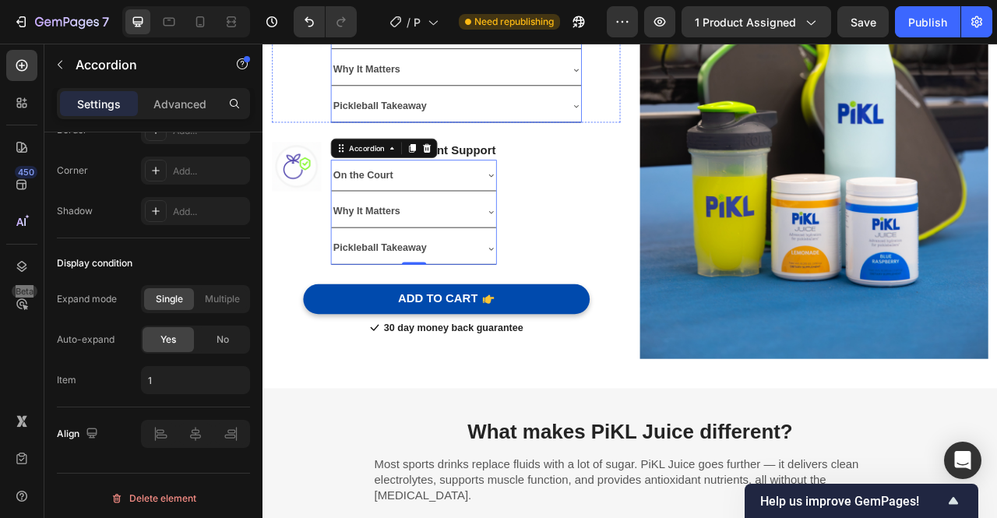
scroll to position [1085, 0]
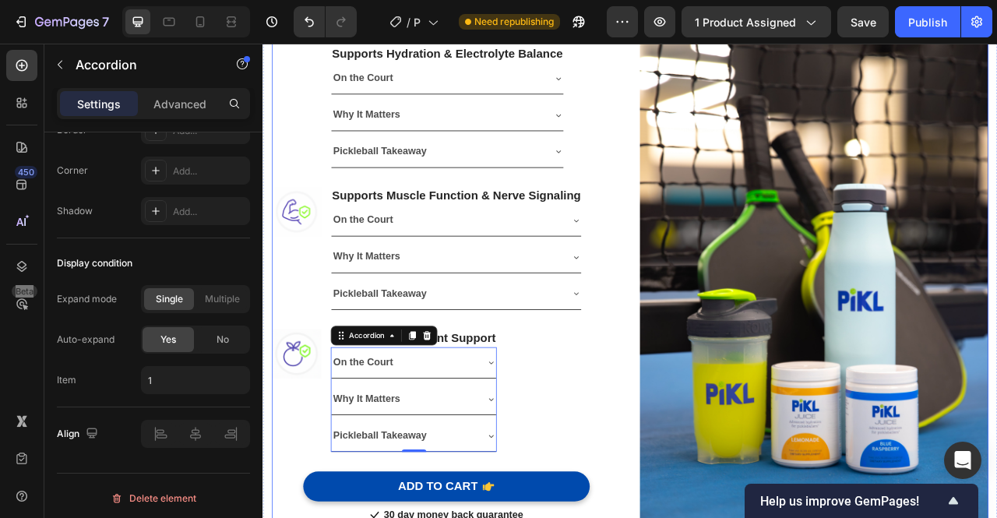
click at [720, 517] on div "Image Supports Hydration & Electrolyte Balance Heading On the Court Why It Matt…" at bounding box center [729, 332] width 911 height 702
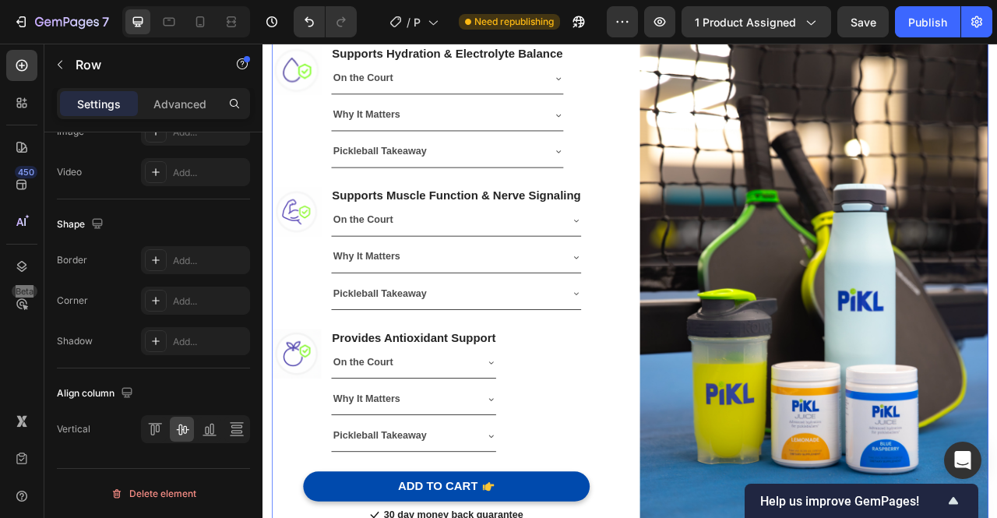
scroll to position [0, 0]
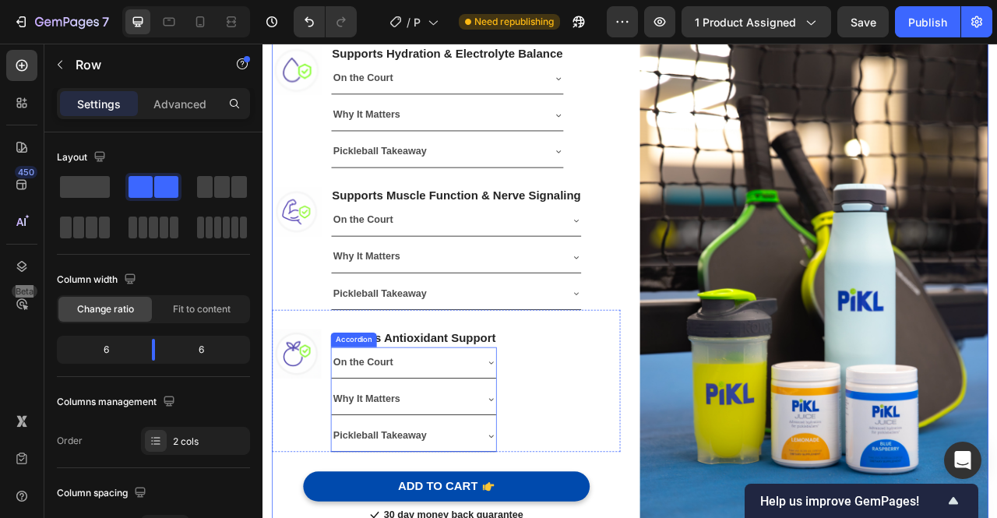
click at [530, 476] on div "Why It Matters" at bounding box center [454, 496] width 209 height 40
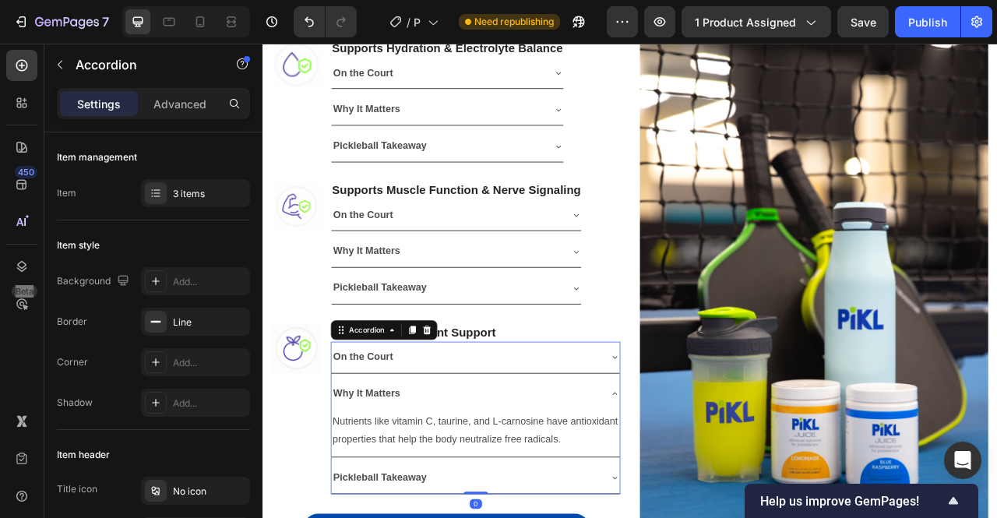
scroll to position [1059, 0]
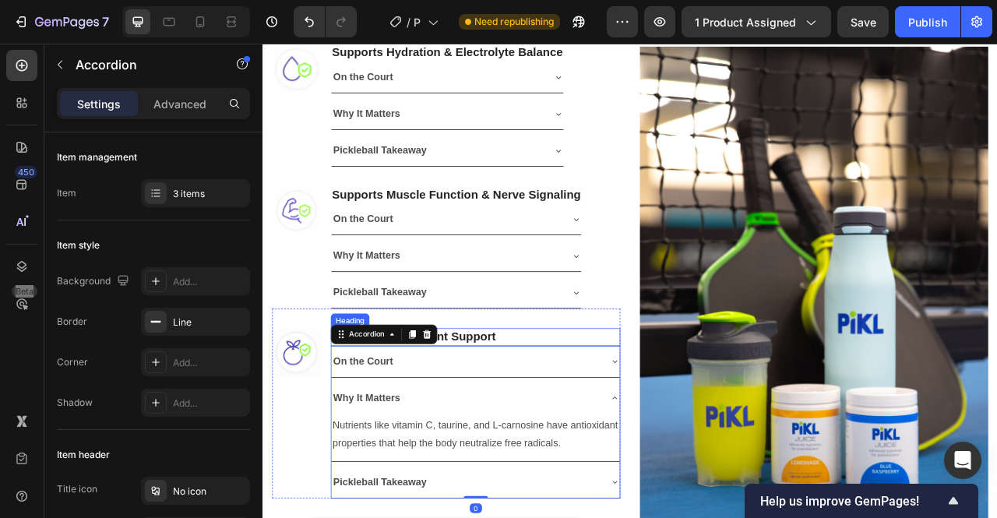
click at [538, 408] on h3 "Provides Antioxidant Support" at bounding box center [533, 417] width 368 height 23
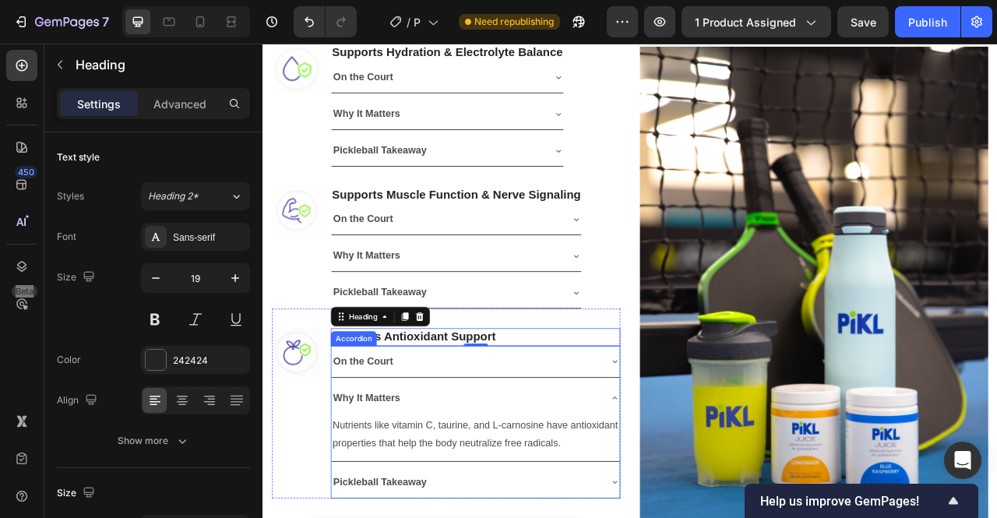
click at [676, 503] on div "Why It Matters" at bounding box center [533, 495] width 367 height 40
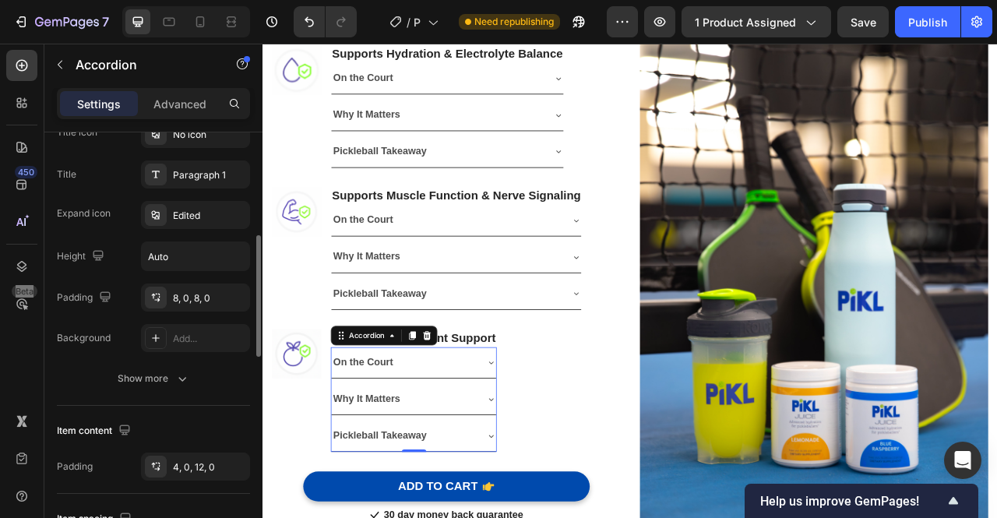
scroll to position [358, 0]
click at [192, 305] on div "8, 0, 8, 0" at bounding box center [195, 296] width 109 height 28
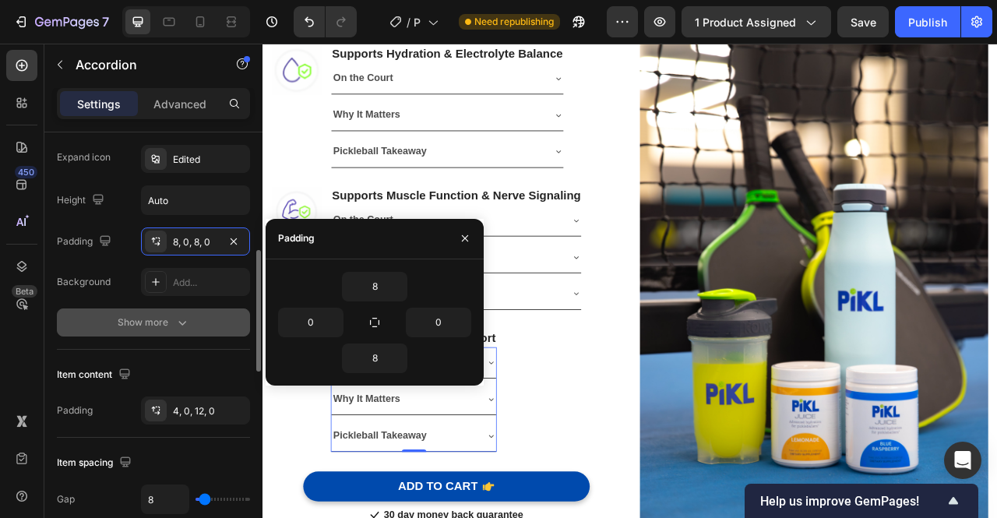
scroll to position [414, 0]
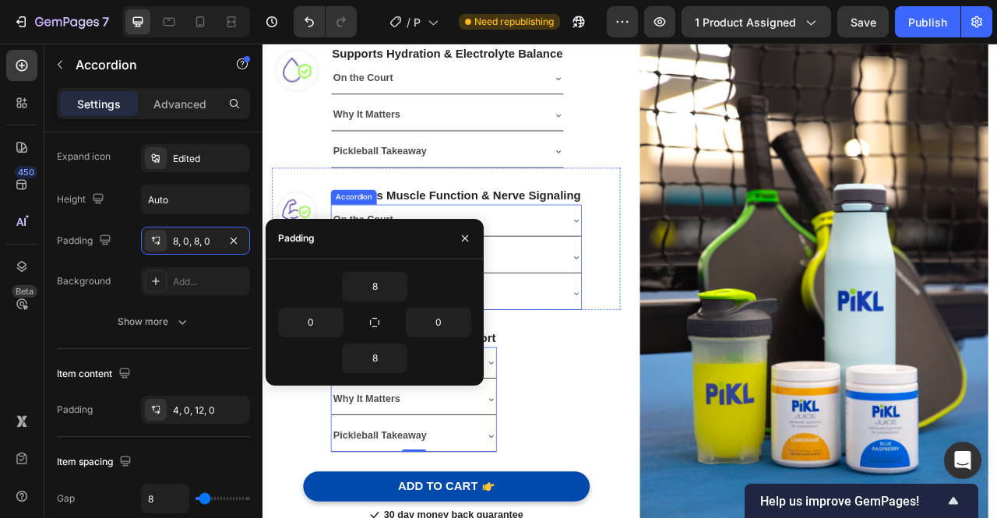
click at [629, 324] on div "Why It Matters" at bounding box center [509, 315] width 318 height 40
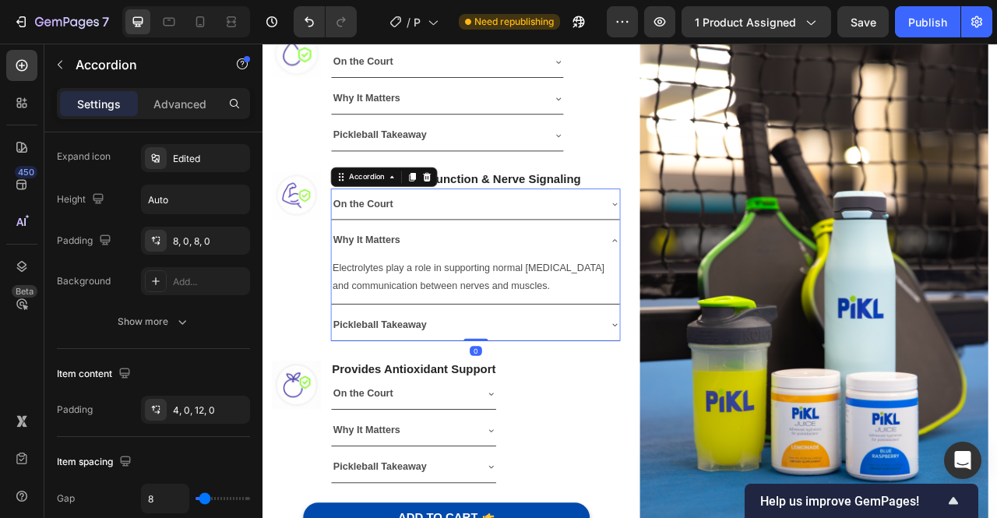
scroll to position [1059, 0]
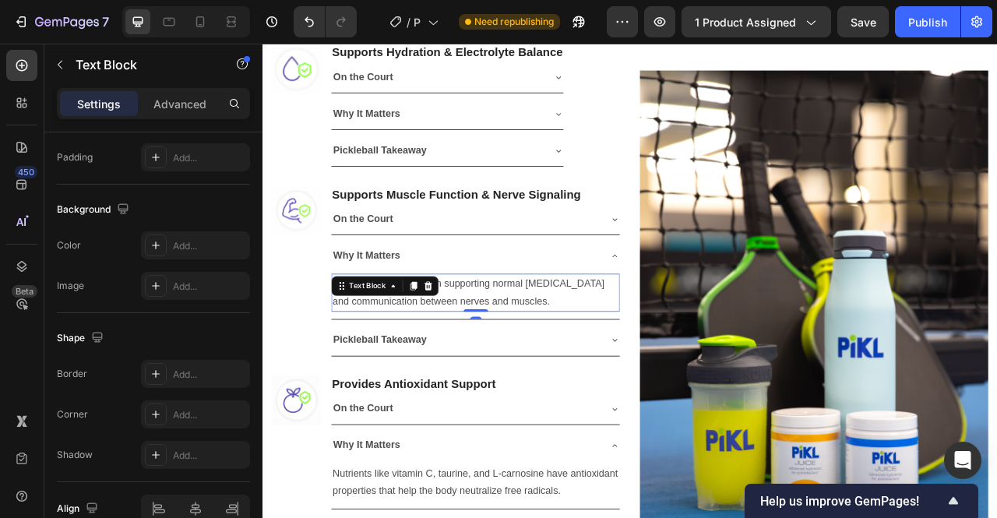
click at [543, 375] on p "Electrolytes play a role in supporting normal [MEDICAL_DATA] and communication …" at bounding box center [533, 360] width 364 height 45
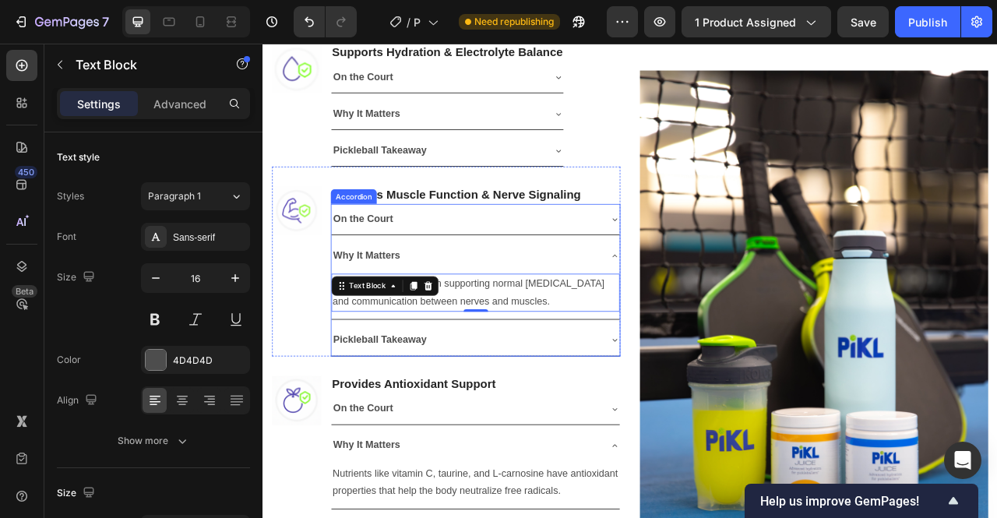
click at [704, 308] on icon at bounding box center [710, 314] width 12 height 12
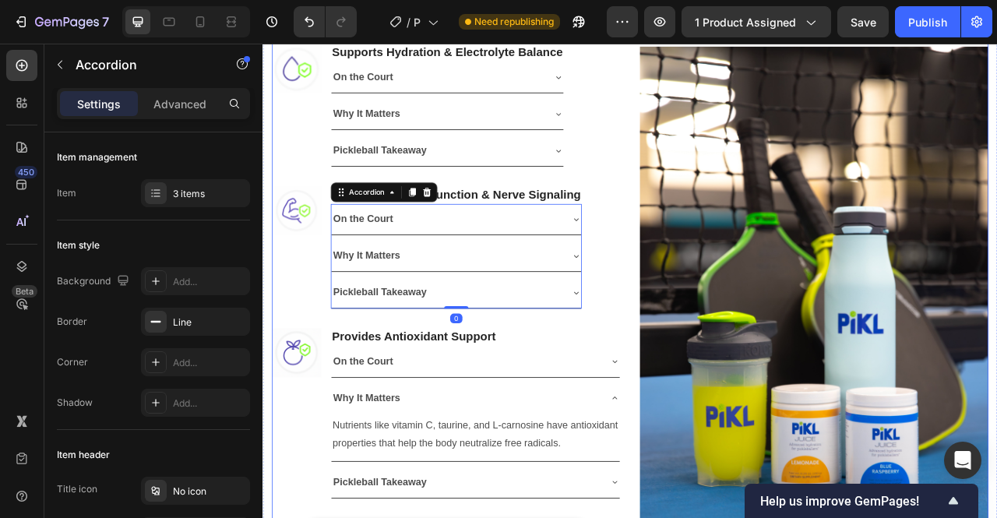
click at [717, 206] on div "Image Supports Hydration & Electrolyte Balance Heading On the Court Why It Matt…" at bounding box center [729, 361] width 911 height 709
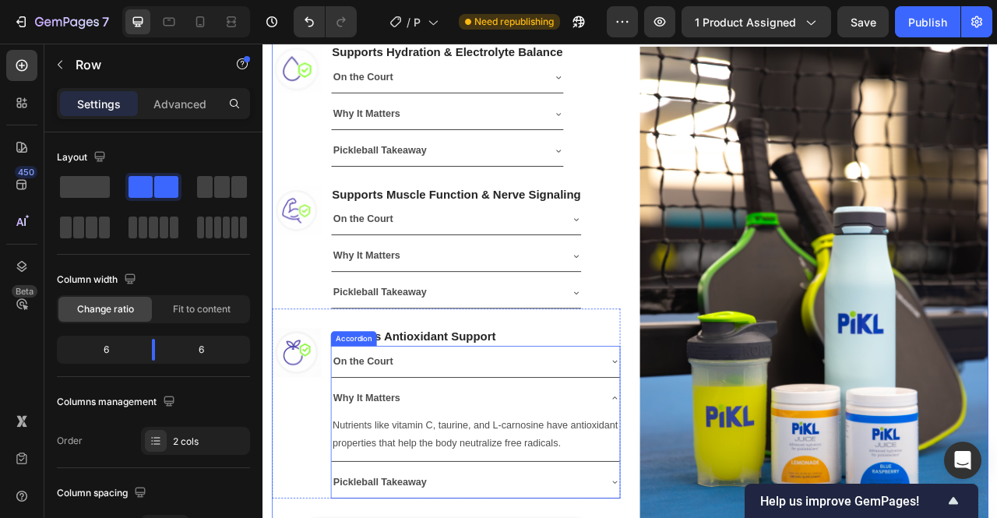
click at [705, 445] on icon at bounding box center [710, 448] width 12 height 12
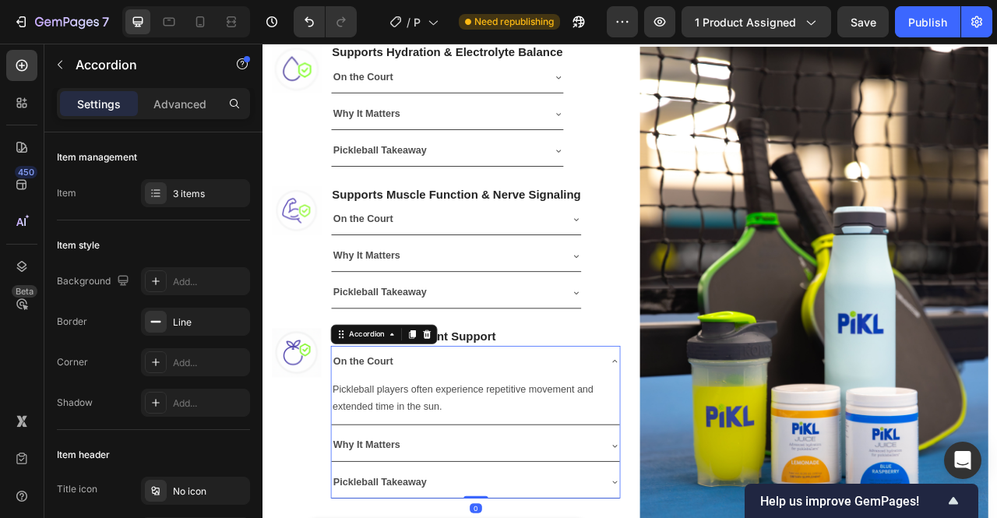
click at [707, 446] on icon at bounding box center [710, 447] width 6 height 3
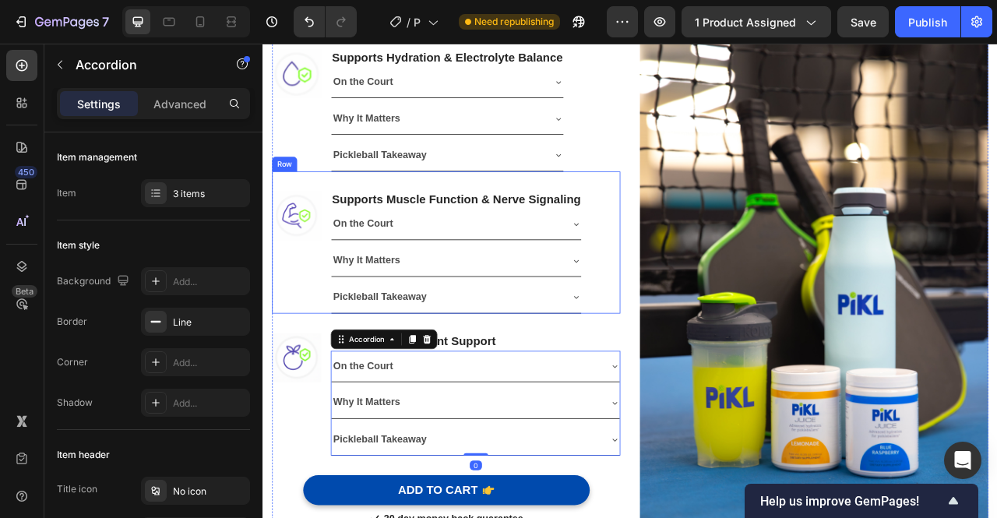
scroll to position [1085, 0]
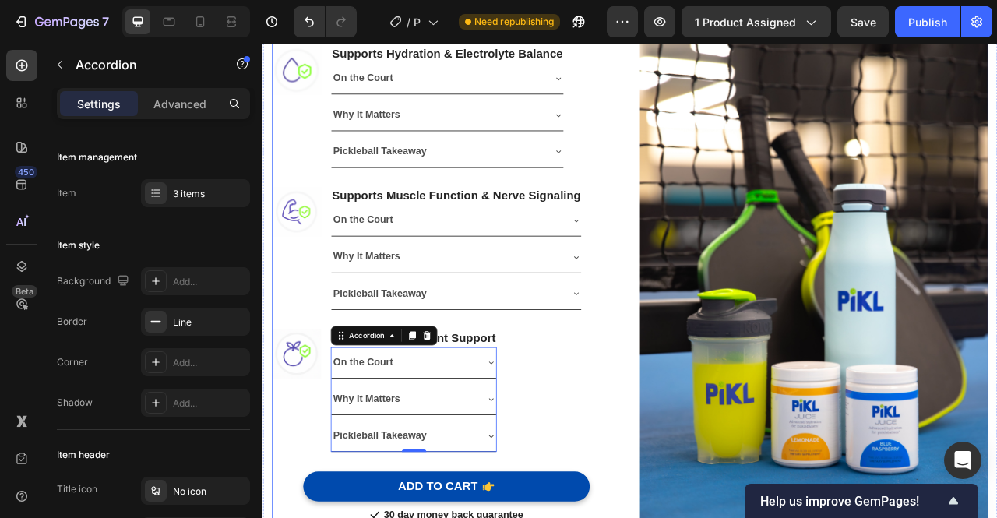
click at [720, 137] on div "Image Supports Hydration & Electrolyte Balance Heading On the Court Why It Matt…" at bounding box center [729, 332] width 911 height 702
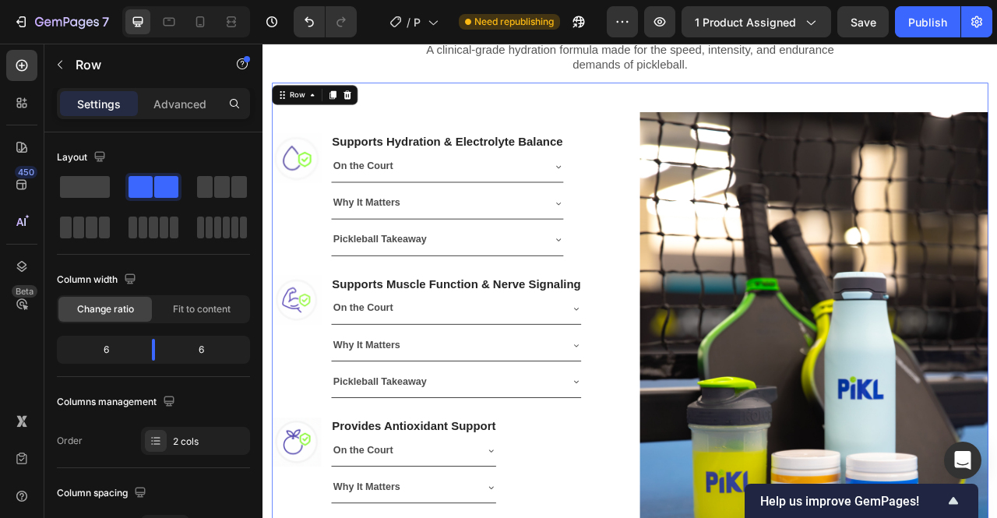
scroll to position [959, 0]
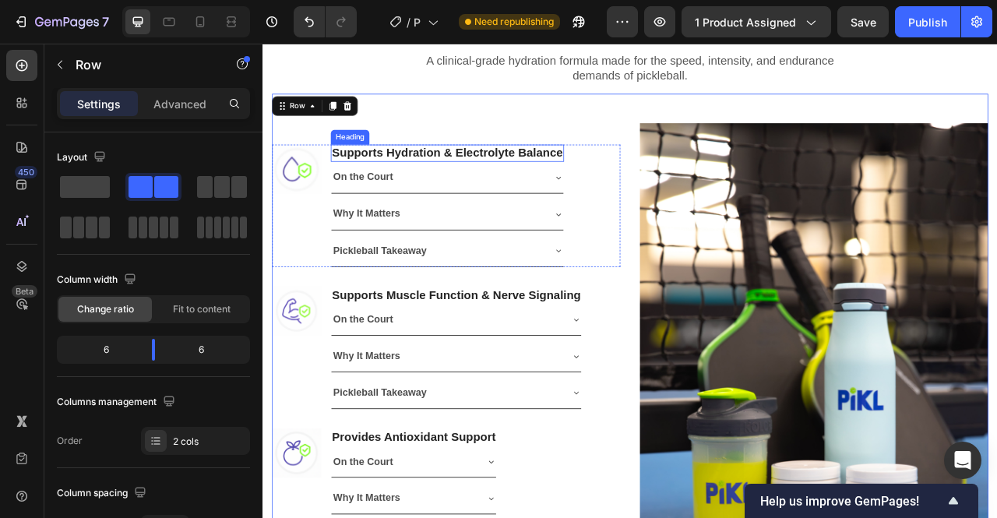
click at [626, 192] on h3 "Supports Hydration & Electrolyte Balance" at bounding box center [497, 183] width 297 height 23
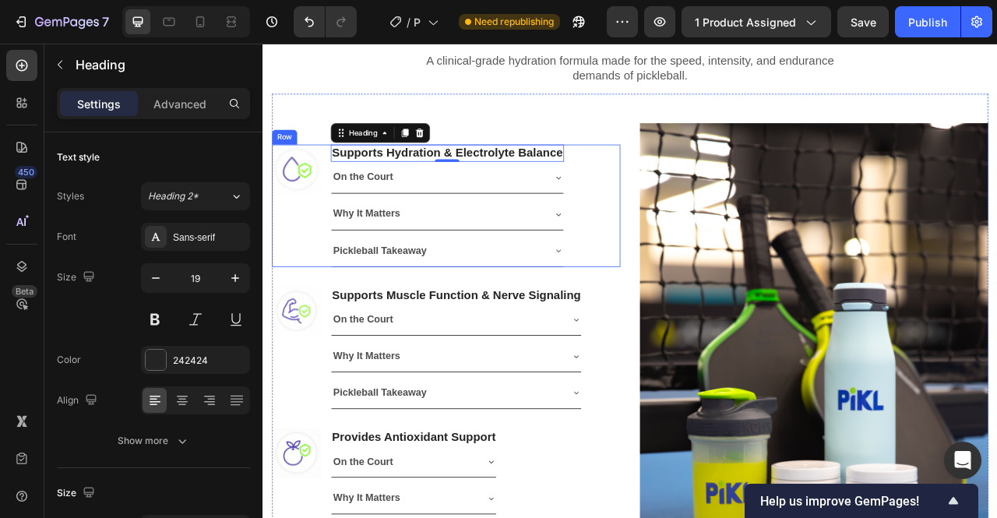
click at [677, 229] on div "Image Supports Hydration & Electrolyte Balance Heading 0 On the Court Why It Ma…" at bounding box center [495, 250] width 443 height 156
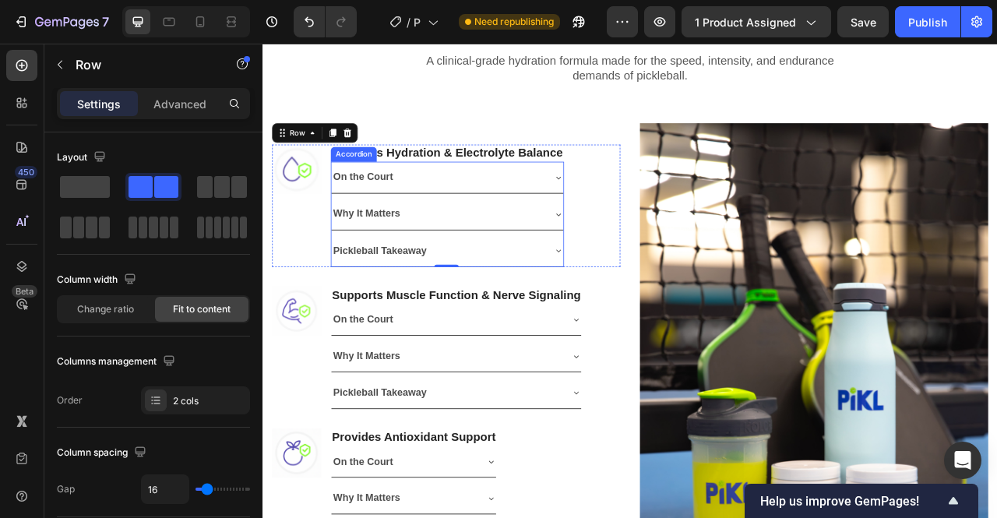
click at [612, 255] on div "Why It Matters" at bounding box center [485, 260] width 270 height 27
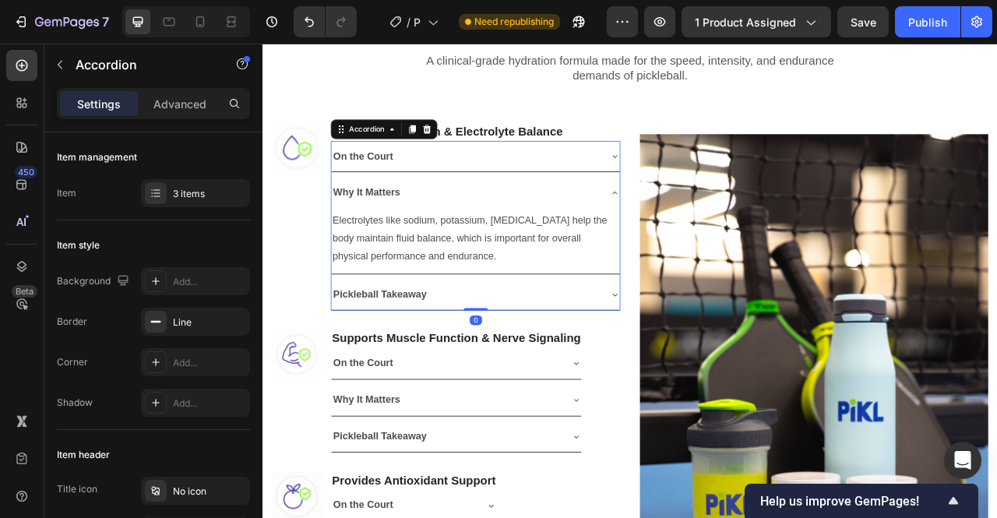
click at [705, 184] on icon at bounding box center [710, 187] width 12 height 12
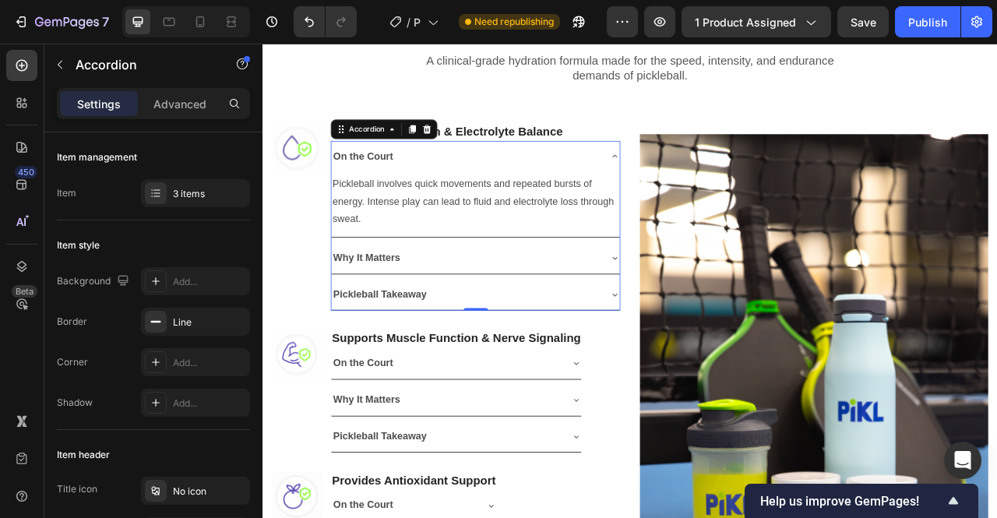
click at [704, 185] on icon at bounding box center [710, 187] width 12 height 12
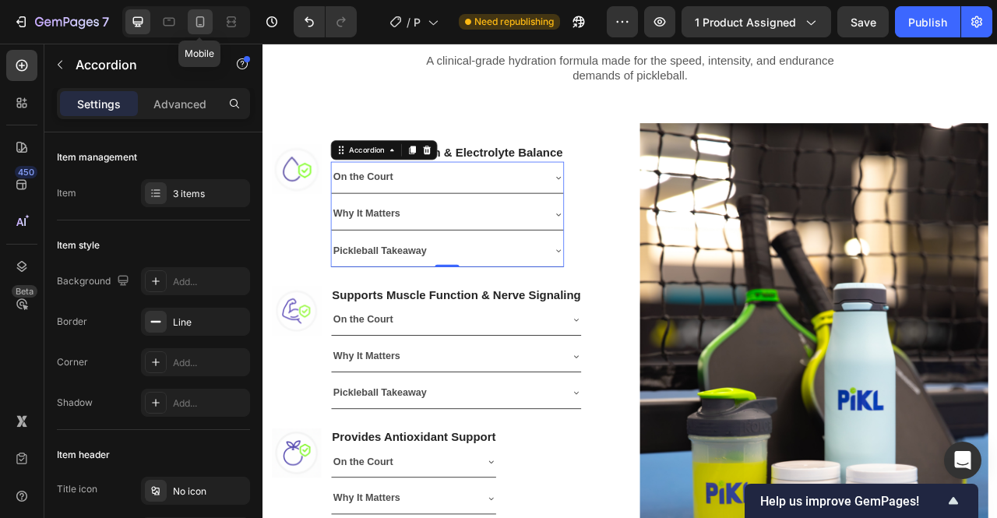
click at [203, 23] on icon at bounding box center [200, 21] width 9 height 11
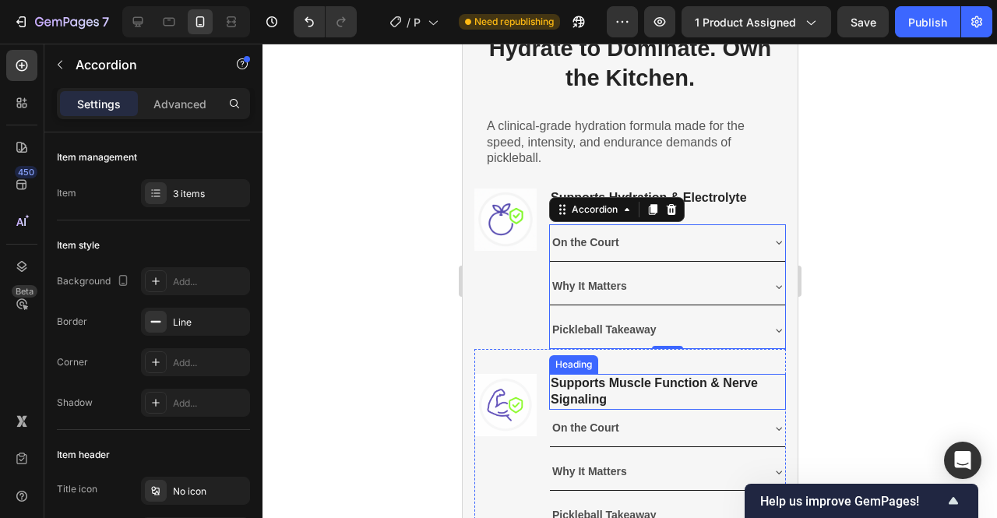
scroll to position [797, 0]
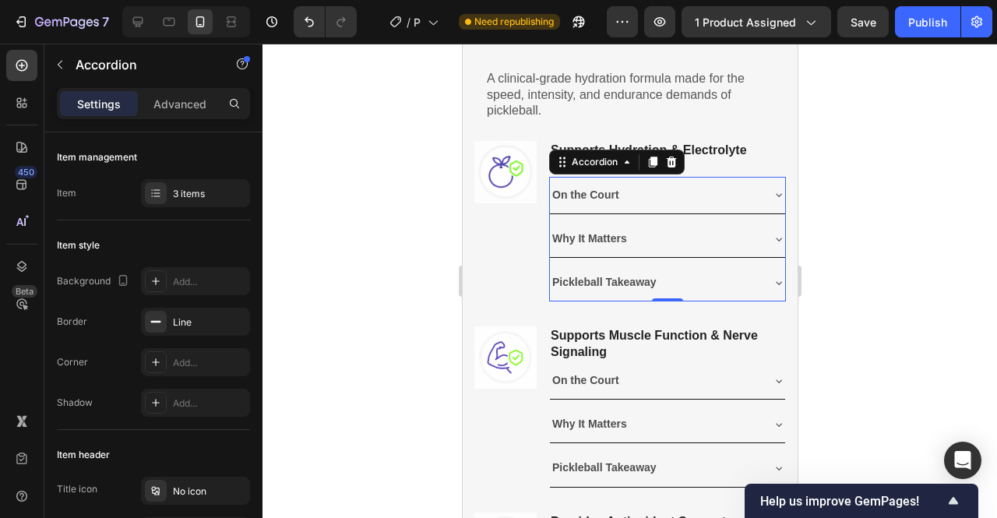
click at [897, 153] on div at bounding box center [629, 281] width 734 height 474
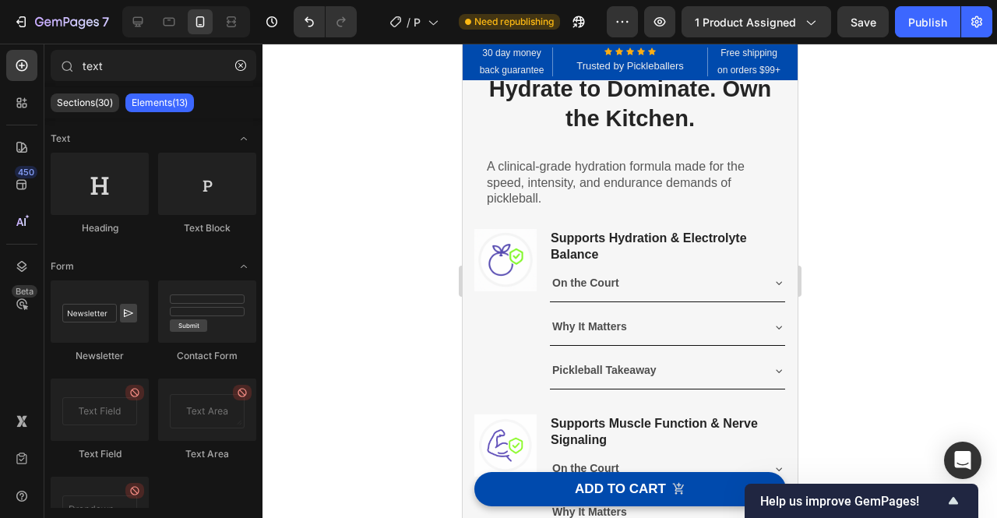
scroll to position [688, 0]
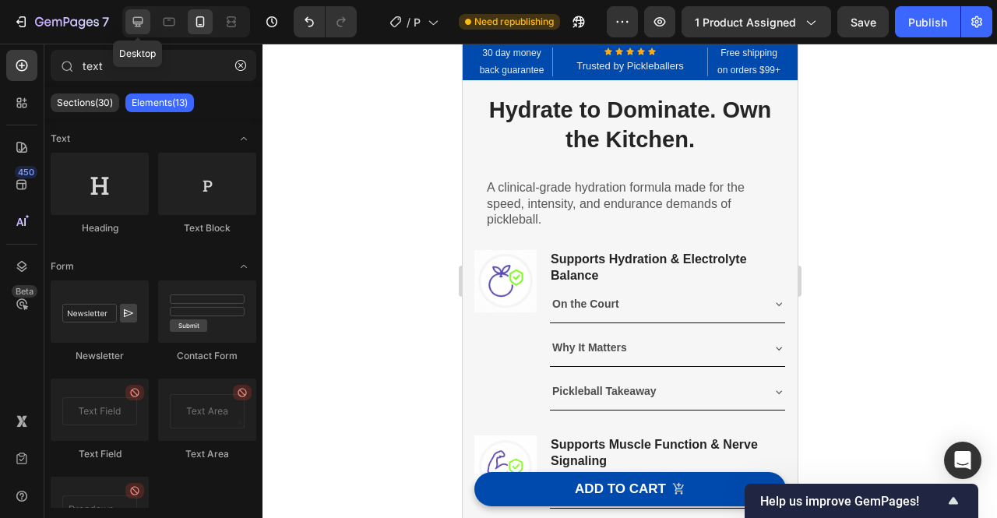
click at [144, 23] on icon at bounding box center [138, 22] width 16 height 16
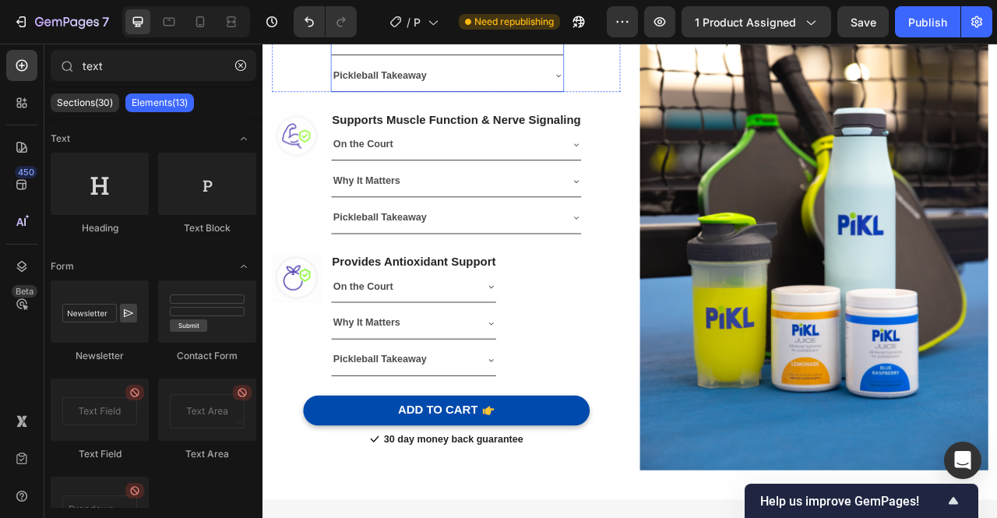
scroll to position [1108, 0]
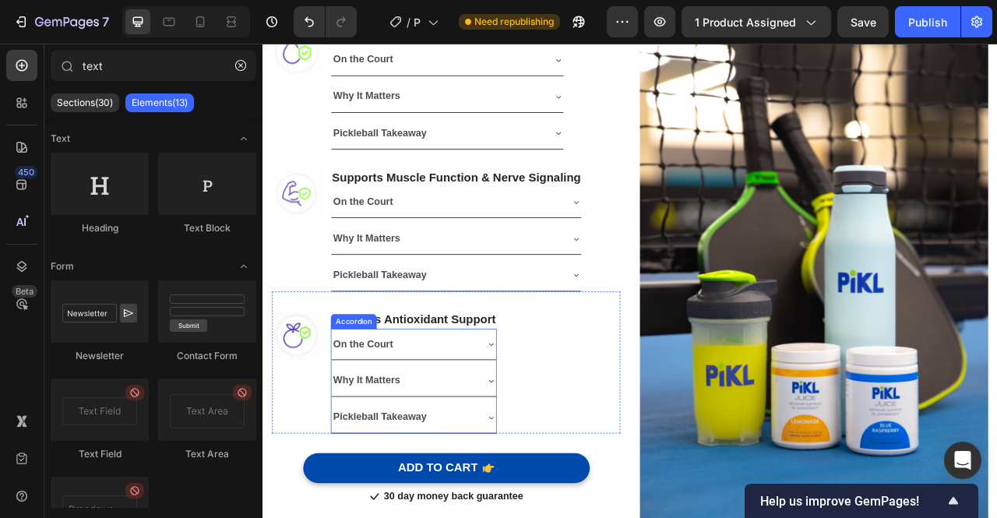
click at [531, 474] on div "Why It Matters" at bounding box center [442, 472] width 185 height 27
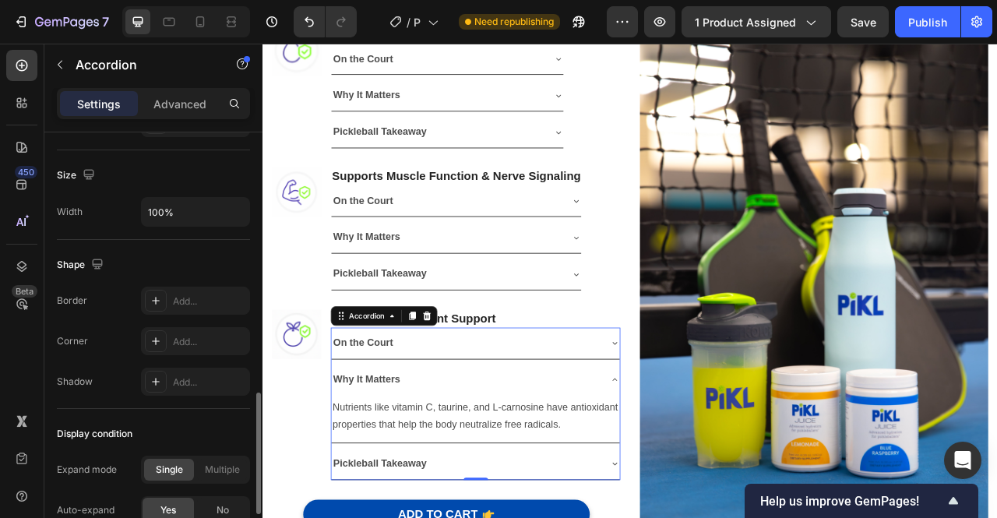
scroll to position [1089, 0]
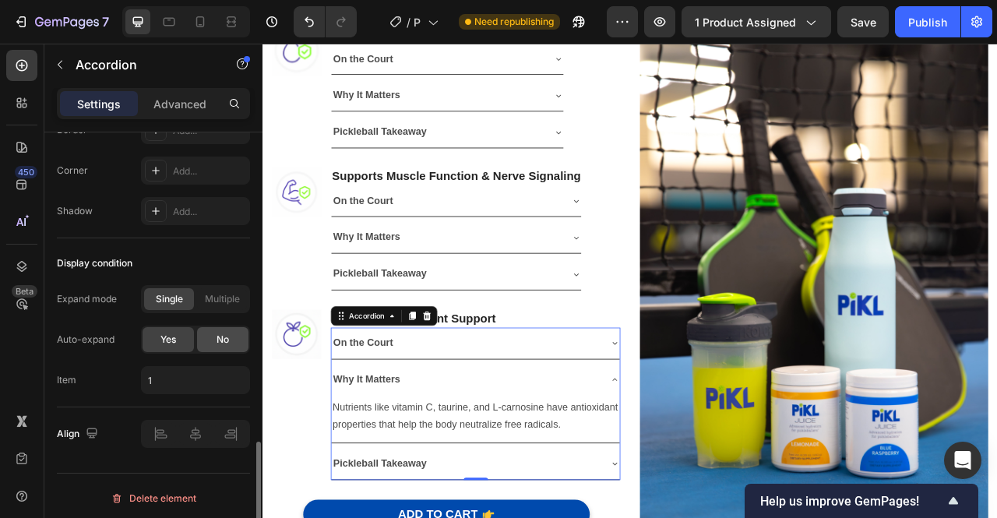
click at [211, 344] on div "No" at bounding box center [222, 339] width 51 height 25
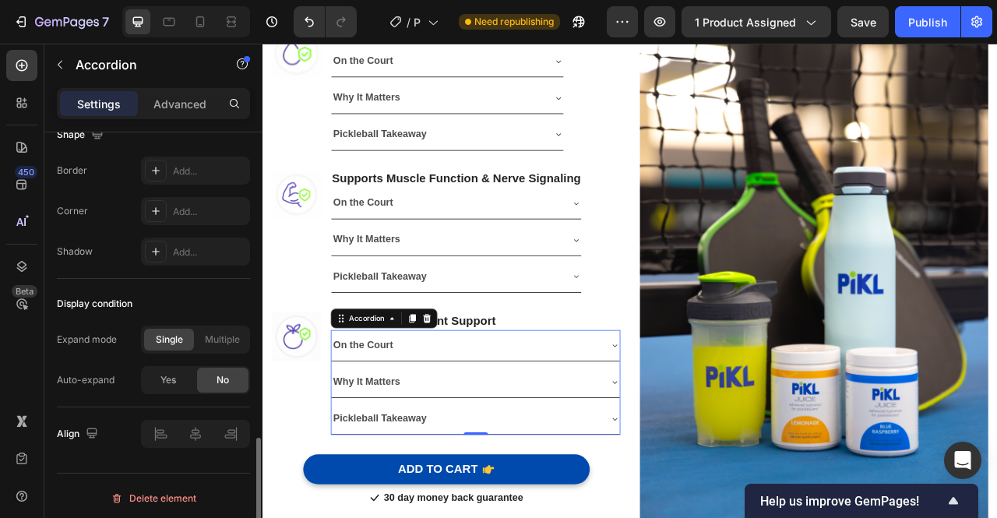
scroll to position [1108, 0]
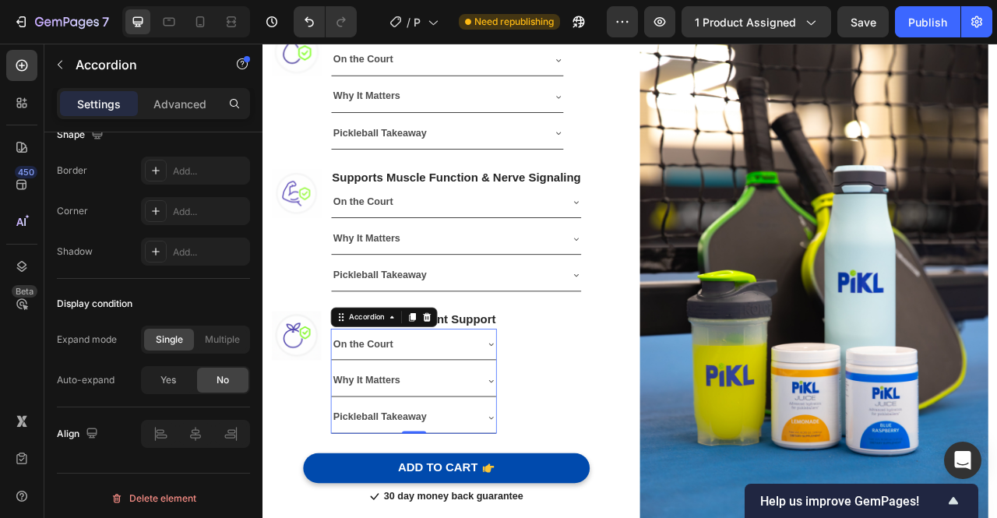
click at [552, 425] on icon at bounding box center [554, 426] width 6 height 3
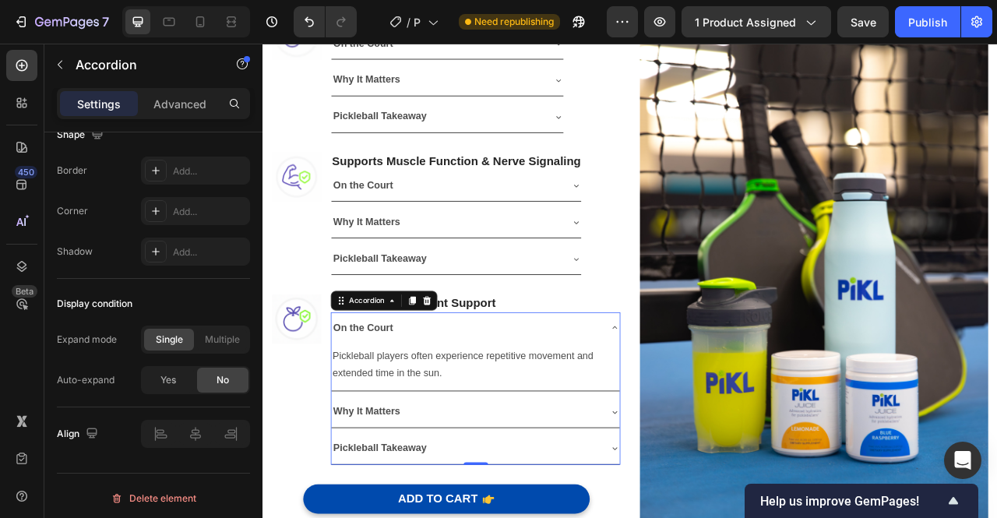
scroll to position [1083, 0]
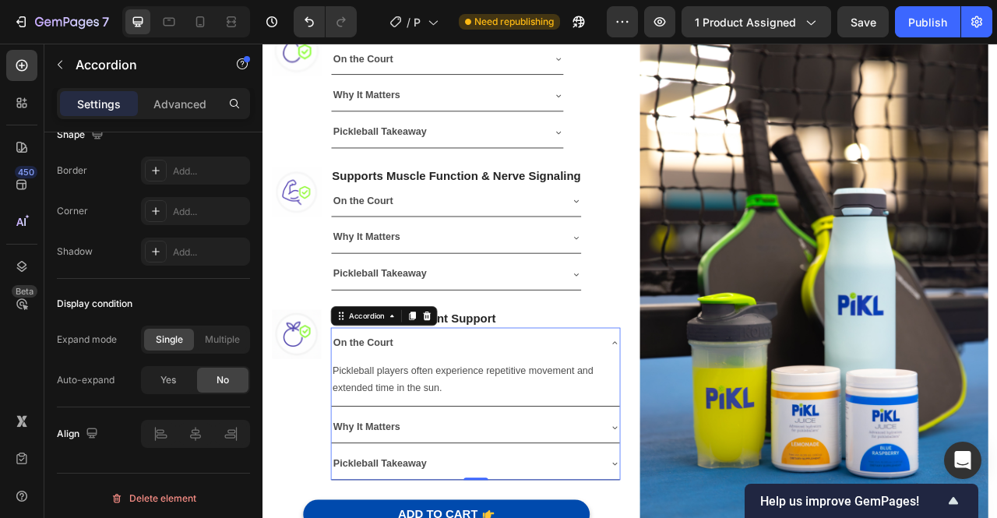
click at [704, 422] on icon at bounding box center [710, 424] width 12 height 12
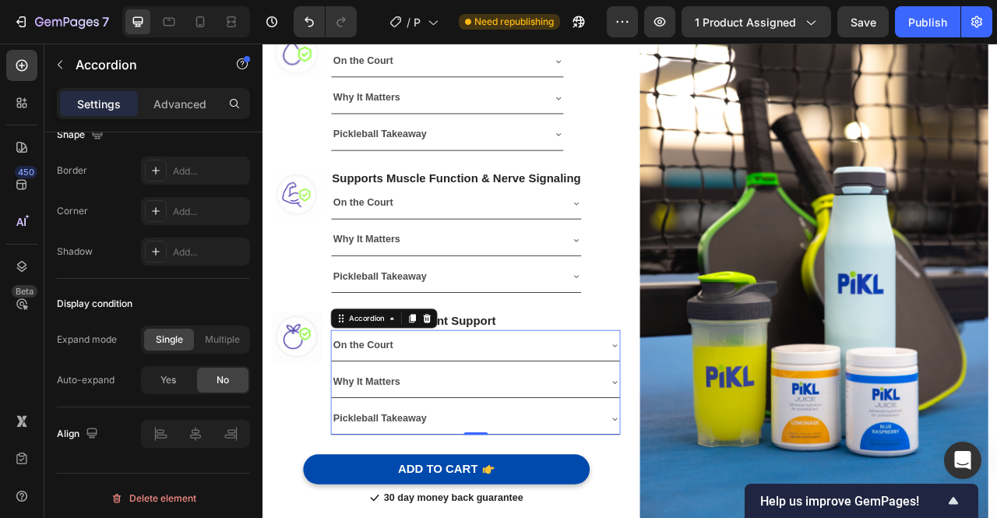
scroll to position [1108, 0]
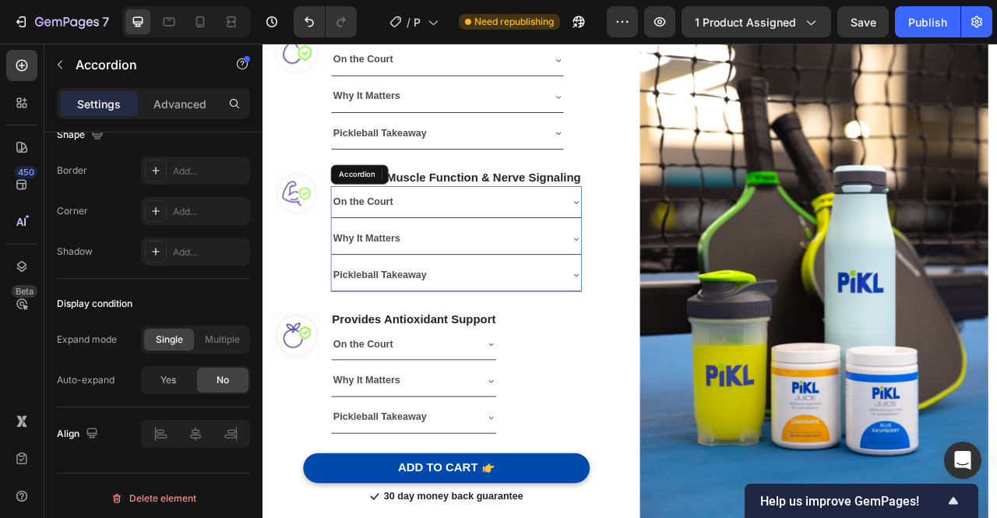
click at [614, 302] on div "Why It Matters" at bounding box center [509, 292] width 318 height 40
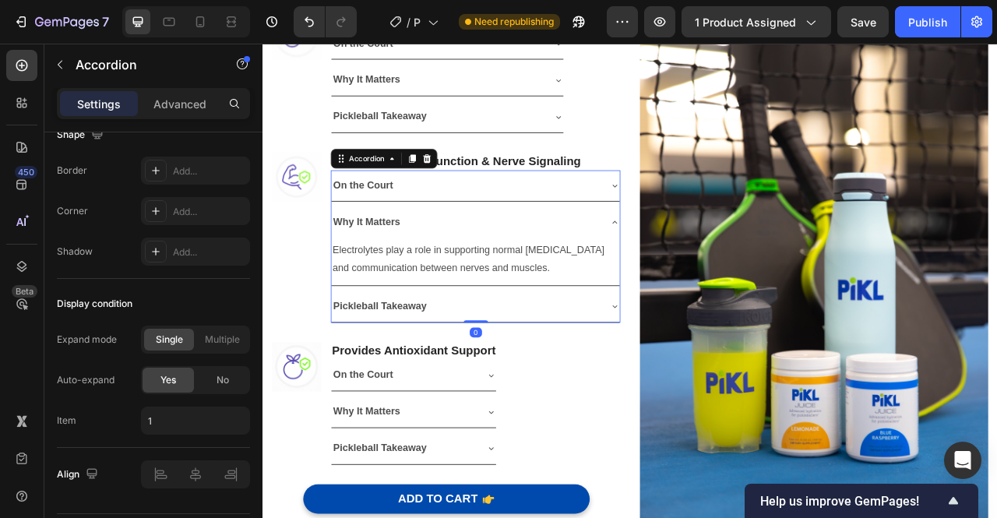
scroll to position [1083, 0]
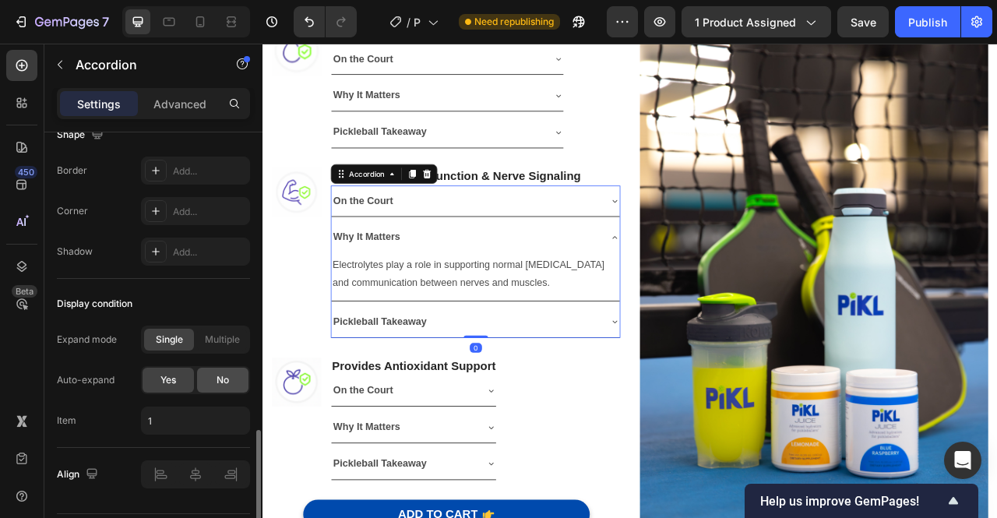
click at [238, 375] on div "No" at bounding box center [222, 380] width 51 height 25
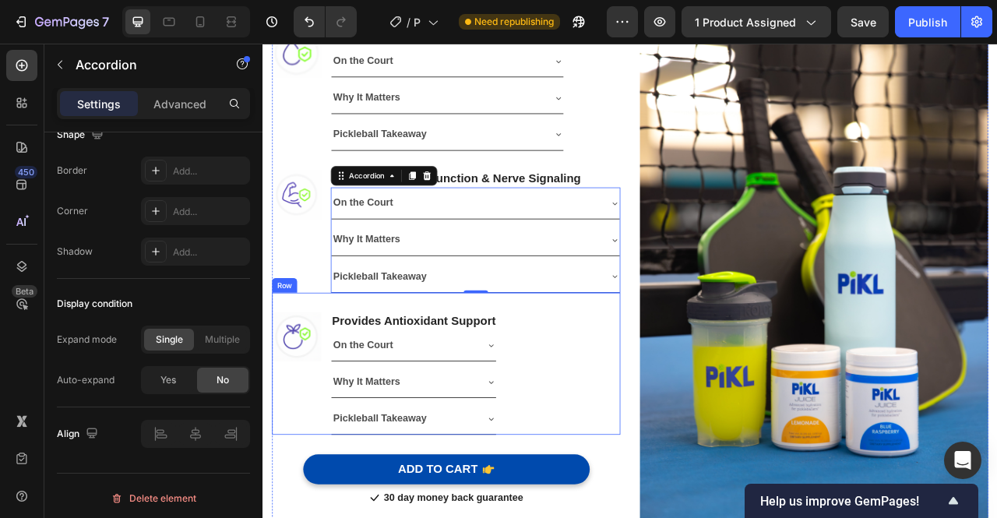
scroll to position [1108, 0]
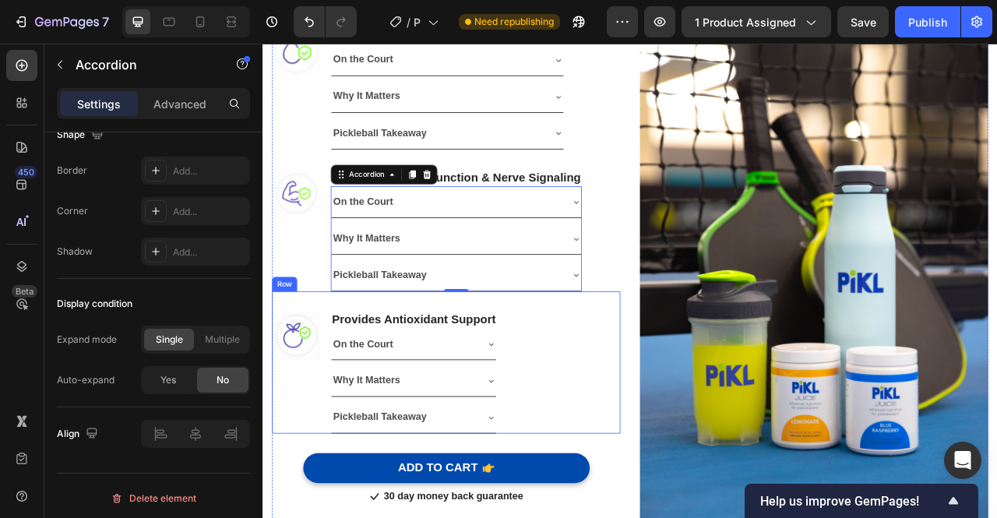
click at [702, 430] on div "Image Provides Antioxidant Support Heading On the Court Why It Matters Pickleba…" at bounding box center [495, 449] width 443 height 181
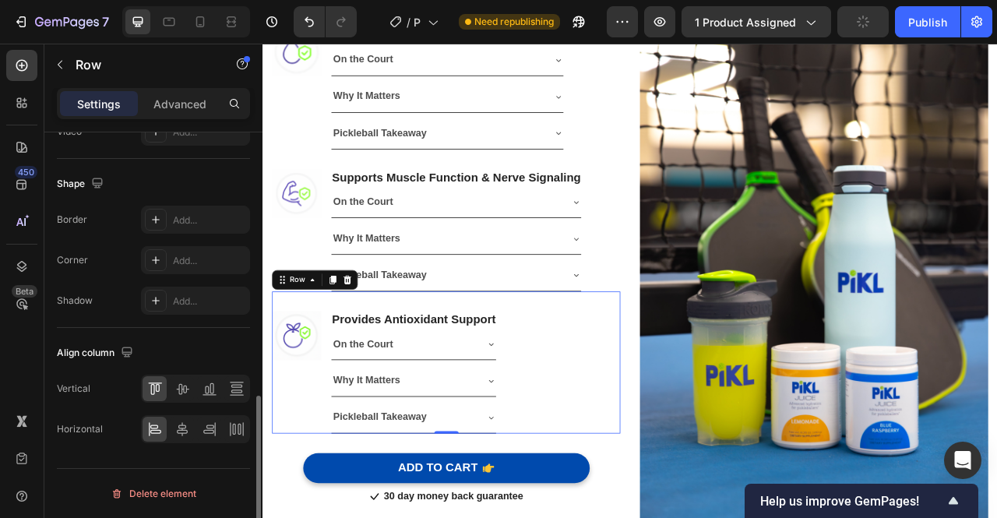
scroll to position [0, 0]
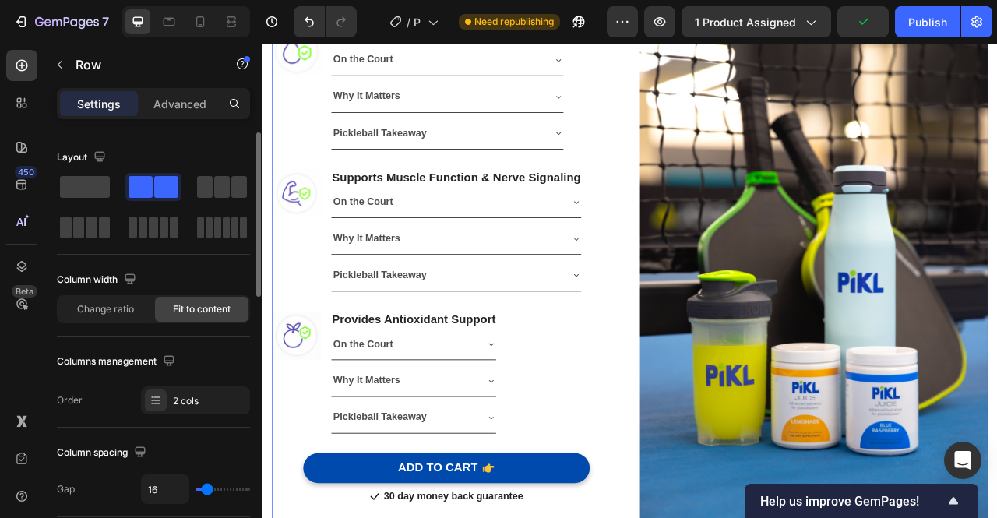
click at [722, 328] on div "Image Supports Hydration & Electrolyte Balance Heading On the Court Why It Matt…" at bounding box center [729, 309] width 911 height 702
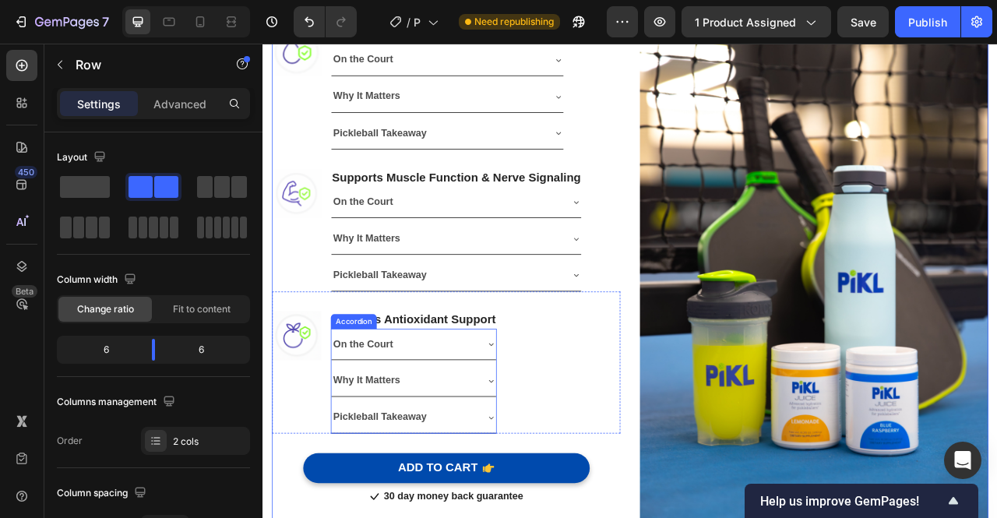
click at [553, 425] on icon at bounding box center [554, 426] width 6 height 3
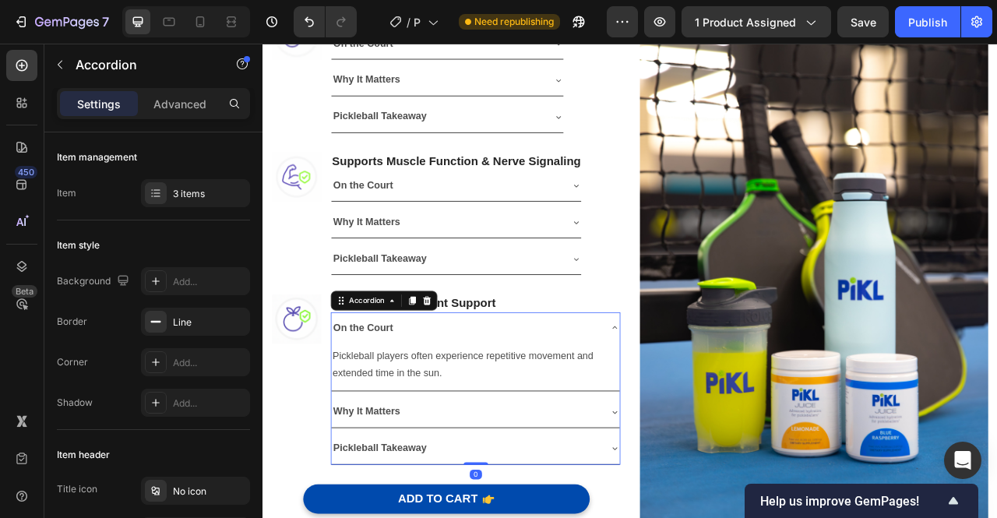
scroll to position [1083, 0]
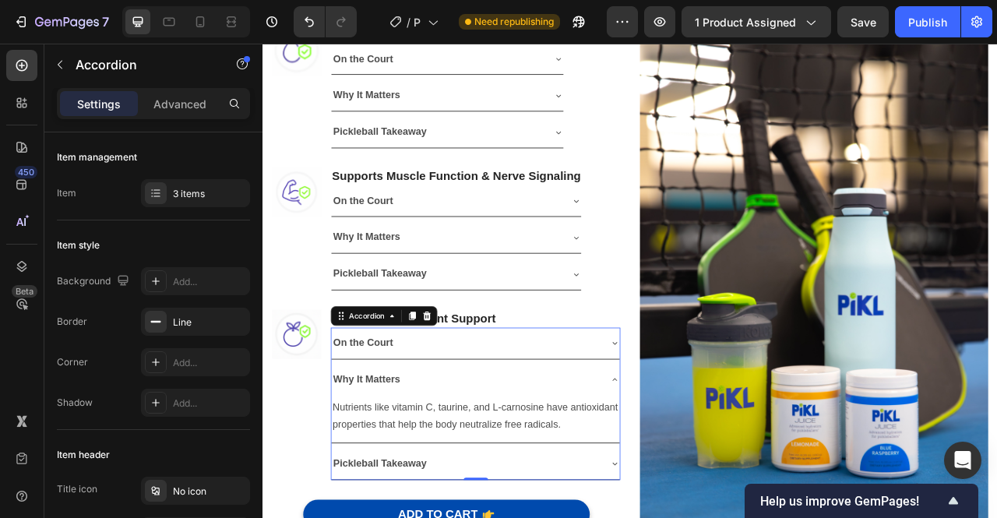
click at [704, 465] on icon at bounding box center [710, 471] width 12 height 12
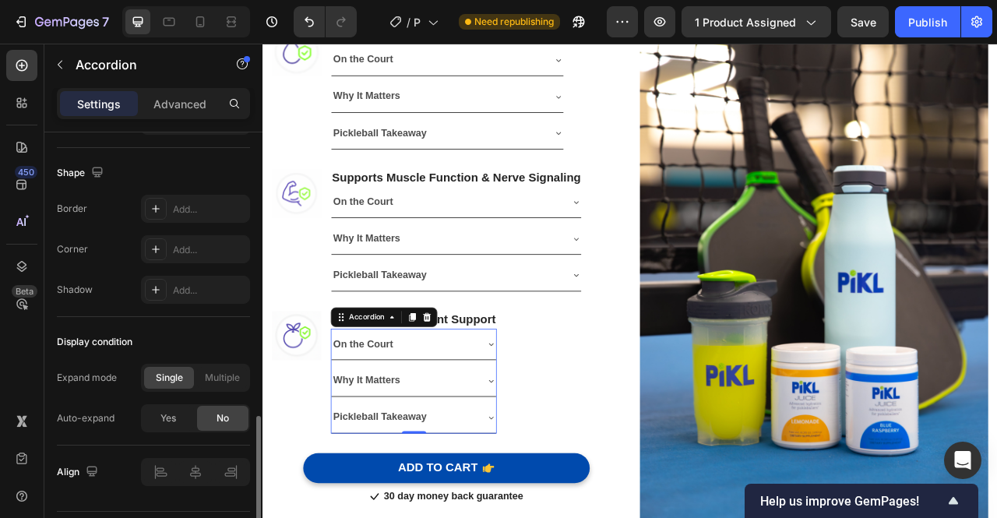
scroll to position [1048, 0]
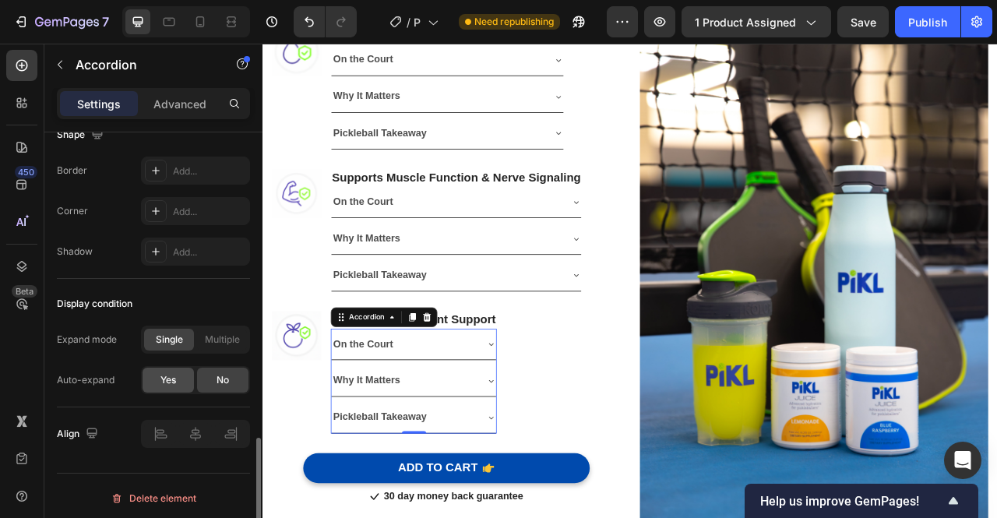
click at [174, 383] on div "Yes" at bounding box center [168, 380] width 51 height 25
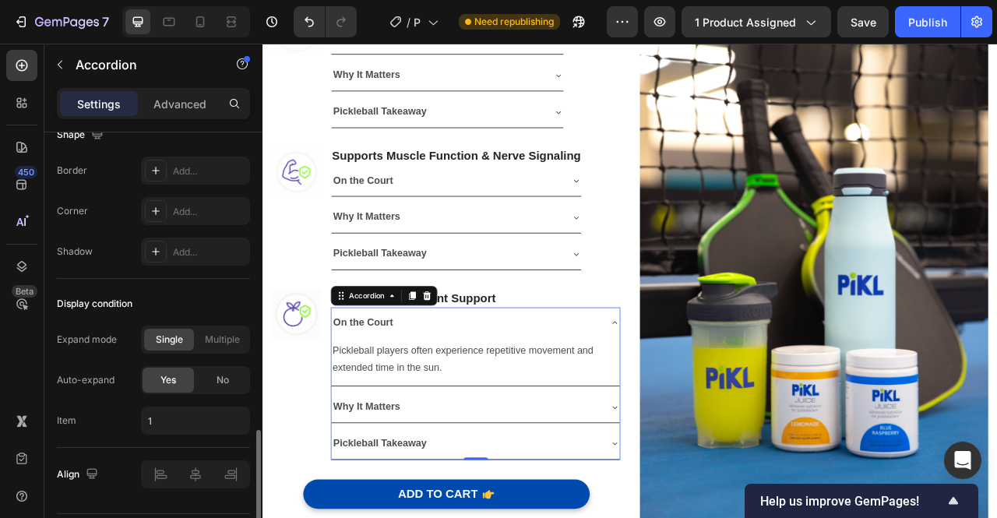
scroll to position [1083, 0]
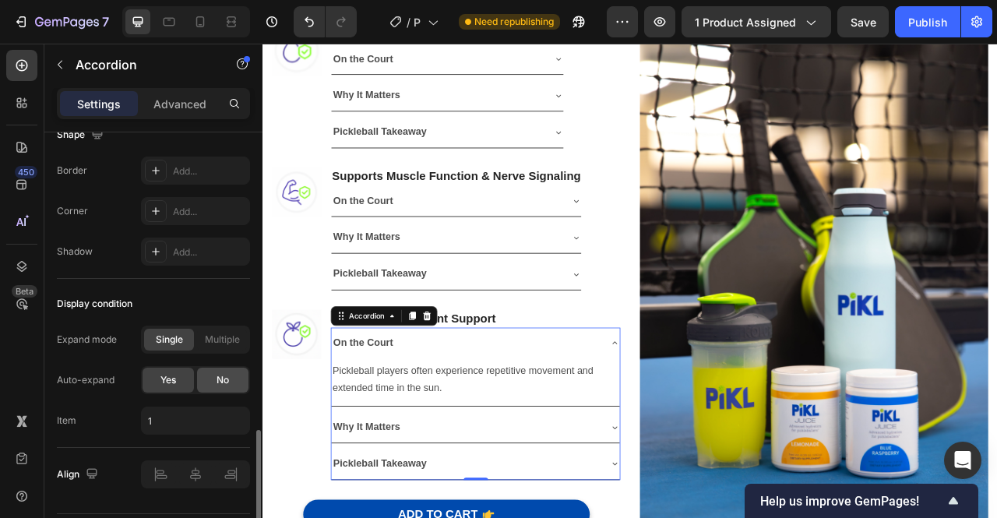
click at [229, 382] on div "No" at bounding box center [222, 380] width 51 height 25
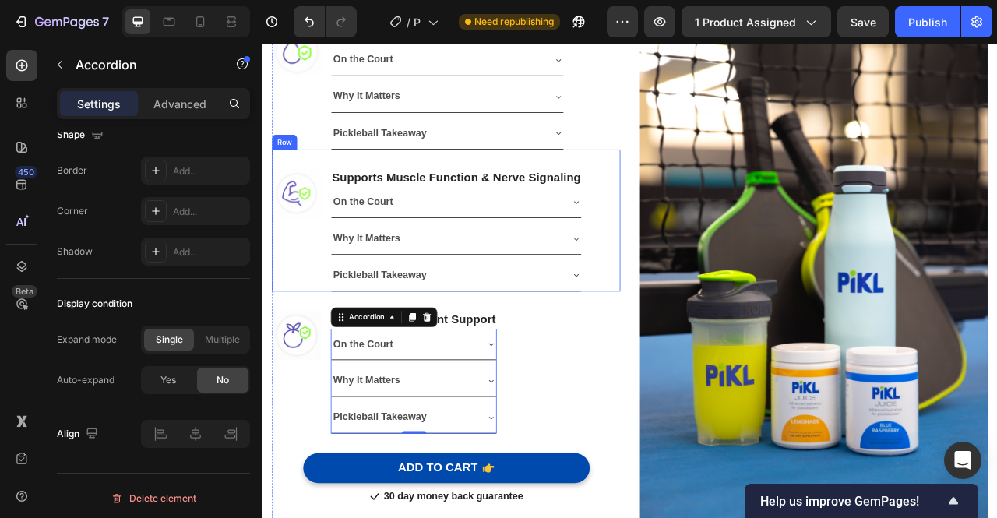
scroll to position [1002, 0]
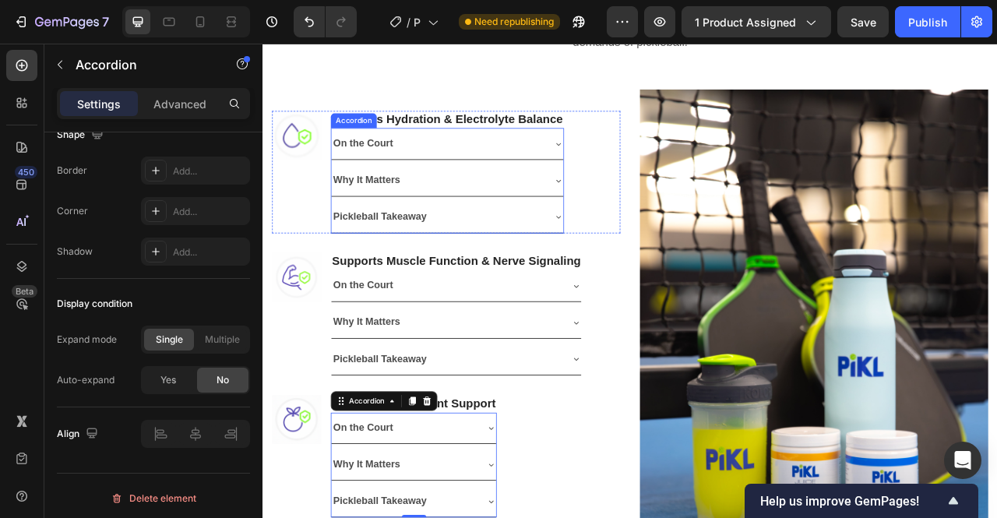
click at [513, 168] on div "On the Court" at bounding box center [485, 170] width 270 height 27
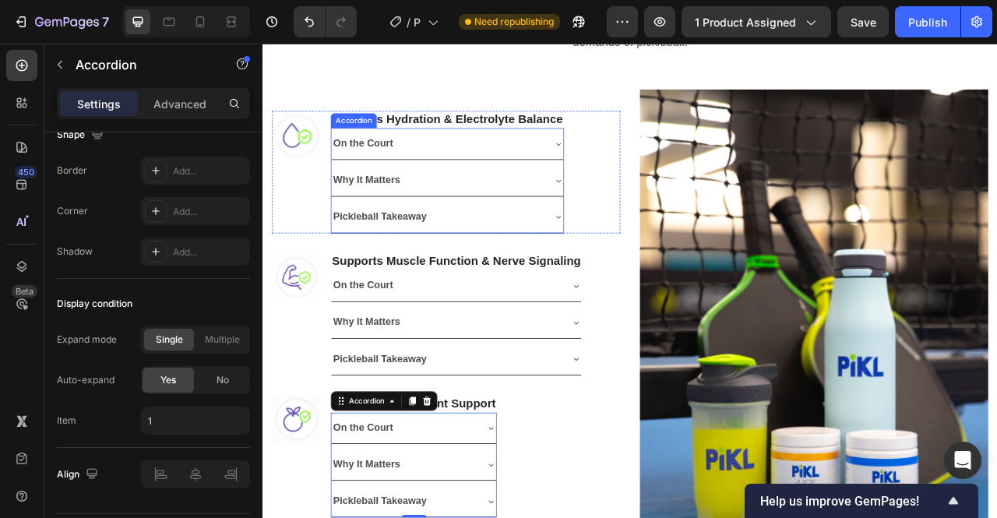
scroll to position [1048, 0]
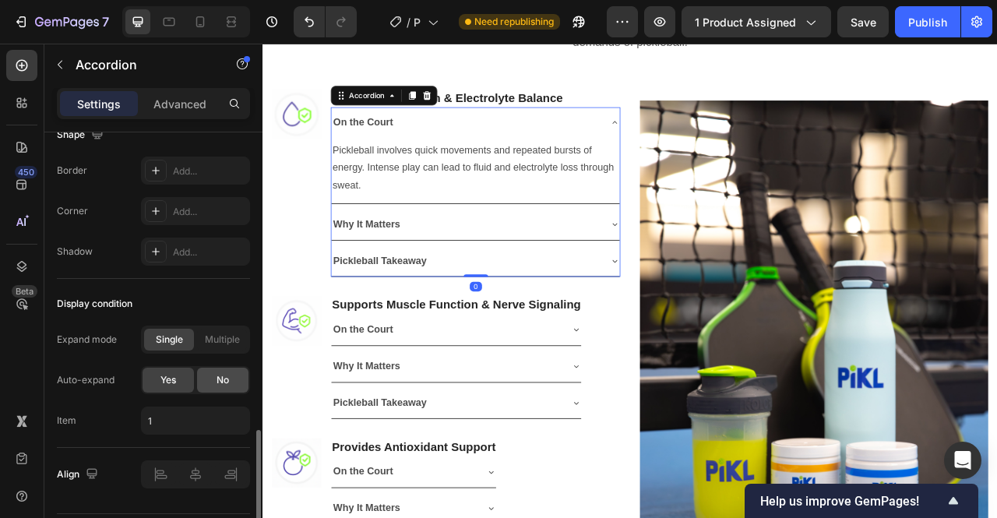
click at [206, 368] on div "No" at bounding box center [222, 380] width 51 height 25
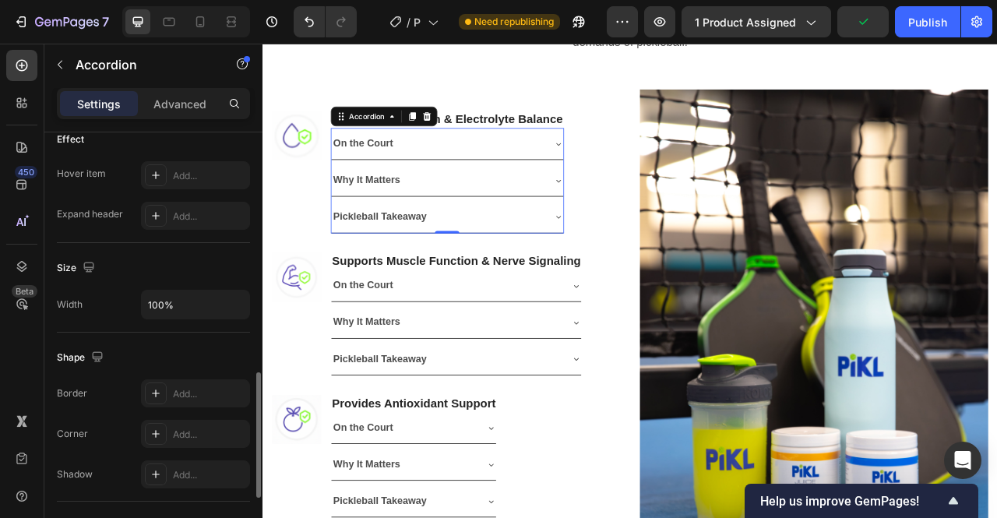
scroll to position [815, 0]
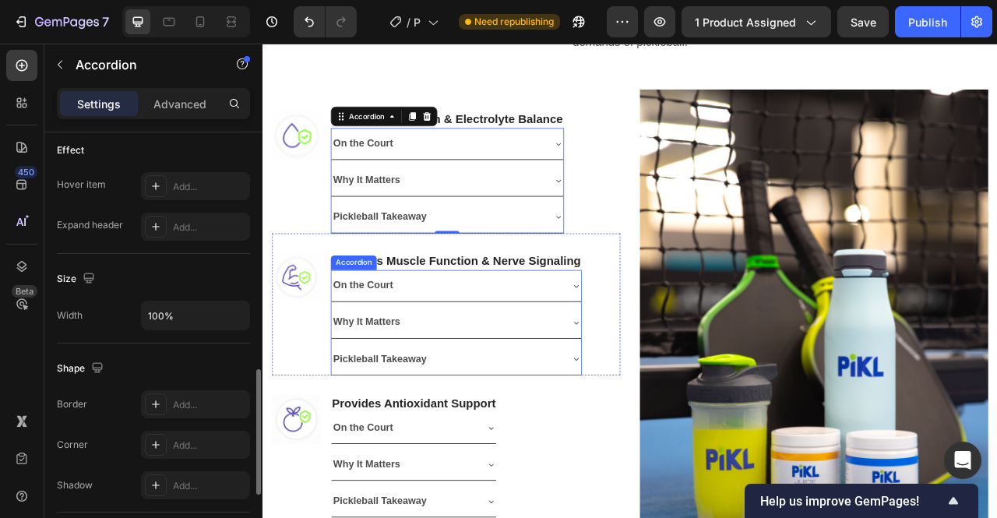
click at [482, 368] on div "On the Court" at bounding box center [509, 352] width 318 height 40
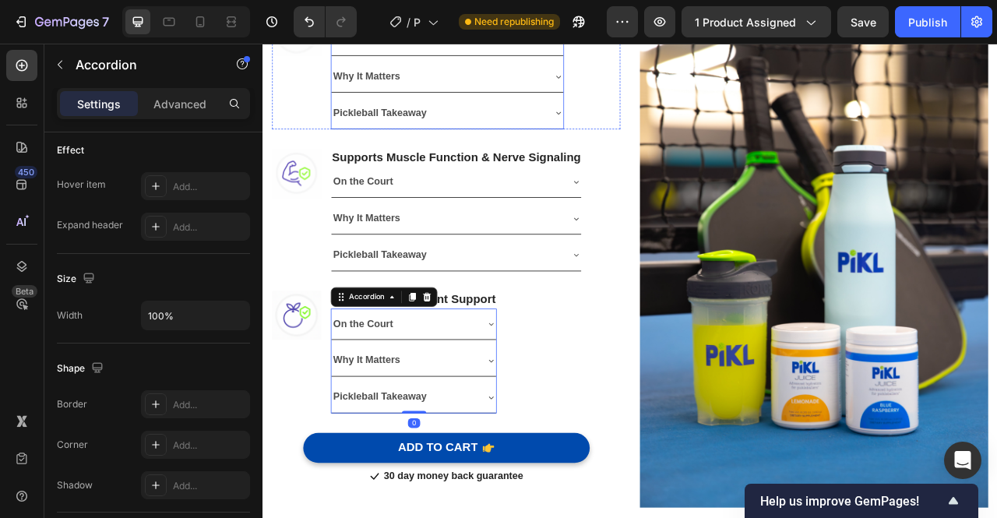
click at [503, 95] on div "Why It Matters" at bounding box center [485, 85] width 270 height 27
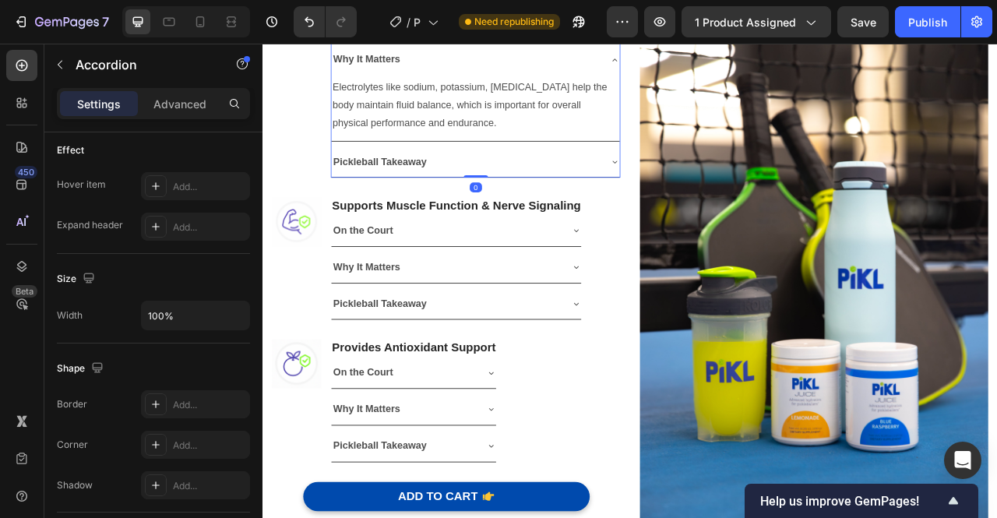
scroll to position [1108, 0]
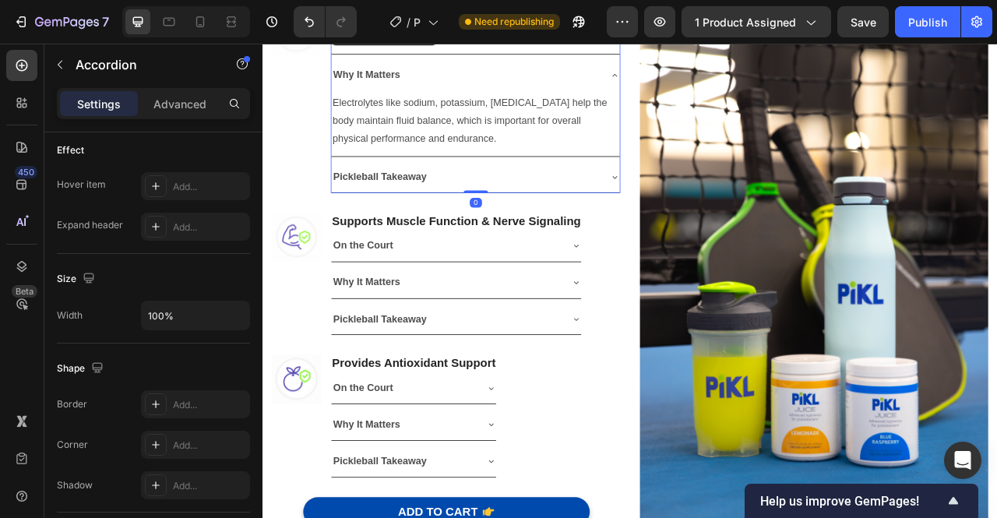
click at [704, 83] on icon at bounding box center [710, 84] width 12 height 12
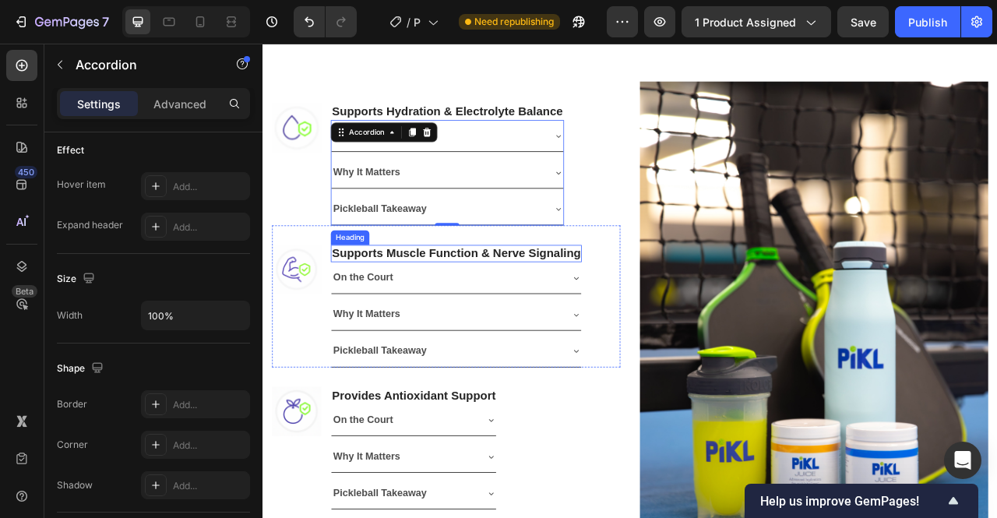
scroll to position [1008, 0]
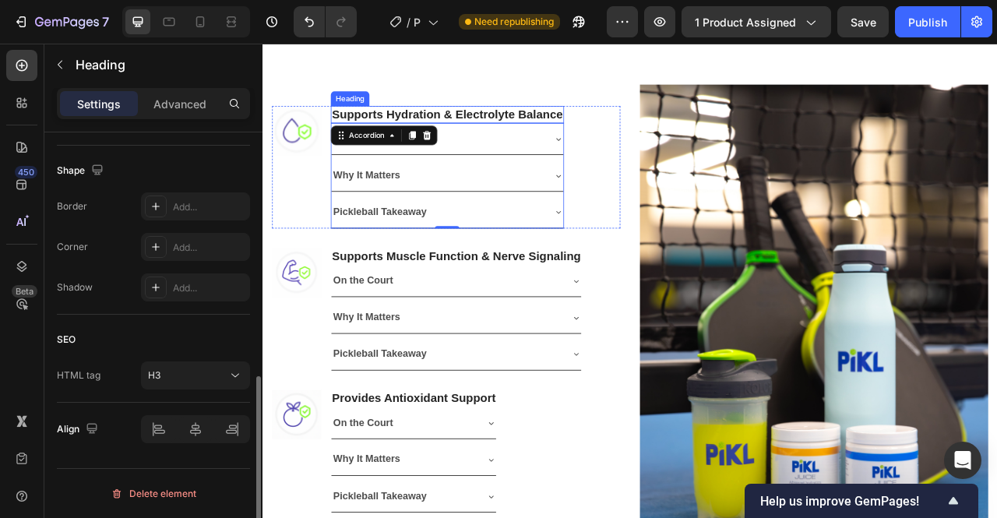
click at [642, 131] on strong "Supports Hydration & Electrolyte Balance" at bounding box center [497, 133] width 294 height 16
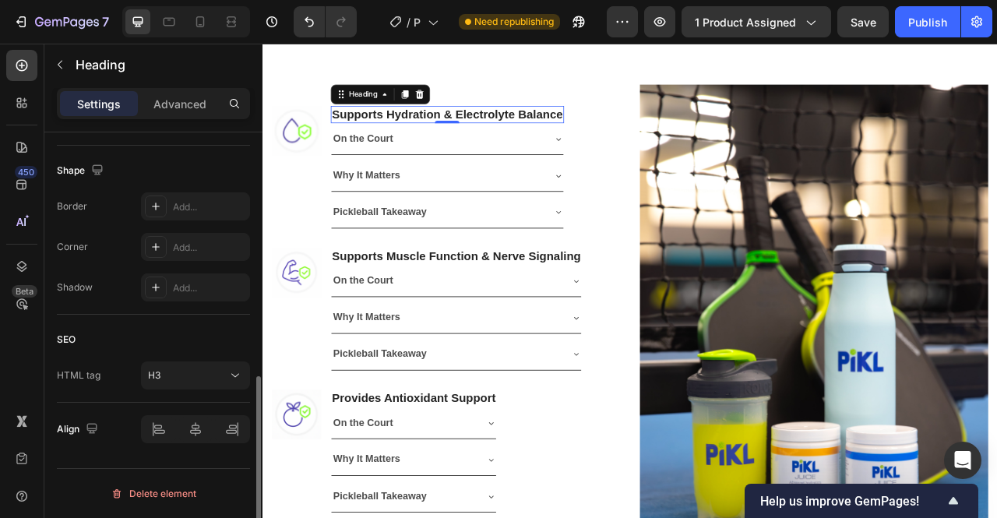
scroll to position [0, 0]
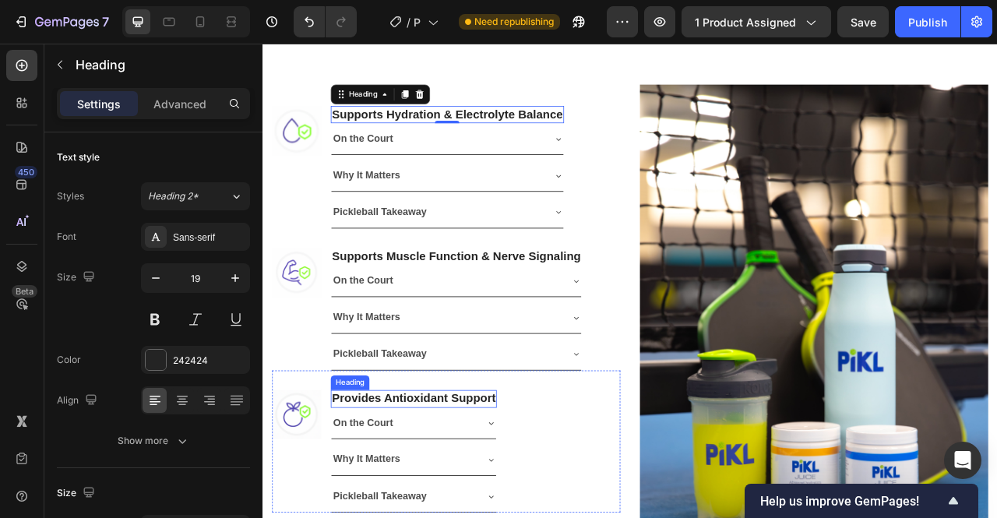
click at [558, 491] on h3 "Provides Antioxidant Support" at bounding box center [454, 495] width 211 height 23
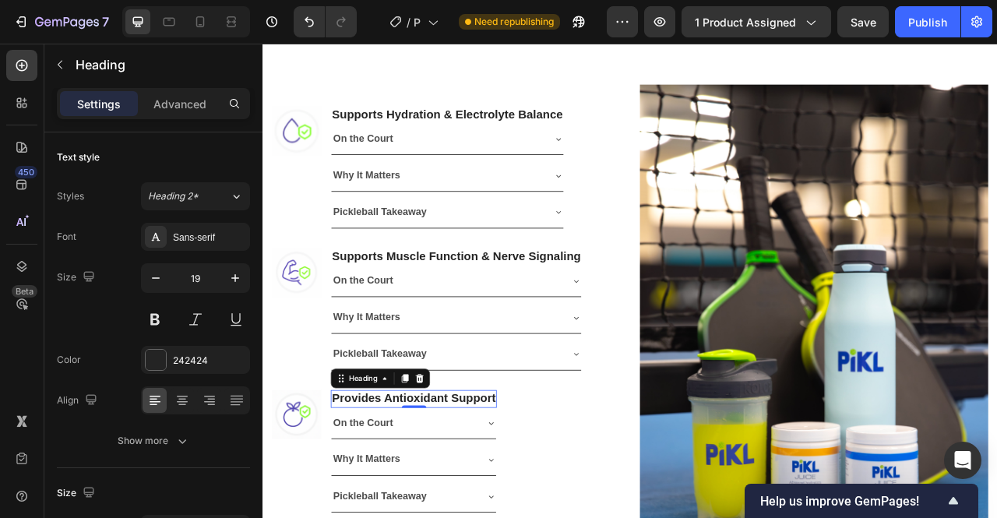
click at [558, 491] on h3 "Provides Antioxidant Support" at bounding box center [454, 495] width 211 height 23
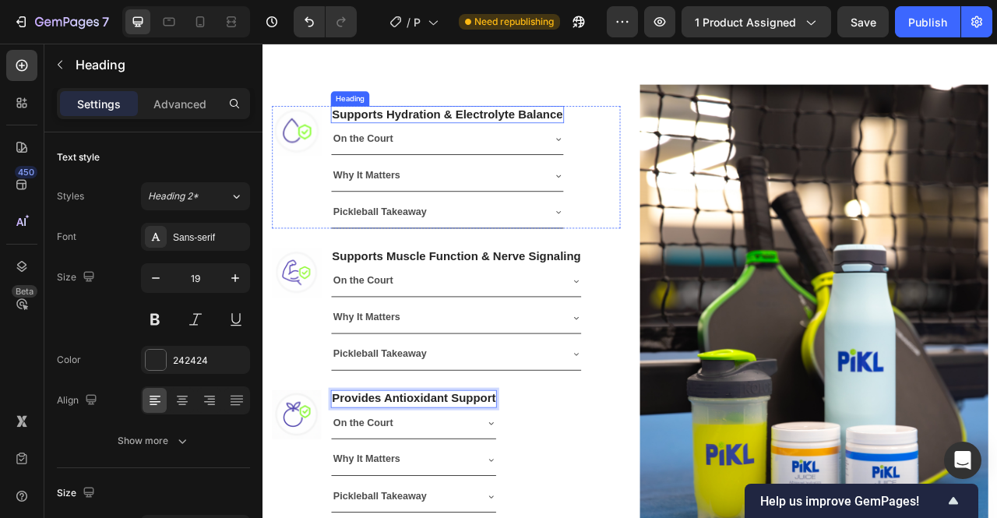
click at [641, 135] on strong "Supports Hydration & Electrolyte Balance" at bounding box center [497, 133] width 294 height 16
click at [643, 136] on strong "Supports Hydration & Electrolyte Balance" at bounding box center [497, 133] width 294 height 16
click at [558, 494] on p "Provides Antioxidant Support" at bounding box center [454, 495] width 208 height 19
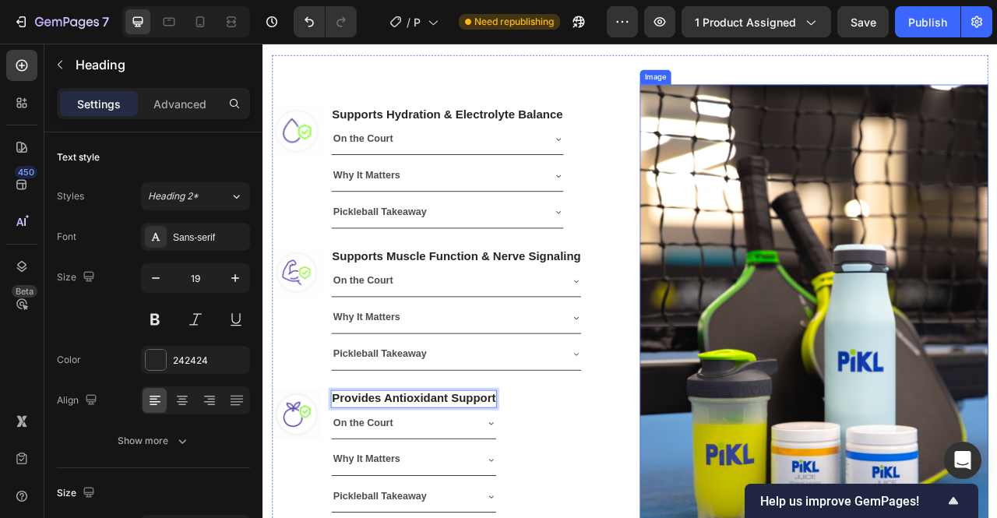
click at [731, 447] on div "Image ⁠⁠⁠⁠⁠⁠⁠ Supports Hydration & Electrolyte Balance Heading On the Court Why…" at bounding box center [729, 409] width 911 height 702
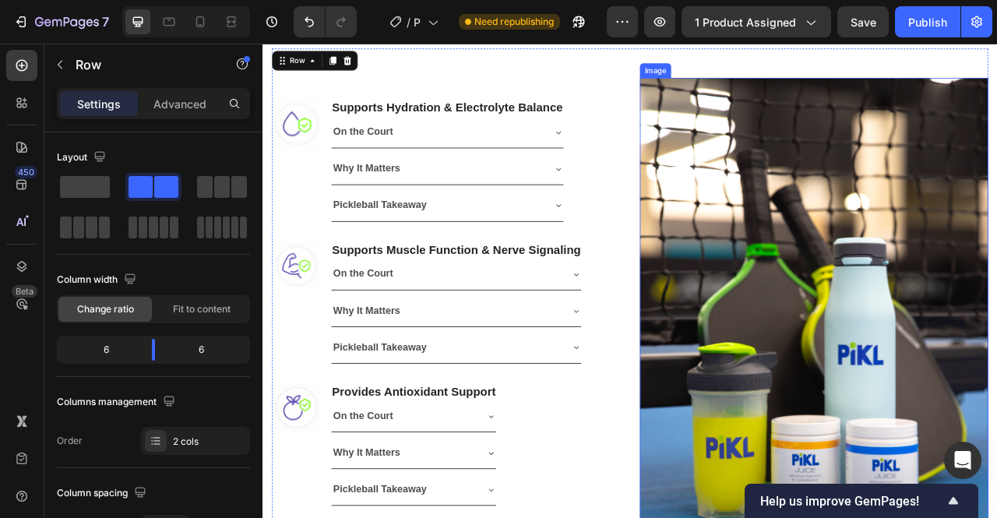
scroll to position [798, 0]
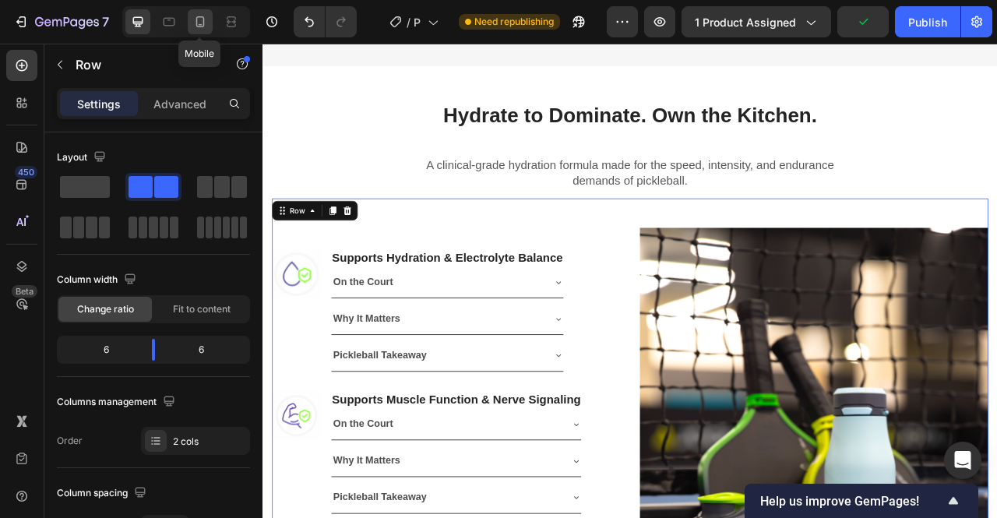
click at [199, 27] on icon at bounding box center [200, 21] width 9 height 11
type input "0"
type input "100%"
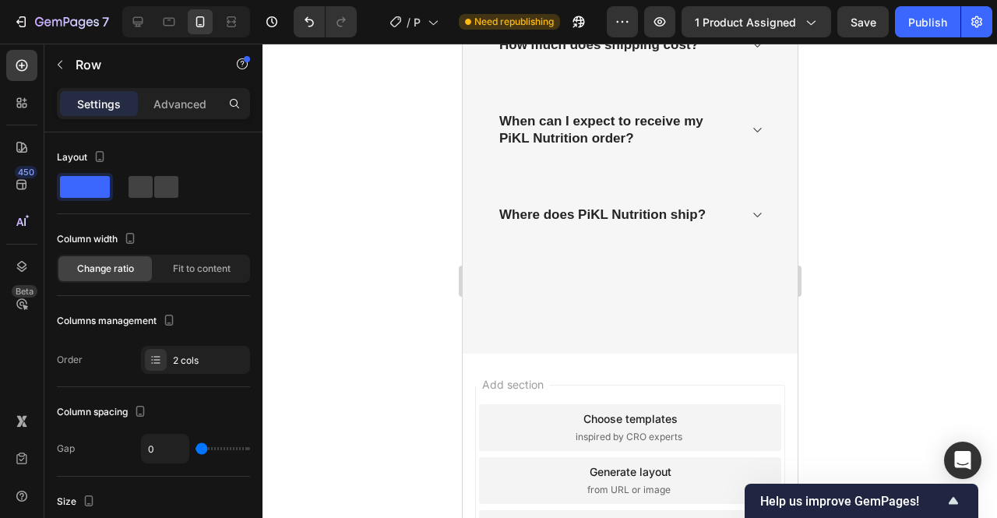
scroll to position [5486, 0]
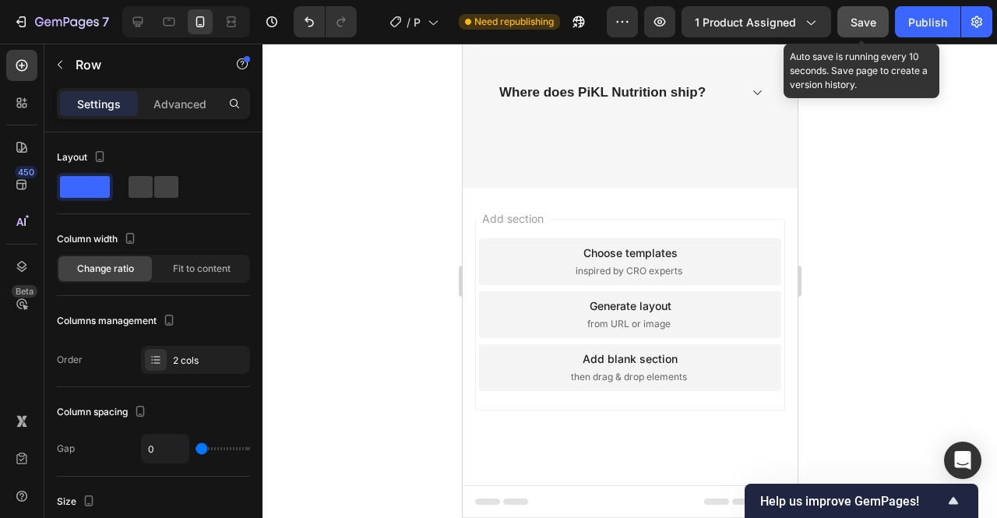
click at [855, 32] on button "Save" at bounding box center [862, 21] width 51 height 31
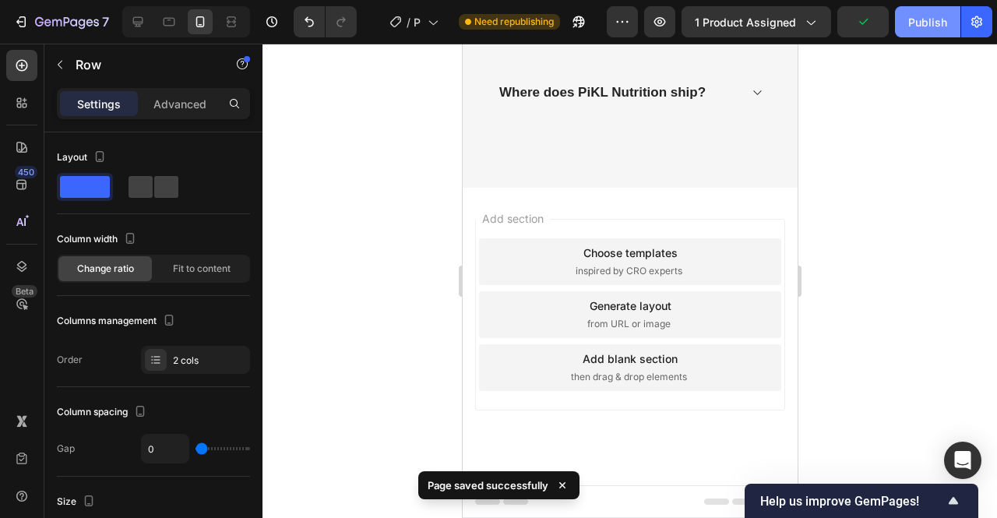
click at [927, 32] on button "Publish" at bounding box center [927, 21] width 65 height 31
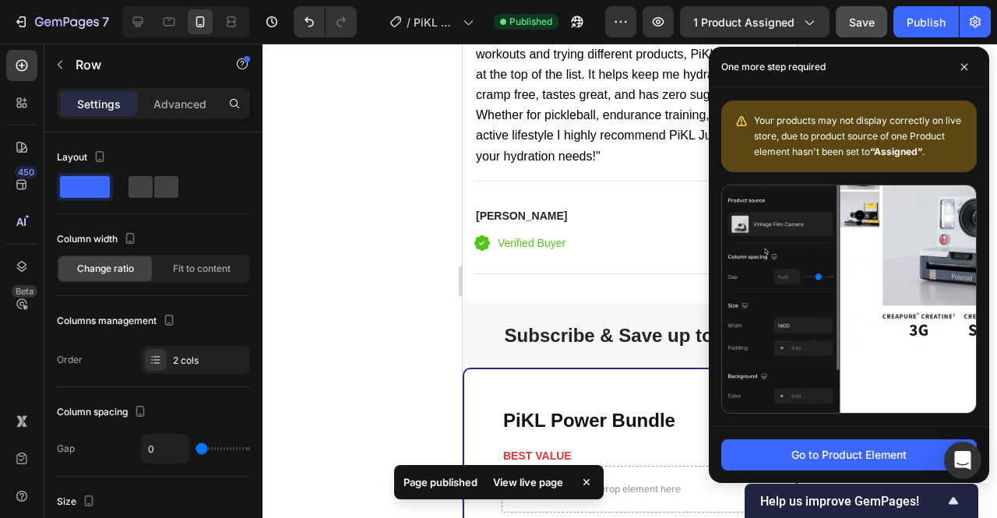
scroll to position [3852, 0]
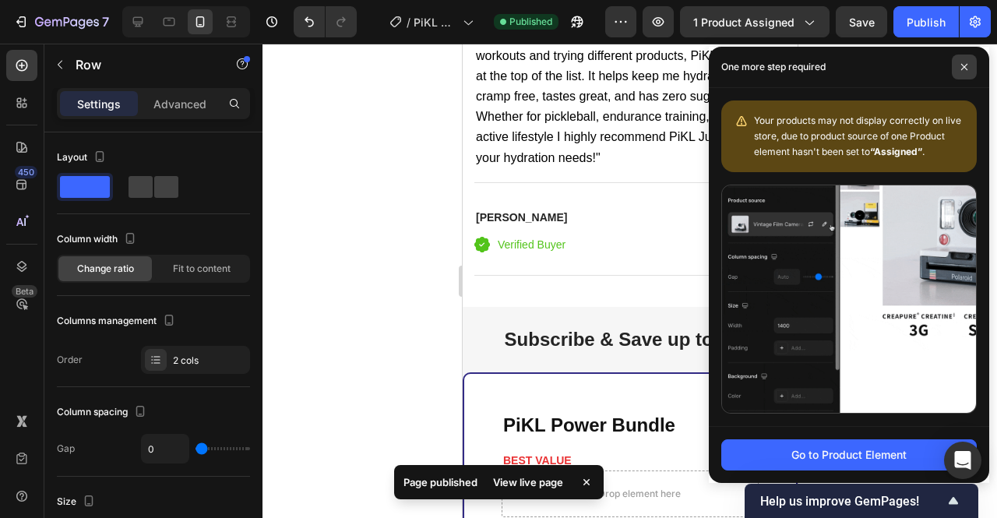
click at [963, 67] on icon at bounding box center [964, 67] width 8 height 8
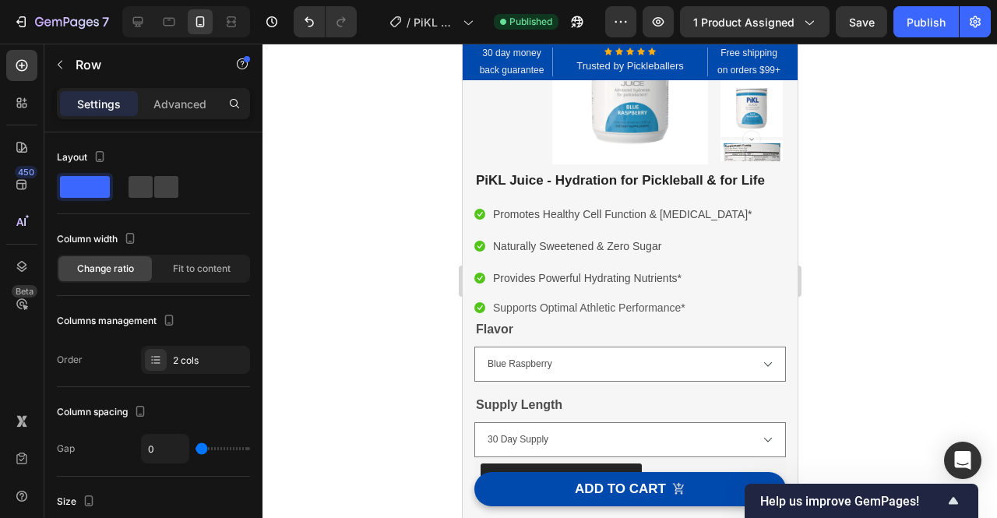
scroll to position [0, 0]
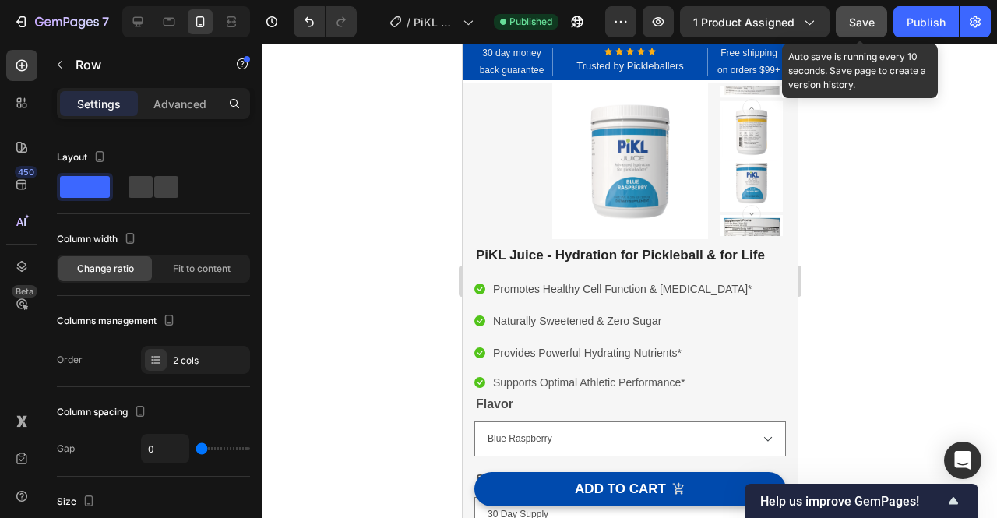
click at [878, 23] on button "Save" at bounding box center [861, 21] width 51 height 31
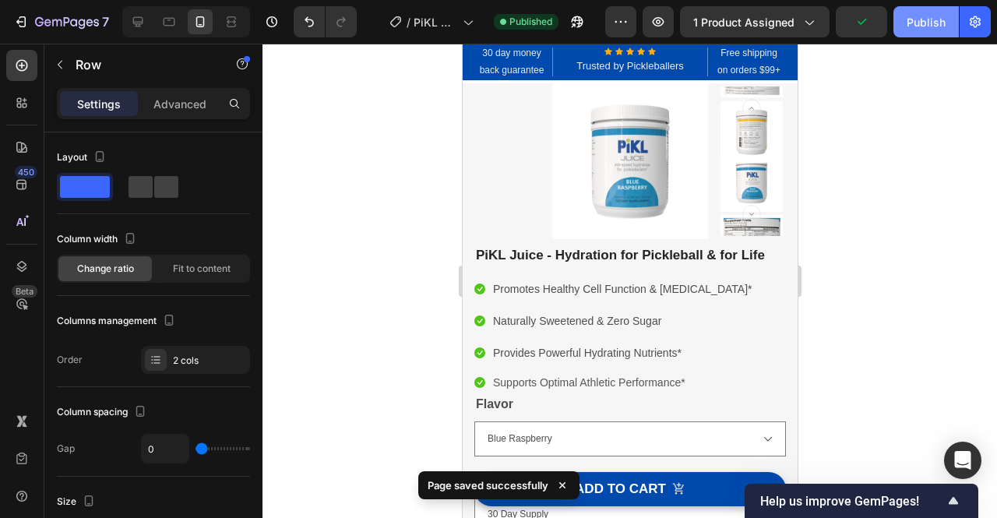
click at [915, 26] on div "Publish" at bounding box center [926, 22] width 39 height 16
